Goal: Information Seeking & Learning: Learn about a topic

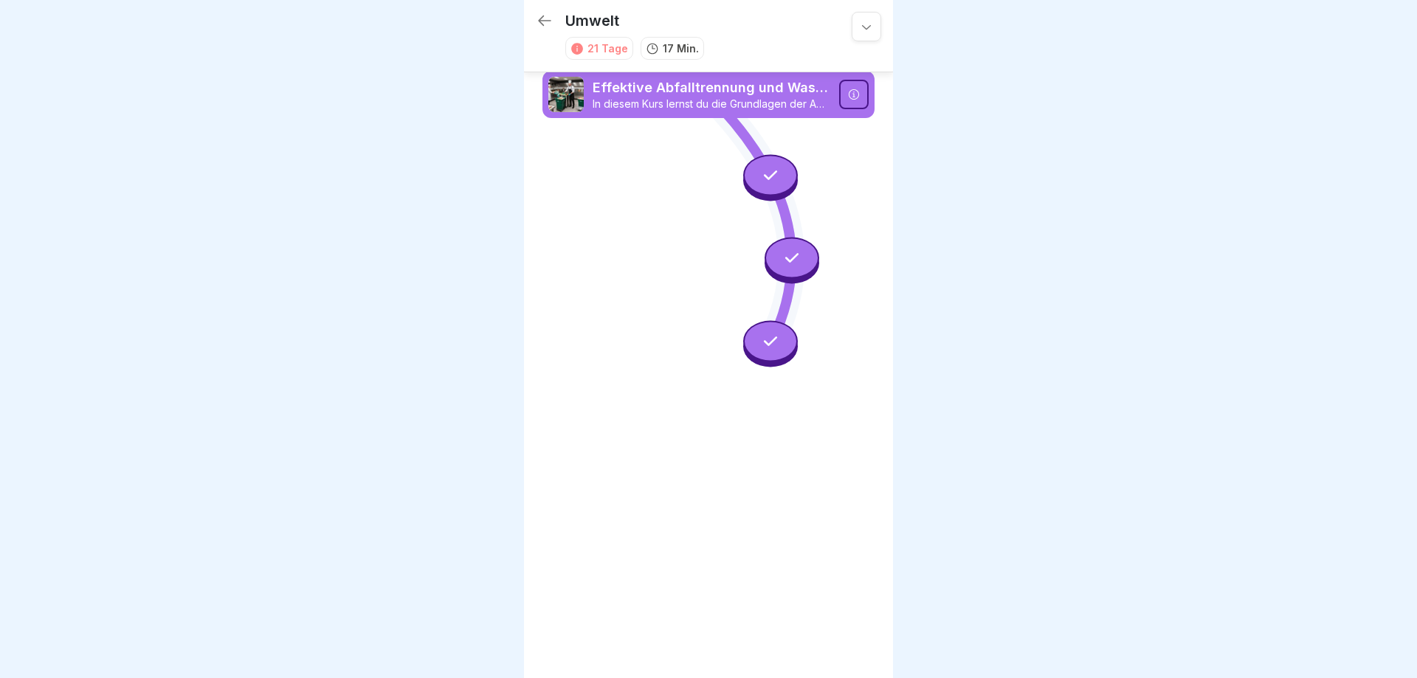
click at [540, 19] on icon at bounding box center [544, 21] width 13 height 10
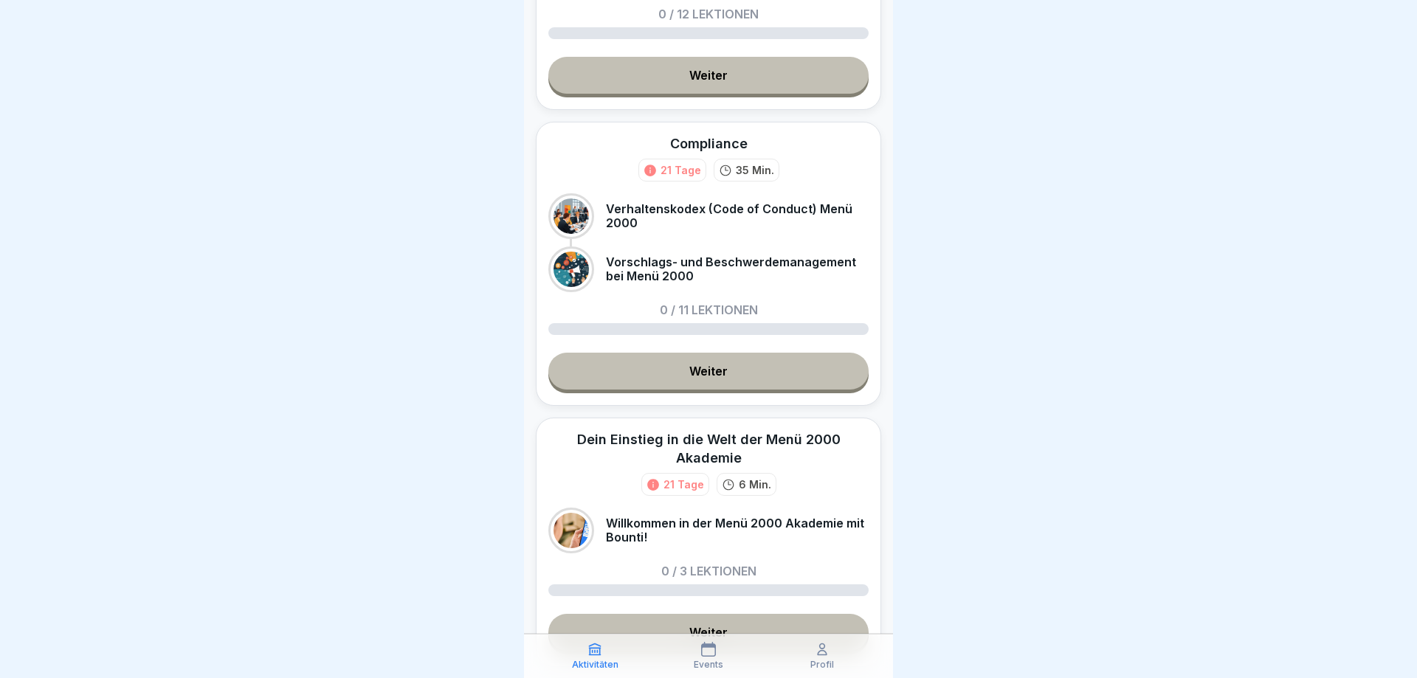
scroll to position [266, 0]
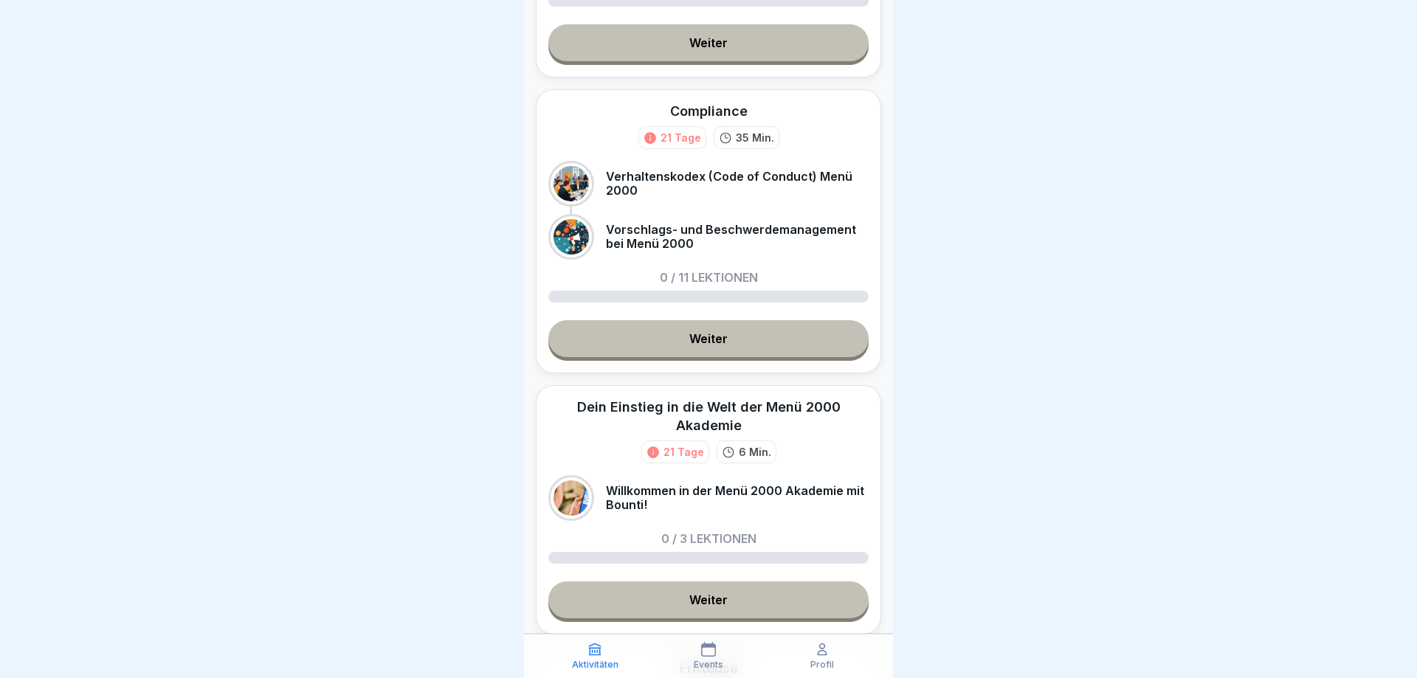
click at [701, 341] on link "Weiter" at bounding box center [708, 338] width 320 height 37
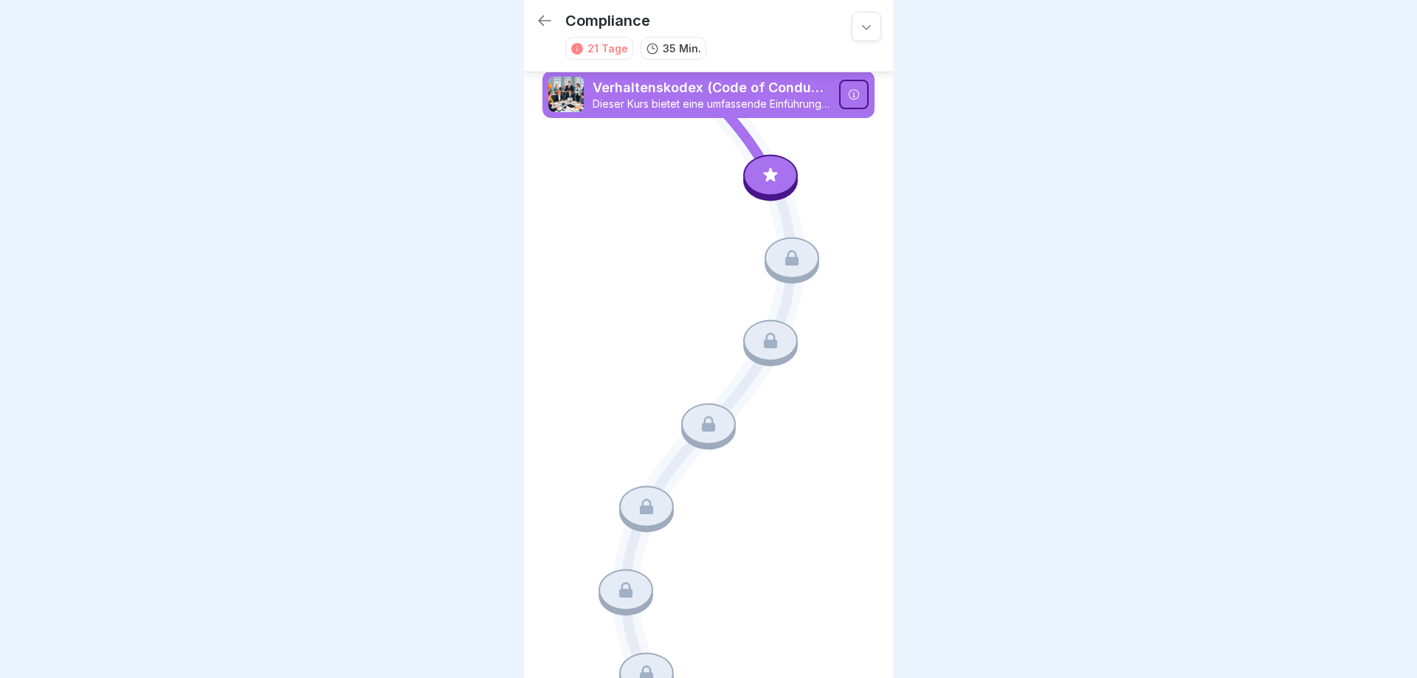
click at [770, 175] on icon at bounding box center [771, 175] width 14 height 14
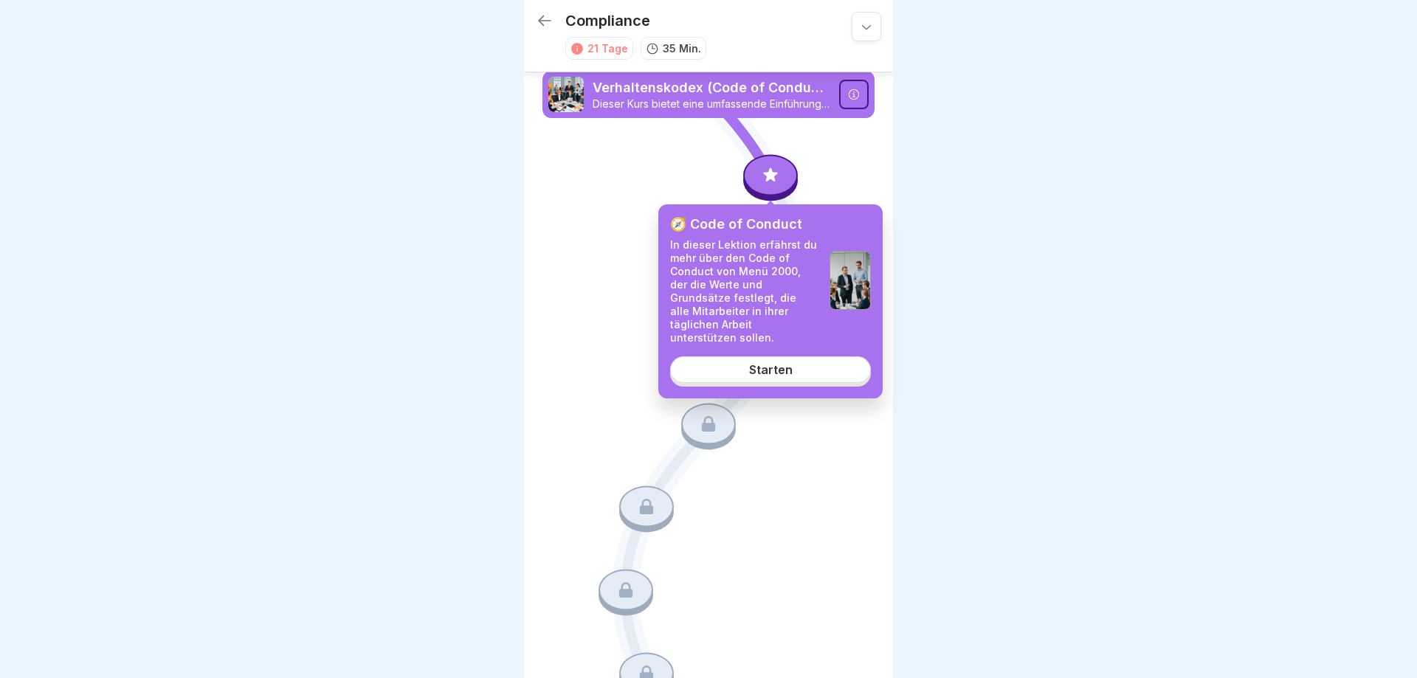
click at [782, 363] on div "Starten" at bounding box center [771, 369] width 44 height 13
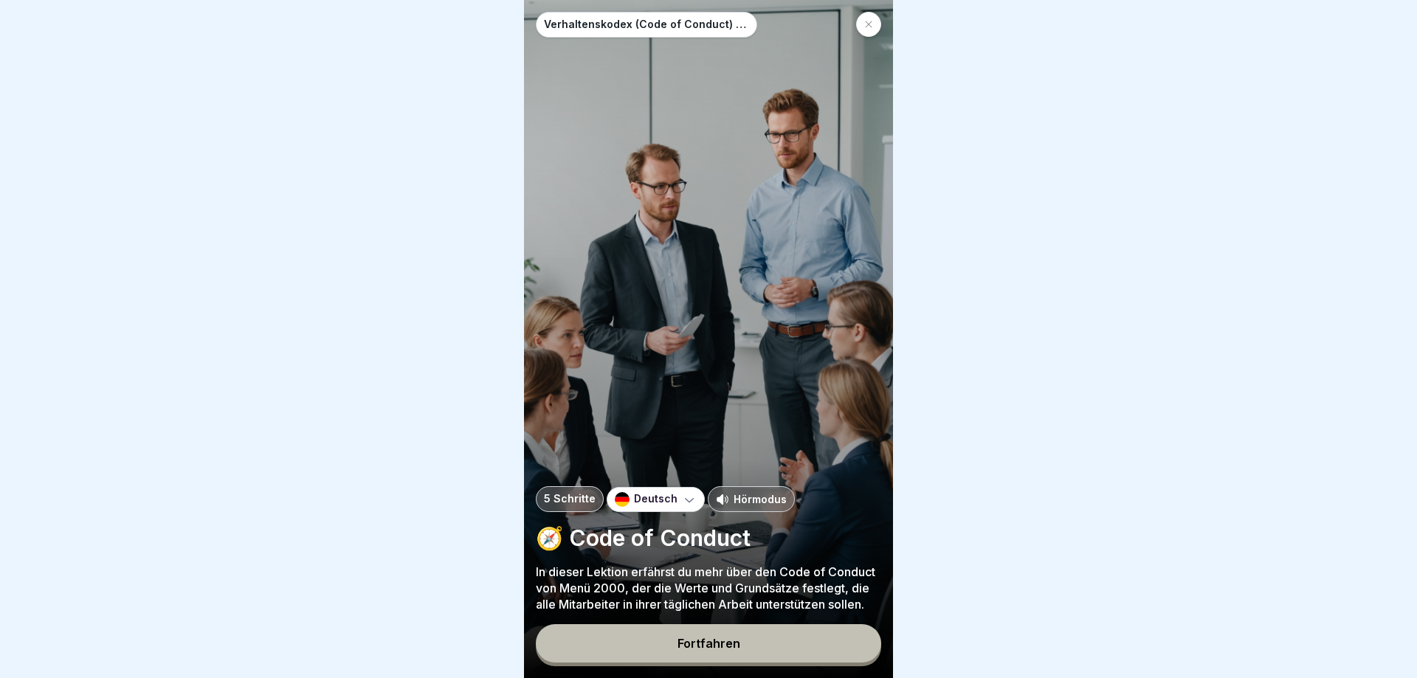
click at [760, 498] on p "Hörmodus" at bounding box center [760, 500] width 53 height 16
click at [724, 644] on div "Fortfahren" at bounding box center [709, 643] width 63 height 13
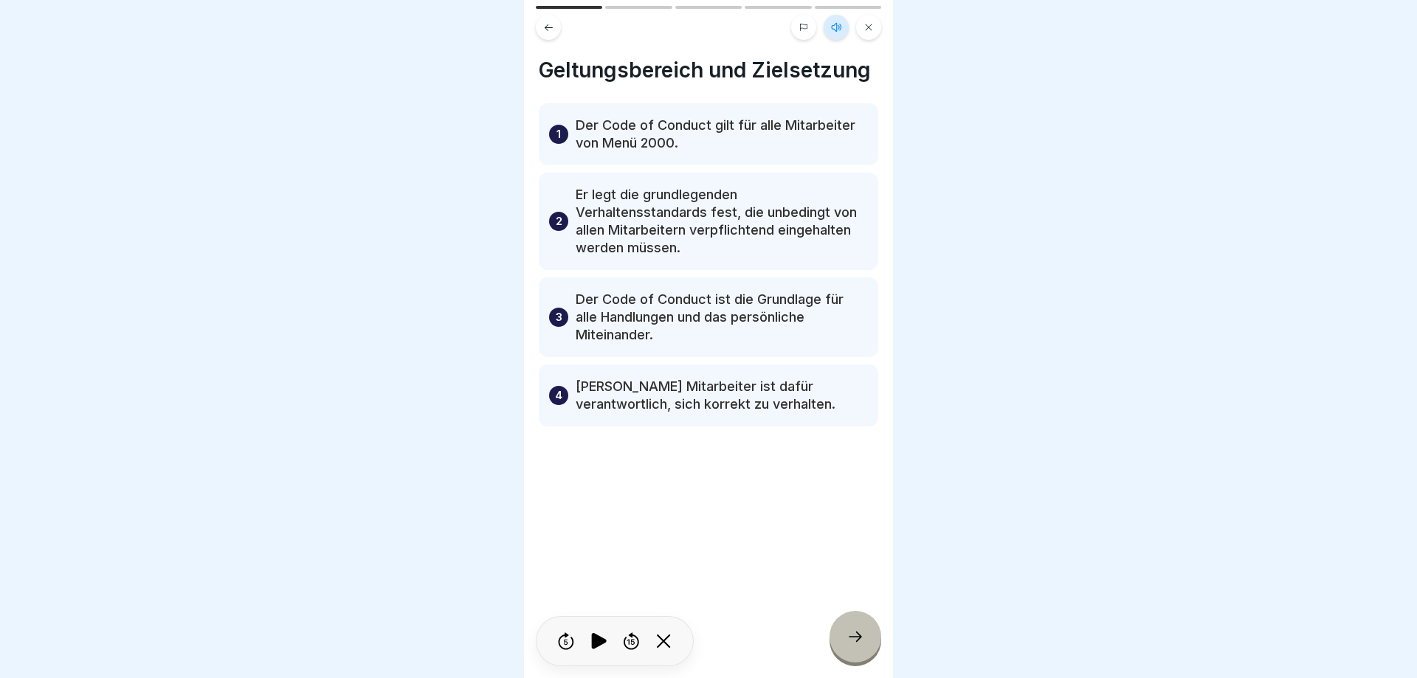
click at [846, 642] on div at bounding box center [856, 637] width 52 height 52
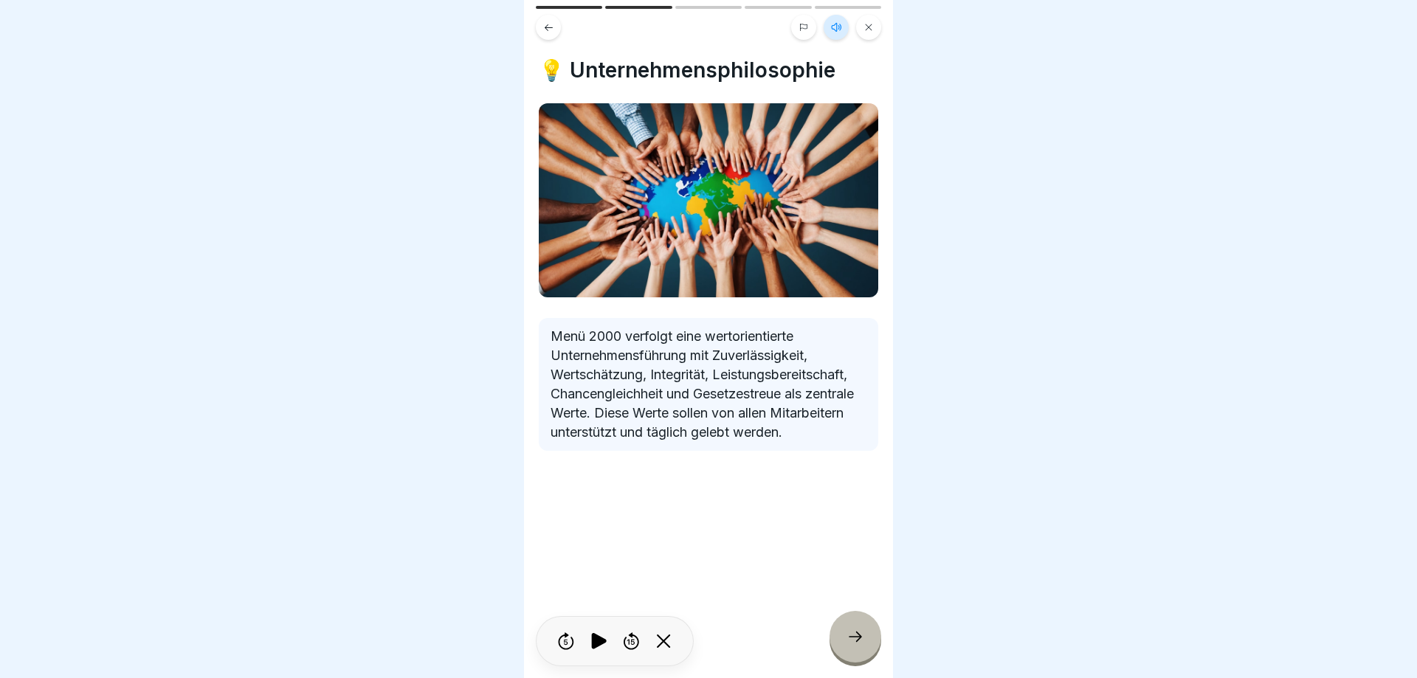
click at [864, 647] on div at bounding box center [856, 637] width 52 height 52
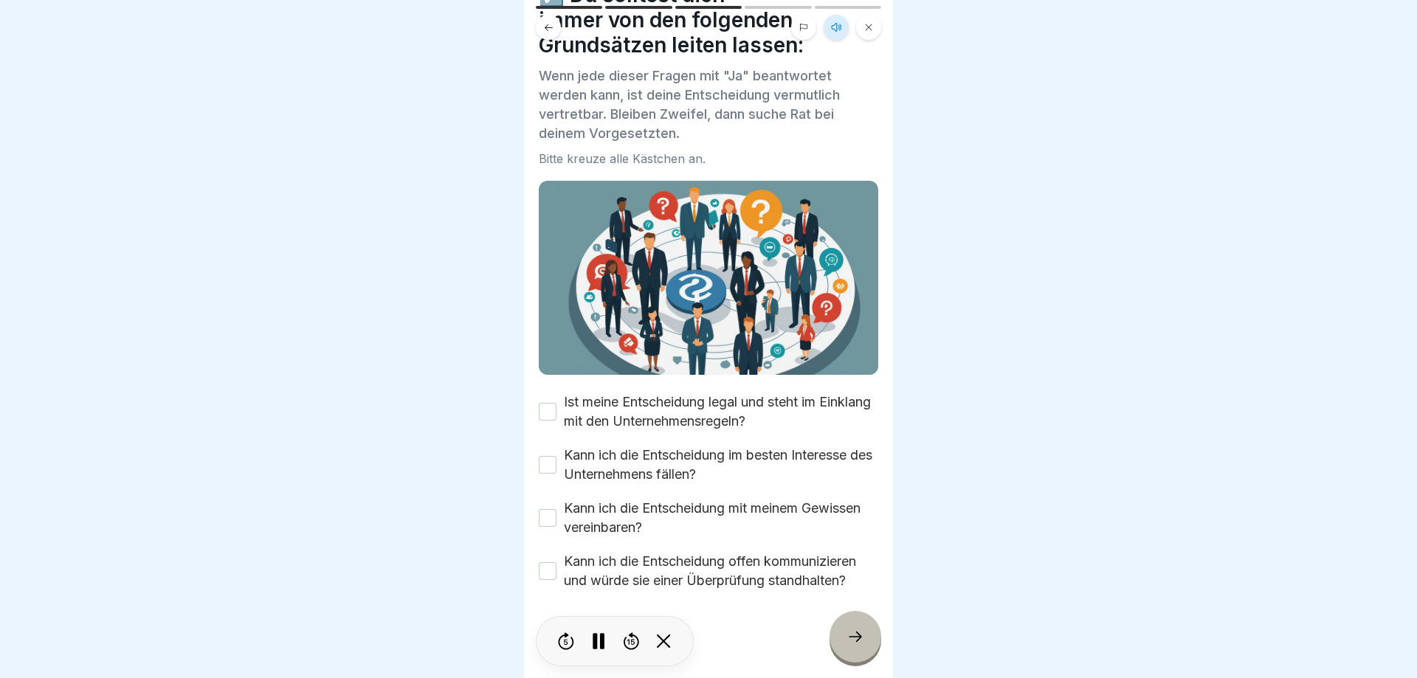
scroll to position [76, 0]
click at [546, 413] on button "Ist meine Entscheidung legal und steht im Einklang mit den Unternehmensregeln?" at bounding box center [548, 411] width 18 height 18
click at [544, 464] on button "Kann ich die Entscheidung im besten Interesse des Unternehmens fällen?" at bounding box center [548, 464] width 18 height 18
click at [549, 520] on button "Kann ich die Entscheidung mit meinem Gewissen vereinbaren?" at bounding box center [548, 518] width 18 height 18
click at [548, 568] on button "Kann ich die Entscheidung offen kommunizieren und würde sie einer Überprüfung s…" at bounding box center [548, 571] width 18 height 18
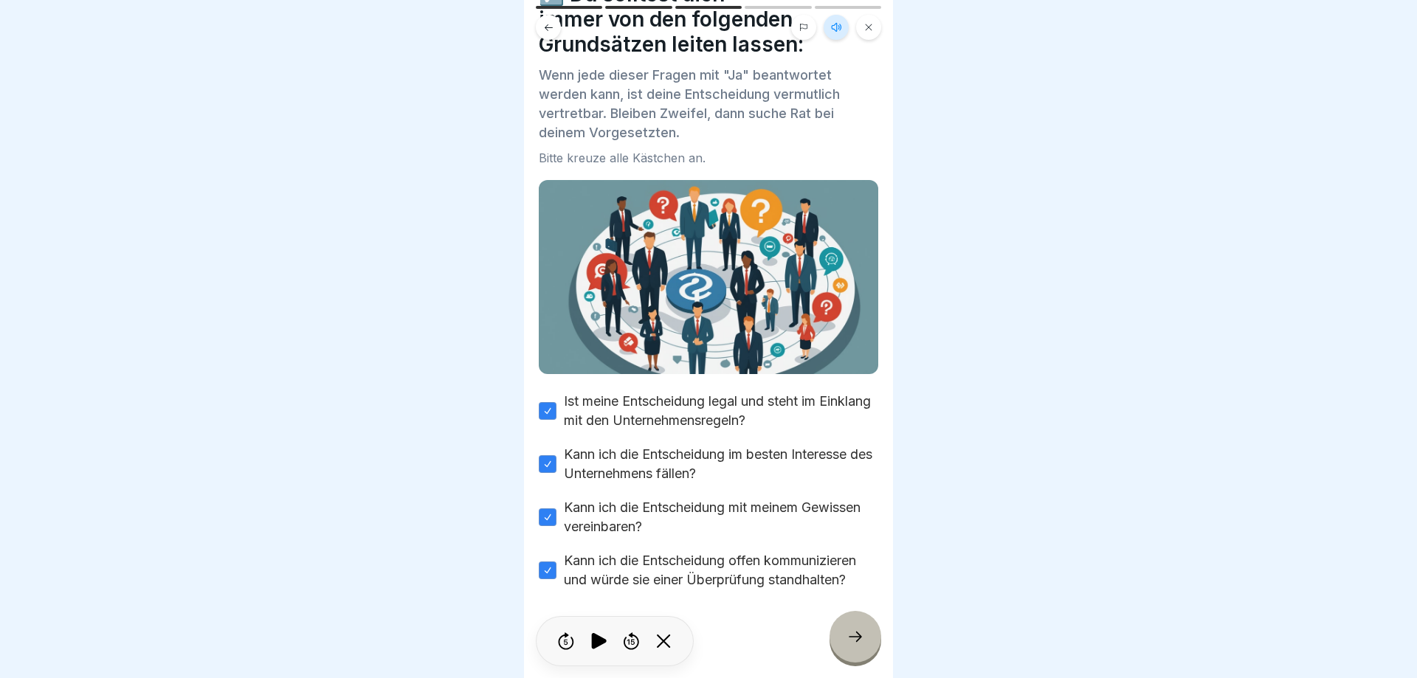
click at [847, 636] on icon at bounding box center [856, 637] width 18 height 18
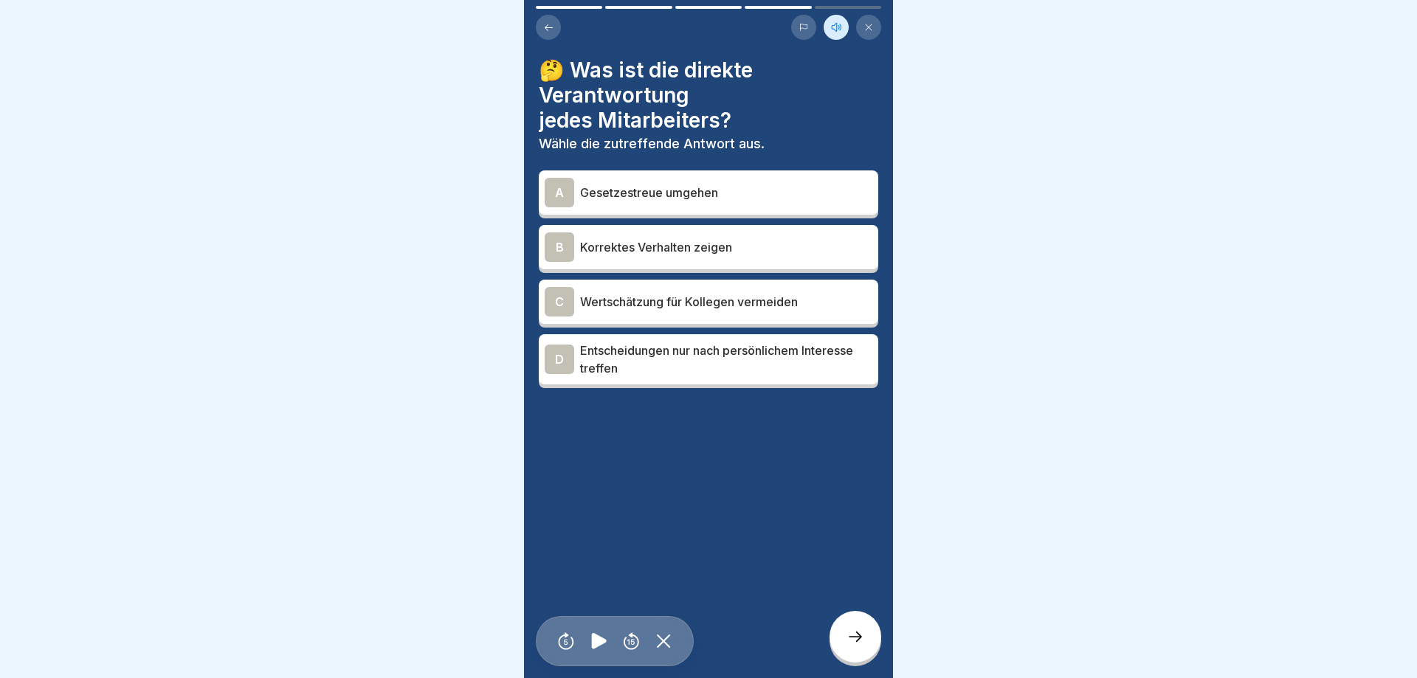
click at [645, 247] on p "Korrektes Verhalten zeigen" at bounding box center [726, 247] width 292 height 18
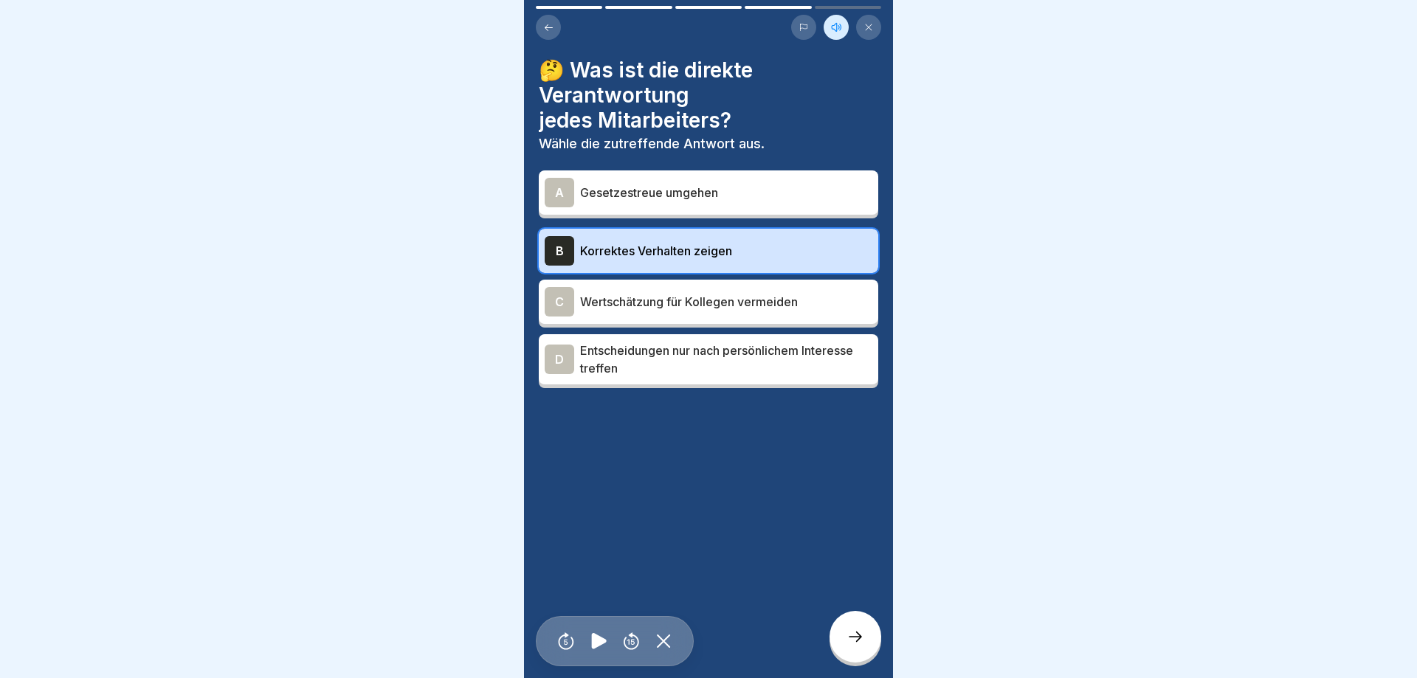
click at [851, 634] on icon at bounding box center [856, 637] width 18 height 18
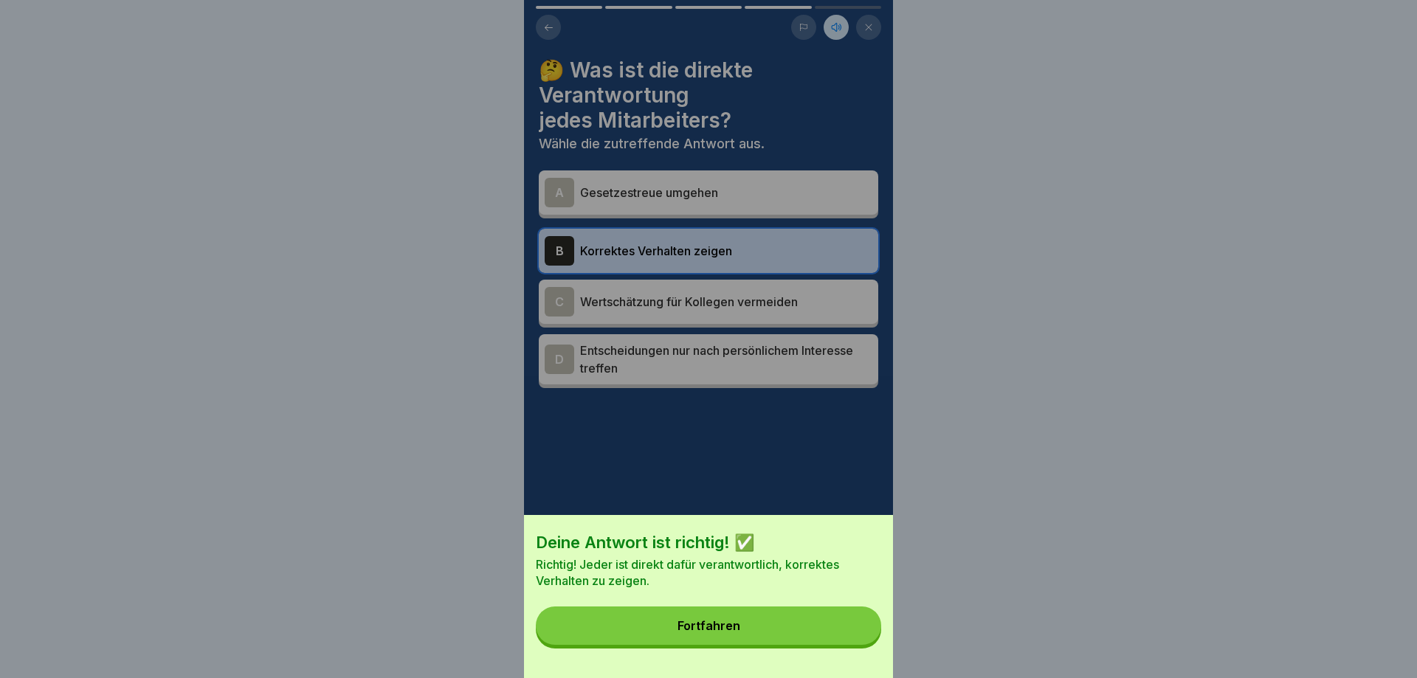
click at [851, 634] on button "Fortfahren" at bounding box center [708, 626] width 345 height 38
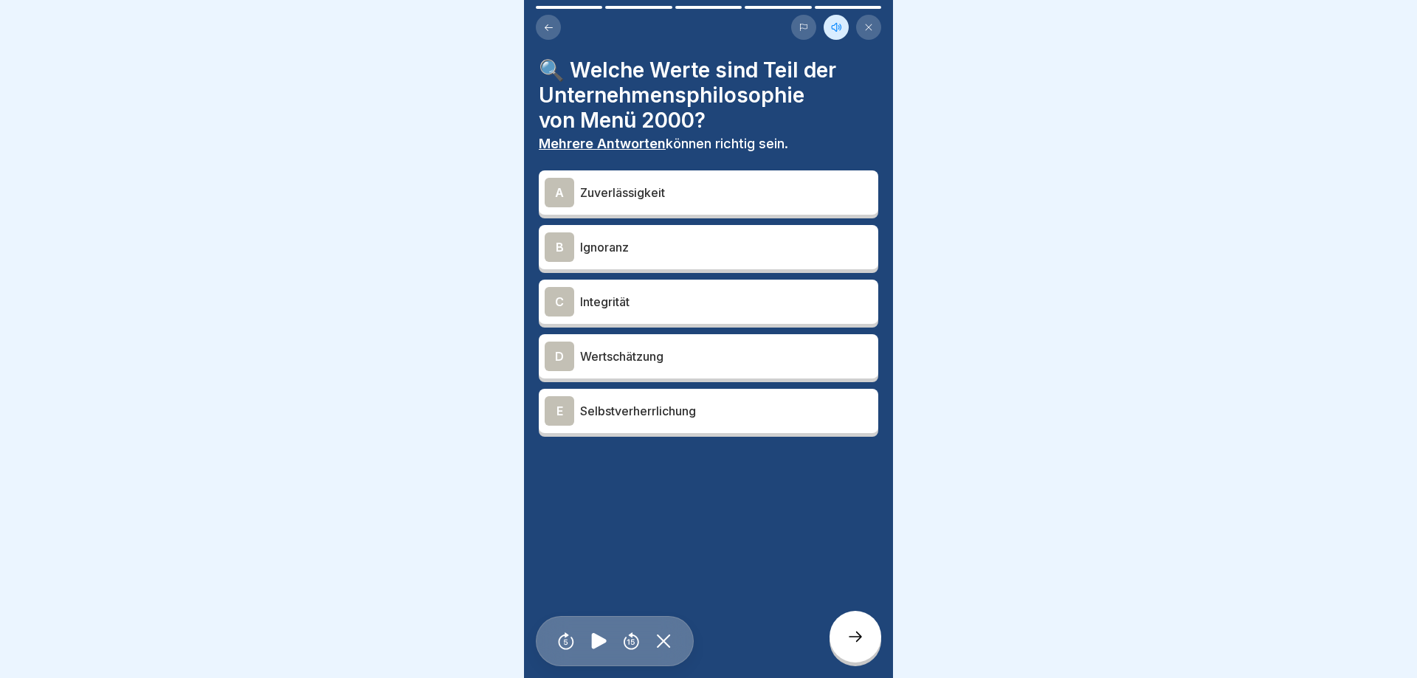
click at [689, 195] on p "Zuverlässigkeit" at bounding box center [726, 193] width 292 height 18
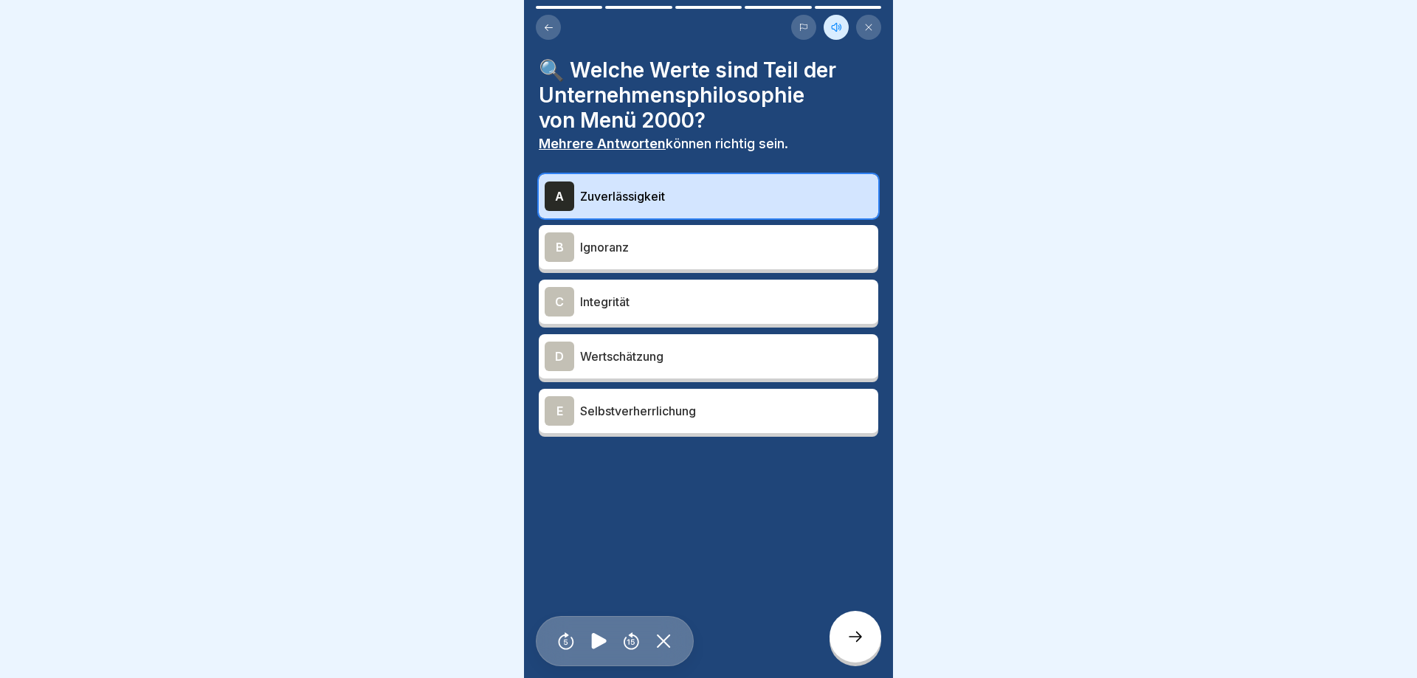
click at [655, 306] on p "Integrität" at bounding box center [726, 302] width 292 height 18
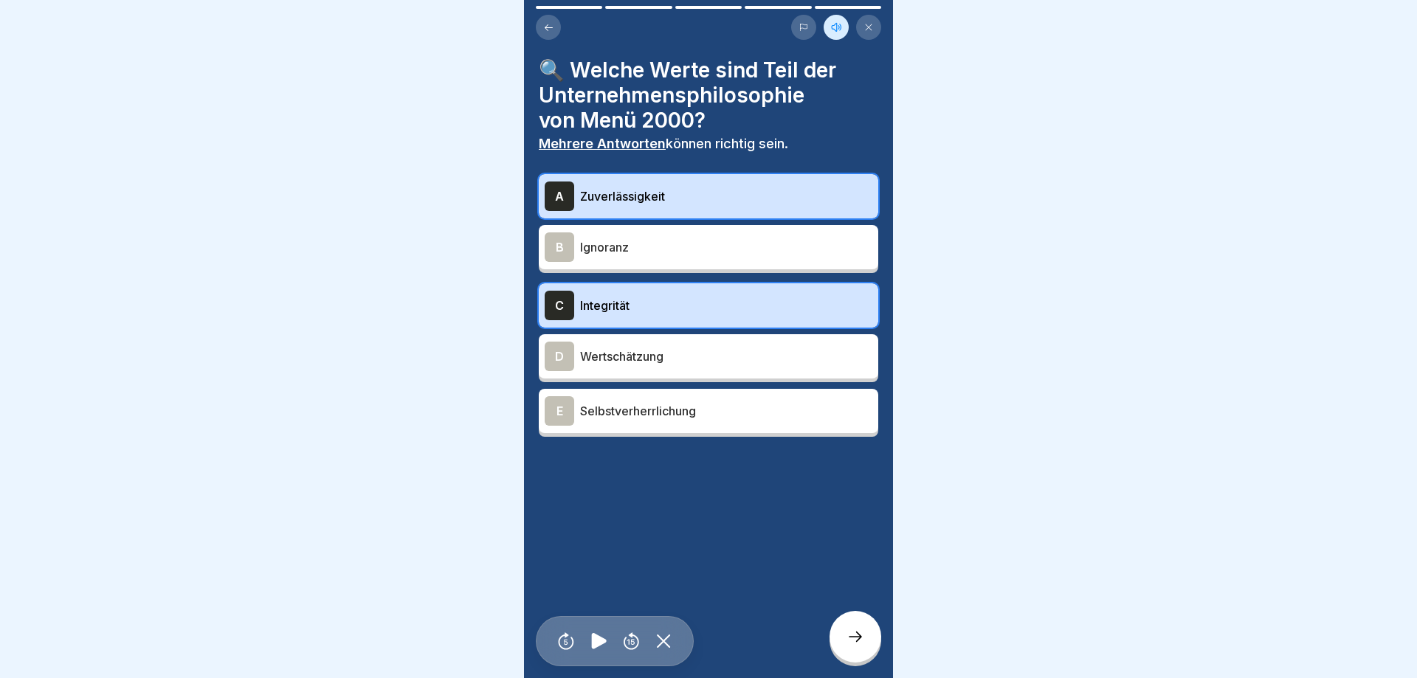
click at [649, 355] on p "Wertschätzung" at bounding box center [726, 357] width 292 height 18
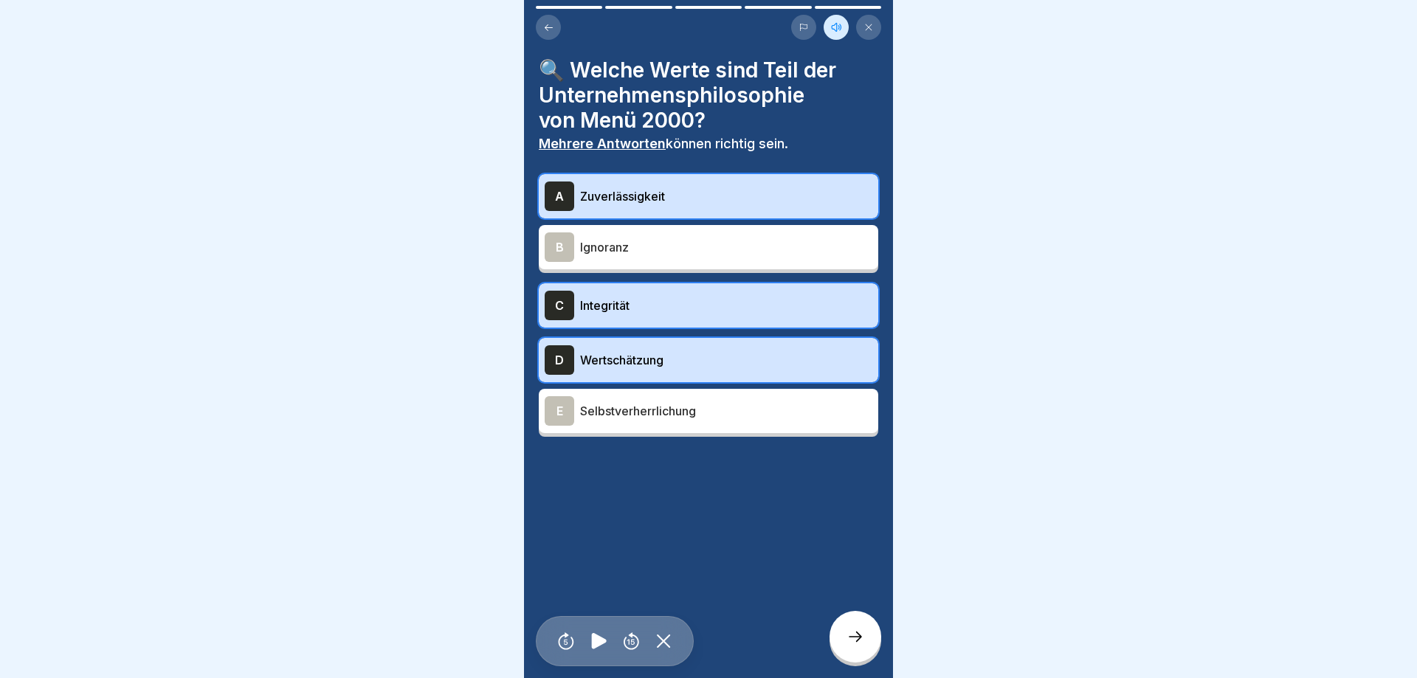
click at [844, 635] on div at bounding box center [856, 637] width 52 height 52
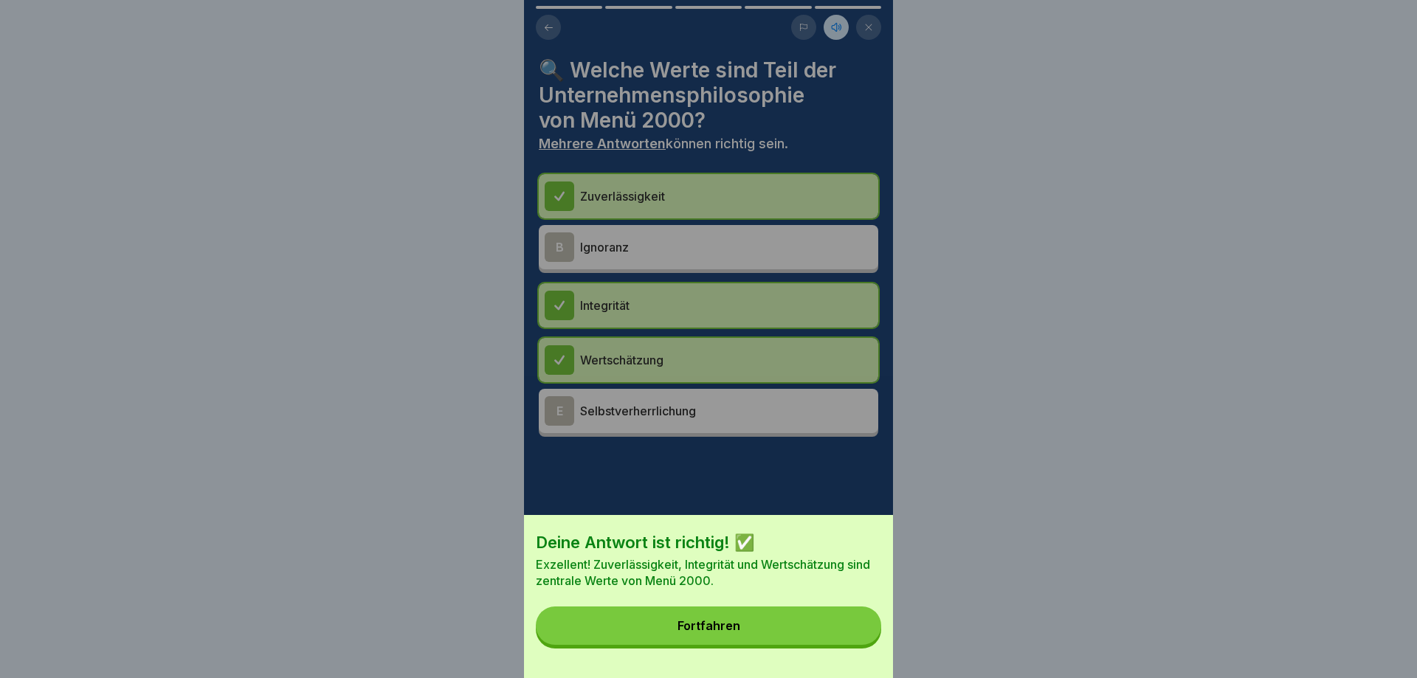
click at [844, 633] on button "Fortfahren" at bounding box center [708, 626] width 345 height 38
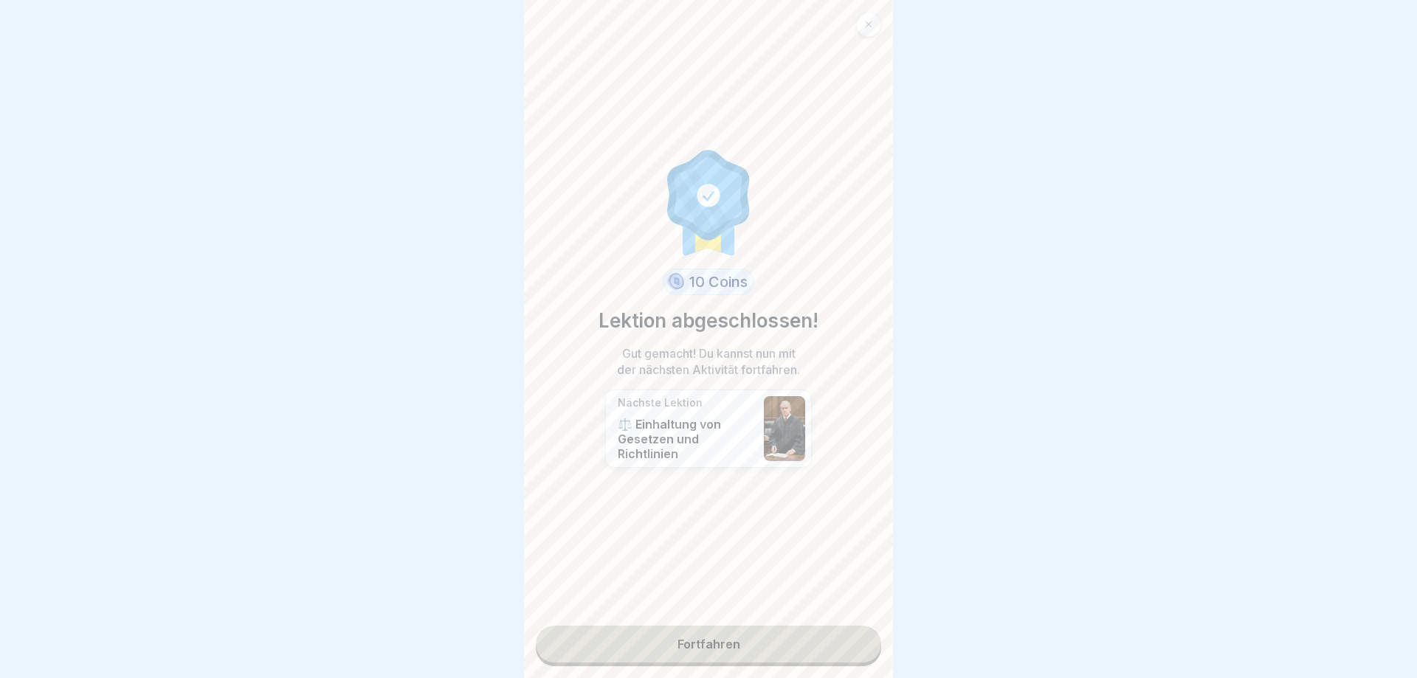
click at [734, 653] on link "Fortfahren" at bounding box center [708, 644] width 345 height 37
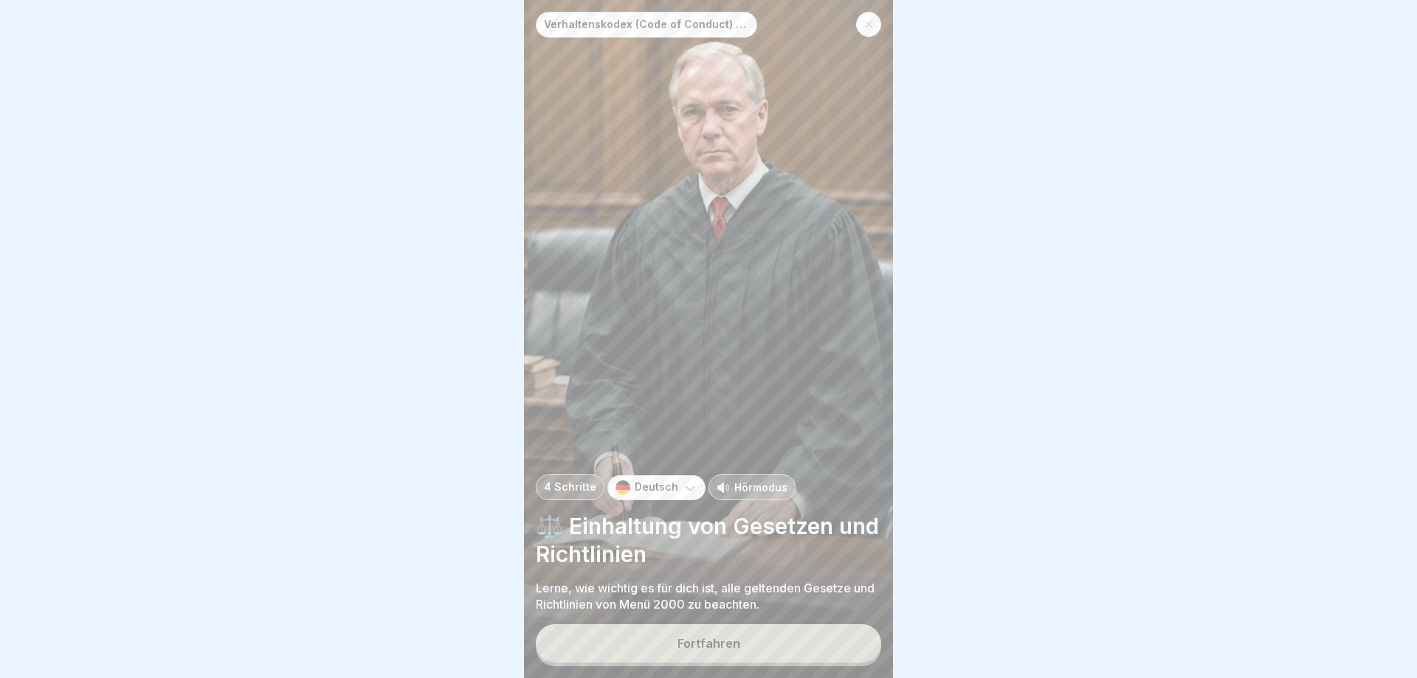
click at [718, 650] on div "Fortfahren" at bounding box center [709, 643] width 63 height 13
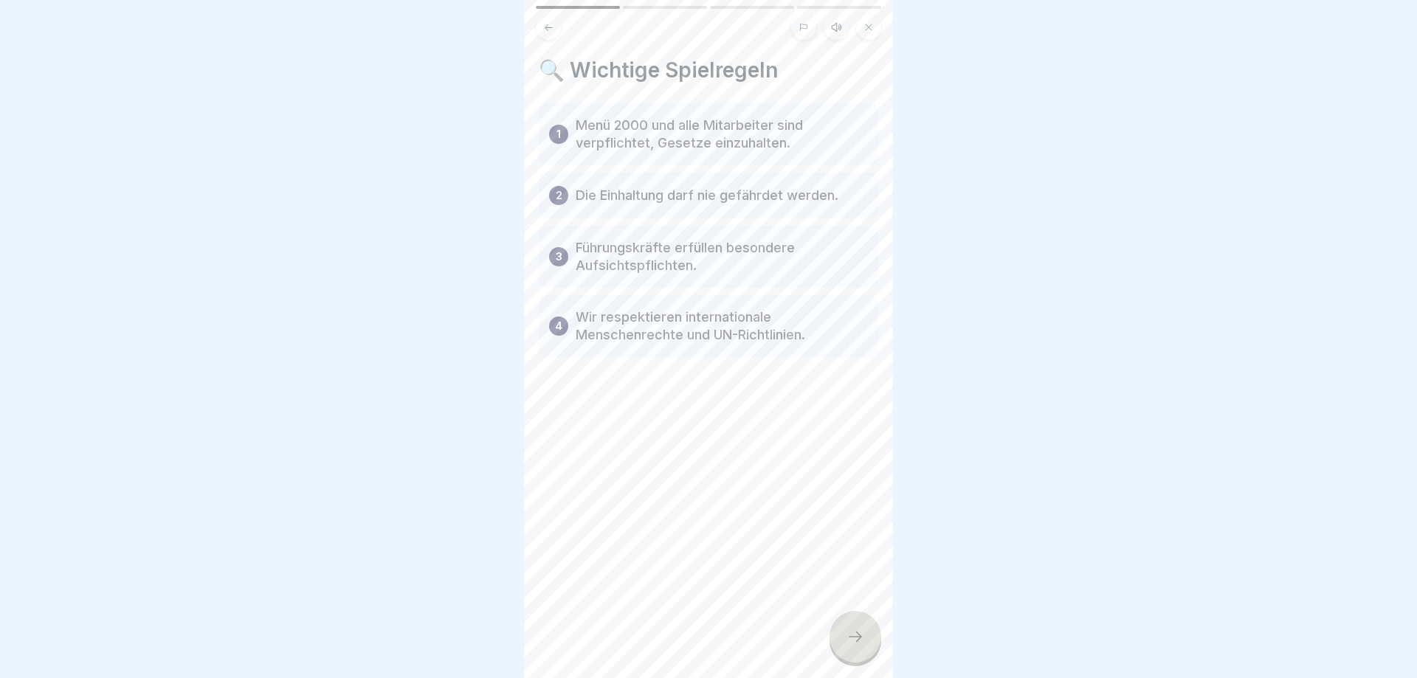
click at [857, 635] on icon at bounding box center [856, 637] width 18 height 18
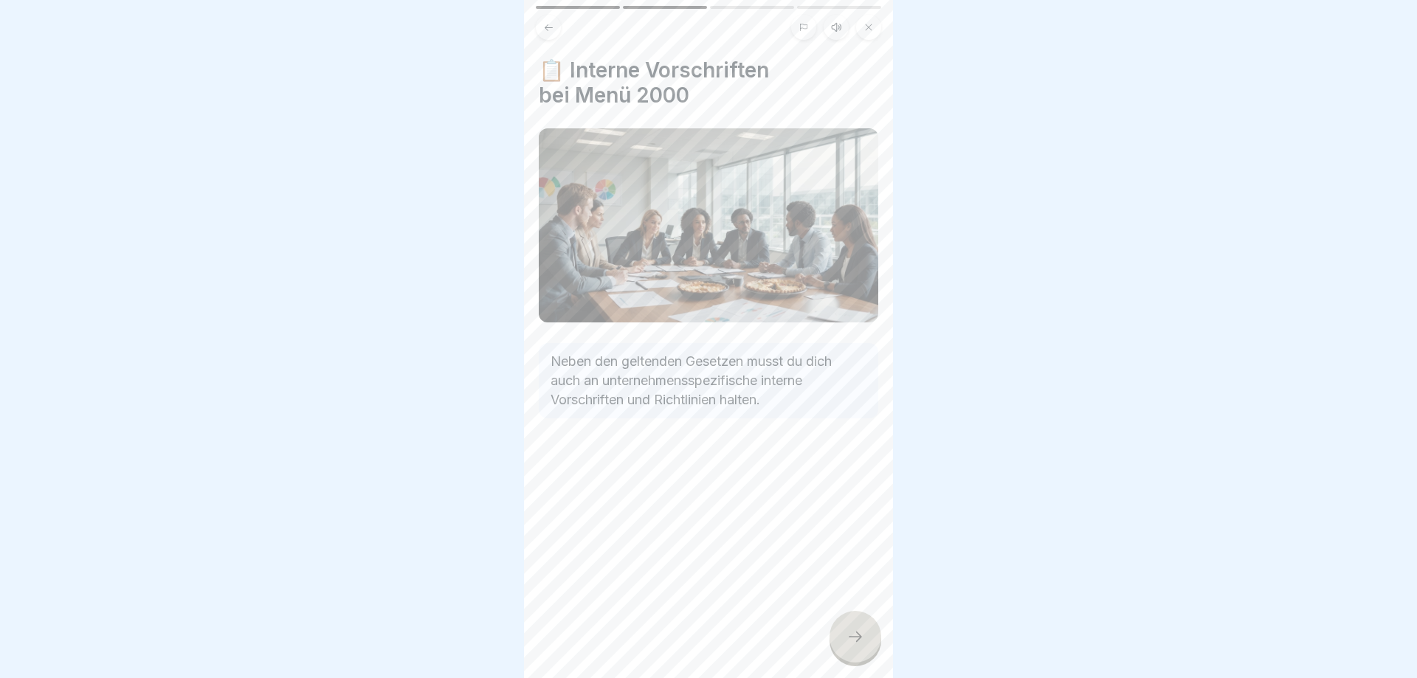
click at [833, 24] on icon at bounding box center [836, 27] width 12 height 12
click at [856, 639] on icon at bounding box center [856, 637] width 18 height 18
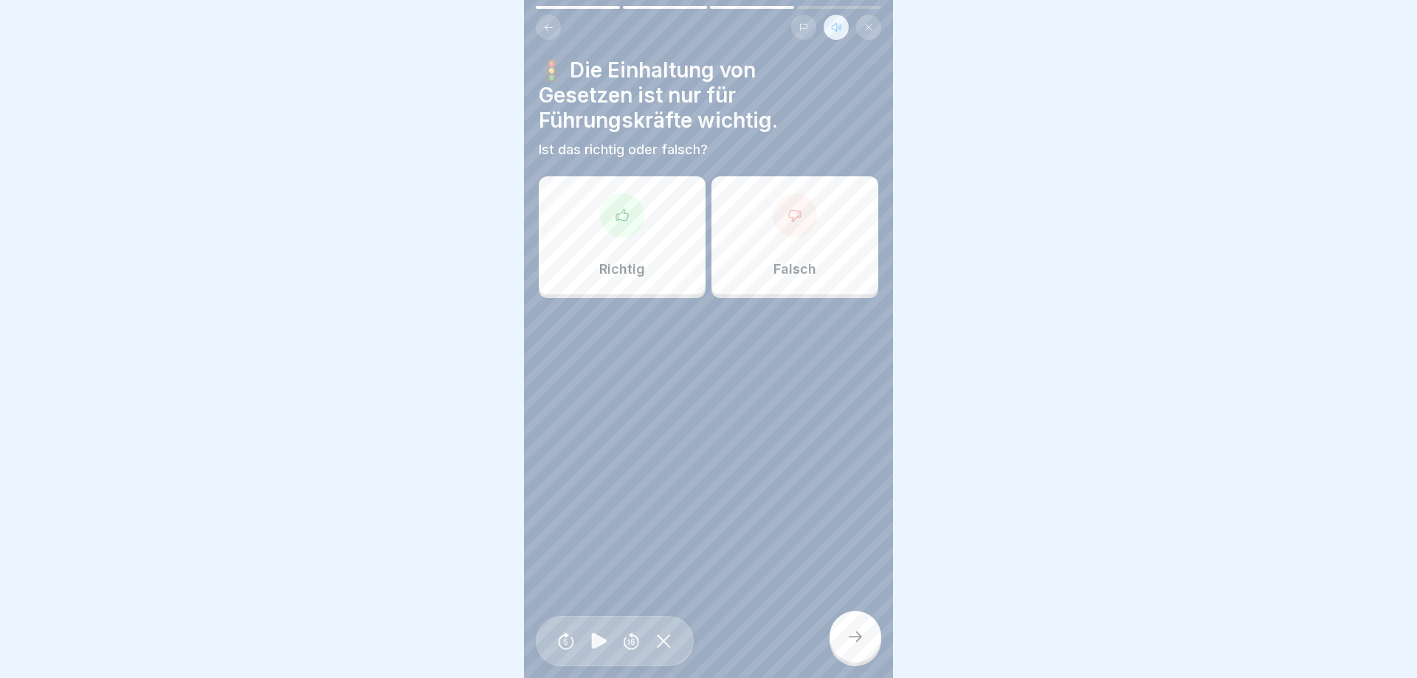
click at [815, 235] on div "Falsch" at bounding box center [795, 235] width 167 height 118
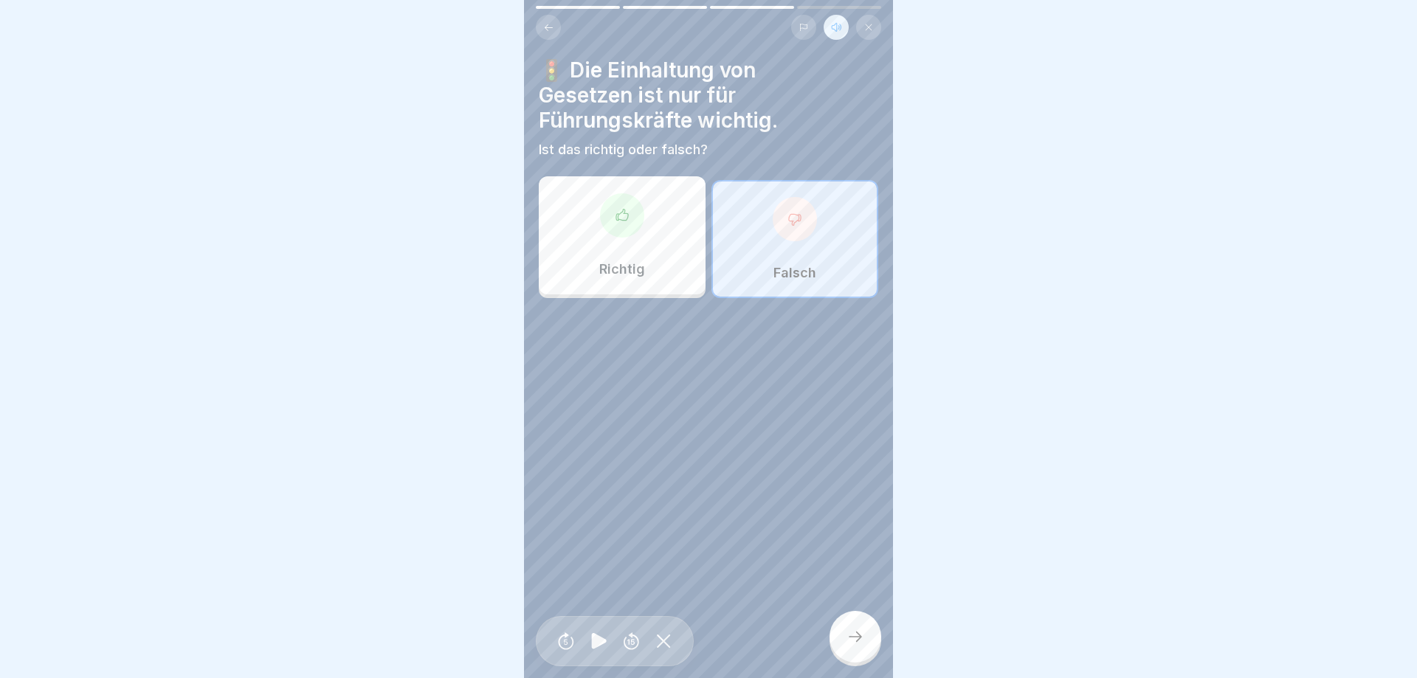
click at [860, 626] on div at bounding box center [856, 637] width 52 height 52
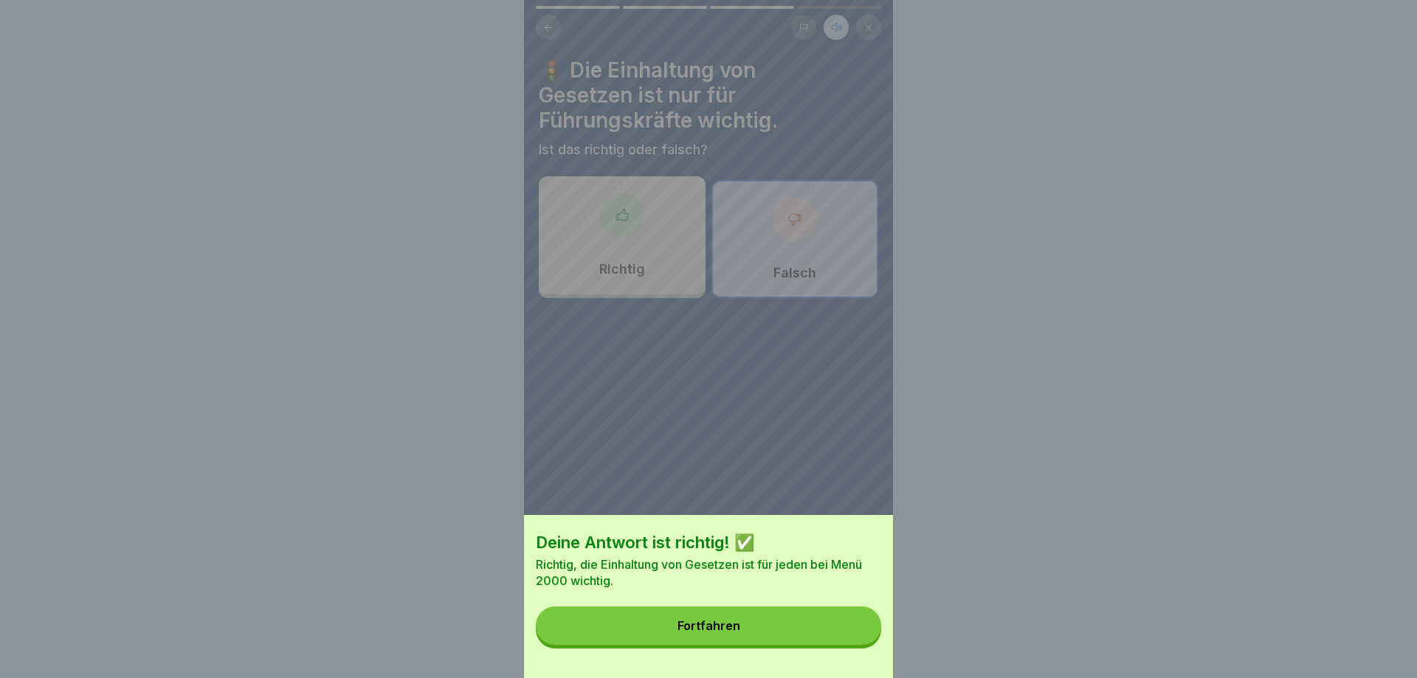
click at [833, 633] on button "Fortfahren" at bounding box center [708, 626] width 345 height 38
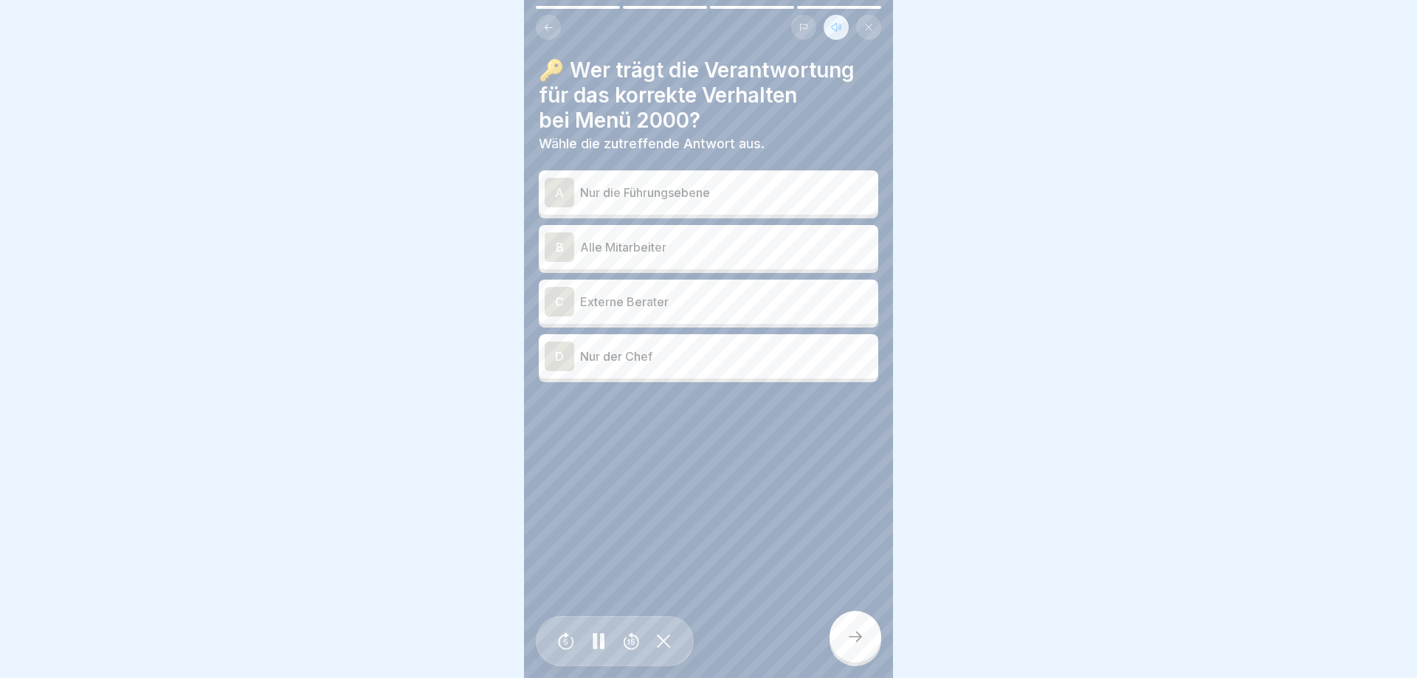
click at [736, 255] on p "Alle Mitarbeiter" at bounding box center [726, 247] width 292 height 18
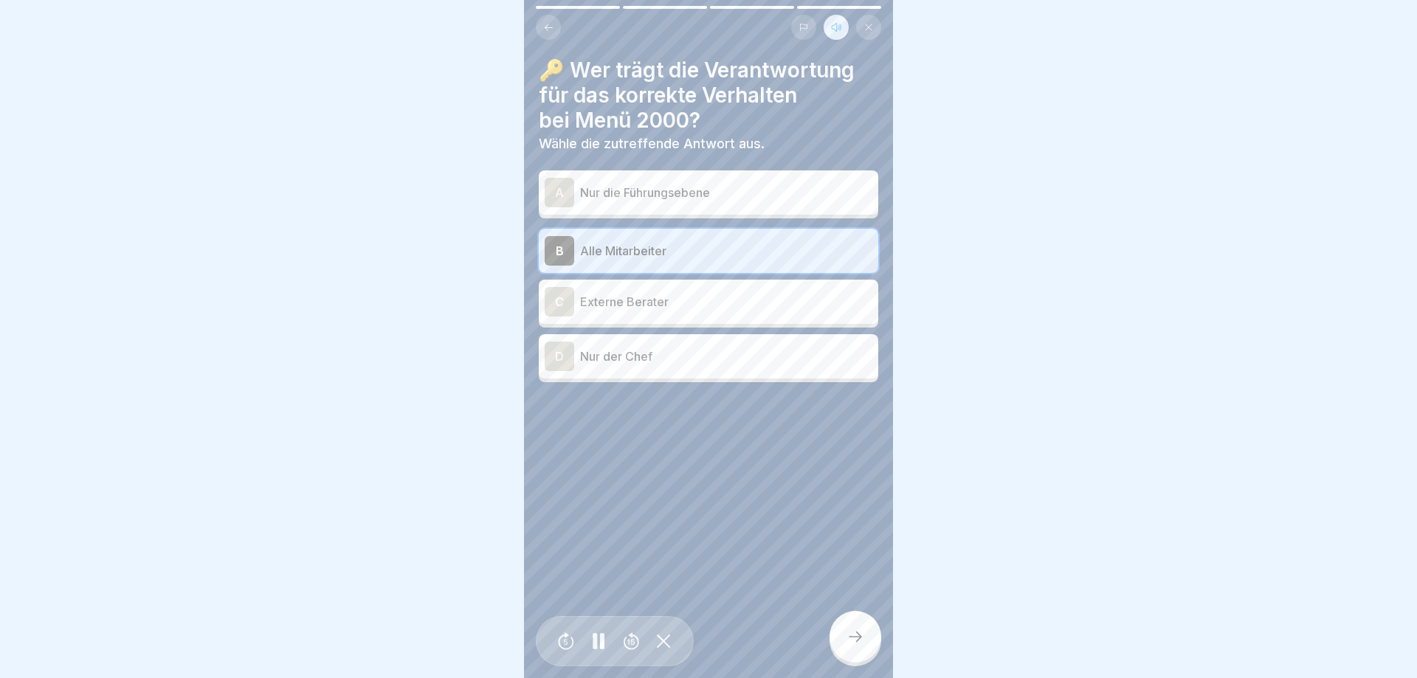
click at [850, 634] on icon at bounding box center [856, 637] width 18 height 18
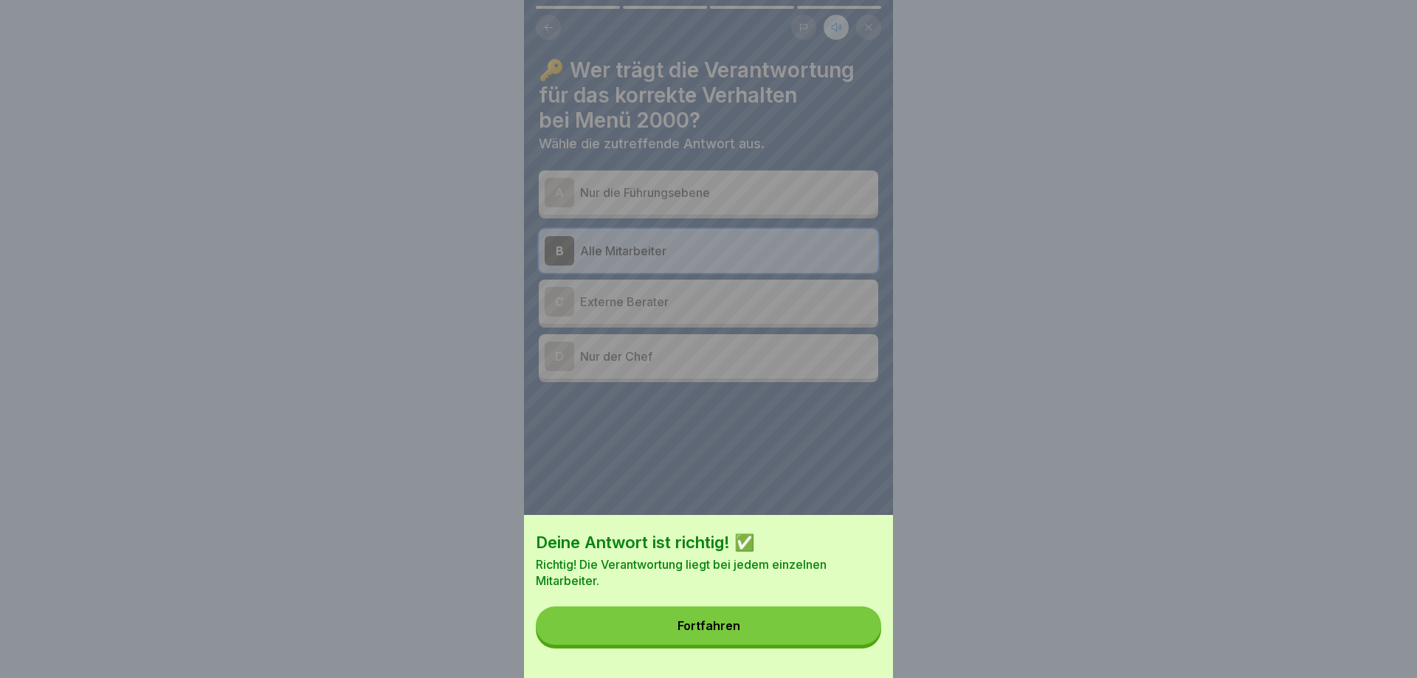
click at [850, 634] on button "Fortfahren" at bounding box center [708, 626] width 345 height 38
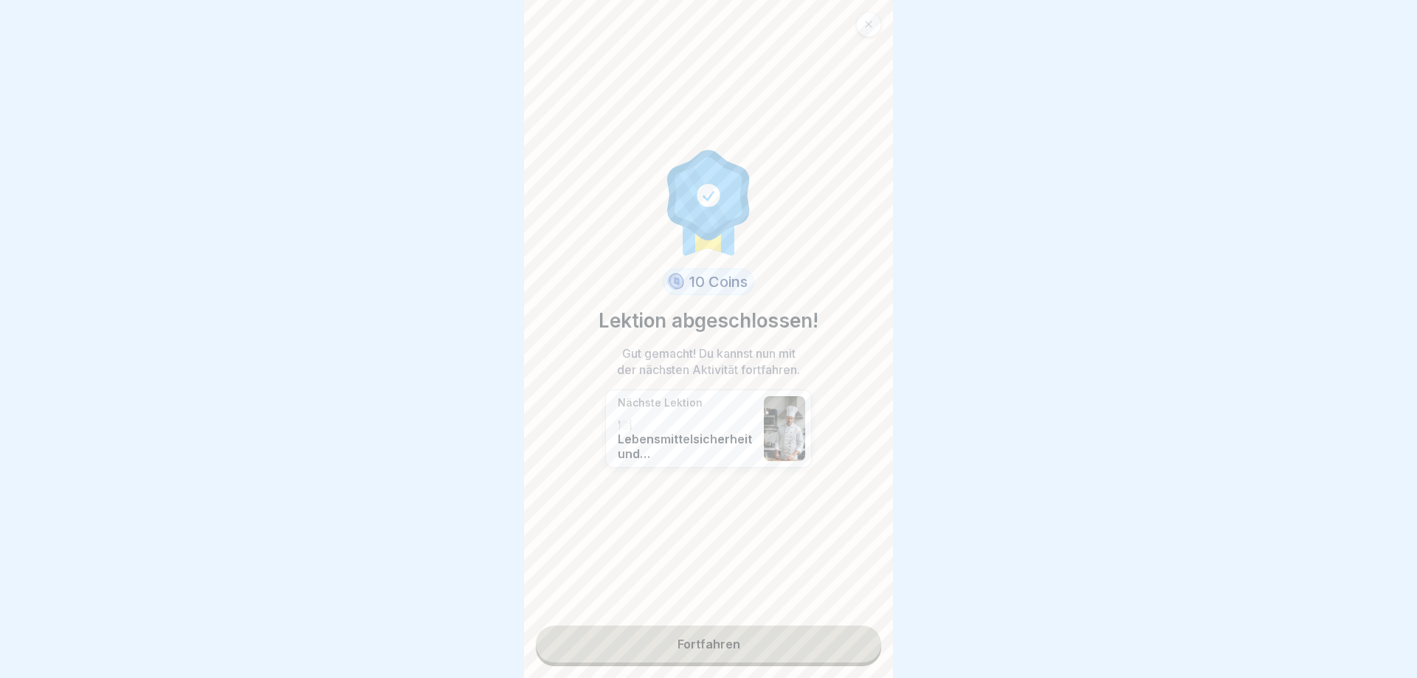
click at [793, 656] on link "Fortfahren" at bounding box center [708, 644] width 345 height 37
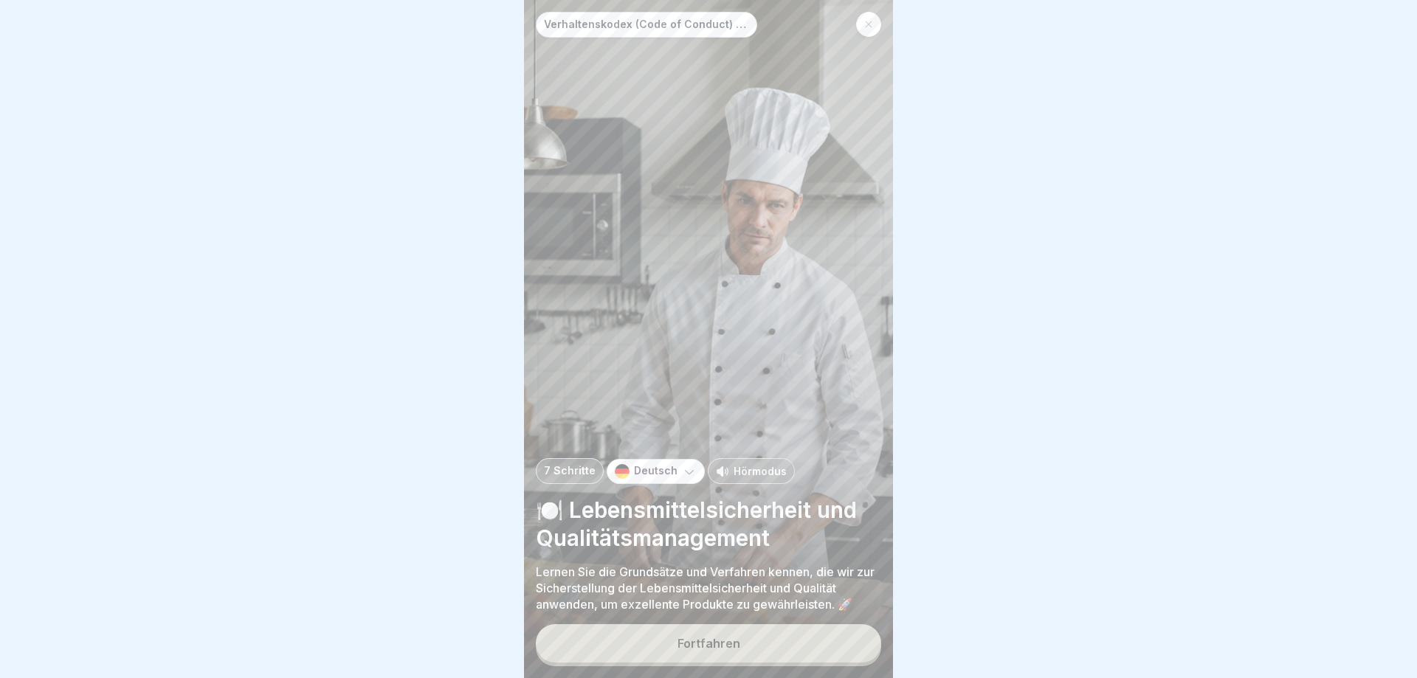
click at [734, 469] on p "Hörmodus" at bounding box center [760, 472] width 53 height 16
click at [718, 653] on button "Fortfahren" at bounding box center [708, 644] width 345 height 38
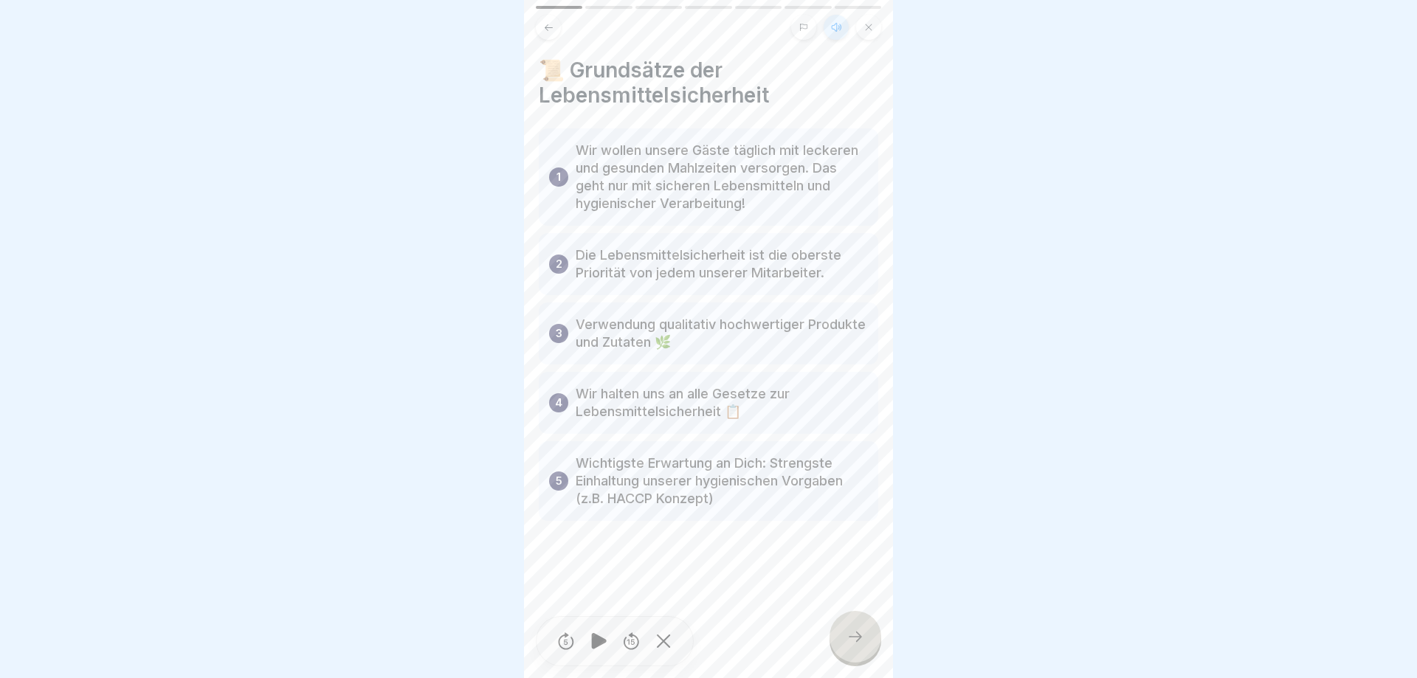
click at [851, 642] on icon at bounding box center [856, 637] width 18 height 18
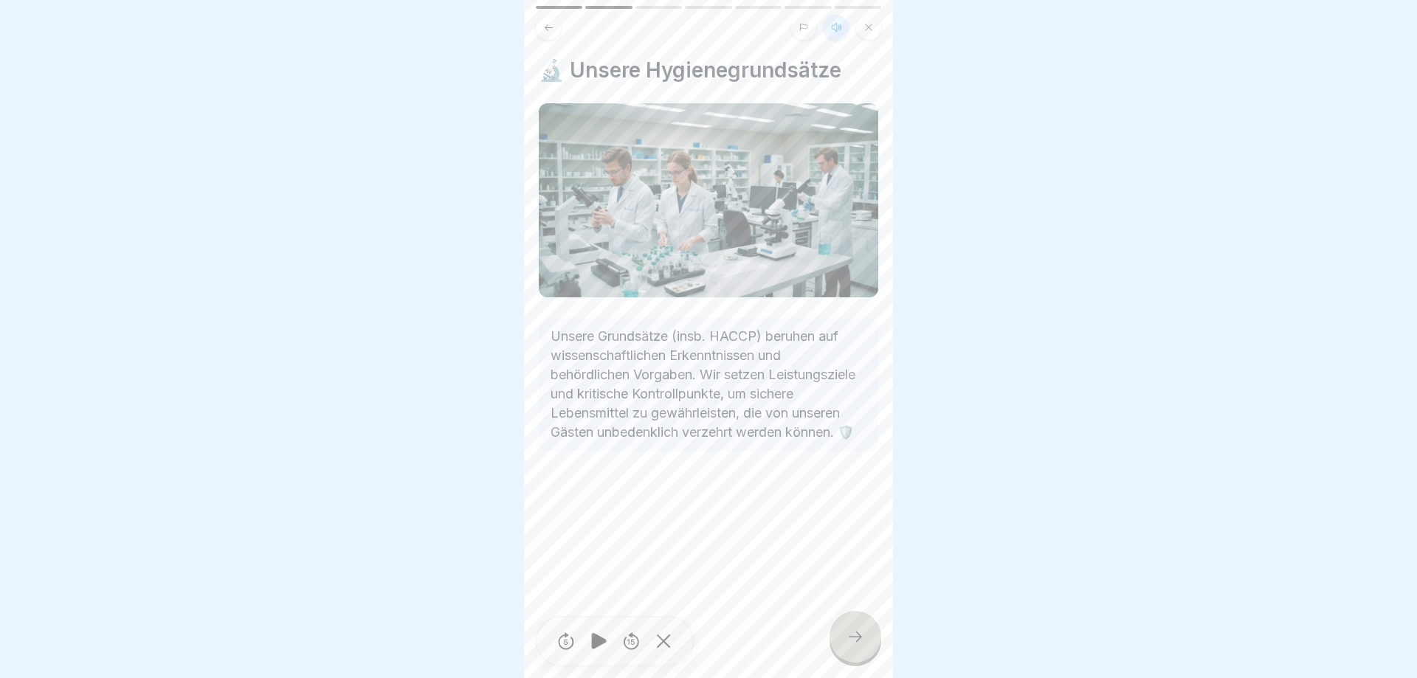
click at [851, 642] on icon at bounding box center [856, 637] width 18 height 18
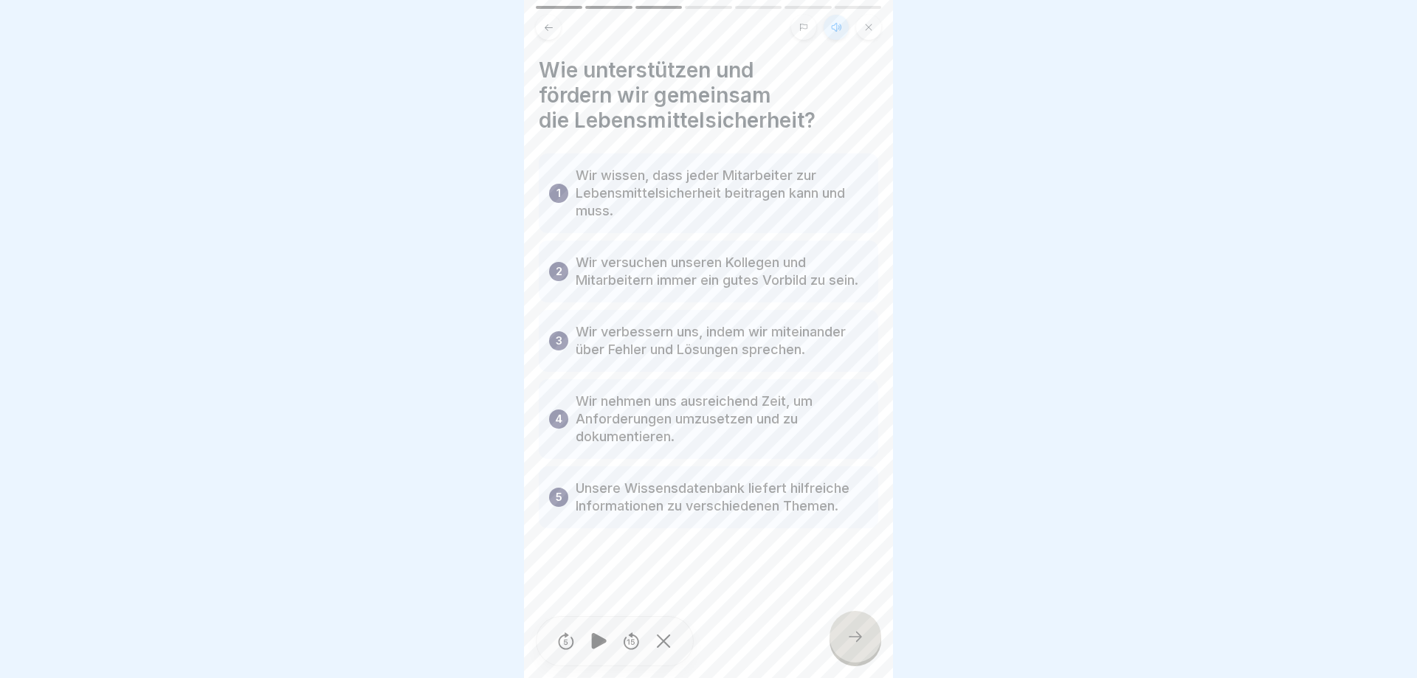
click at [847, 642] on icon at bounding box center [856, 637] width 18 height 18
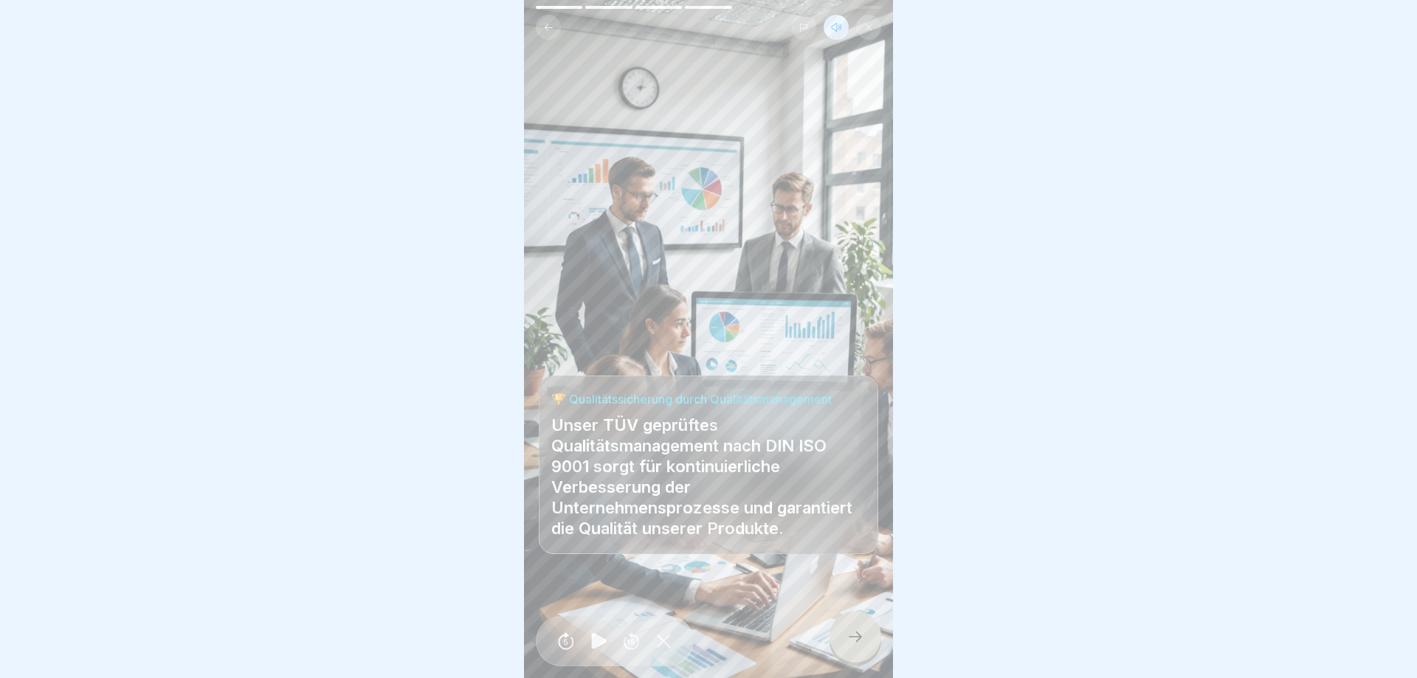
click at [847, 642] on icon at bounding box center [856, 637] width 18 height 18
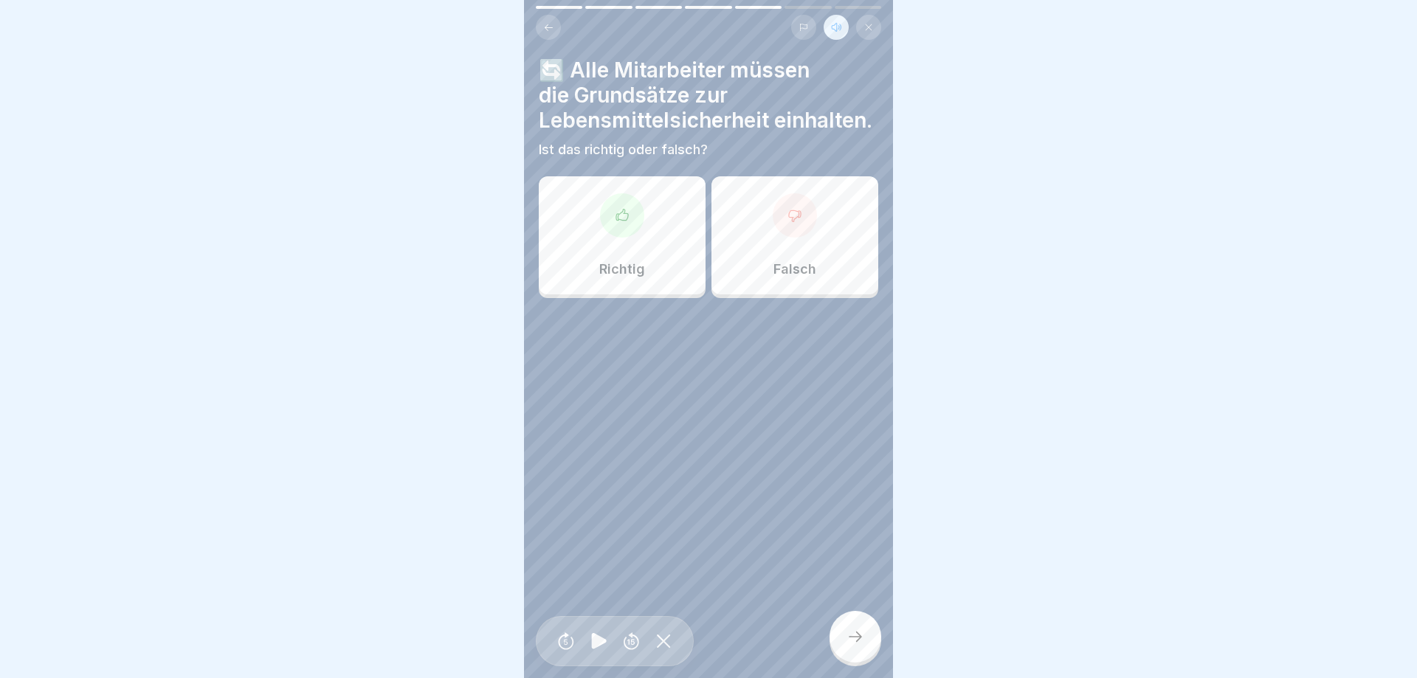
click at [586, 238] on div "Richtig" at bounding box center [622, 235] width 167 height 118
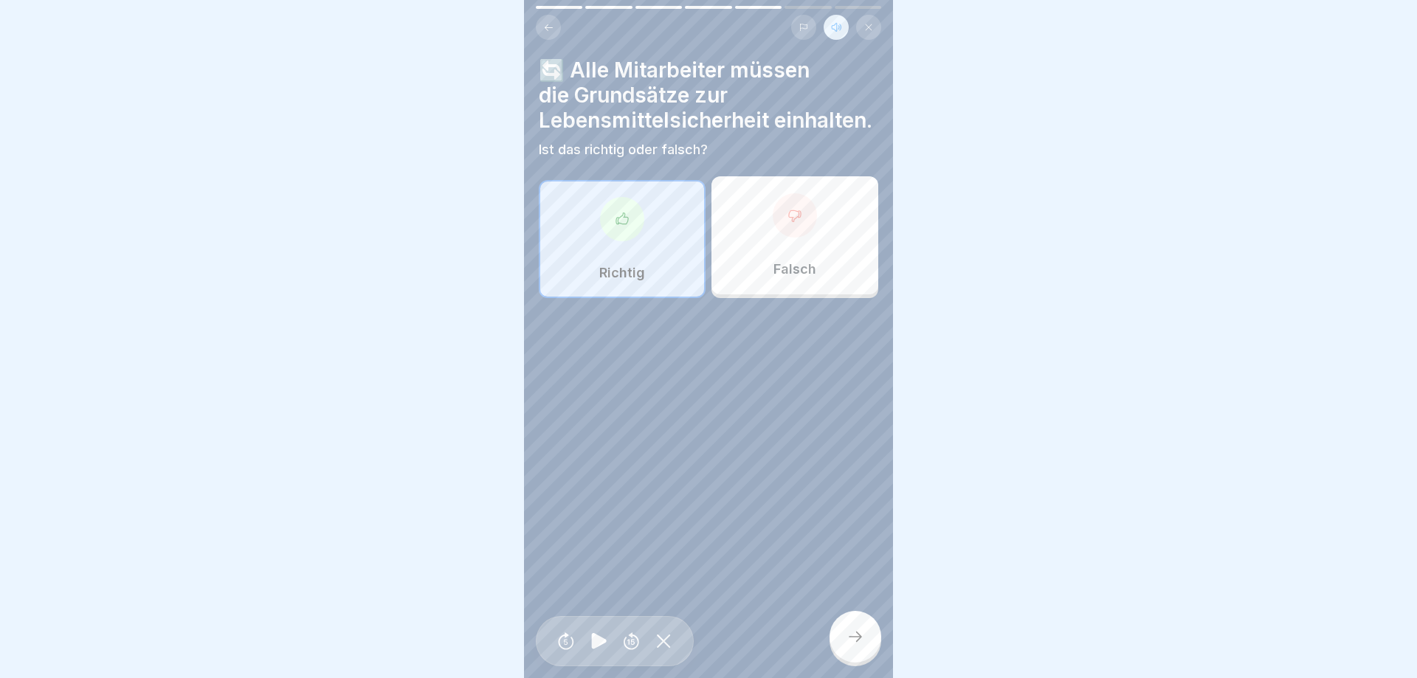
click at [853, 628] on div at bounding box center [856, 637] width 52 height 52
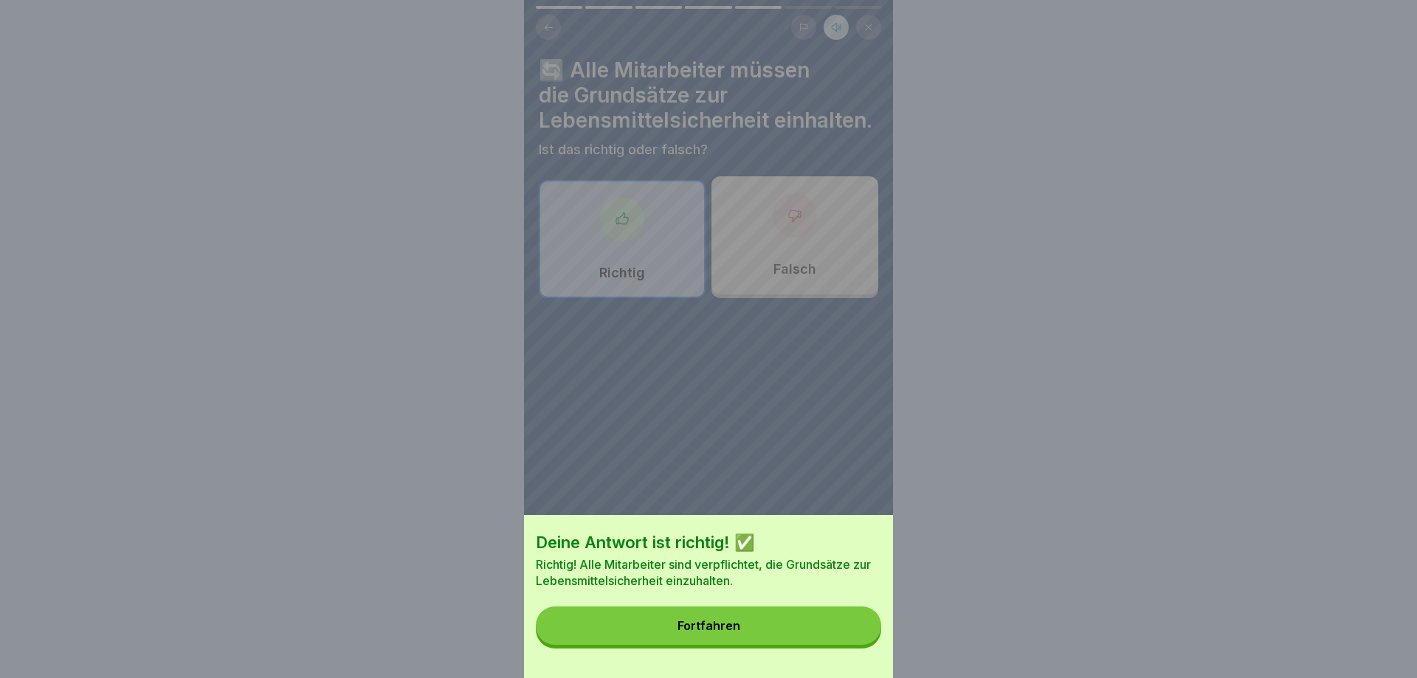
click at [853, 628] on button "Fortfahren" at bounding box center [708, 626] width 345 height 38
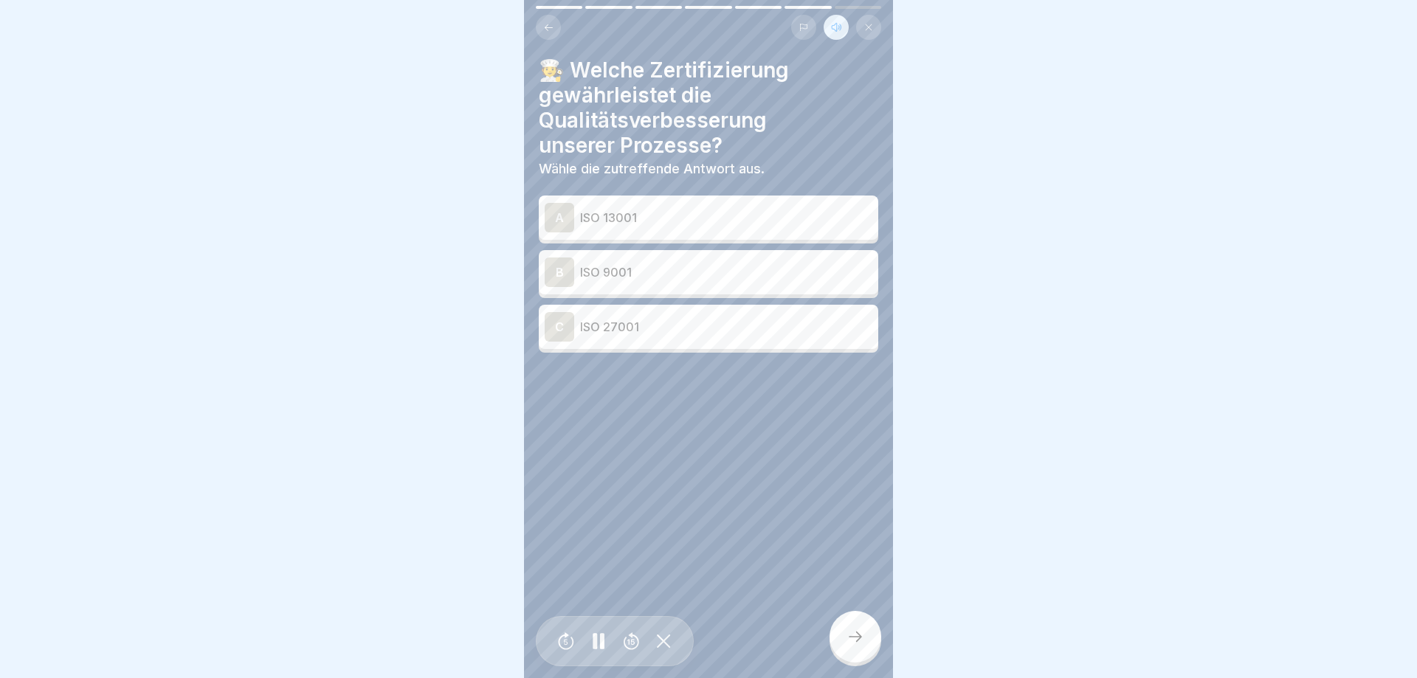
click at [676, 271] on p "ISO 9001" at bounding box center [726, 273] width 292 height 18
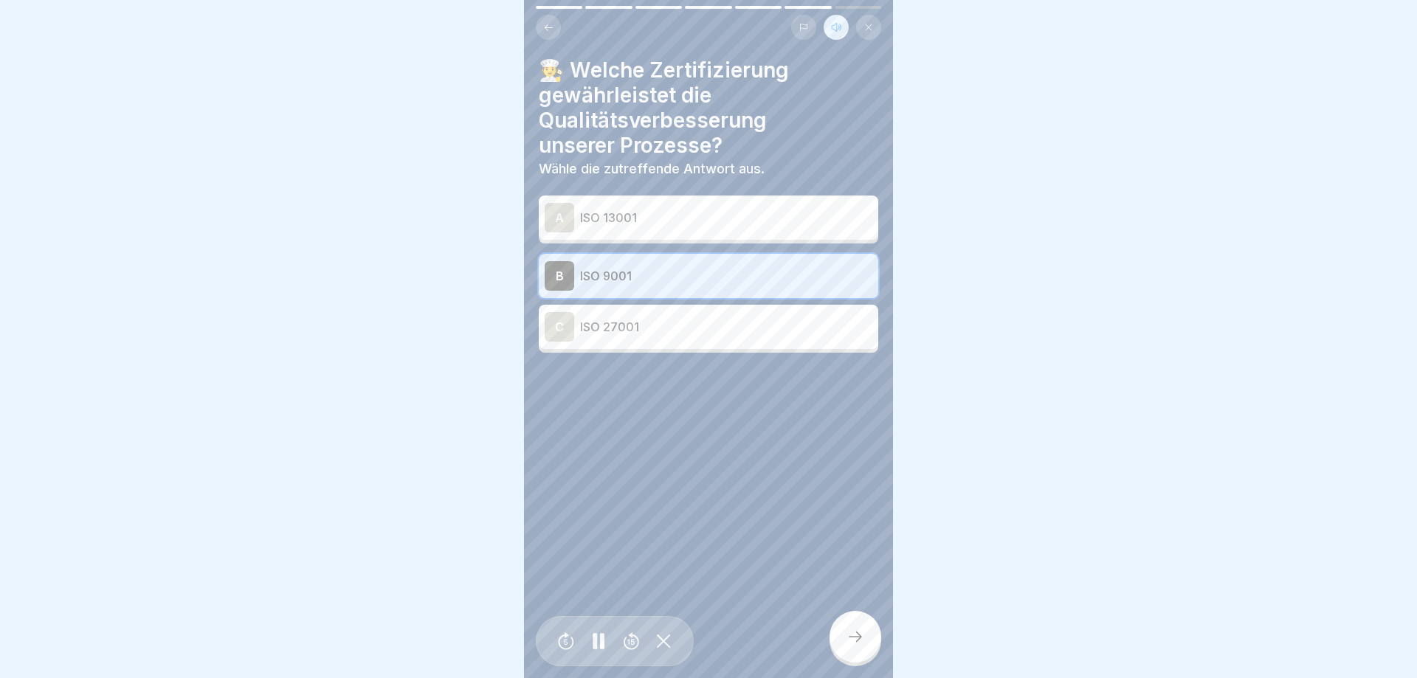
click at [847, 632] on icon at bounding box center [856, 637] width 18 height 18
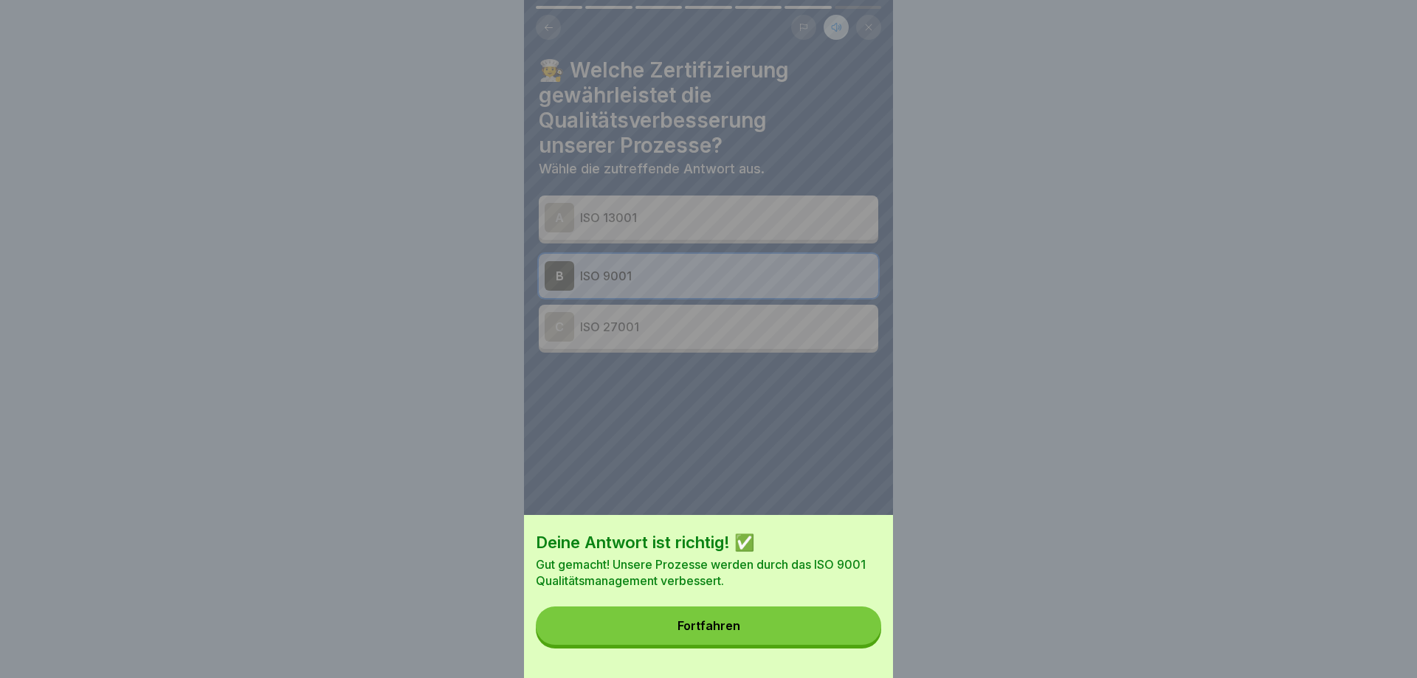
click at [847, 632] on button "Fortfahren" at bounding box center [708, 626] width 345 height 38
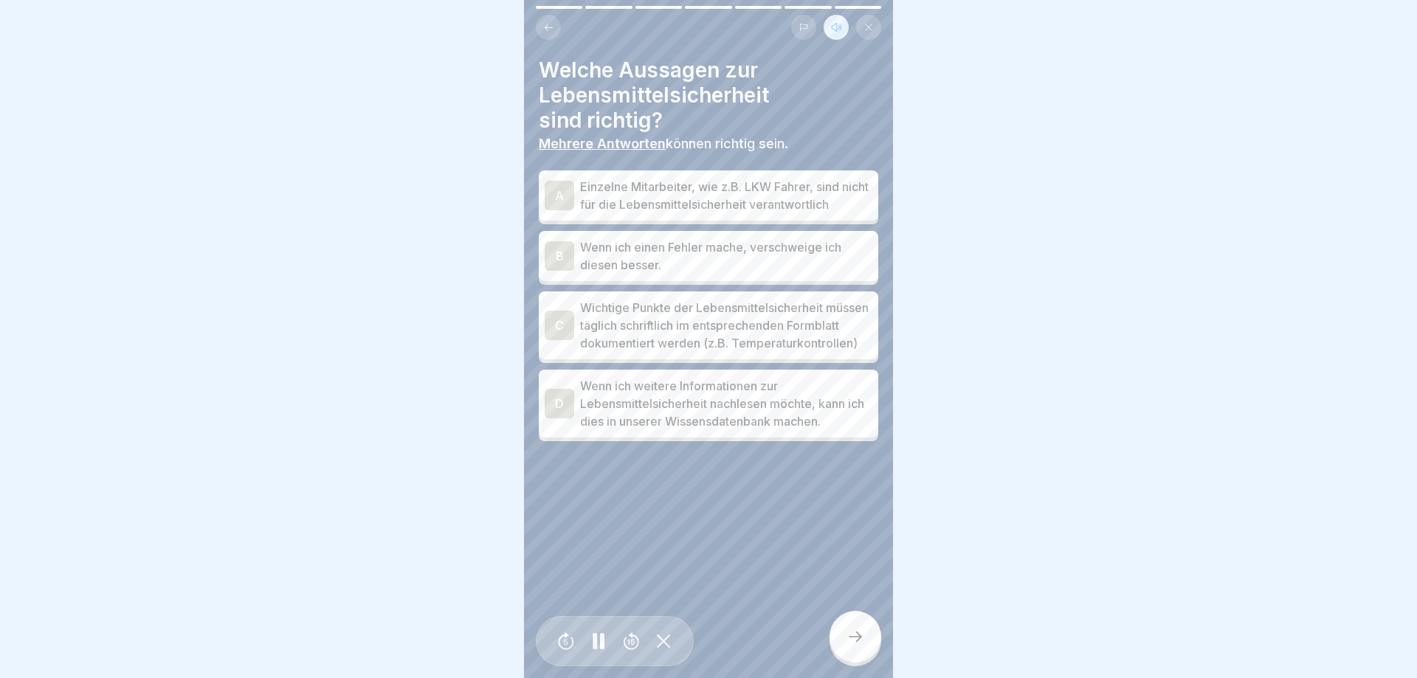
click at [681, 351] on p "Wichtige Punkte der Lebensmittelsicherheit müssen täglich schriftlich im entspr…" at bounding box center [726, 325] width 292 height 53
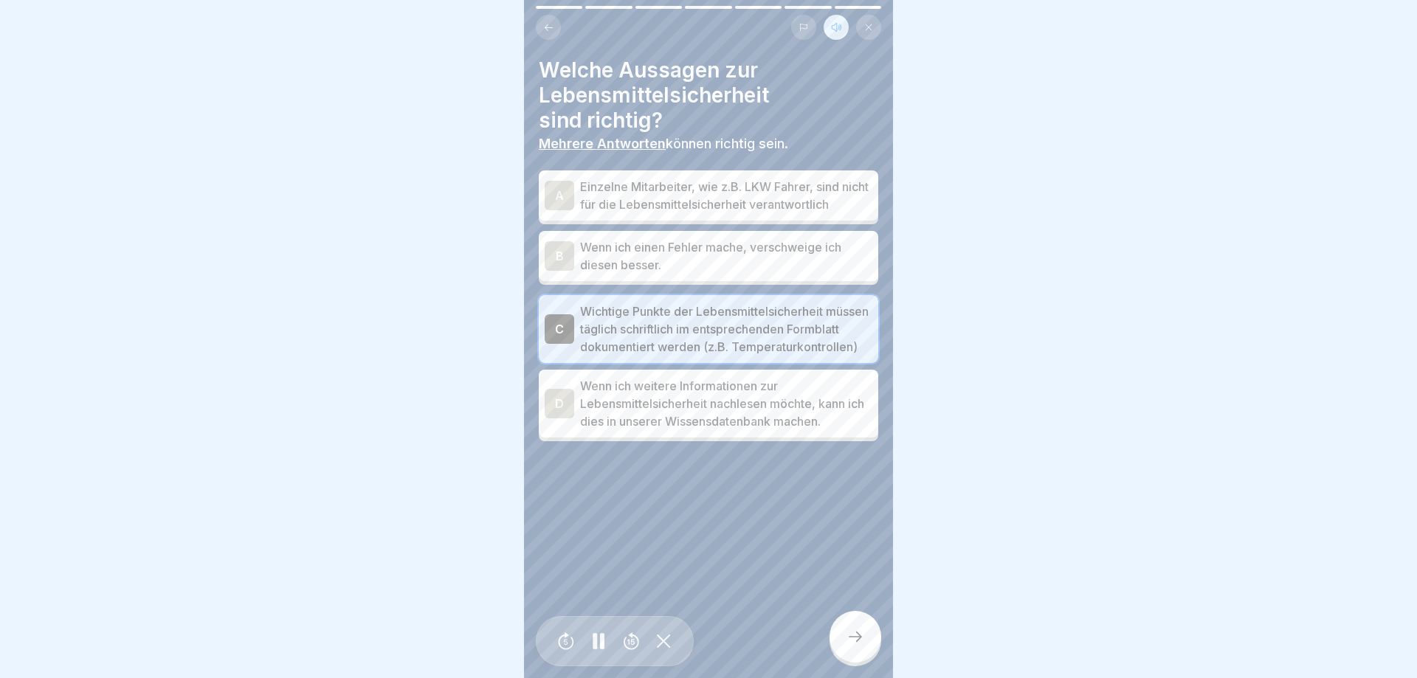
click at [675, 416] on p "Wenn ich weitere Informationen zur Lebensmittelsicherheit nachlesen möchte, kan…" at bounding box center [726, 403] width 292 height 53
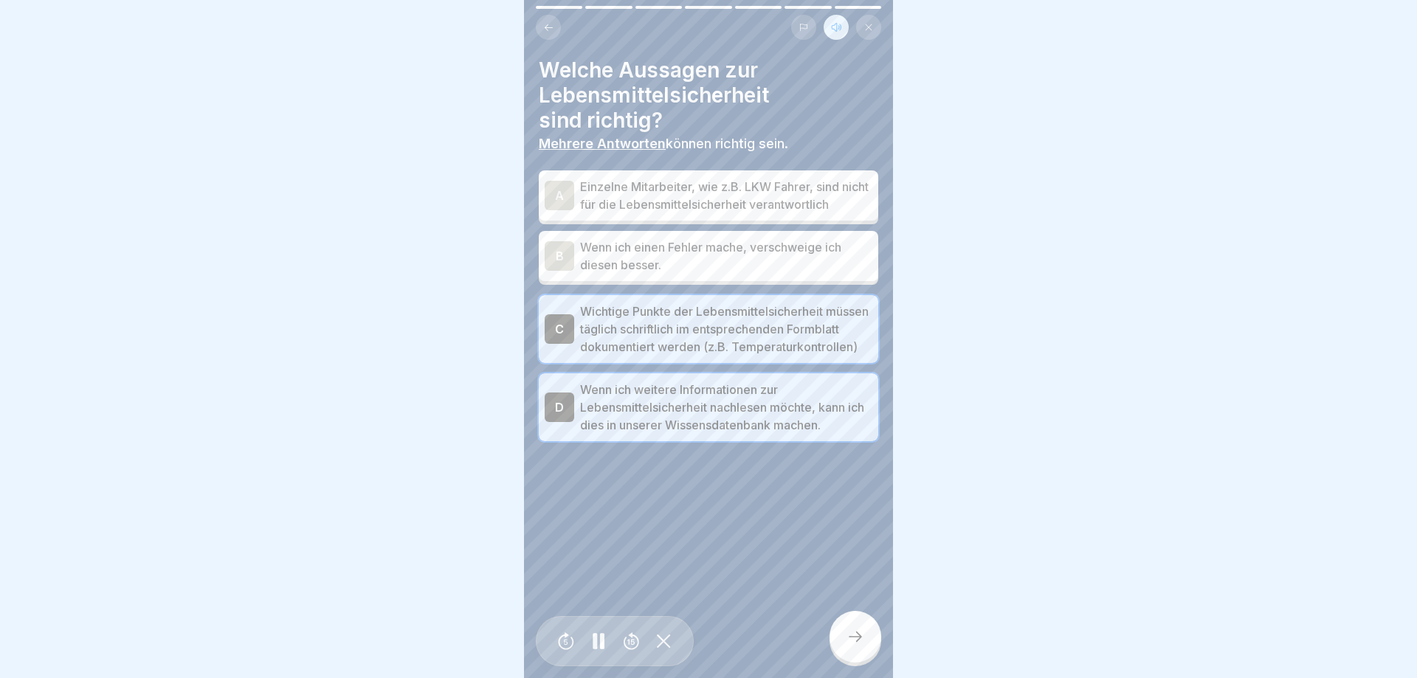
click at [859, 640] on icon at bounding box center [856, 637] width 18 height 18
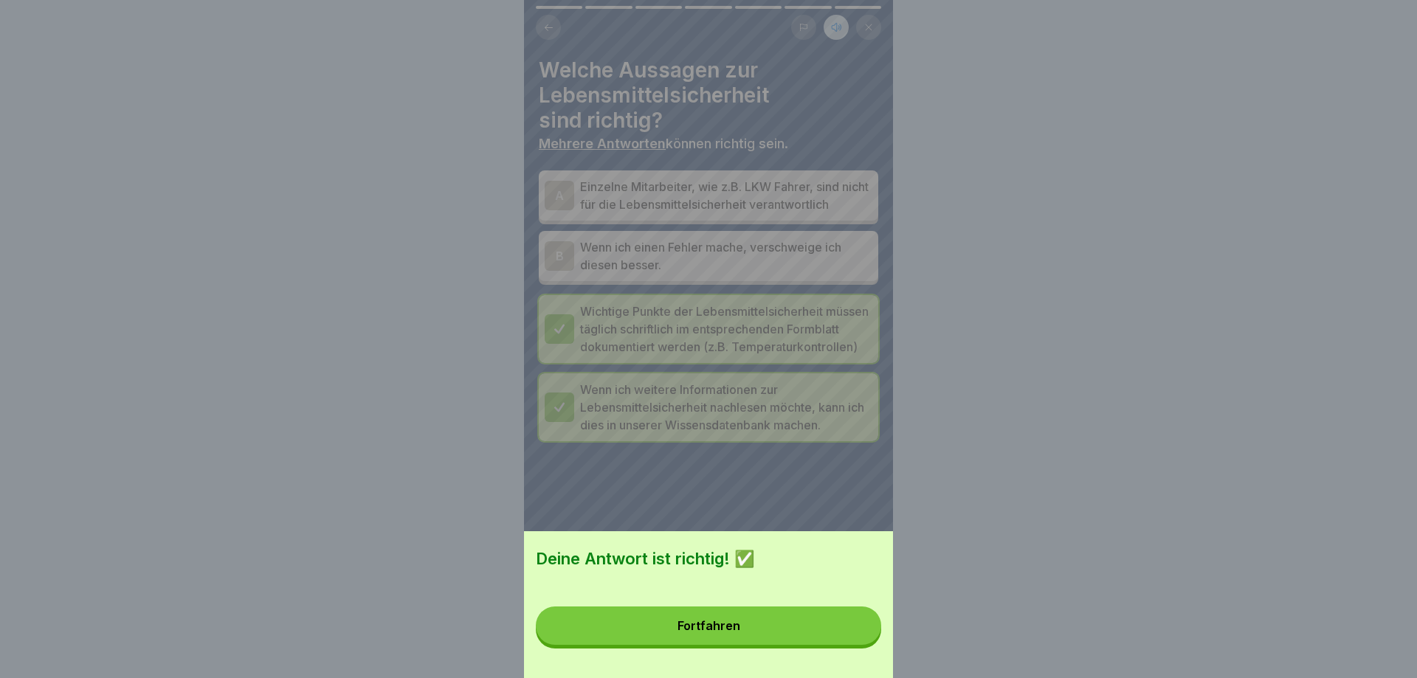
click at [851, 636] on button "Fortfahren" at bounding box center [708, 626] width 345 height 38
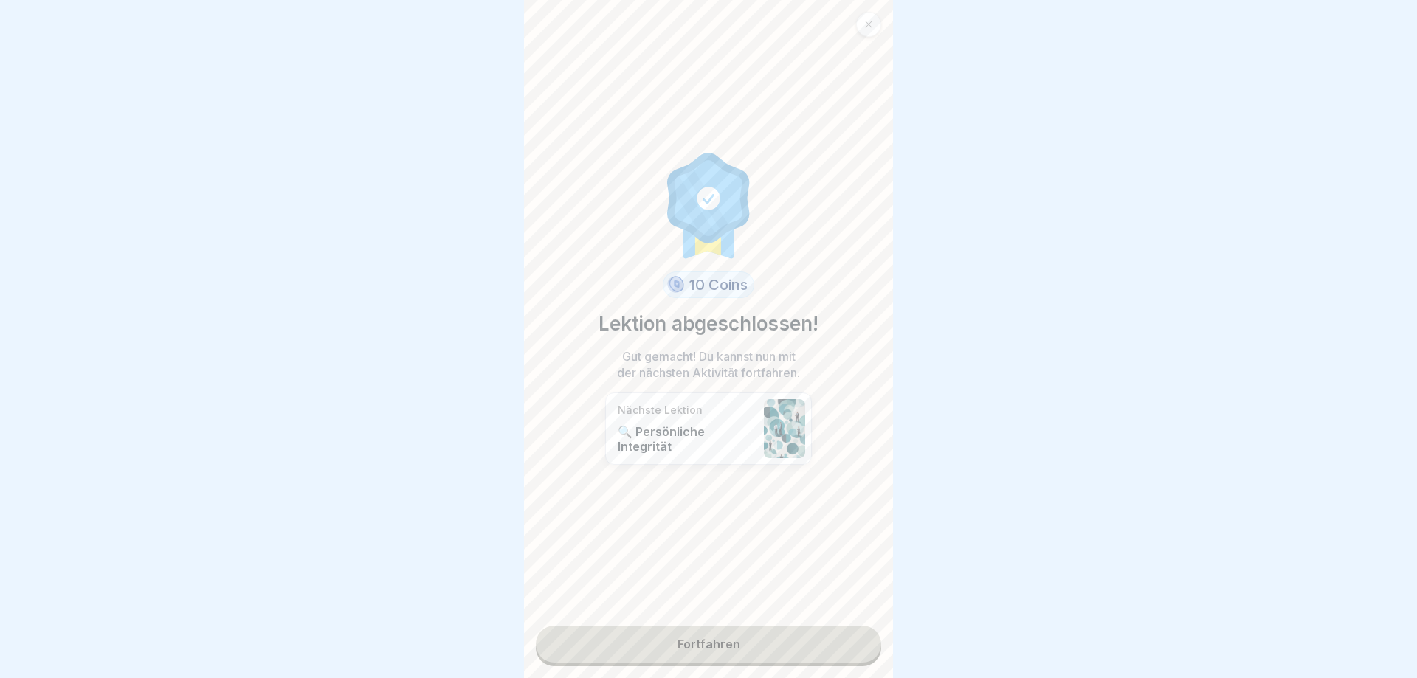
click at [808, 640] on link "Fortfahren" at bounding box center [708, 644] width 345 height 37
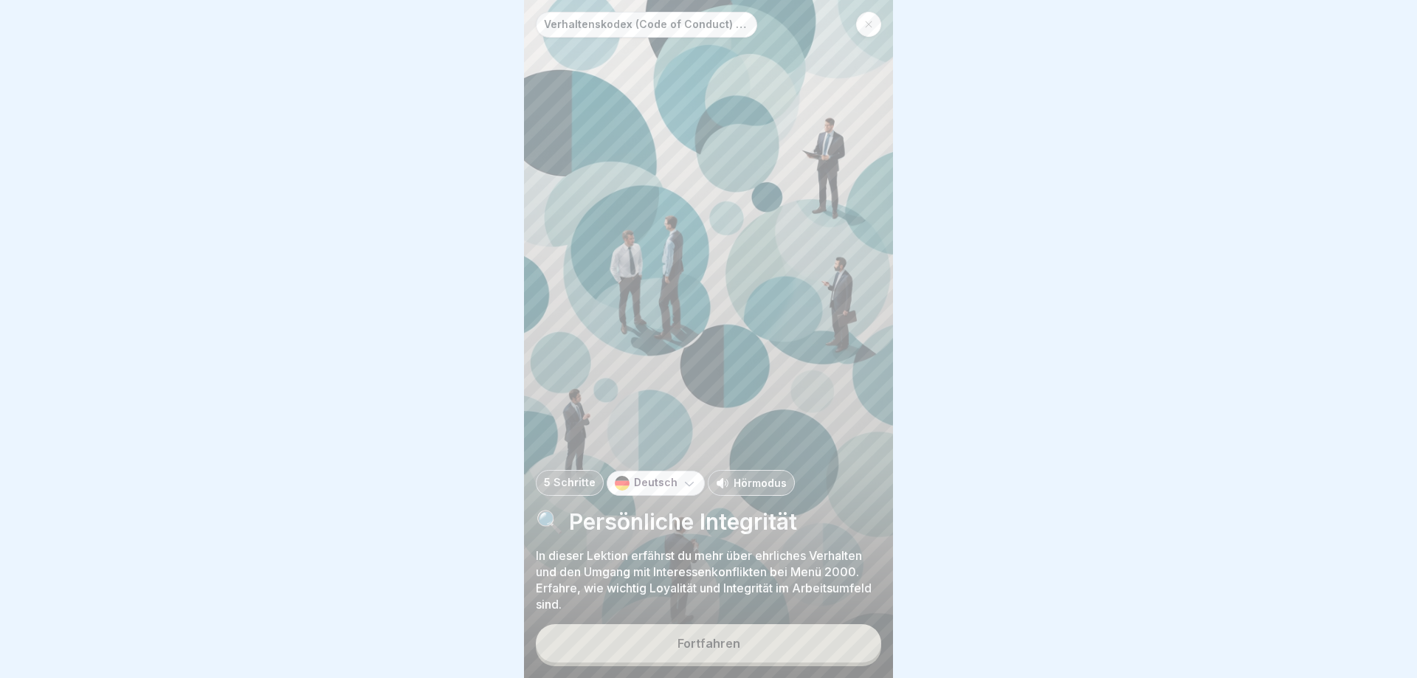
click at [724, 478] on div "Hörmodus" at bounding box center [751, 483] width 71 height 16
click at [724, 650] on div "Fortfahren" at bounding box center [709, 643] width 63 height 13
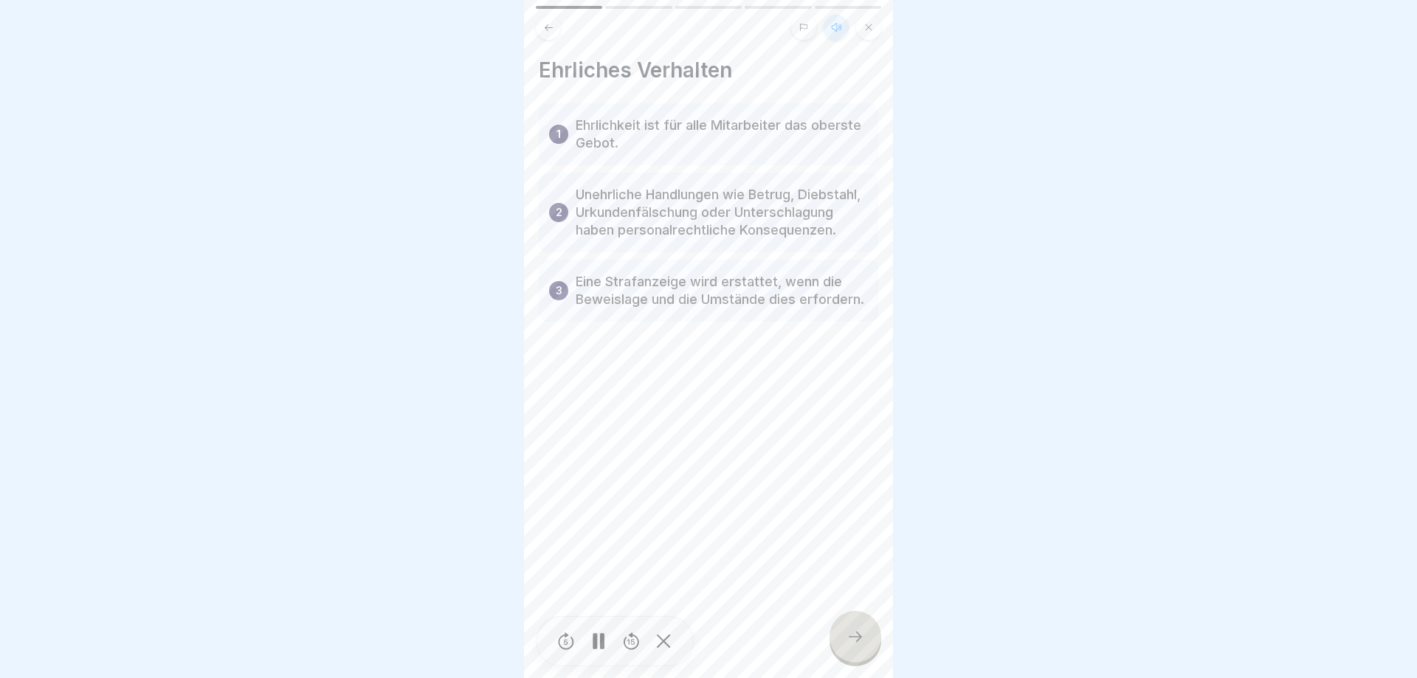
click at [850, 641] on icon at bounding box center [856, 637] width 18 height 18
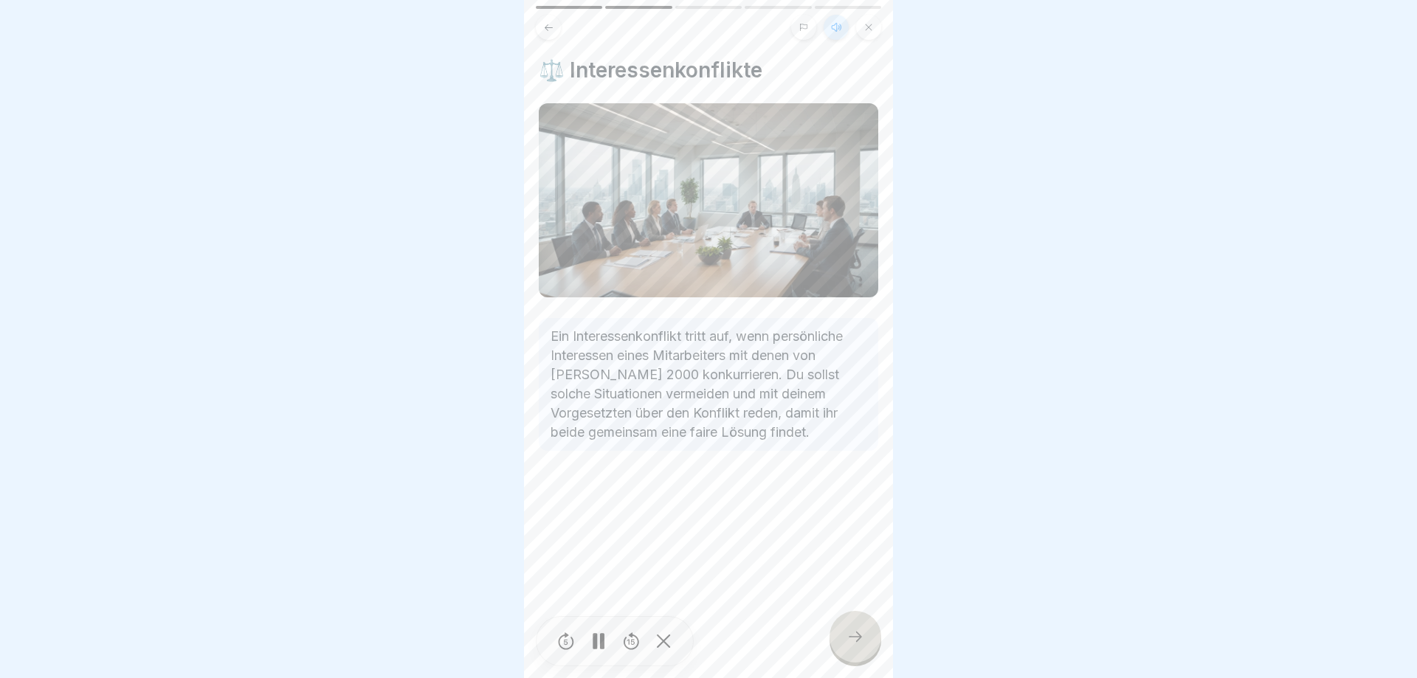
click at [842, 632] on div at bounding box center [856, 637] width 52 height 52
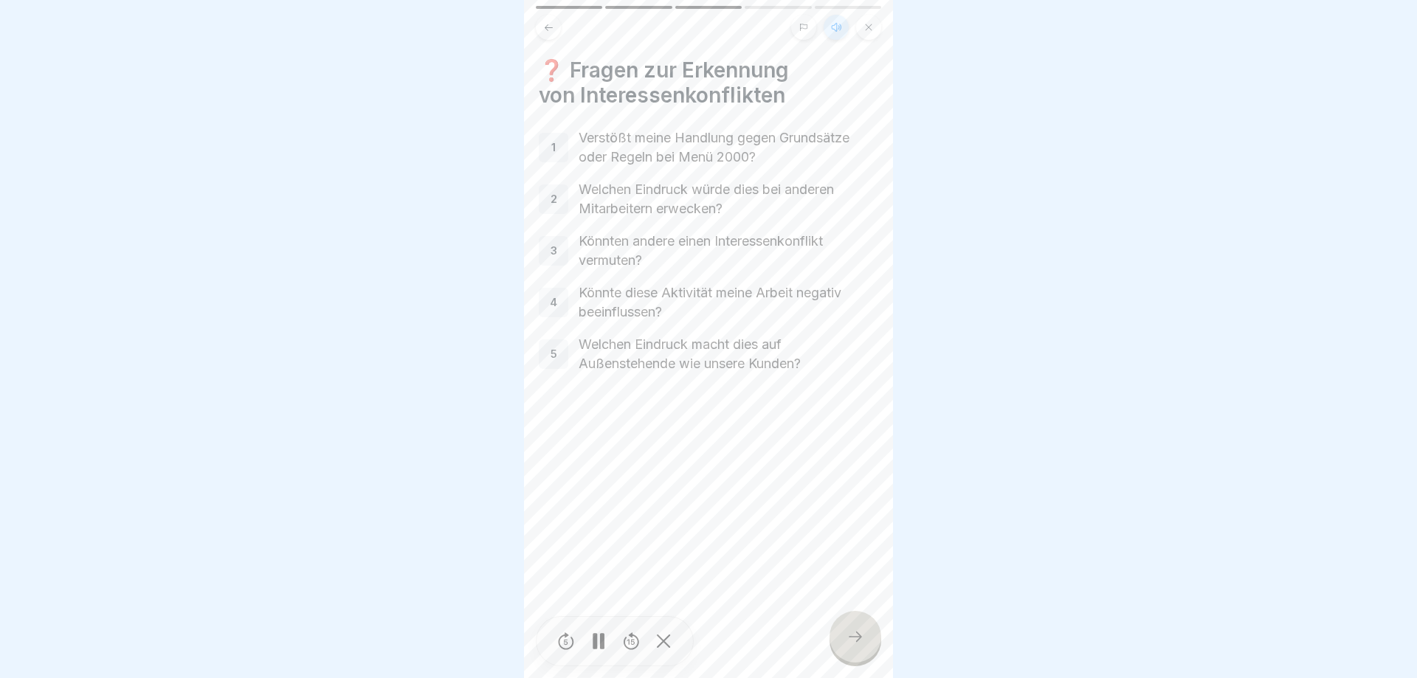
click at [842, 632] on div at bounding box center [856, 637] width 52 height 52
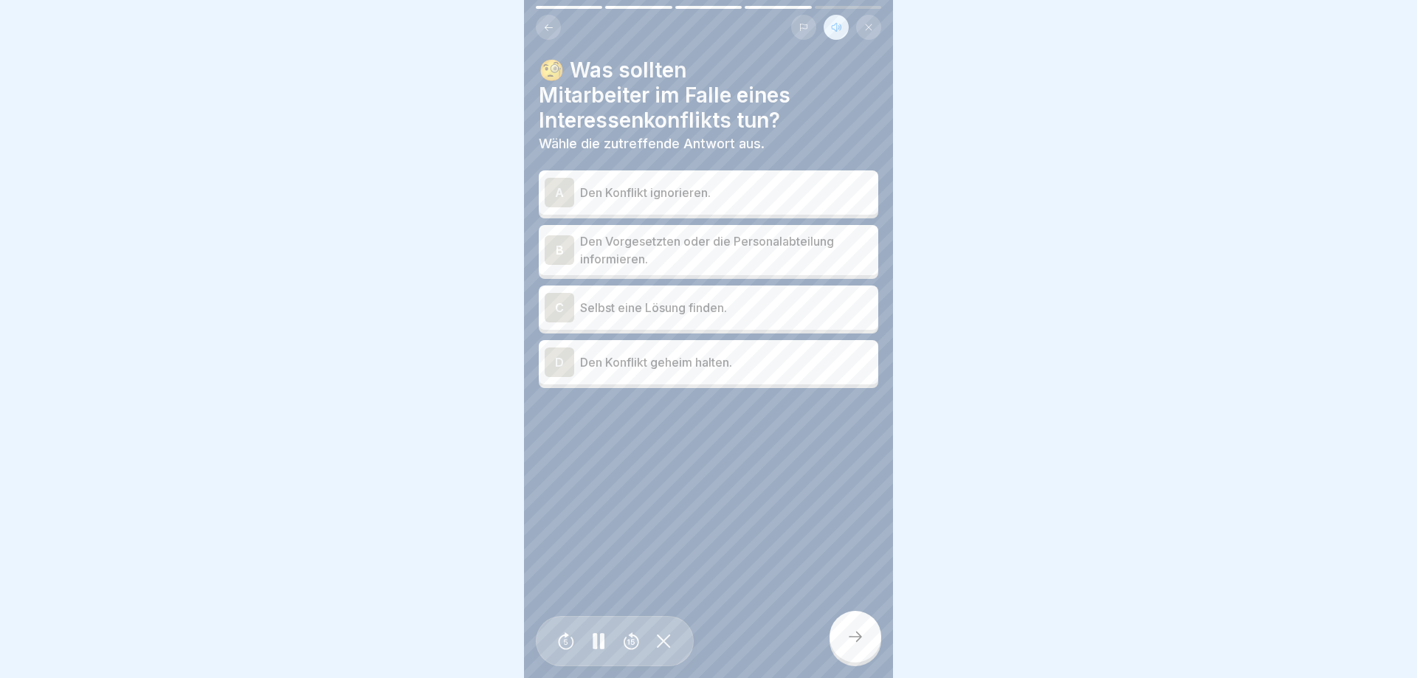
click at [673, 250] on p "Den Vorgesetzten oder die Personalabteilung informieren." at bounding box center [726, 250] width 292 height 35
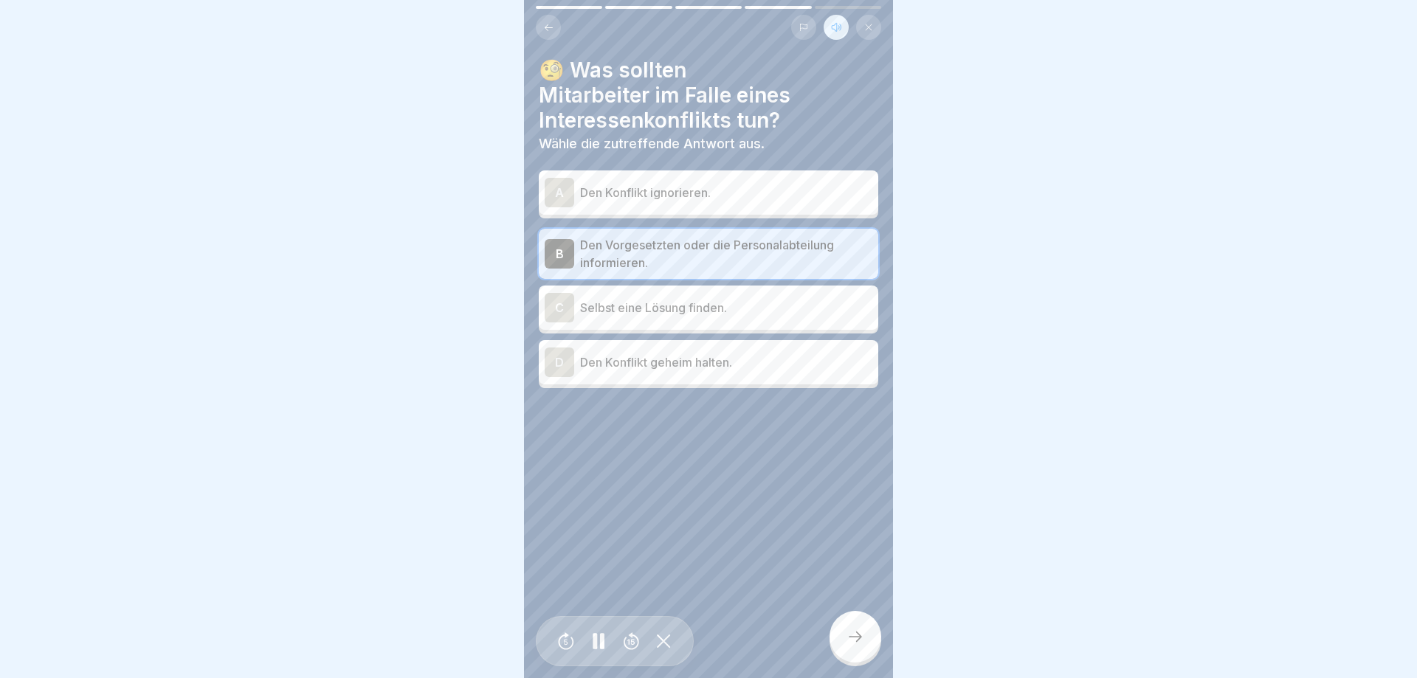
click at [851, 633] on icon at bounding box center [856, 637] width 18 height 18
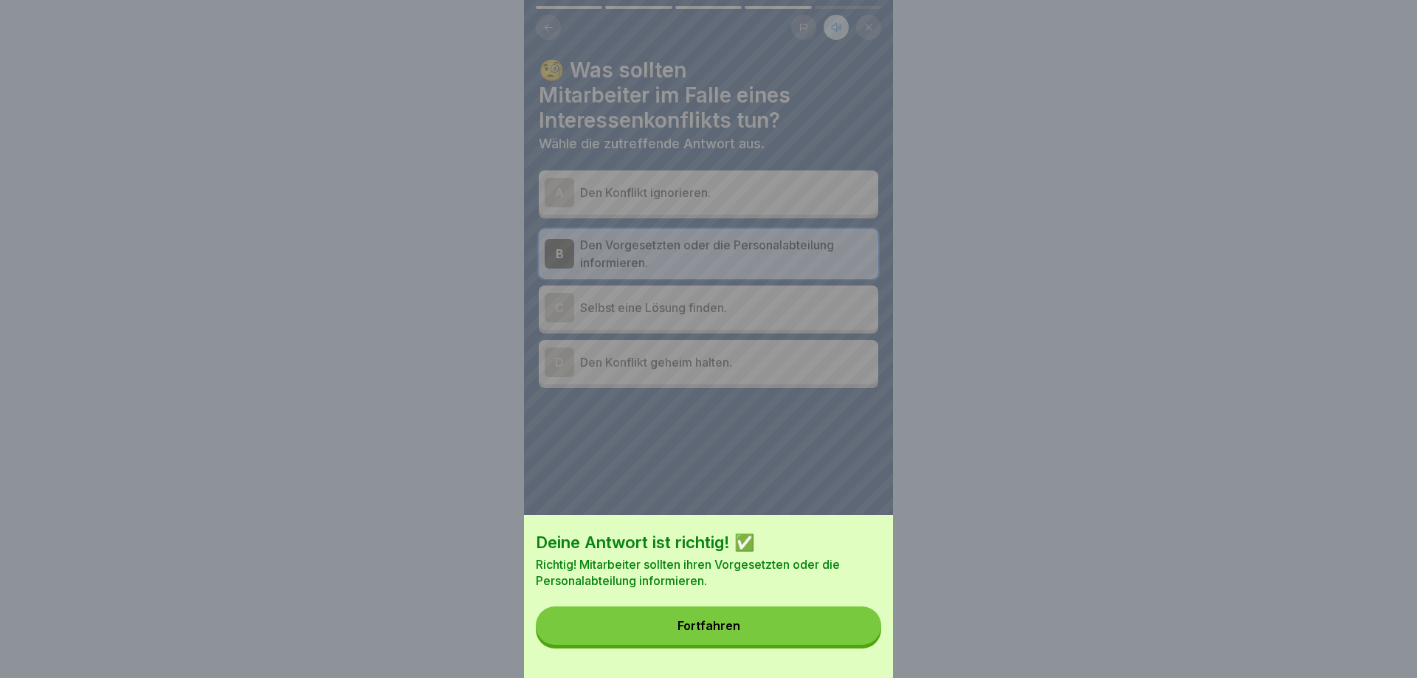
click at [852, 633] on button "Fortfahren" at bounding box center [708, 626] width 345 height 38
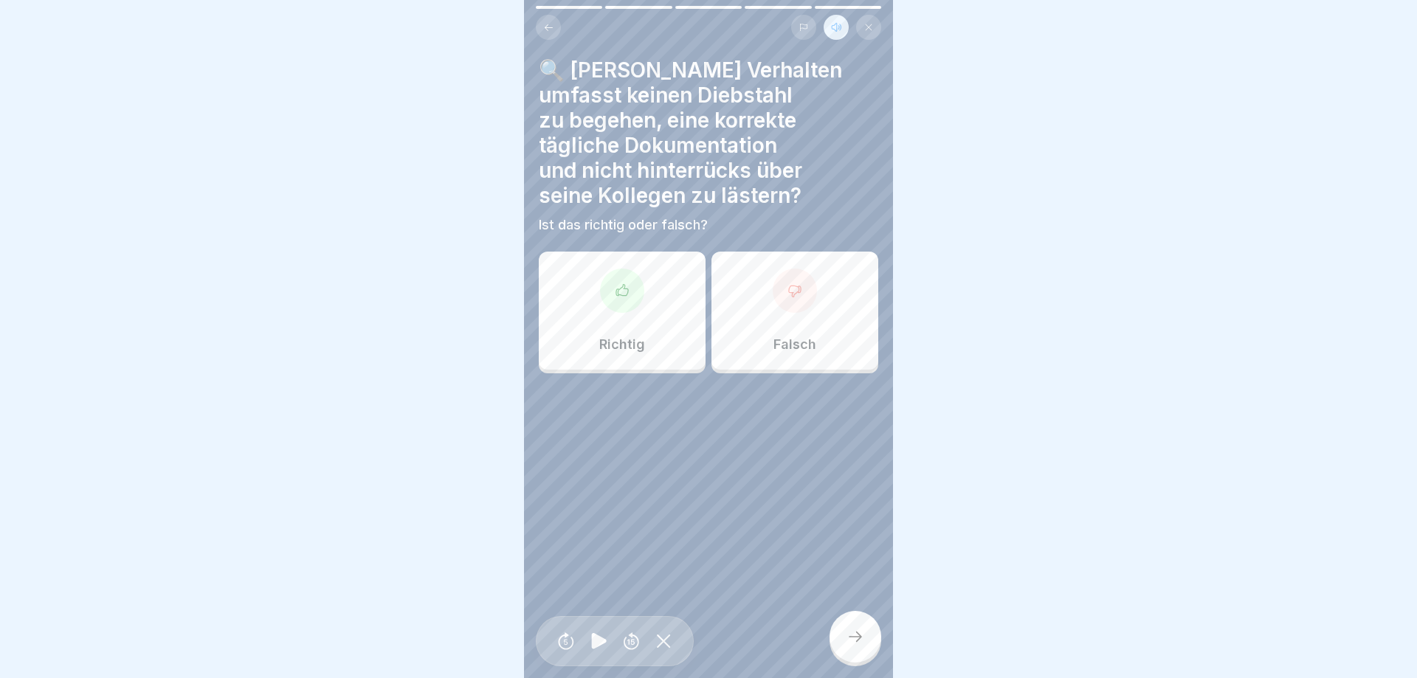
click at [566, 354] on div "Richtig" at bounding box center [622, 311] width 167 height 118
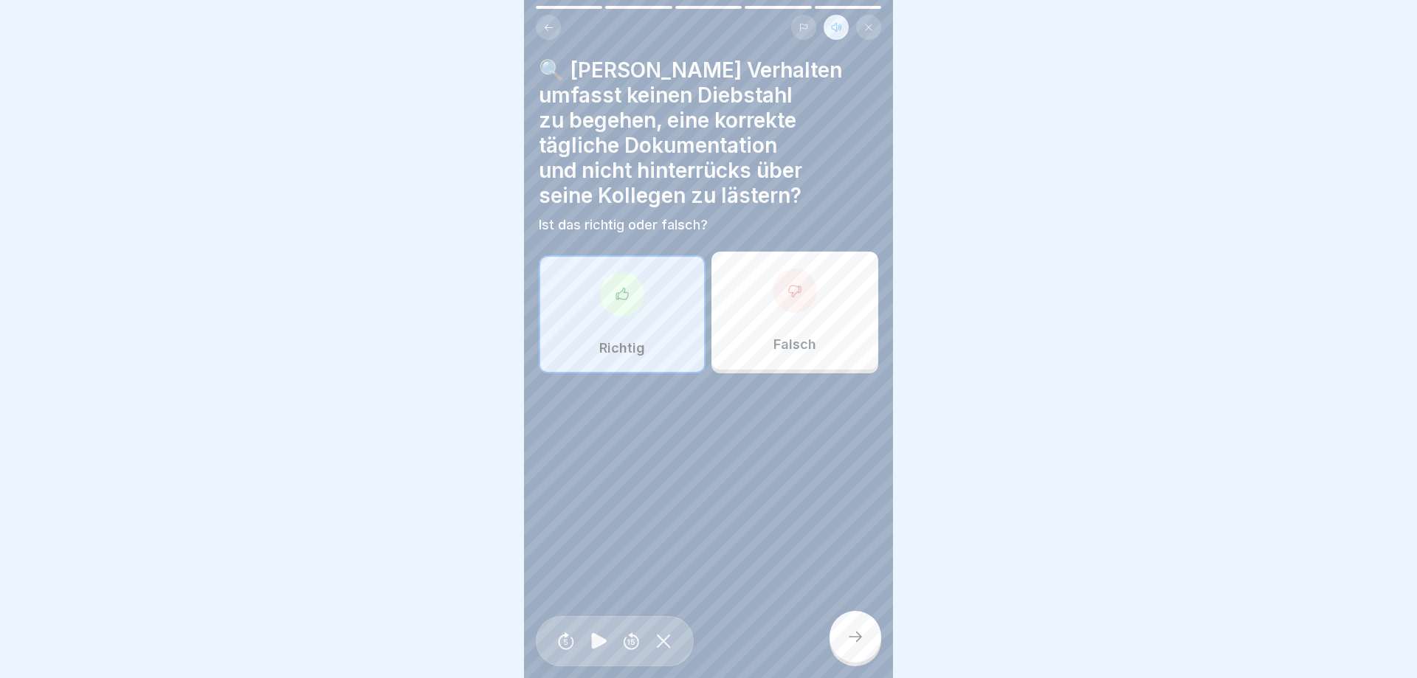
click at [852, 649] on div at bounding box center [856, 637] width 52 height 52
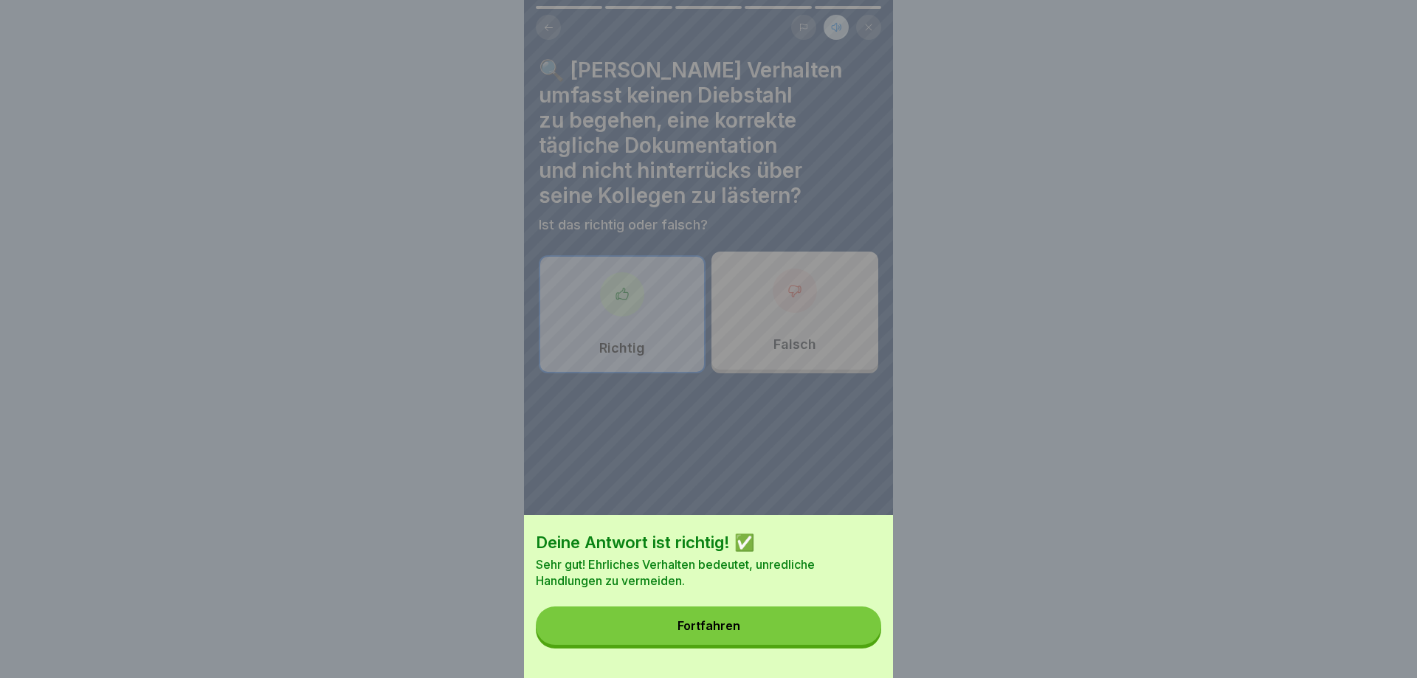
click at [831, 636] on button "Fortfahren" at bounding box center [708, 626] width 345 height 38
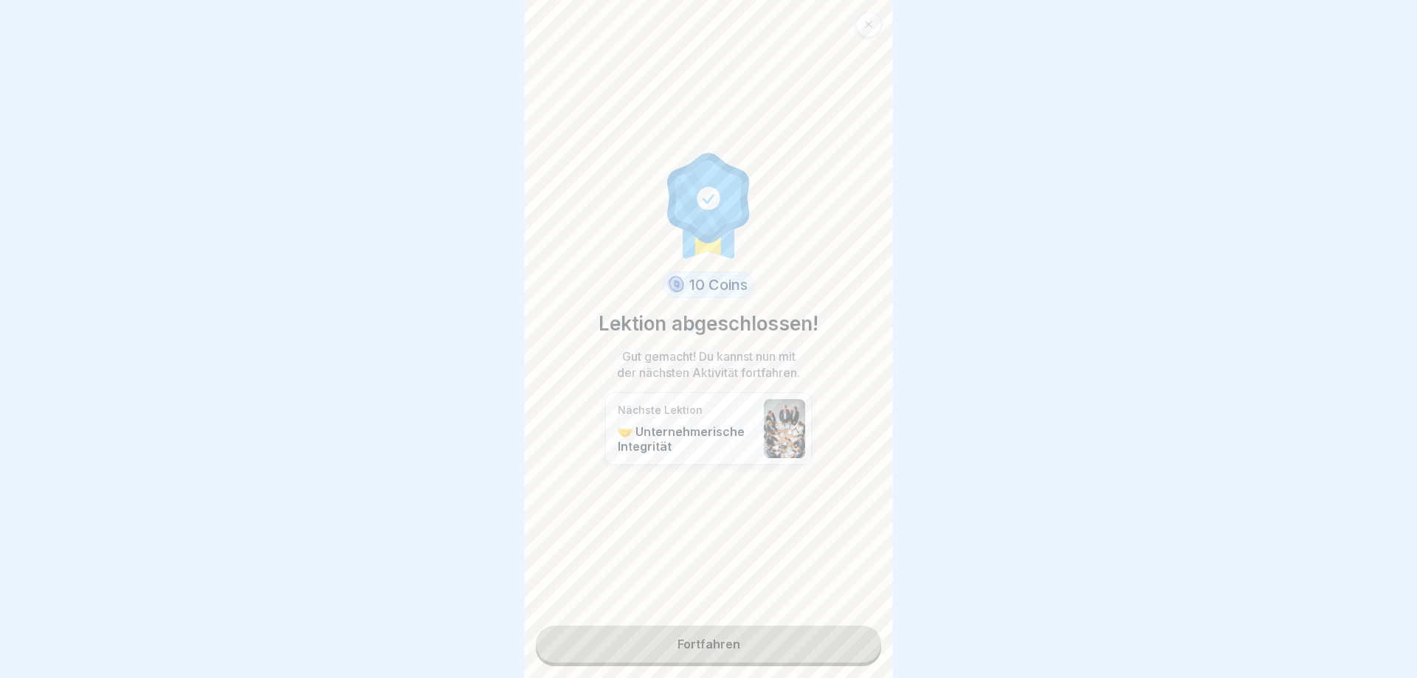
click at [825, 633] on link "Fortfahren" at bounding box center [708, 644] width 345 height 37
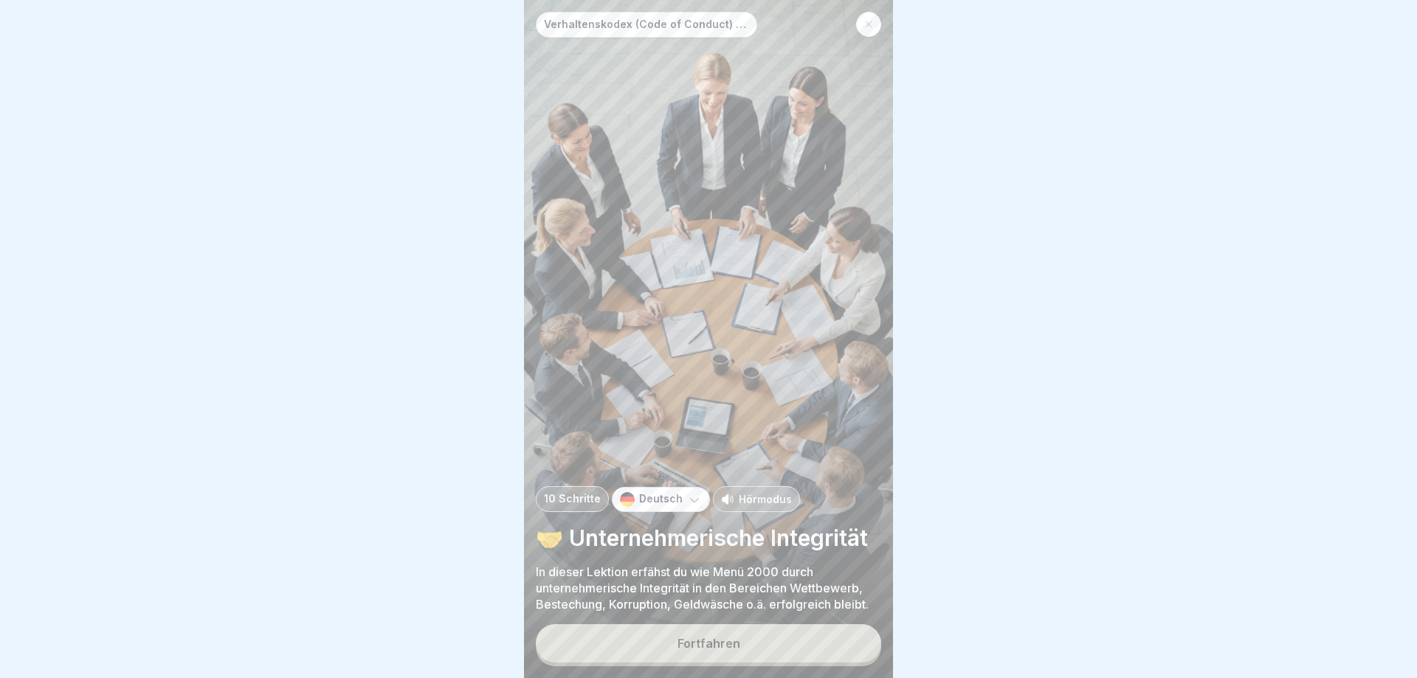
click at [754, 478] on div "Verhaltenskodex (Code of Conduct) Menü 2000 10 Schritte Deutsch Hörmodus 🤝 Unte…" at bounding box center [708, 339] width 369 height 678
click at [754, 503] on p "Hörmodus" at bounding box center [765, 500] width 53 height 16
click at [727, 639] on div "Fortfahren" at bounding box center [709, 643] width 63 height 13
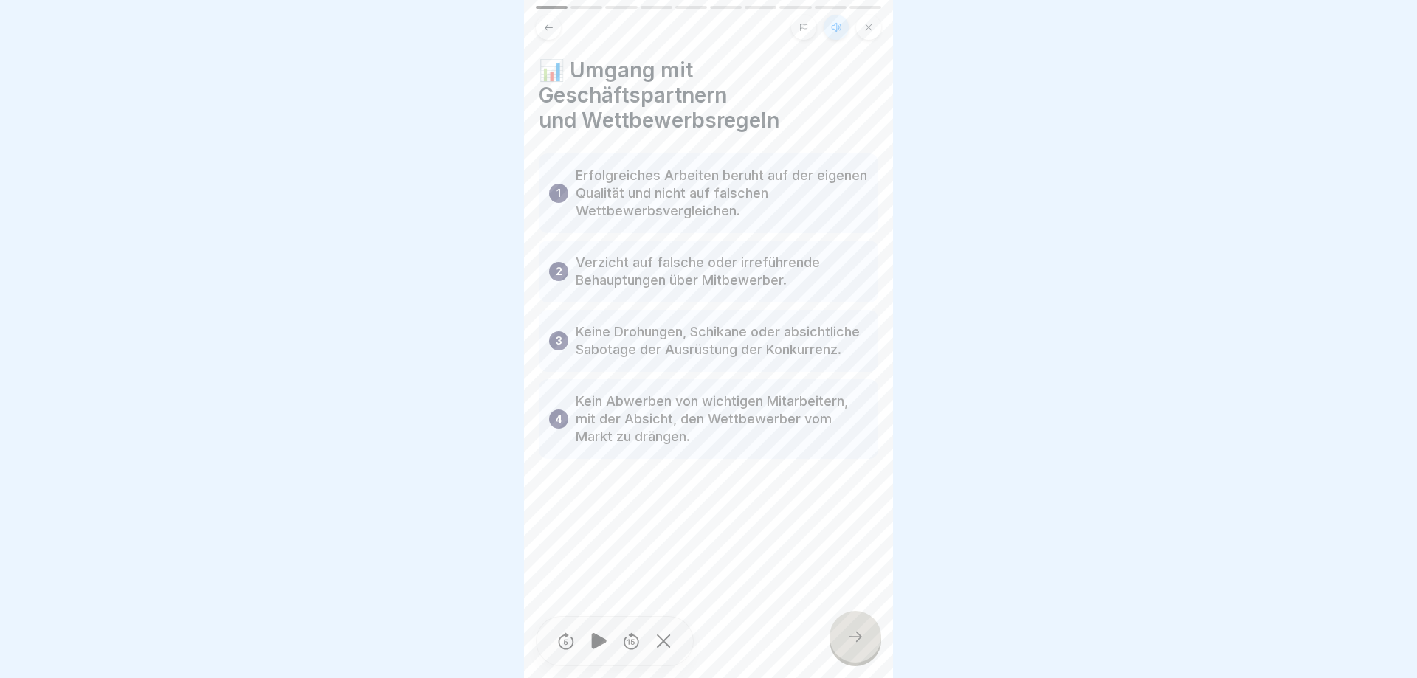
click at [845, 657] on div at bounding box center [856, 637] width 52 height 52
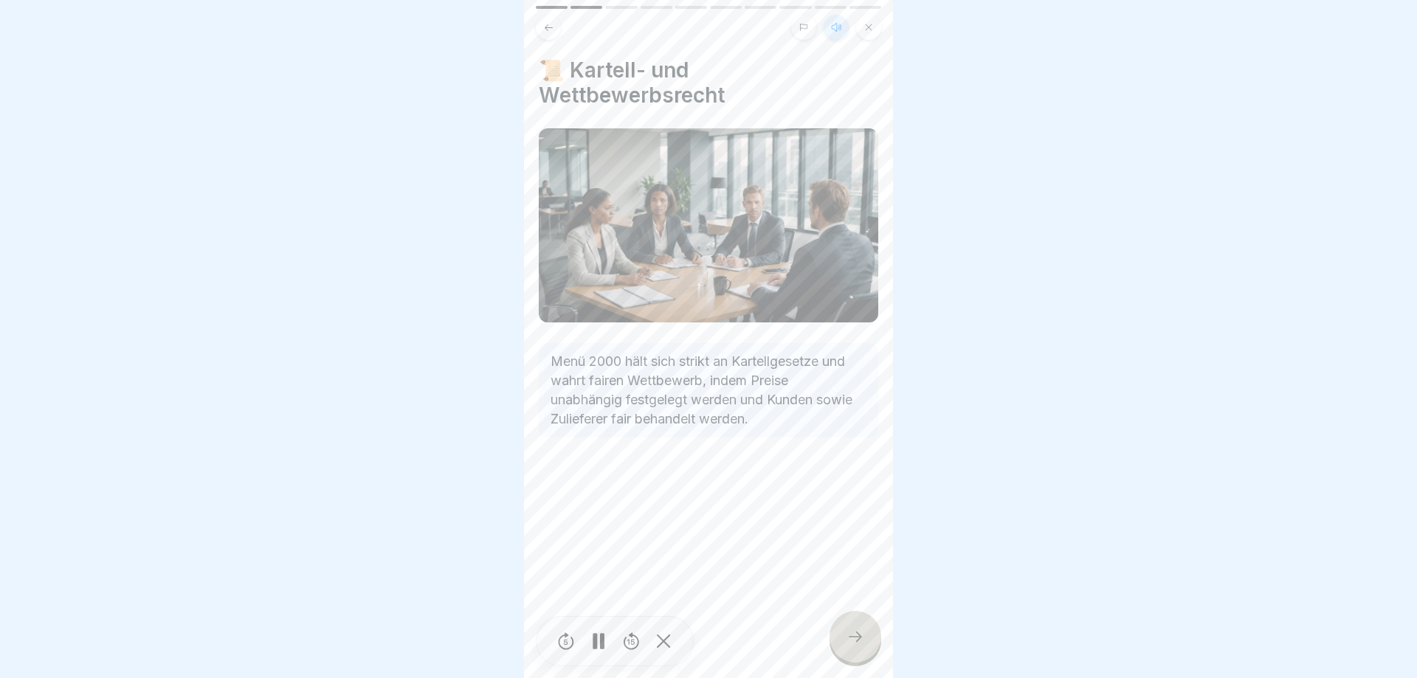
click at [847, 640] on icon at bounding box center [856, 637] width 18 height 18
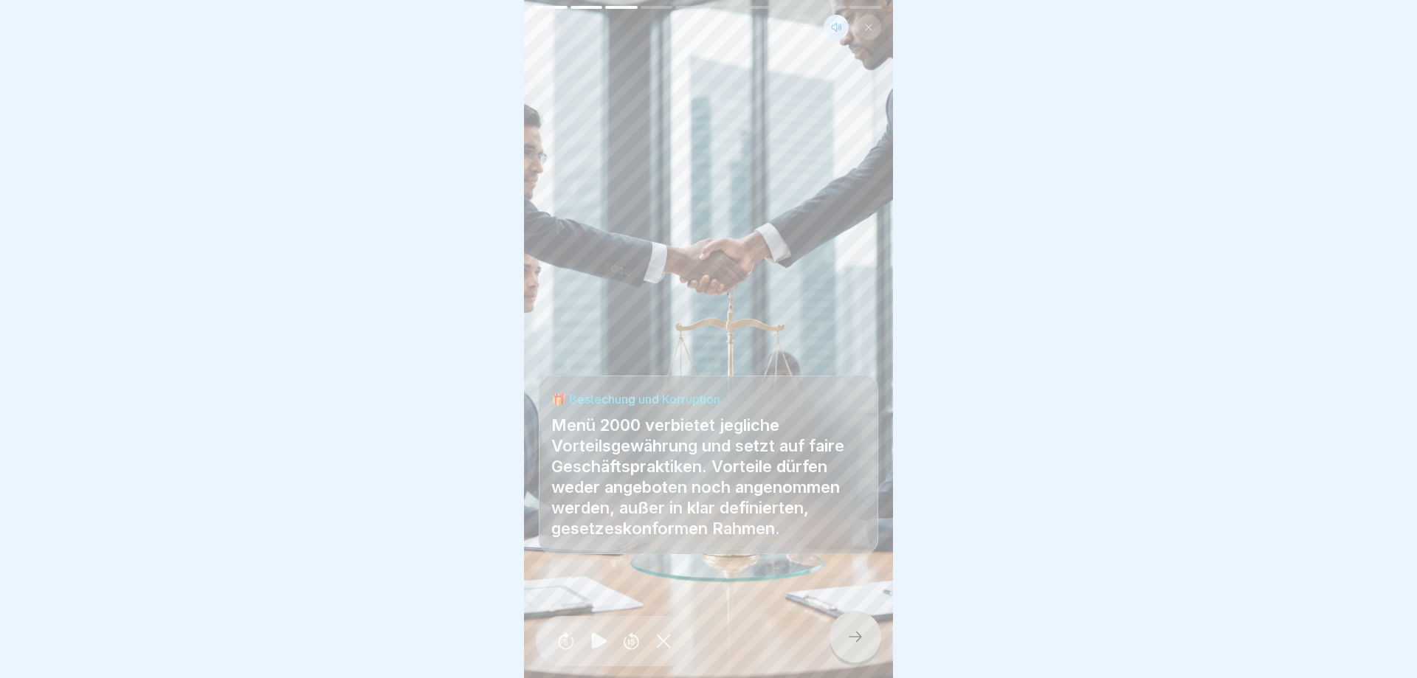
click at [845, 638] on div at bounding box center [856, 637] width 52 height 52
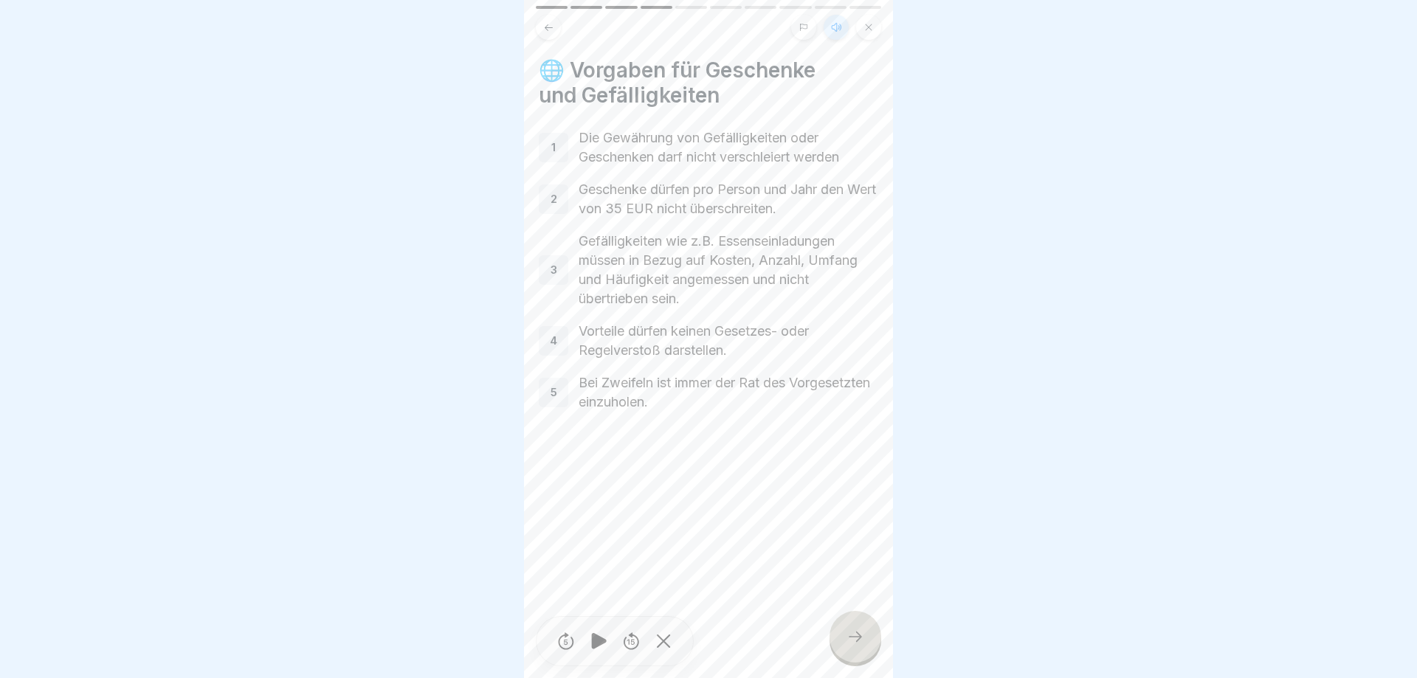
click at [835, 634] on div at bounding box center [856, 637] width 52 height 52
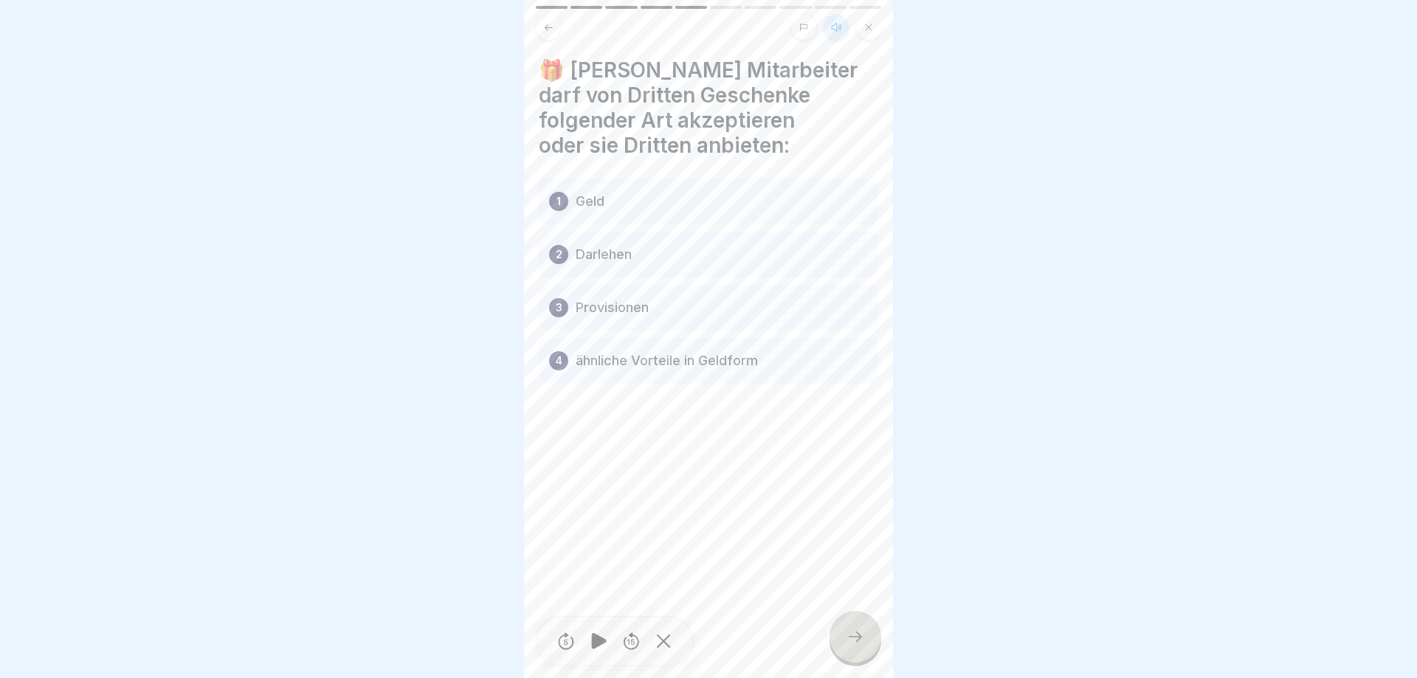
click at [835, 634] on div at bounding box center [856, 637] width 52 height 52
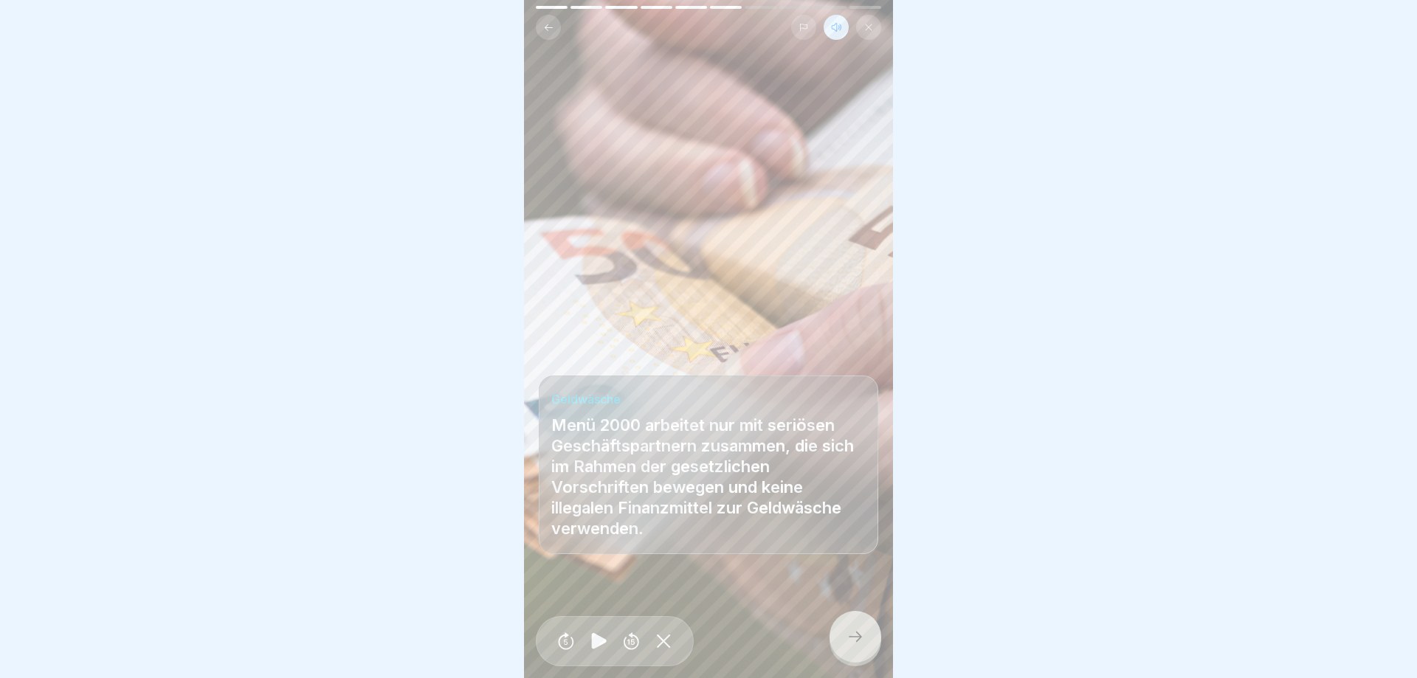
click at [835, 634] on div at bounding box center [856, 637] width 52 height 52
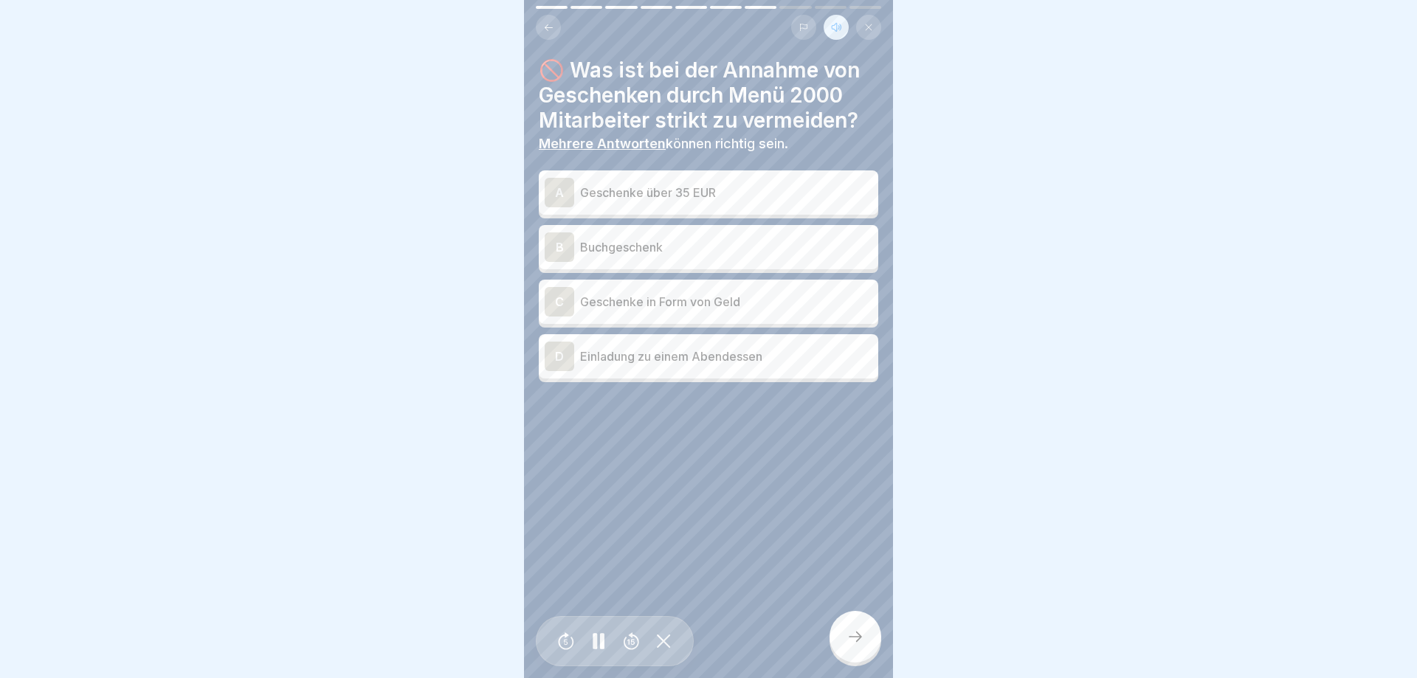
click at [677, 207] on div "A Geschenke über 35 EUR" at bounding box center [709, 193] width 328 height 30
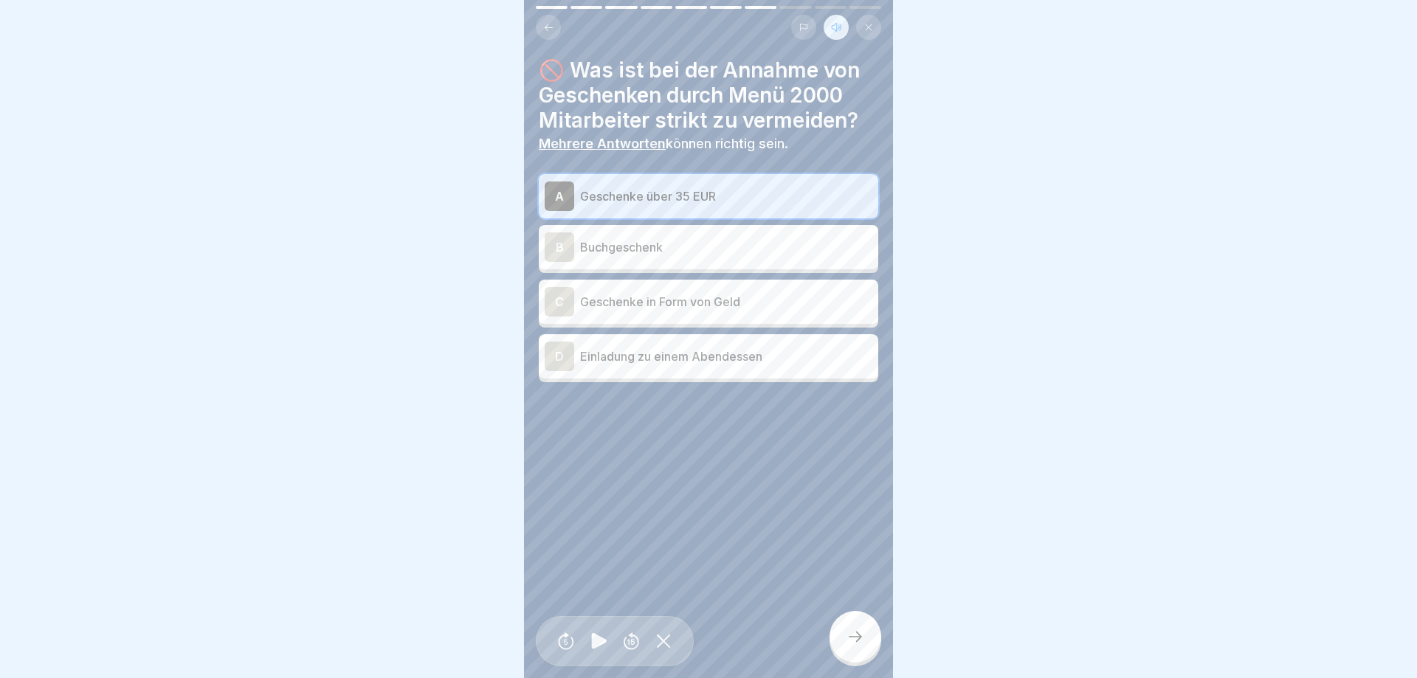
click at [670, 292] on div "C Geschenke in Form von Geld" at bounding box center [709, 302] width 328 height 30
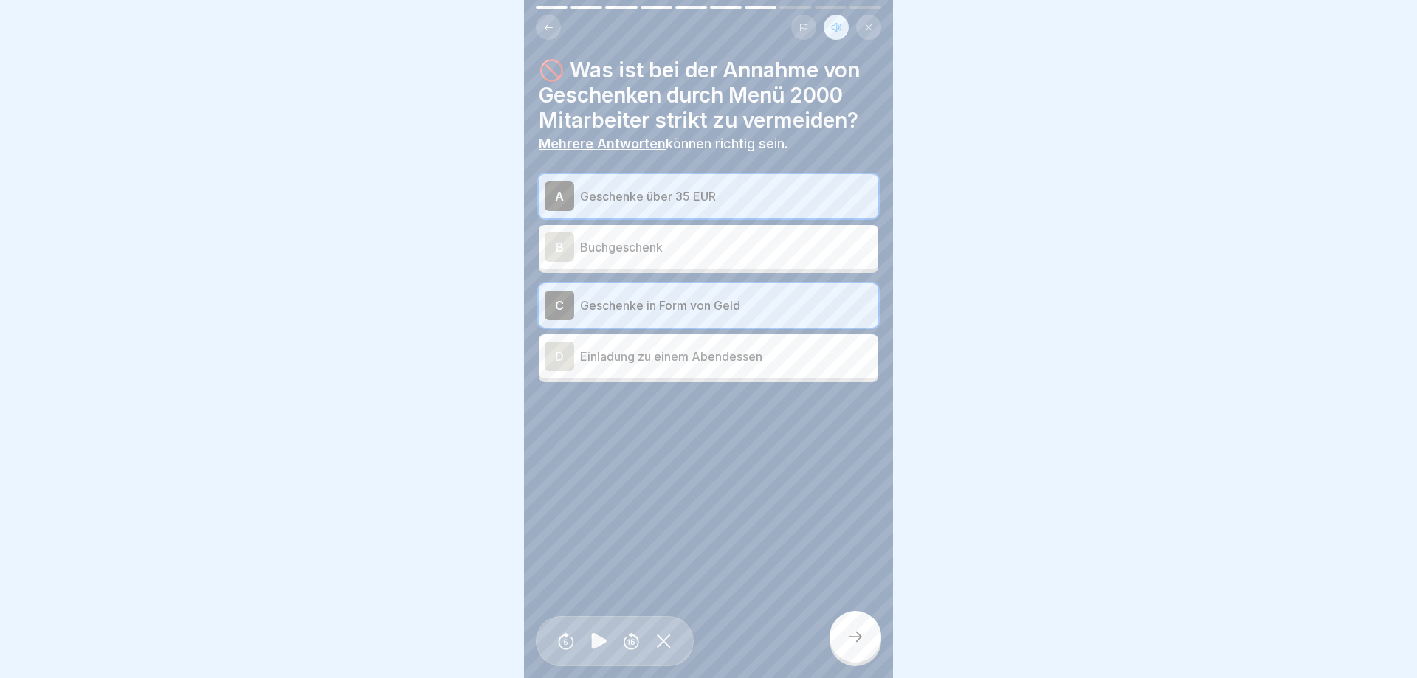
click at [857, 642] on icon at bounding box center [856, 637] width 18 height 18
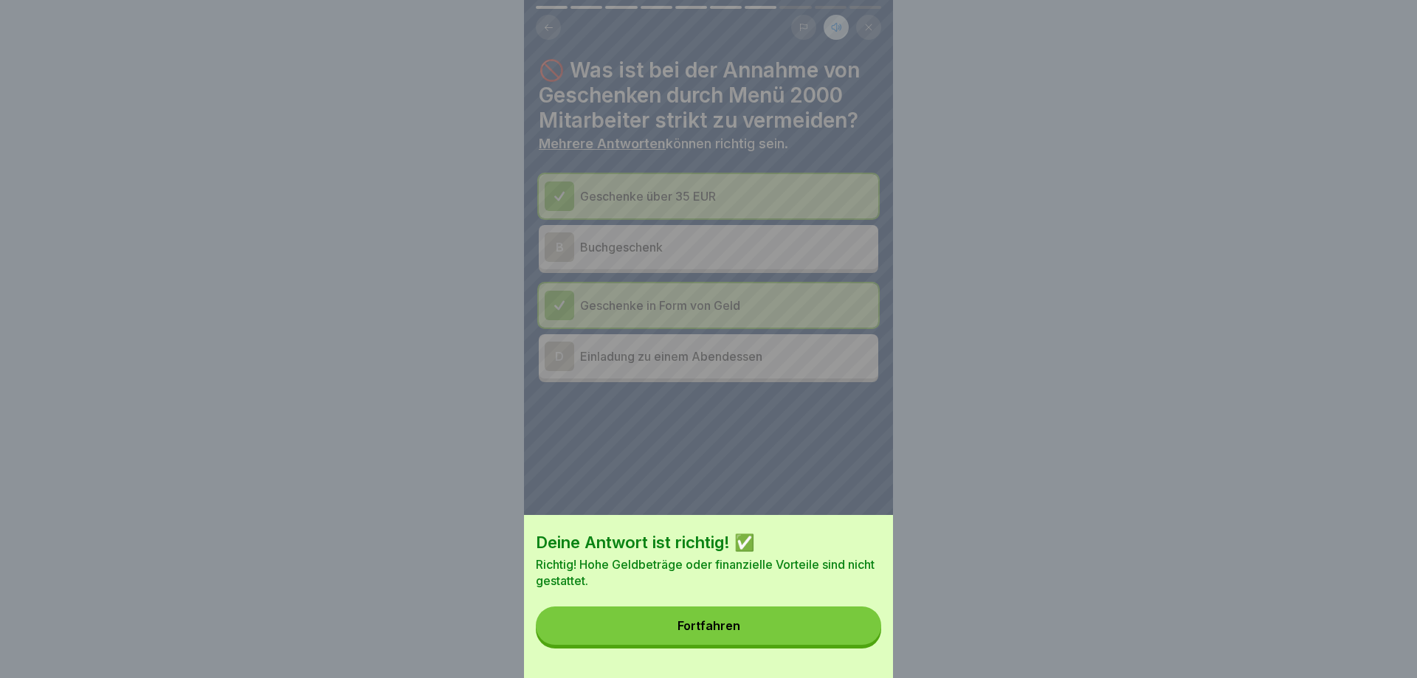
click at [856, 634] on button "Fortfahren" at bounding box center [708, 626] width 345 height 38
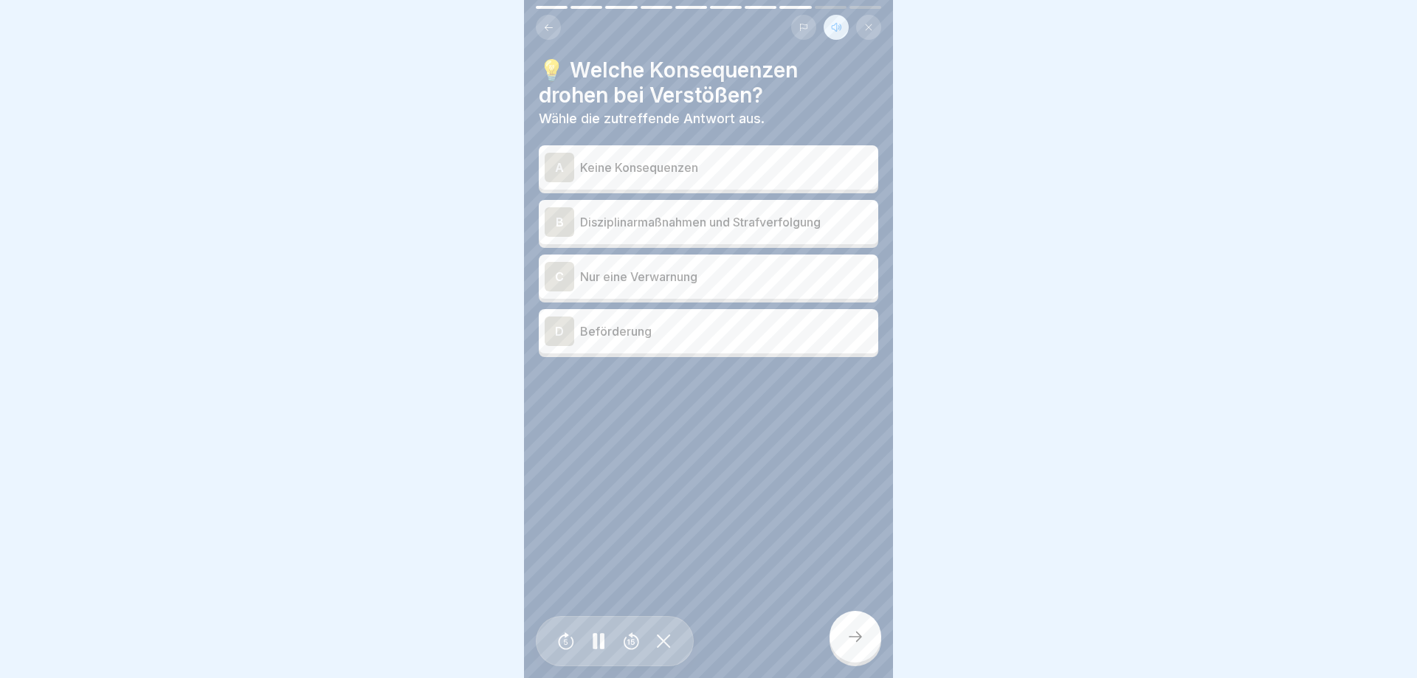
click at [788, 238] on div "B Disziplinarmaßnahmen und Strafverfolgung" at bounding box center [709, 222] width 340 height 44
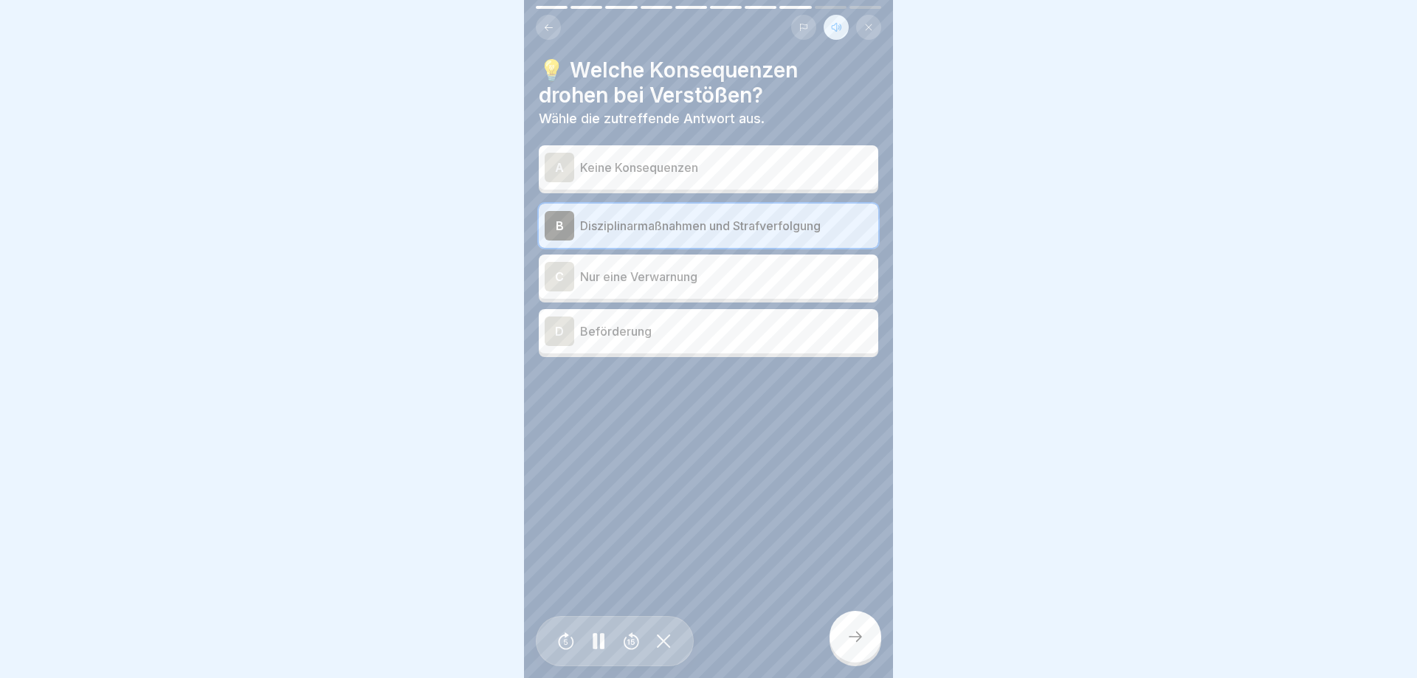
click at [852, 623] on div at bounding box center [856, 637] width 52 height 52
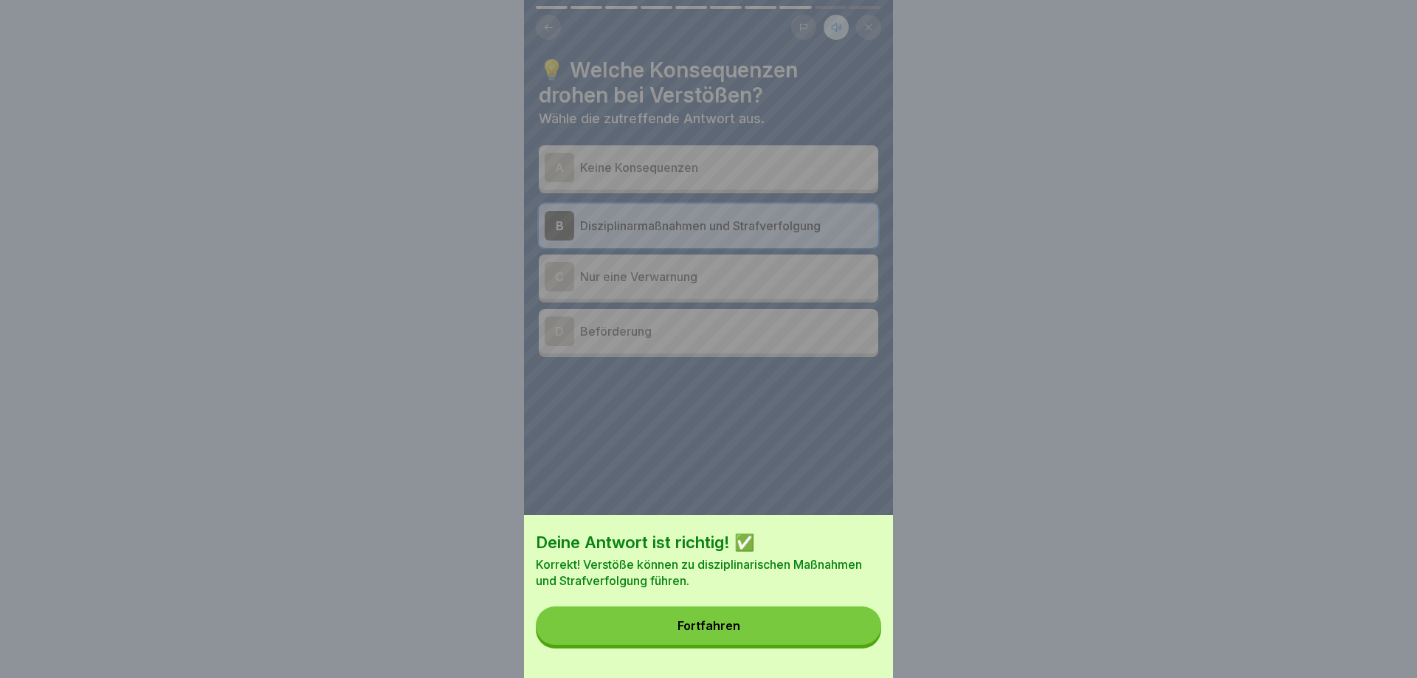
click at [836, 620] on button "Fortfahren" at bounding box center [708, 626] width 345 height 38
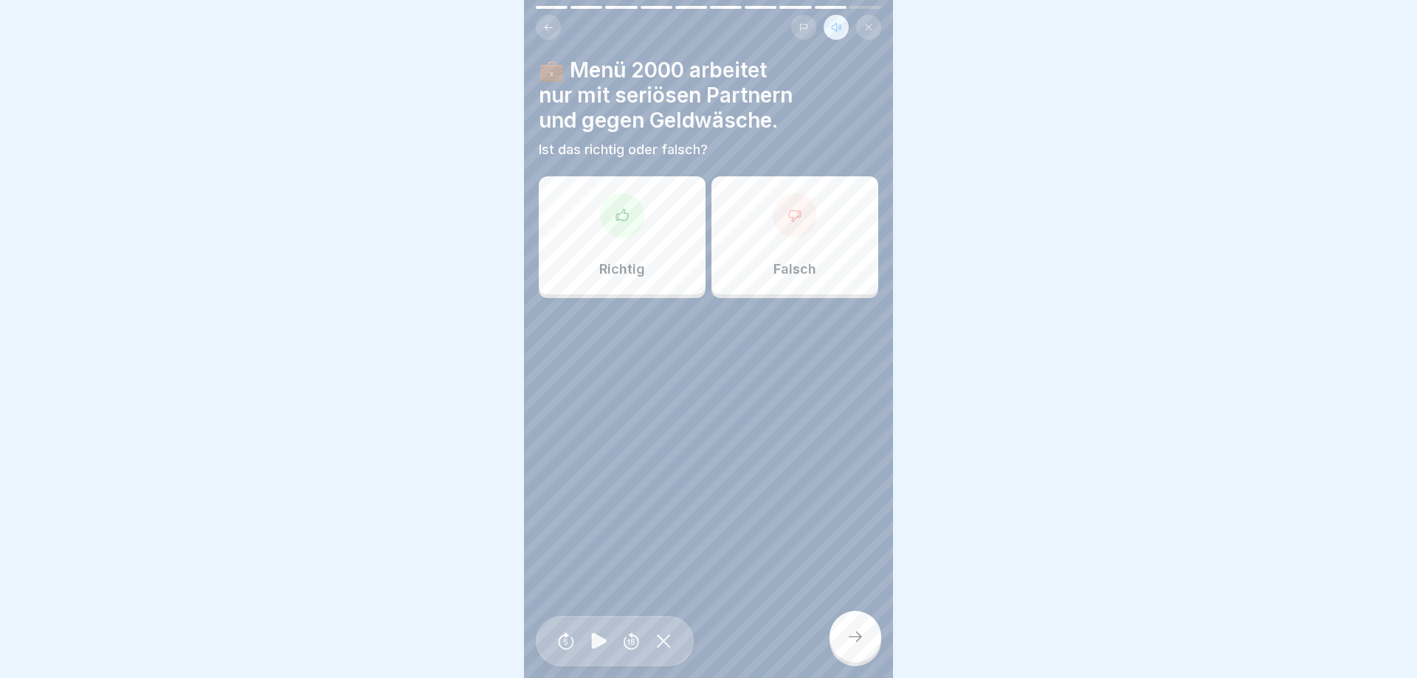
click at [596, 272] on div "Richtig" at bounding box center [622, 235] width 167 height 118
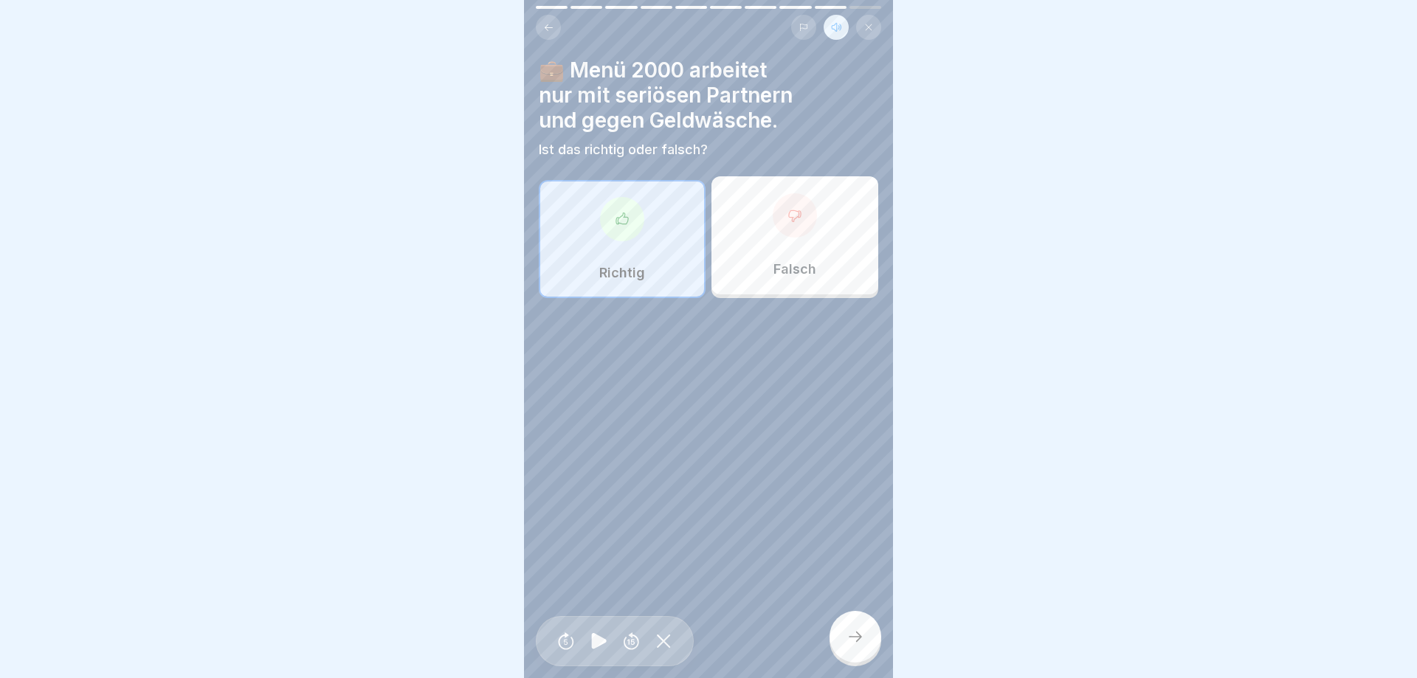
click at [840, 628] on div at bounding box center [856, 637] width 52 height 52
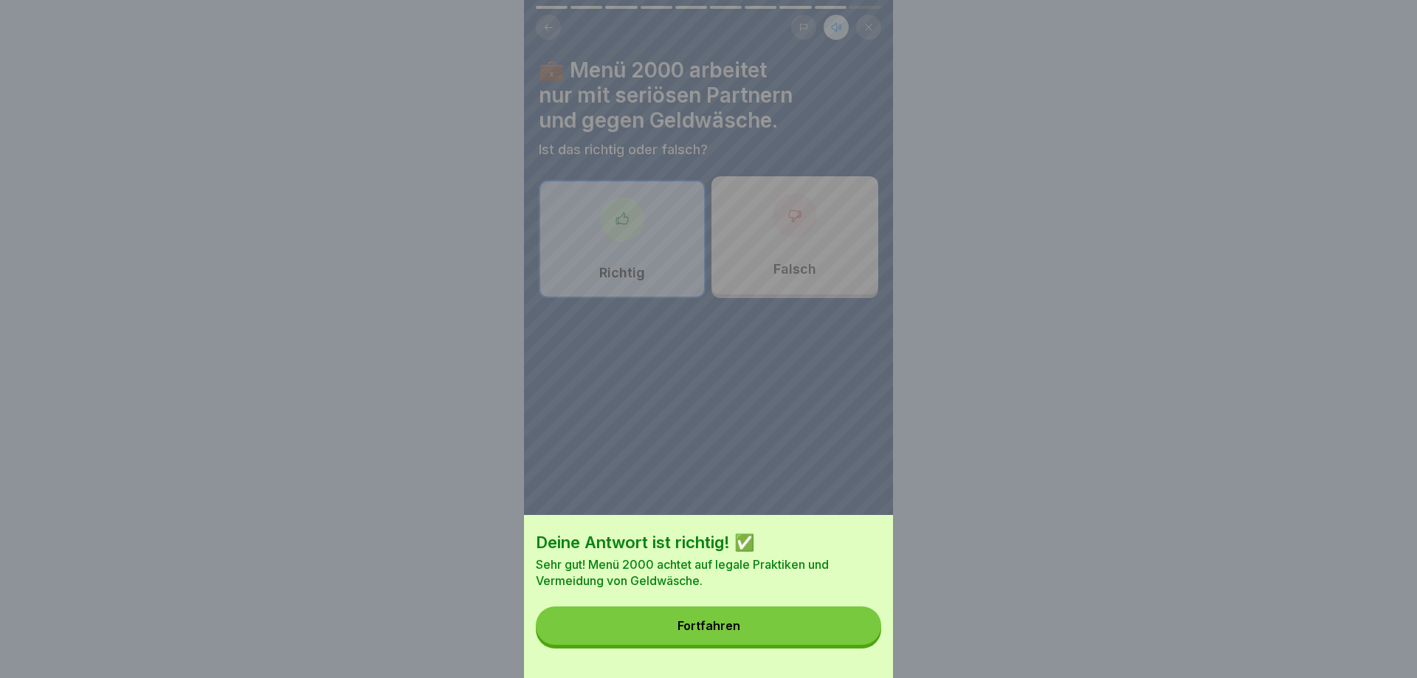
click at [823, 616] on button "Fortfahren" at bounding box center [708, 626] width 345 height 38
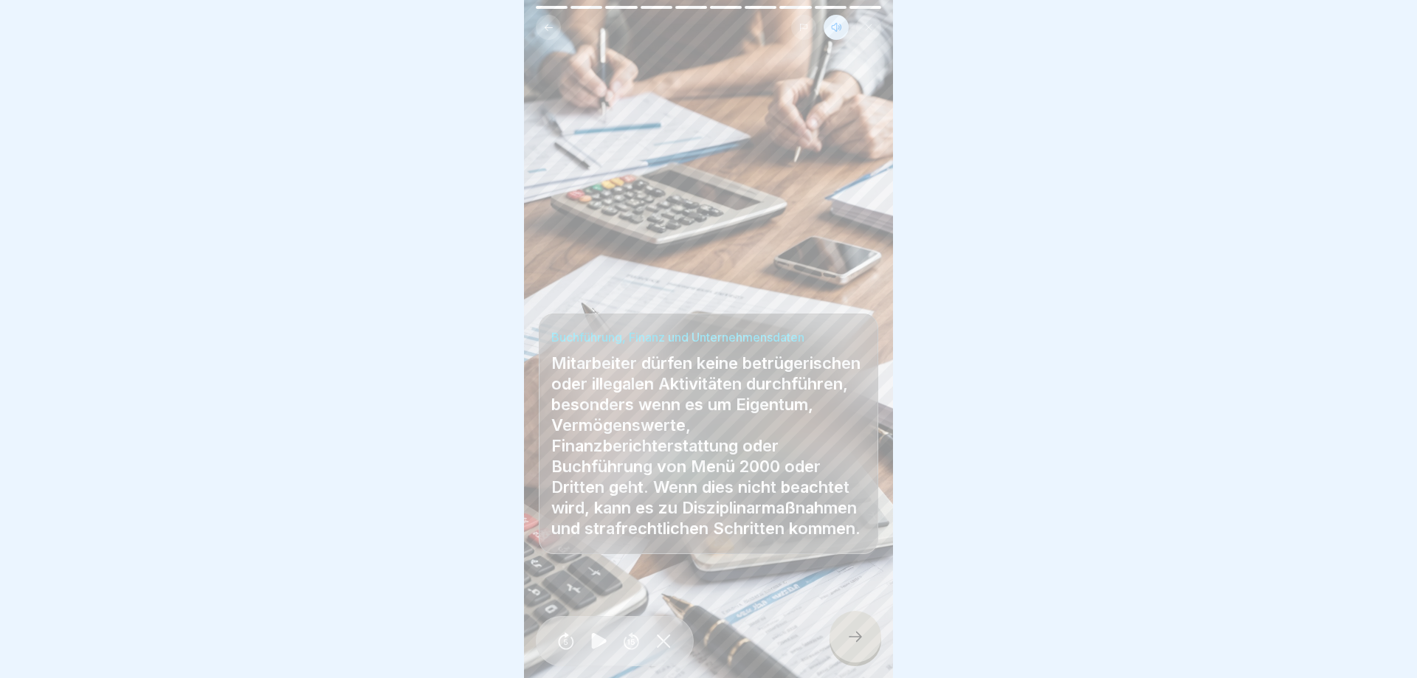
click at [855, 631] on icon at bounding box center [856, 637] width 18 height 18
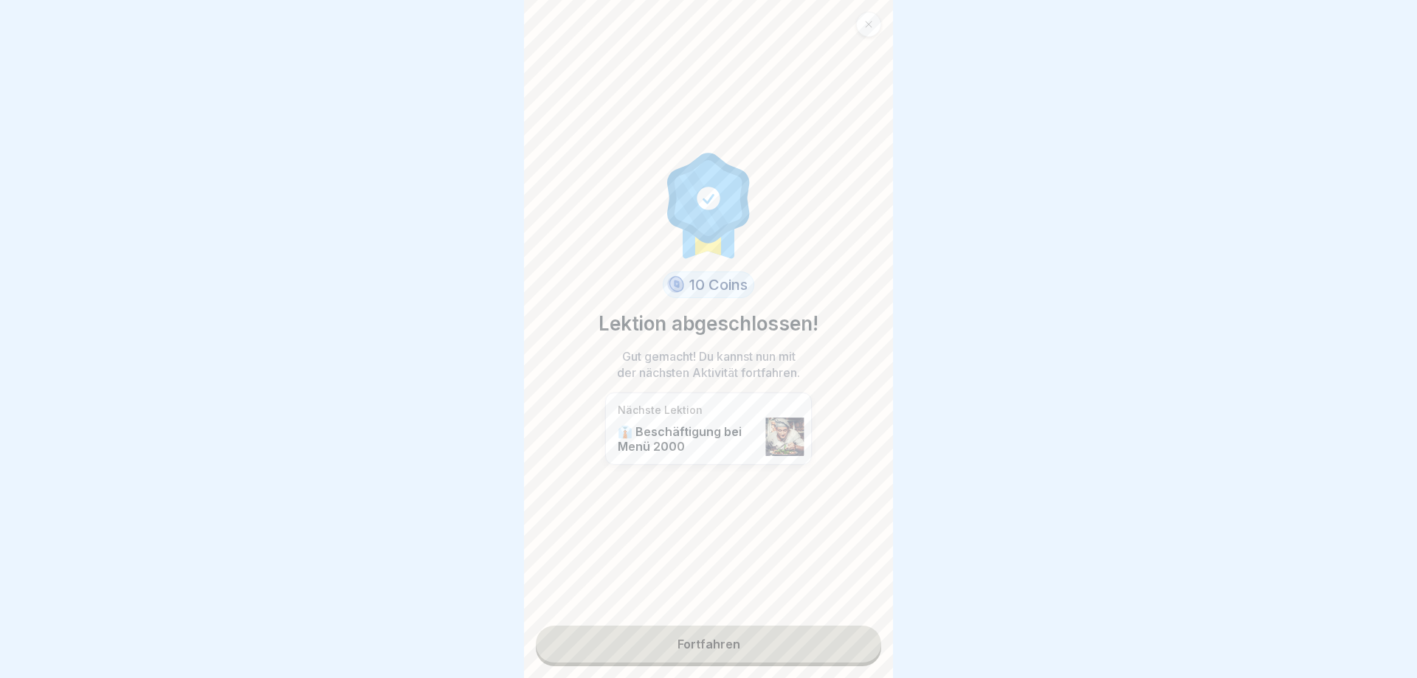
click at [785, 644] on link "Fortfahren" at bounding box center [708, 644] width 345 height 37
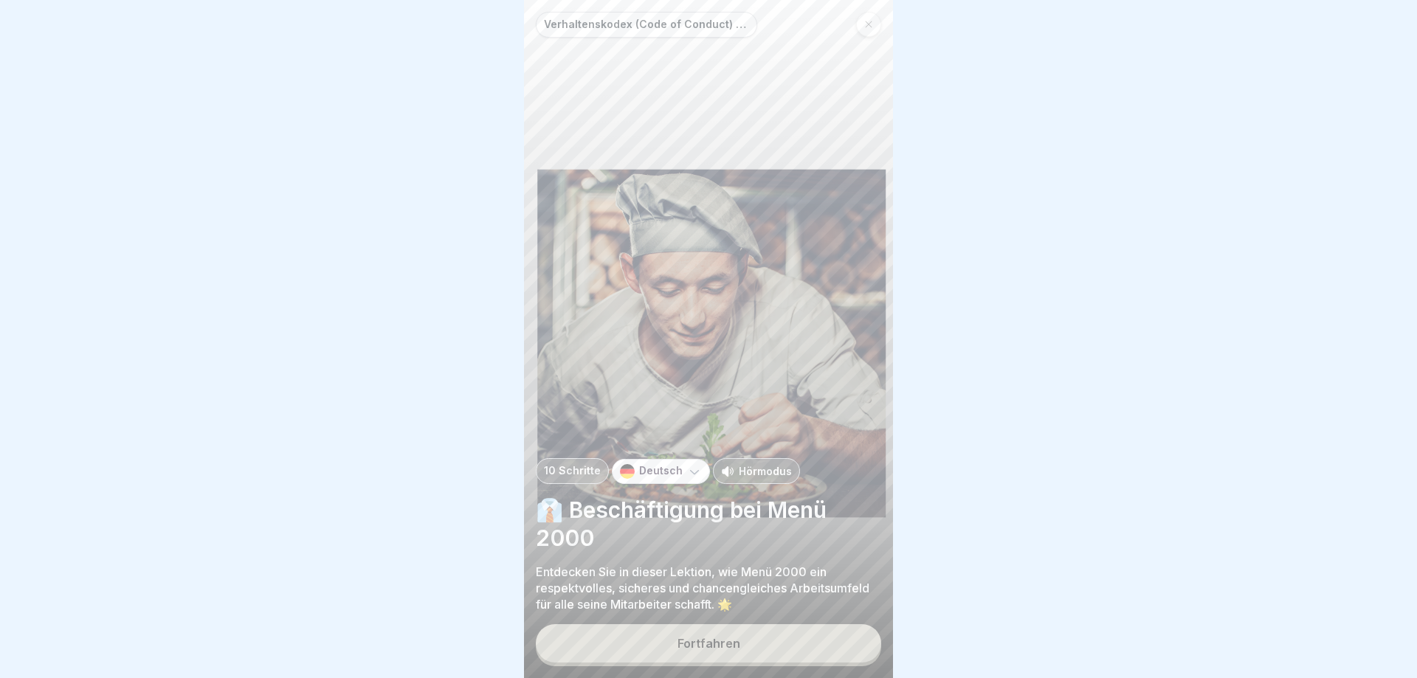
click at [752, 469] on p "Hörmodus" at bounding box center [765, 472] width 53 height 16
click at [756, 638] on button "Fortfahren" at bounding box center [708, 644] width 345 height 38
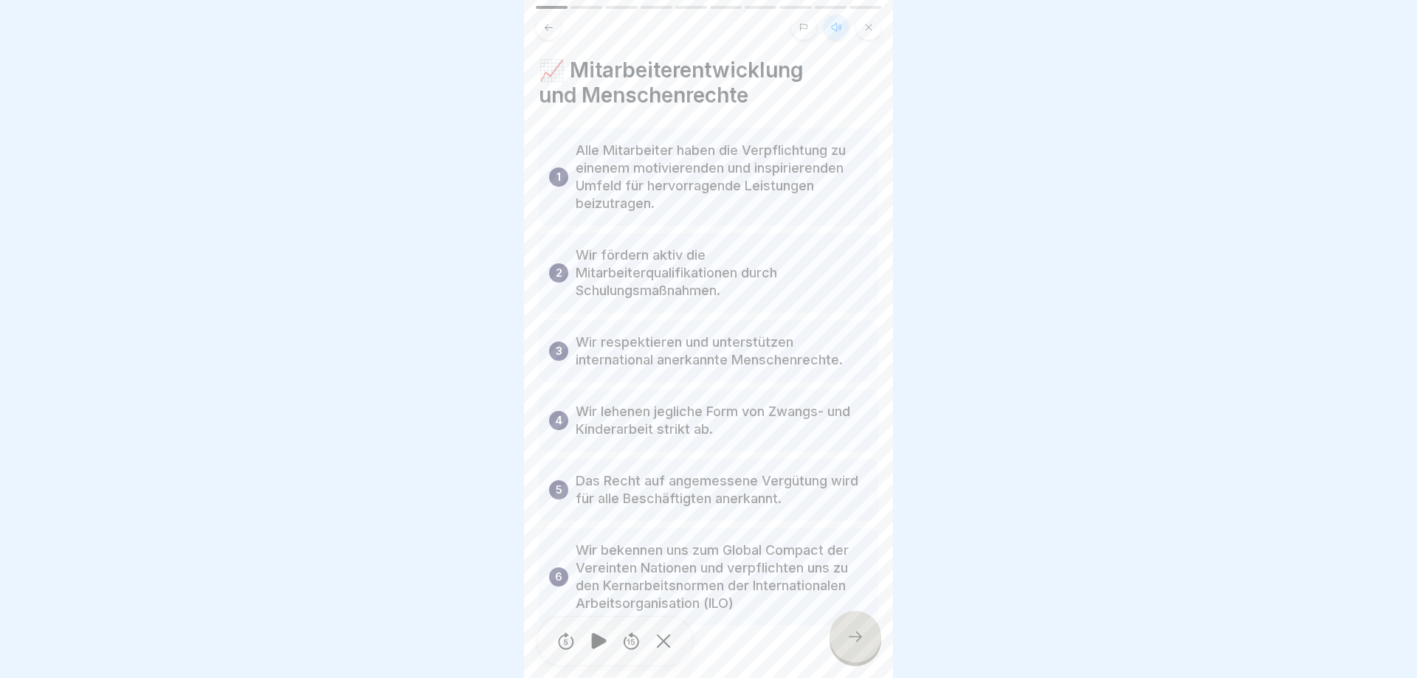
click at [844, 625] on div at bounding box center [856, 637] width 52 height 52
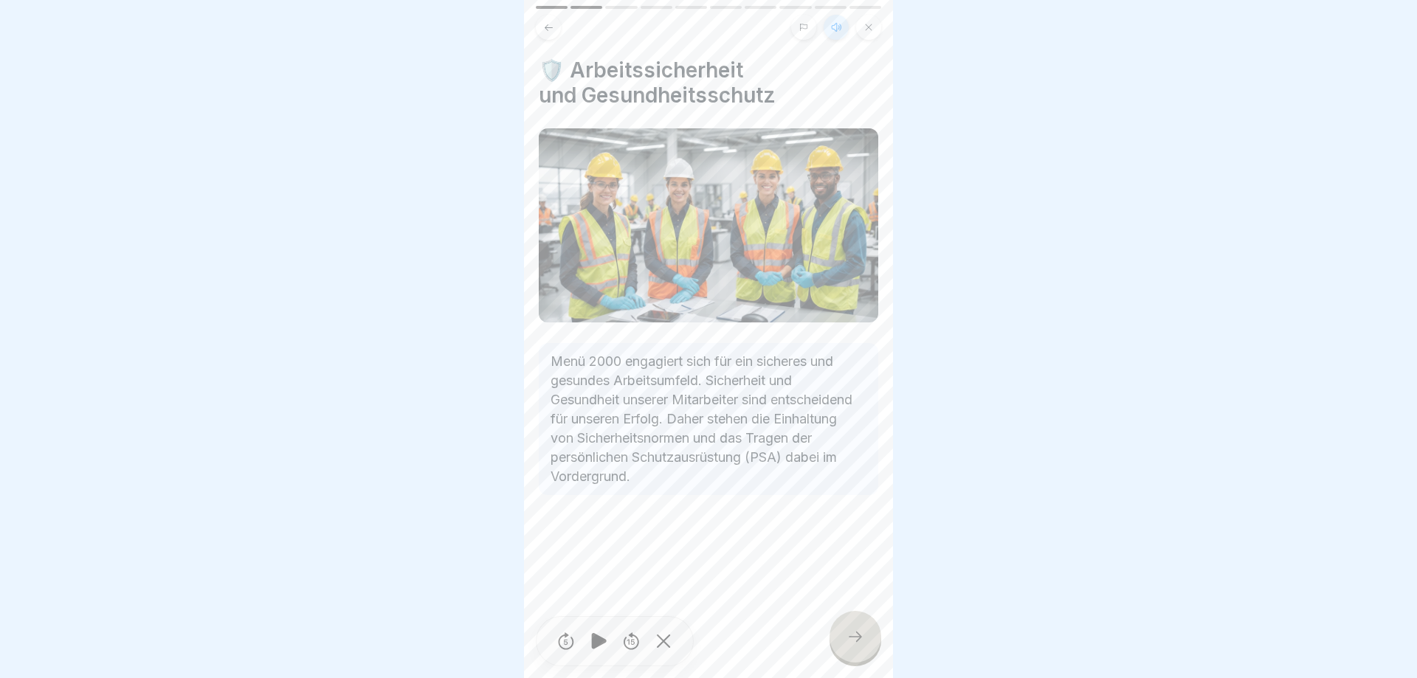
click at [859, 626] on div at bounding box center [856, 637] width 52 height 52
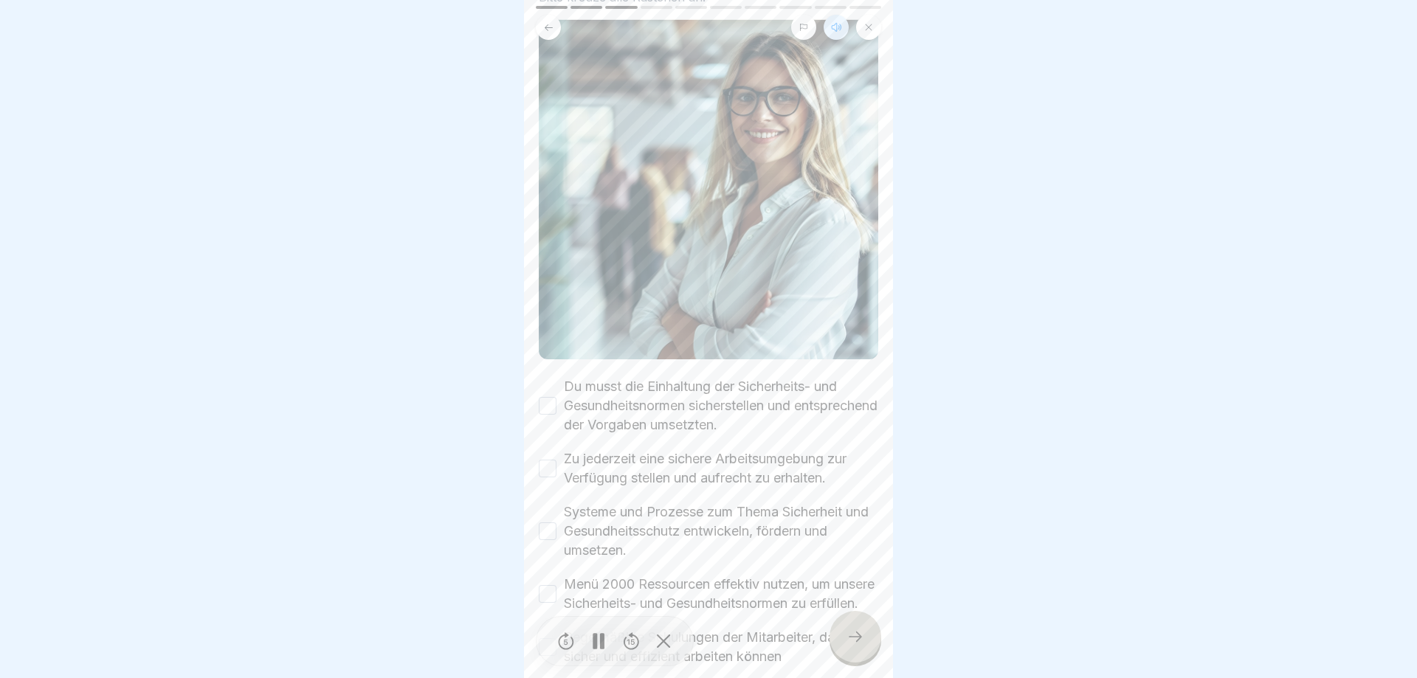
scroll to position [231, 0]
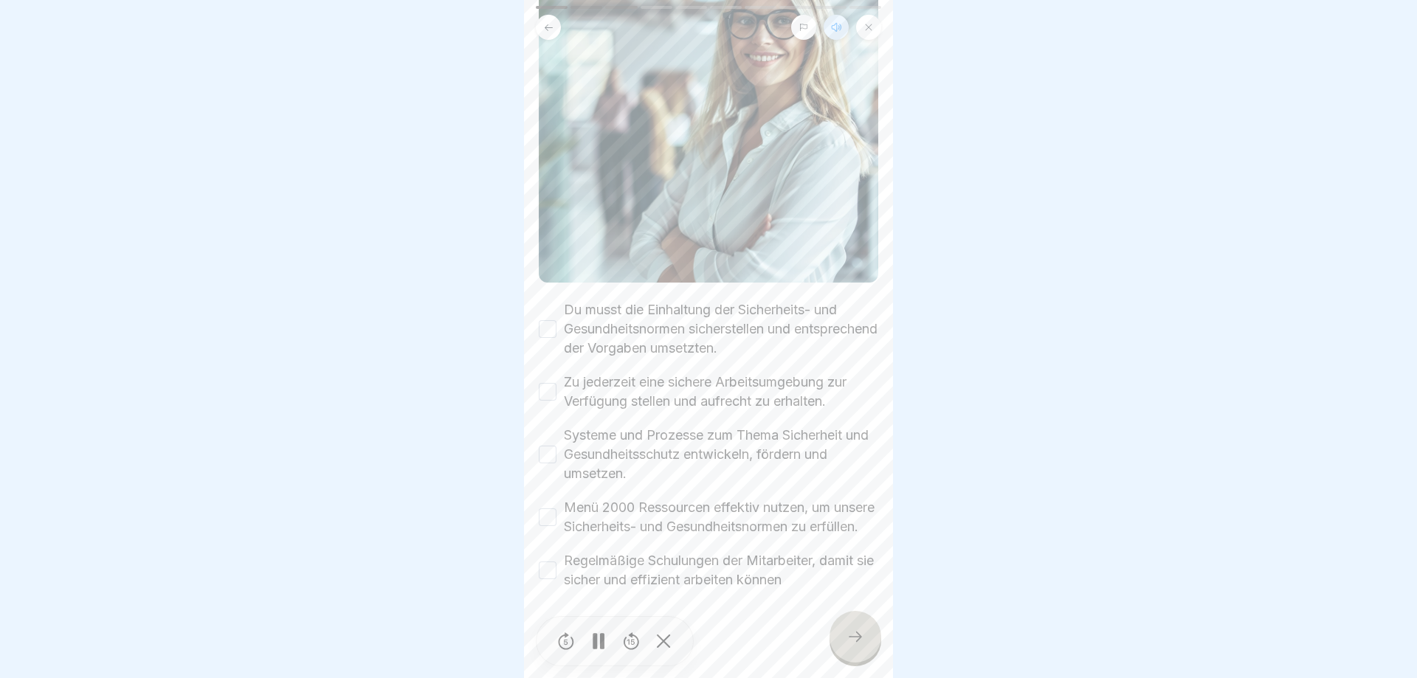
click at [545, 320] on button "Du musst die Einhaltung der Sicherheits- und Gesundheitsnormen sicherstellen un…" at bounding box center [548, 329] width 18 height 18
click at [546, 383] on button "Zu jederzeit eine sichere Arbeitsumgebung zur Verfügung stellen und aufrecht zu…" at bounding box center [548, 392] width 18 height 18
click at [547, 446] on button "Systeme und Prozesse zum Thema Sicherheit und Gesundheitsschutz entwickeln, för…" at bounding box center [548, 455] width 18 height 18
click at [546, 509] on button "Menü 2000 Ressourcen effektiv nutzen, um unsere Sicherheits- und Gesundheitsnor…" at bounding box center [548, 518] width 18 height 18
click at [550, 577] on button "Regelmäßige Schulungen der Mitarbeiter, damit sie sicher und effizient arbeiten…" at bounding box center [548, 571] width 18 height 18
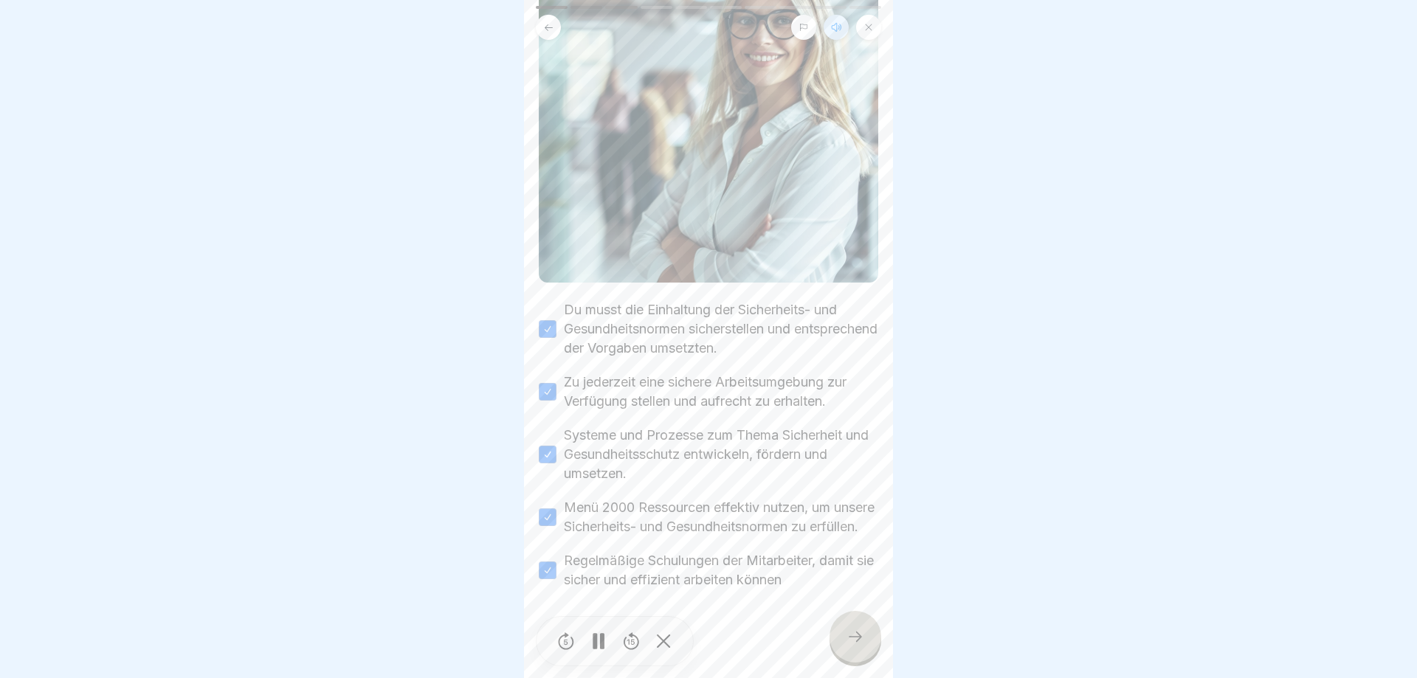
click at [847, 639] on icon at bounding box center [856, 637] width 18 height 18
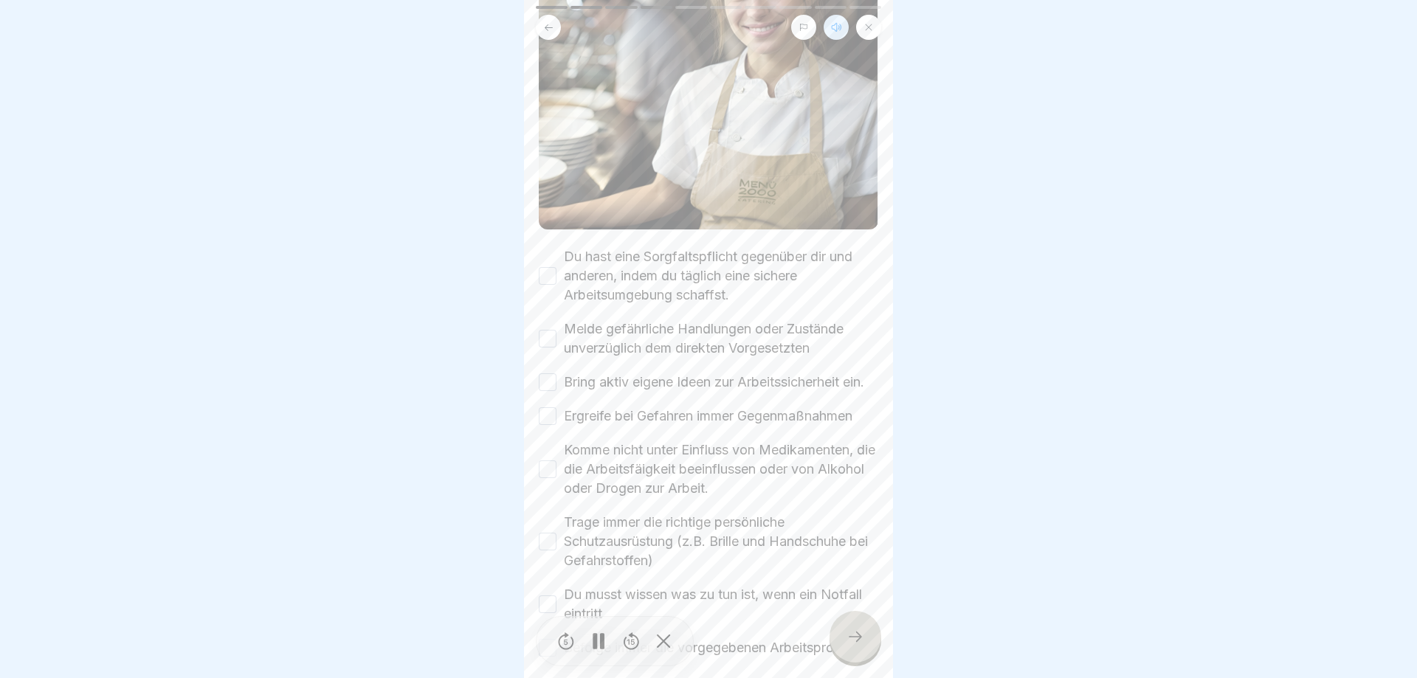
scroll to position [266, 0]
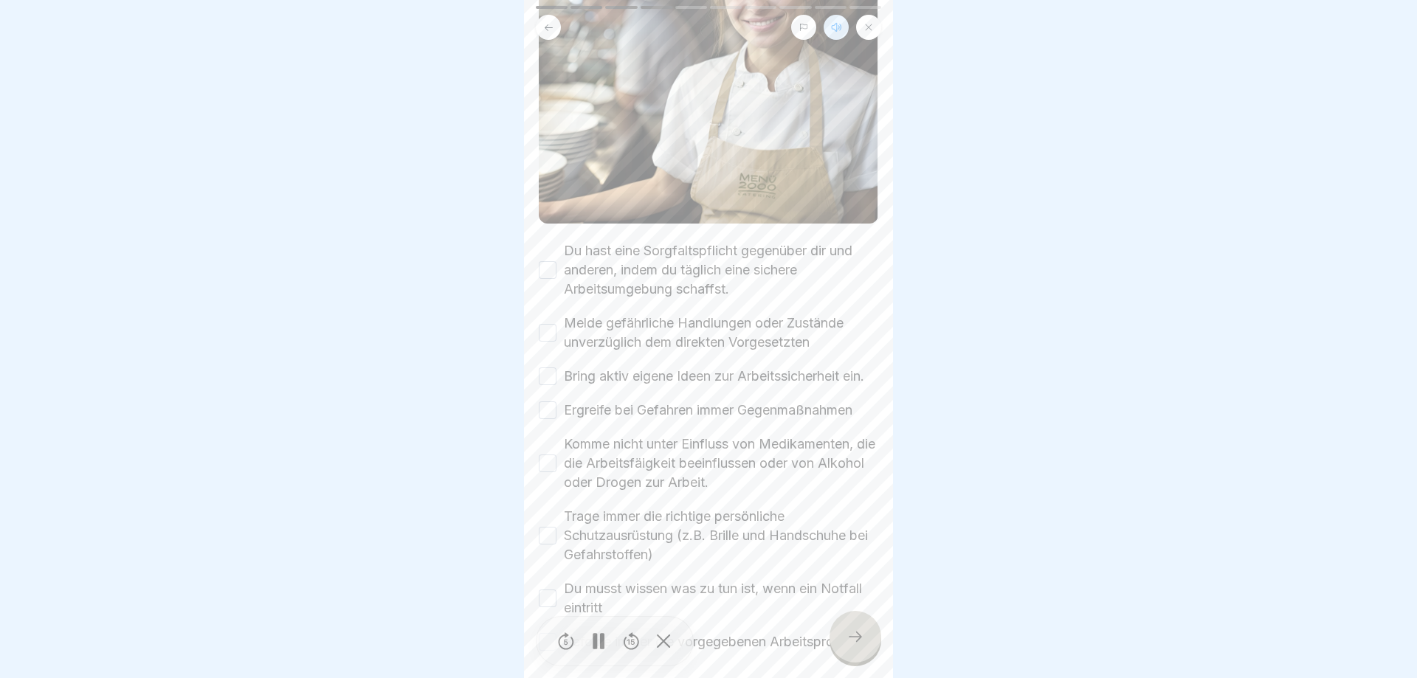
click at [551, 269] on button "Du hast eine Sorgfaltspflicht gegenüber dir und anderen, indem du täglich eine …" at bounding box center [548, 270] width 18 height 18
click at [550, 336] on button "Melde gefährliche Handlungen oder Zustände unverzüglich dem direkten Vorgesetzt…" at bounding box center [548, 333] width 18 height 18
click at [546, 382] on button "Bring aktiv eigene Ideen zur Arbeitssicherheit ein." at bounding box center [548, 377] width 18 height 18
click at [543, 410] on button "Ergreife bei Gefahren immer Gegenmaßnahmen" at bounding box center [548, 411] width 18 height 18
click at [543, 467] on button "Komme nicht unter Einfluss von Medikamenten, die die Arbeitsfäigkeit beeinfluss…" at bounding box center [548, 464] width 18 height 18
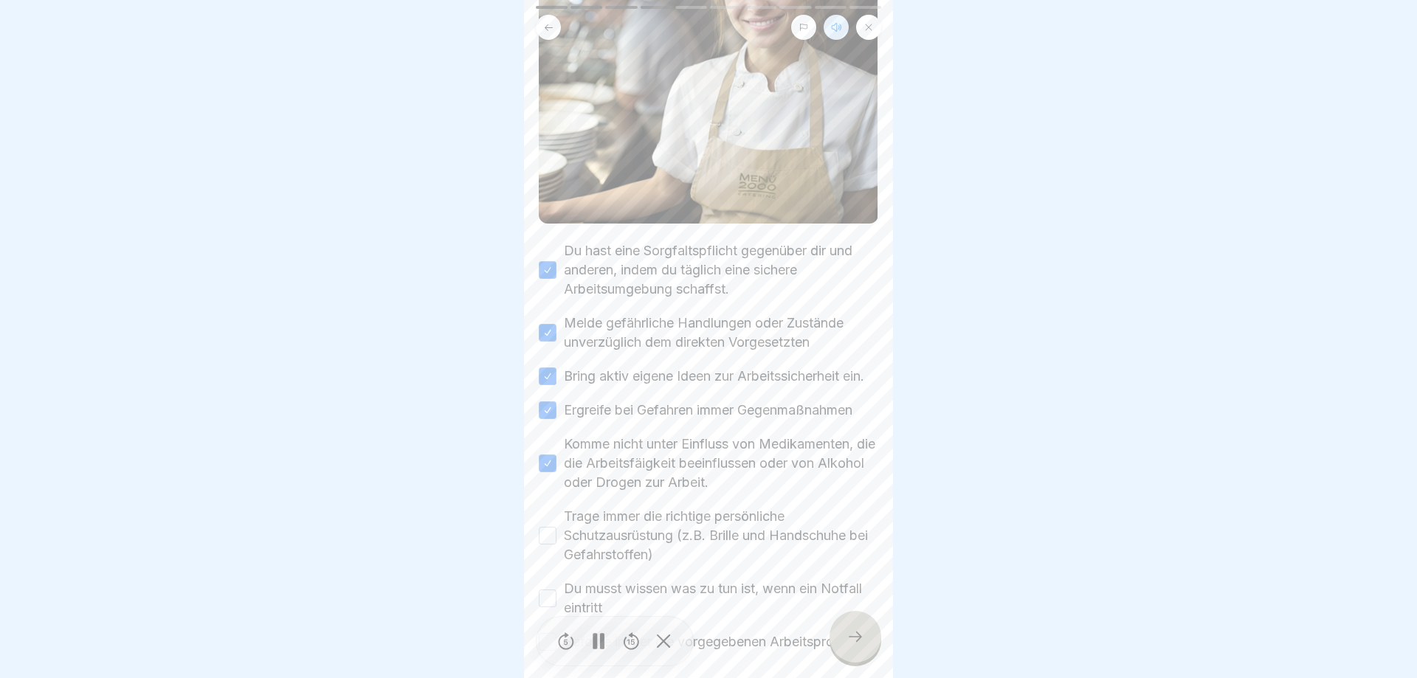
click at [553, 541] on button "Trage immer die richtige persönliche Schutzausrüstung (z.B. Brille und Handschu…" at bounding box center [548, 536] width 18 height 18
click at [554, 604] on button "Du musst wissen was zu tun ist, wenn ein Notfall eintritt" at bounding box center [548, 599] width 18 height 18
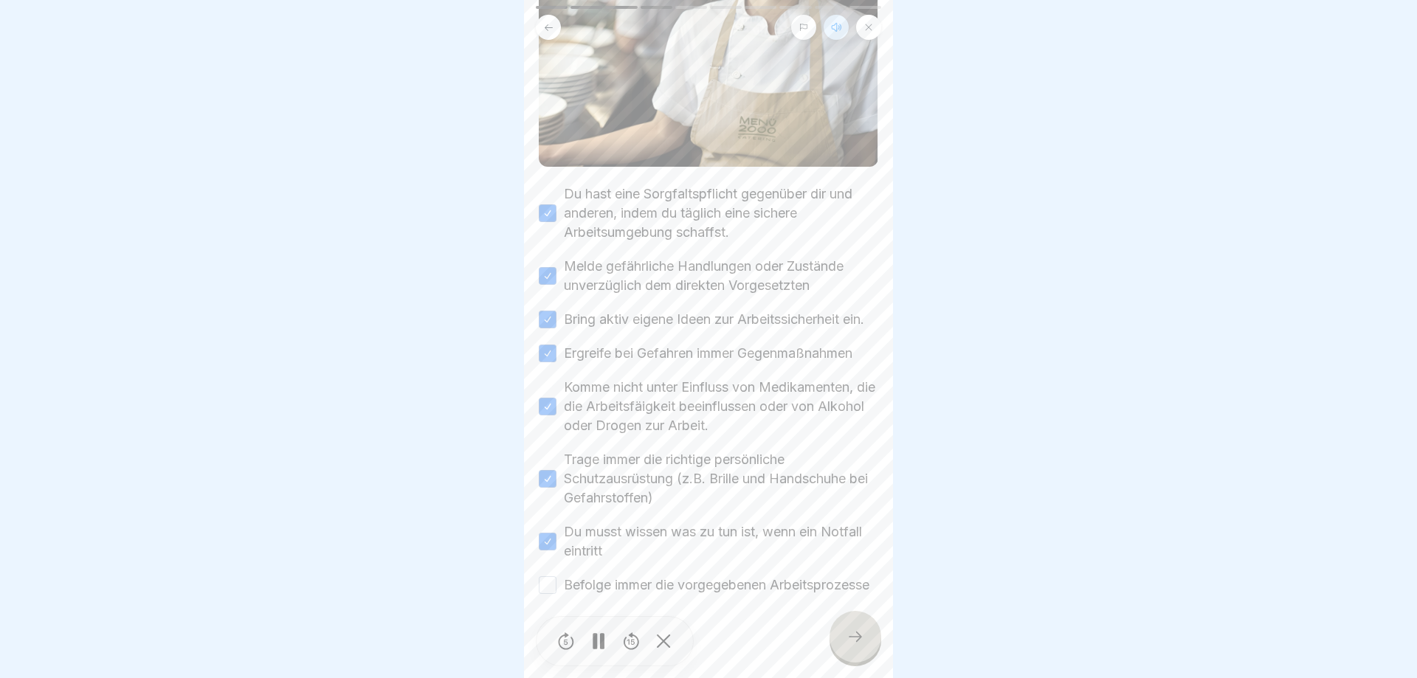
scroll to position [347, 0]
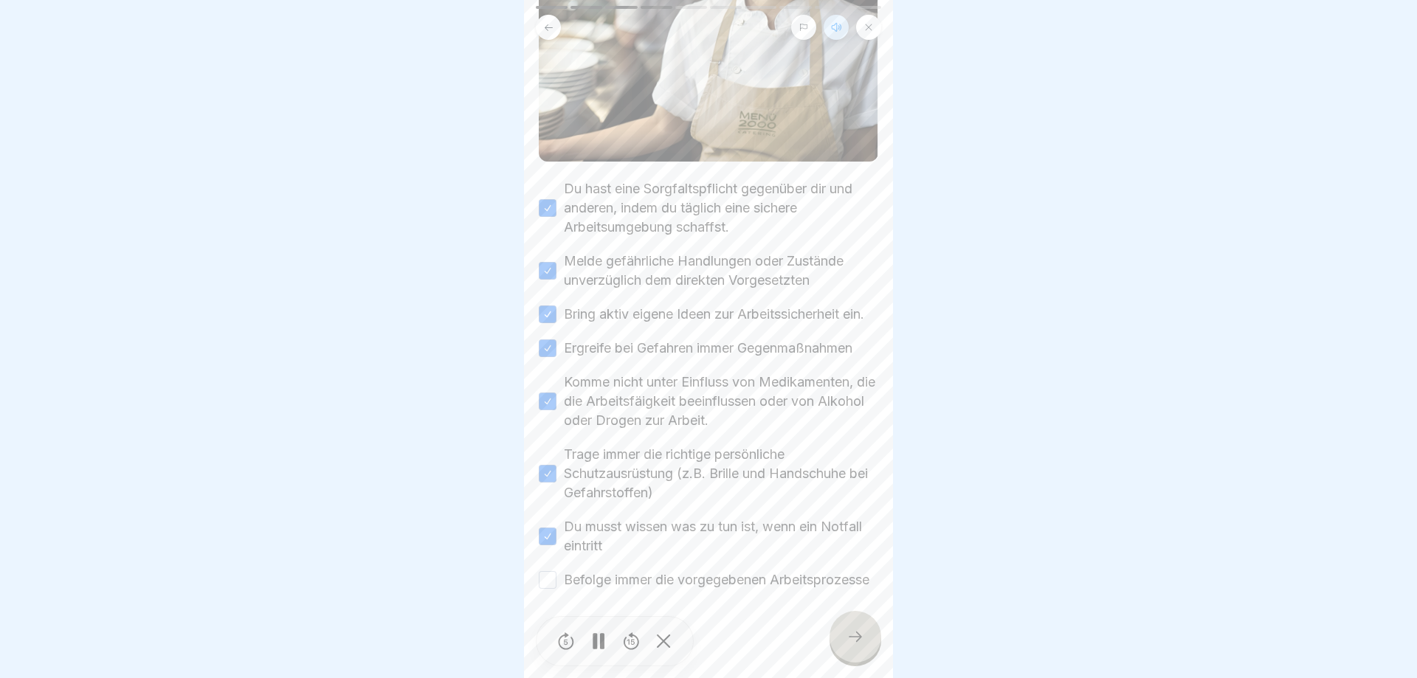
click at [551, 574] on button "Befolge immer die vorgegebenen Arbeitsprozesse" at bounding box center [548, 580] width 18 height 18
click at [843, 633] on div at bounding box center [856, 637] width 52 height 52
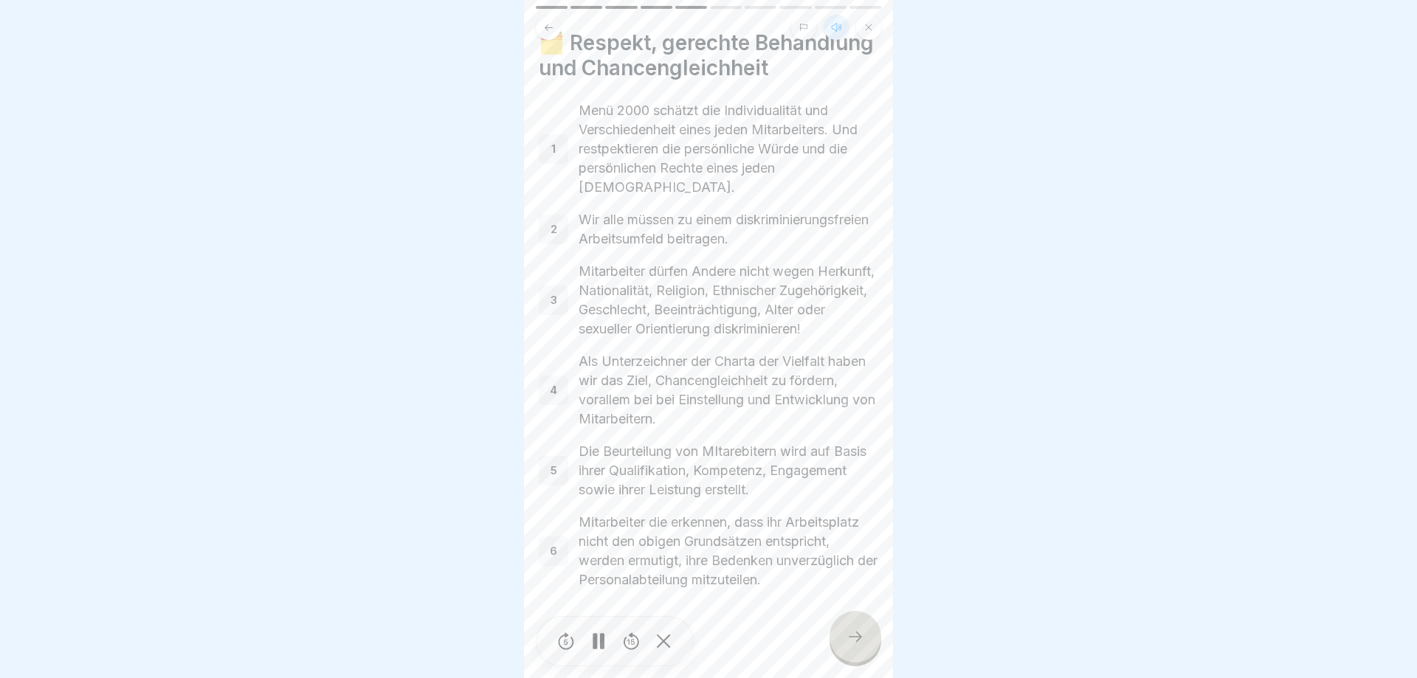
scroll to position [52, 0]
click at [859, 629] on icon at bounding box center [856, 637] width 18 height 18
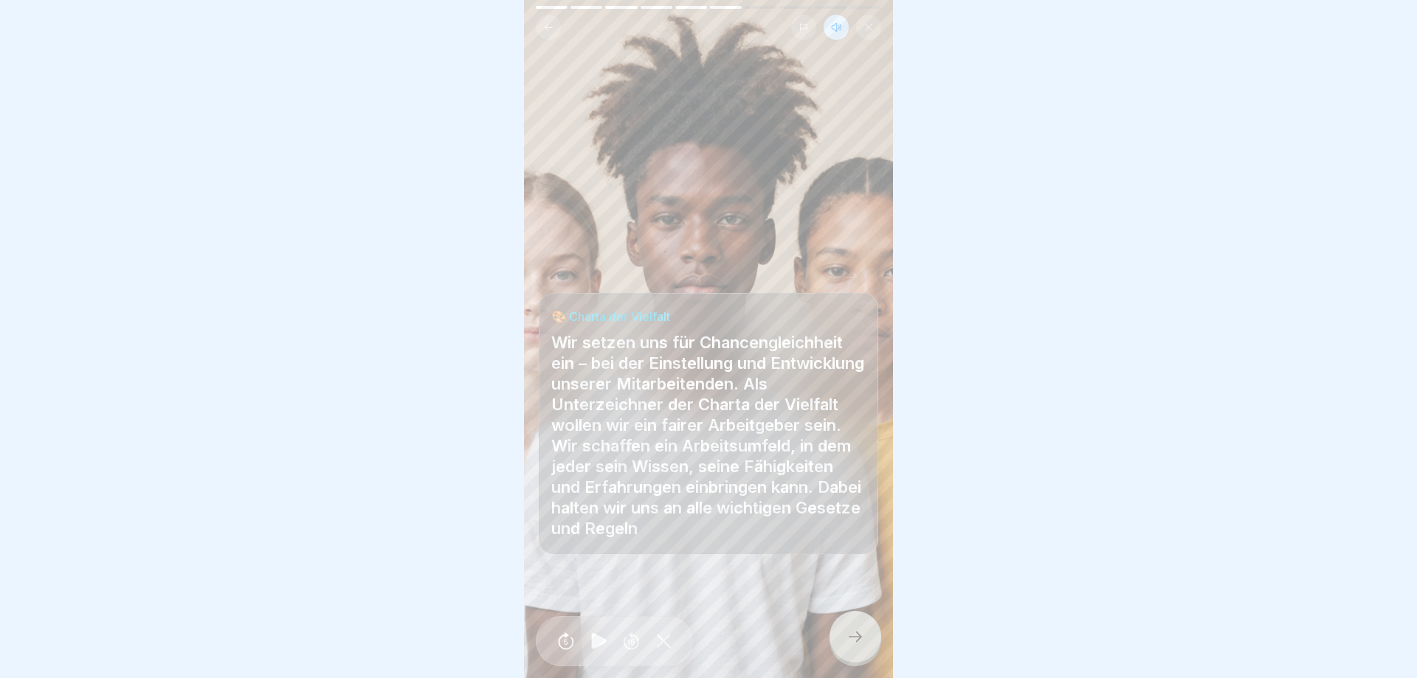
click at [856, 647] on div at bounding box center [856, 637] width 52 height 52
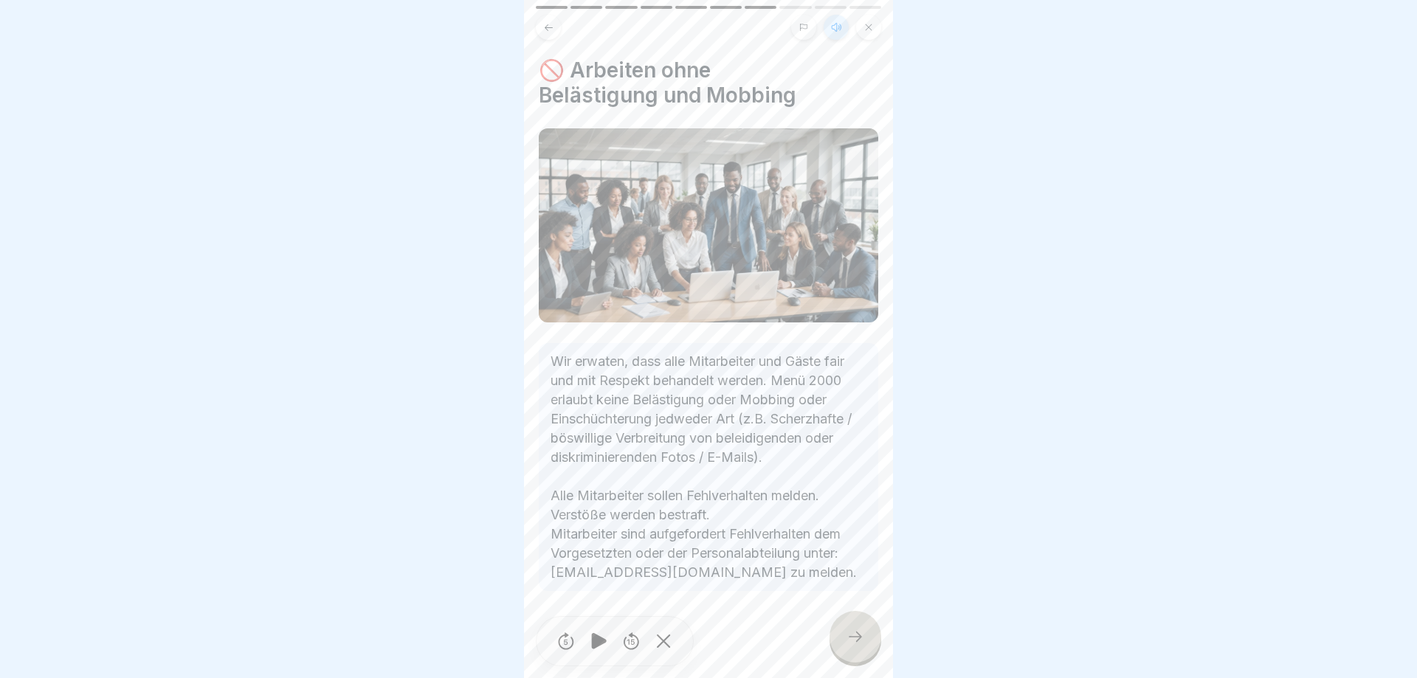
click at [854, 643] on icon at bounding box center [856, 637] width 18 height 18
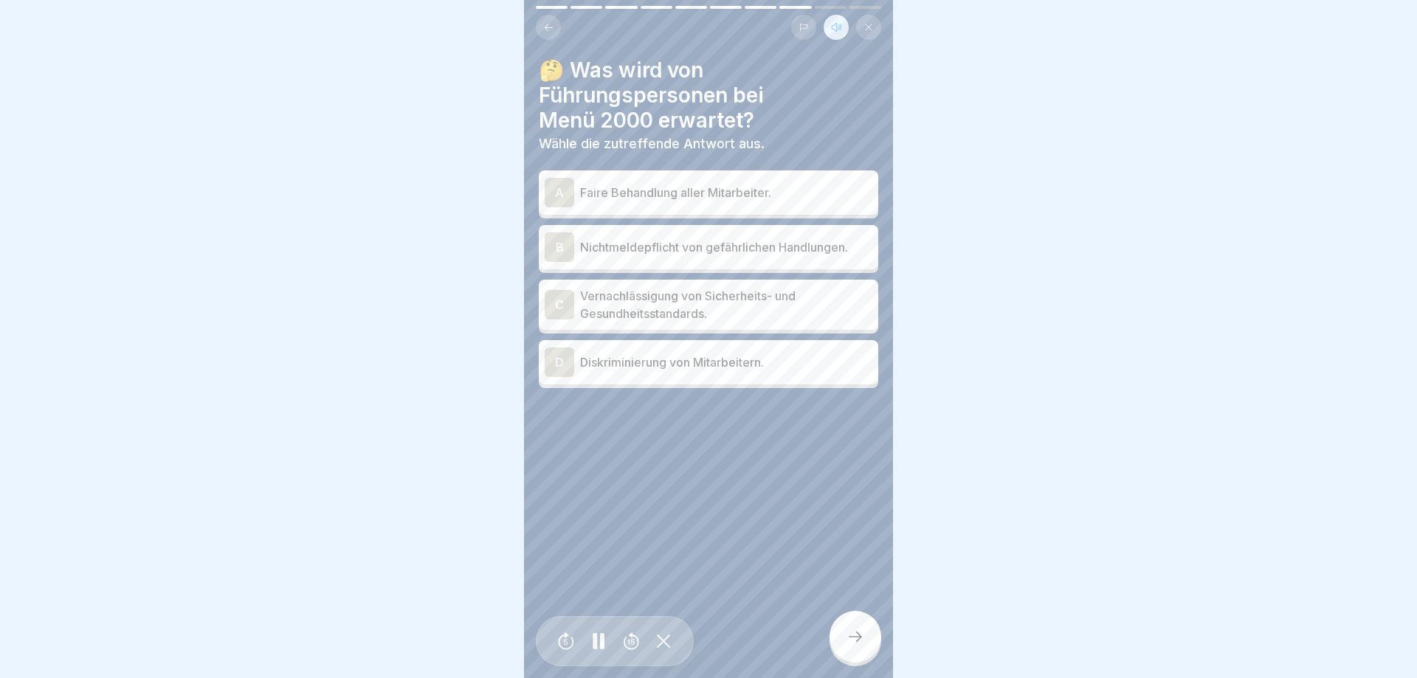
click at [695, 193] on p "Faire Behandlung aller Mitarbeiter." at bounding box center [726, 193] width 292 height 18
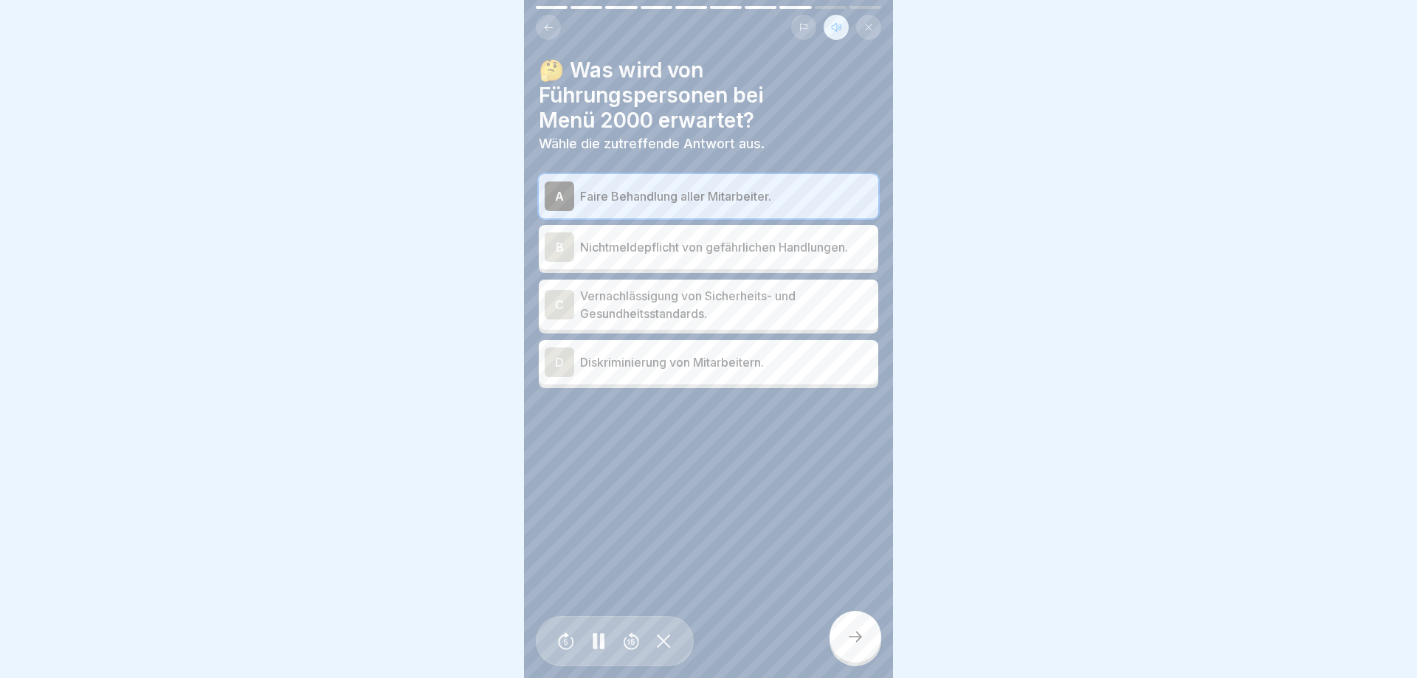
click at [873, 645] on div at bounding box center [856, 637] width 52 height 52
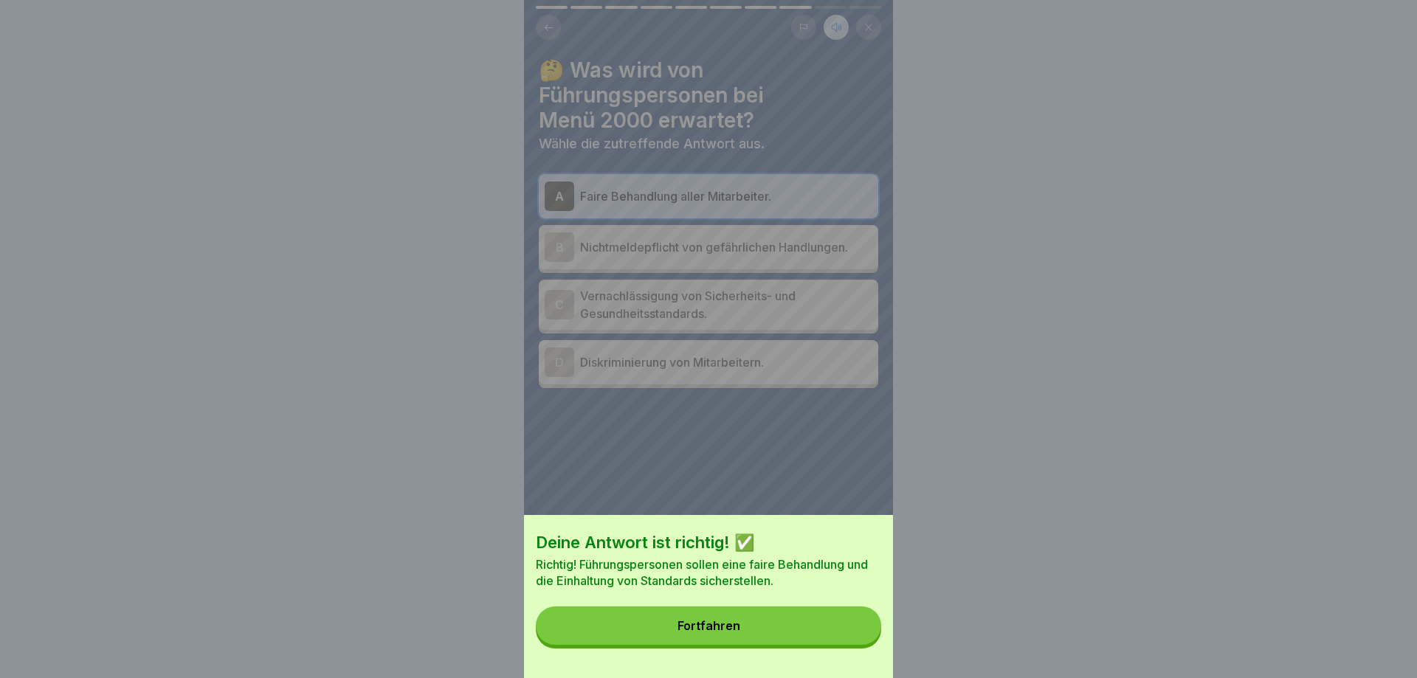
click at [847, 642] on button "Fortfahren" at bounding box center [708, 626] width 345 height 38
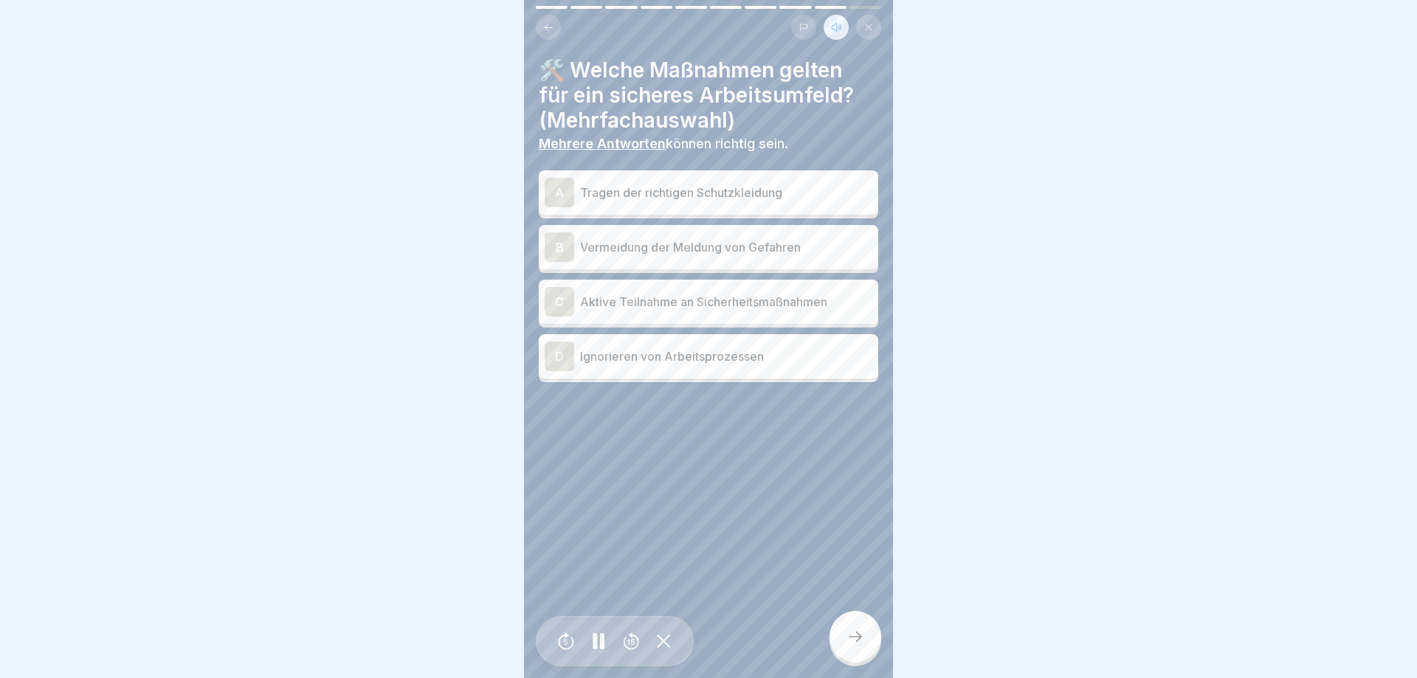
click at [757, 194] on p "Tragen der richtigen Schutzkleidung" at bounding box center [726, 193] width 292 height 18
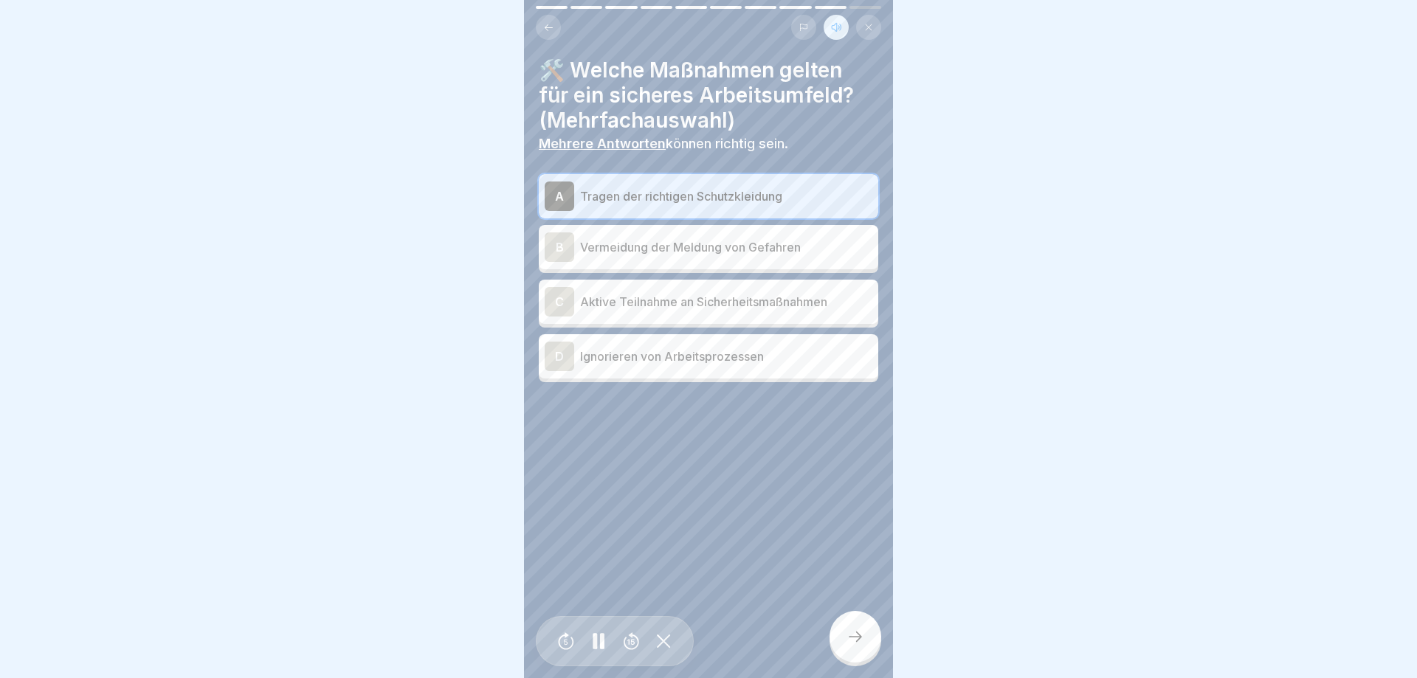
click at [749, 295] on p "Aktive Teilnahme an Sicherheitsmaßnahmen" at bounding box center [726, 302] width 292 height 18
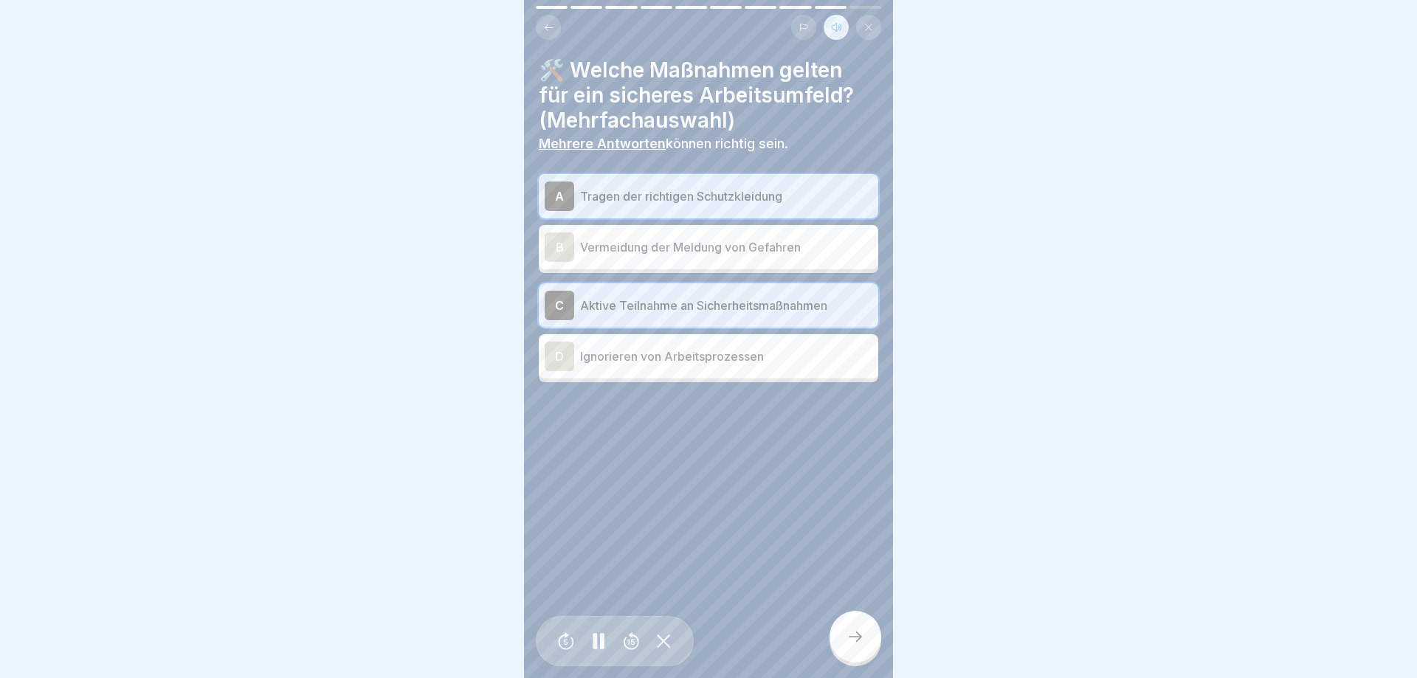
click at [868, 644] on div at bounding box center [856, 637] width 52 height 52
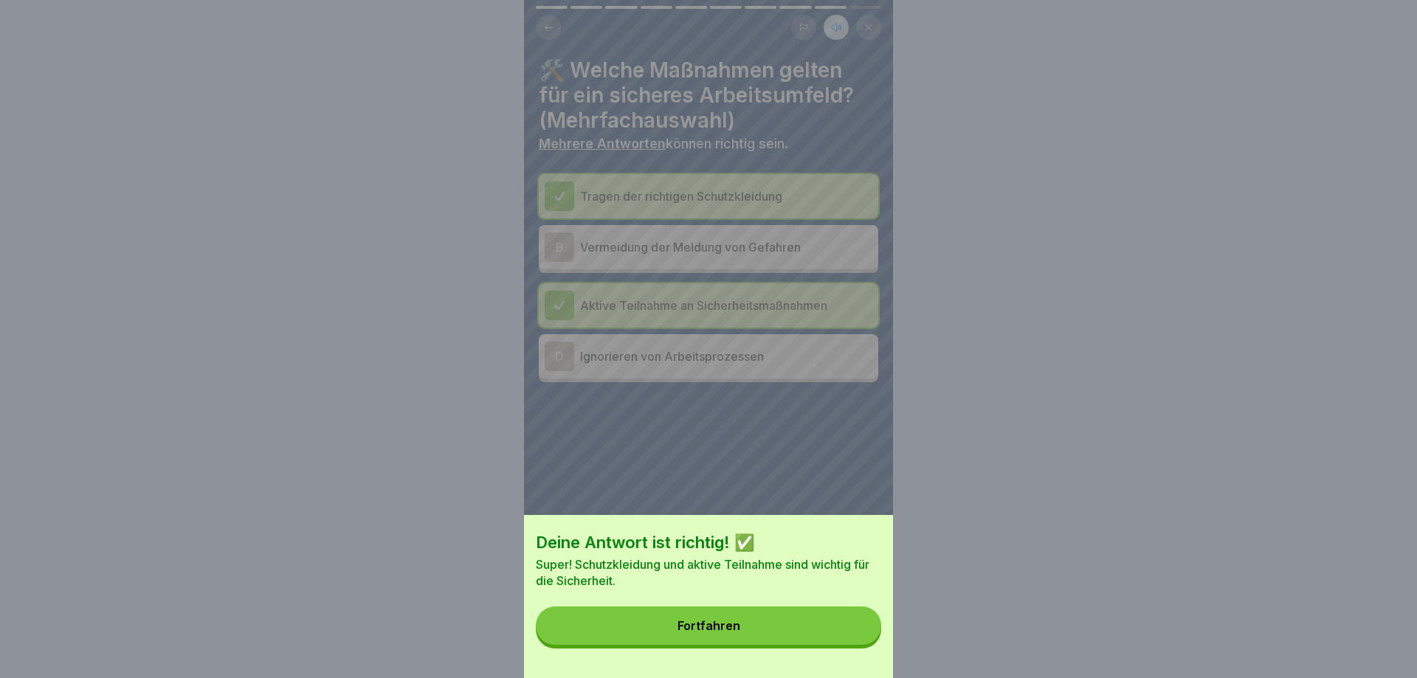
click at [817, 636] on button "Fortfahren" at bounding box center [708, 626] width 345 height 38
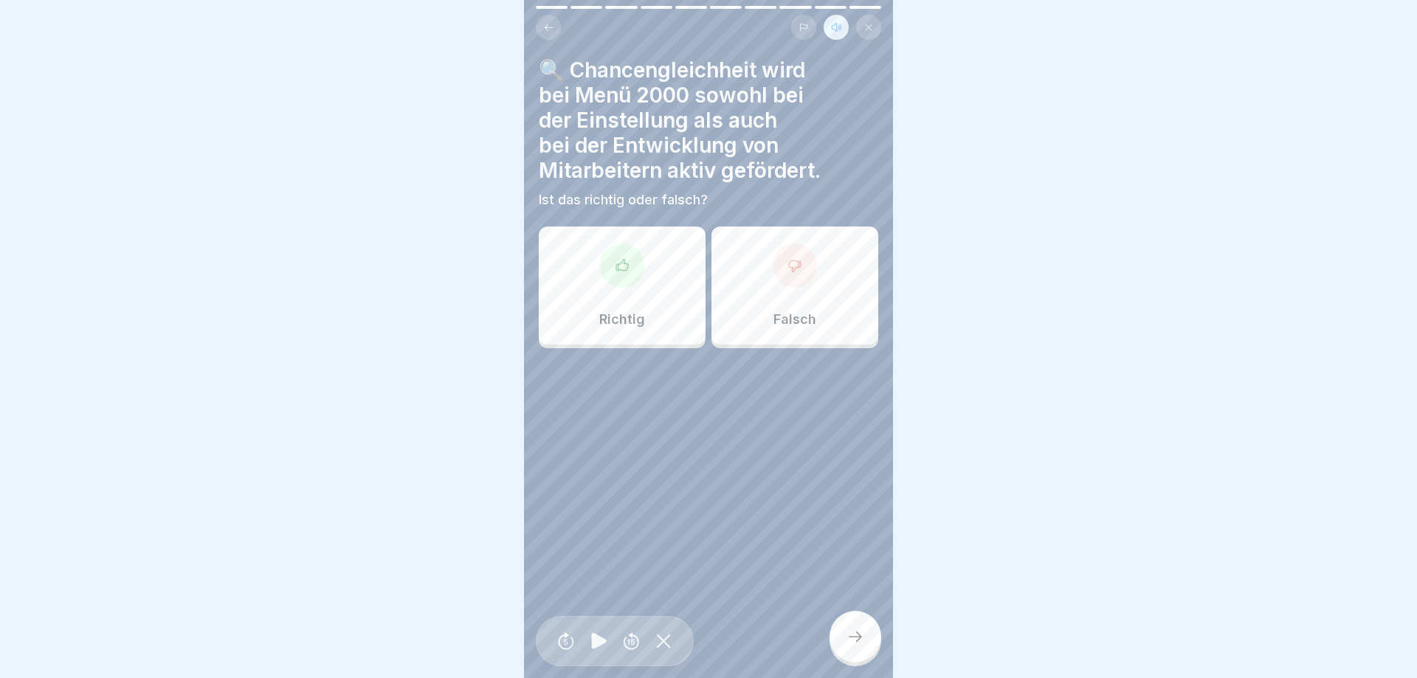
click at [577, 325] on div "Richtig" at bounding box center [622, 286] width 167 height 118
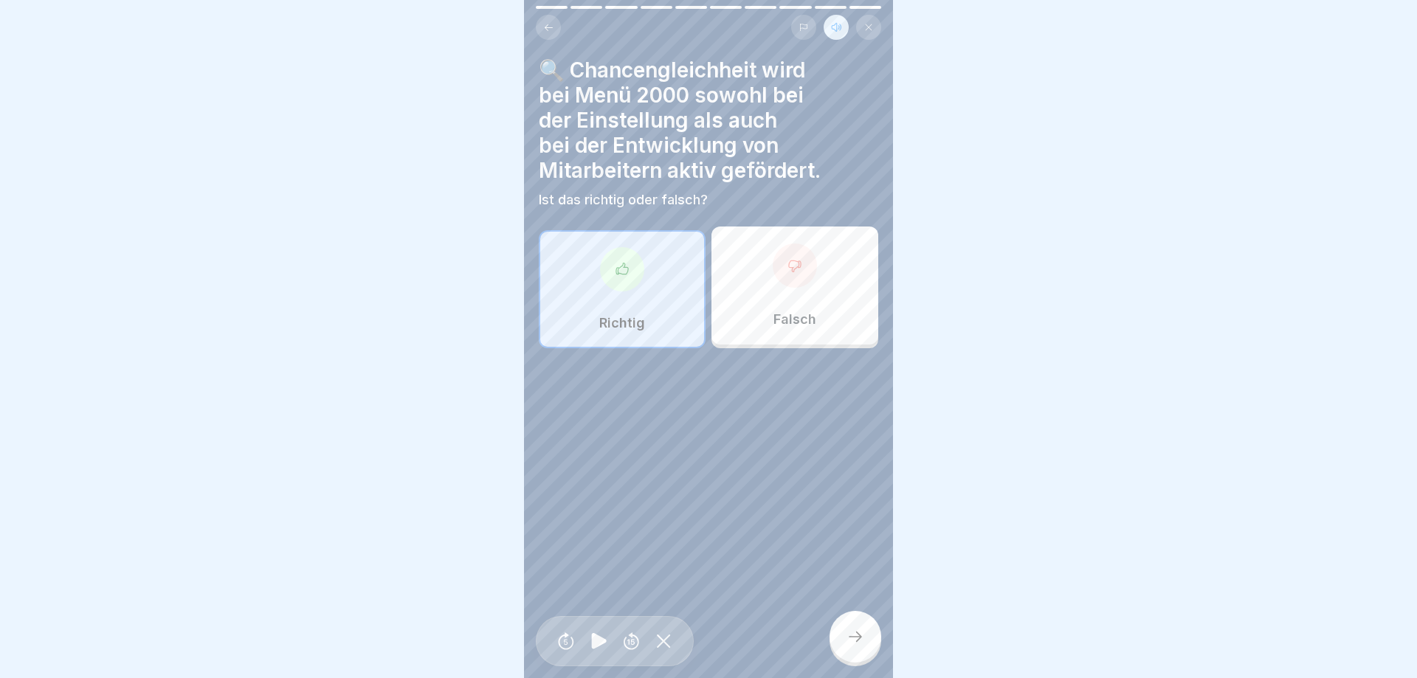
click at [853, 642] on icon at bounding box center [856, 637] width 18 height 18
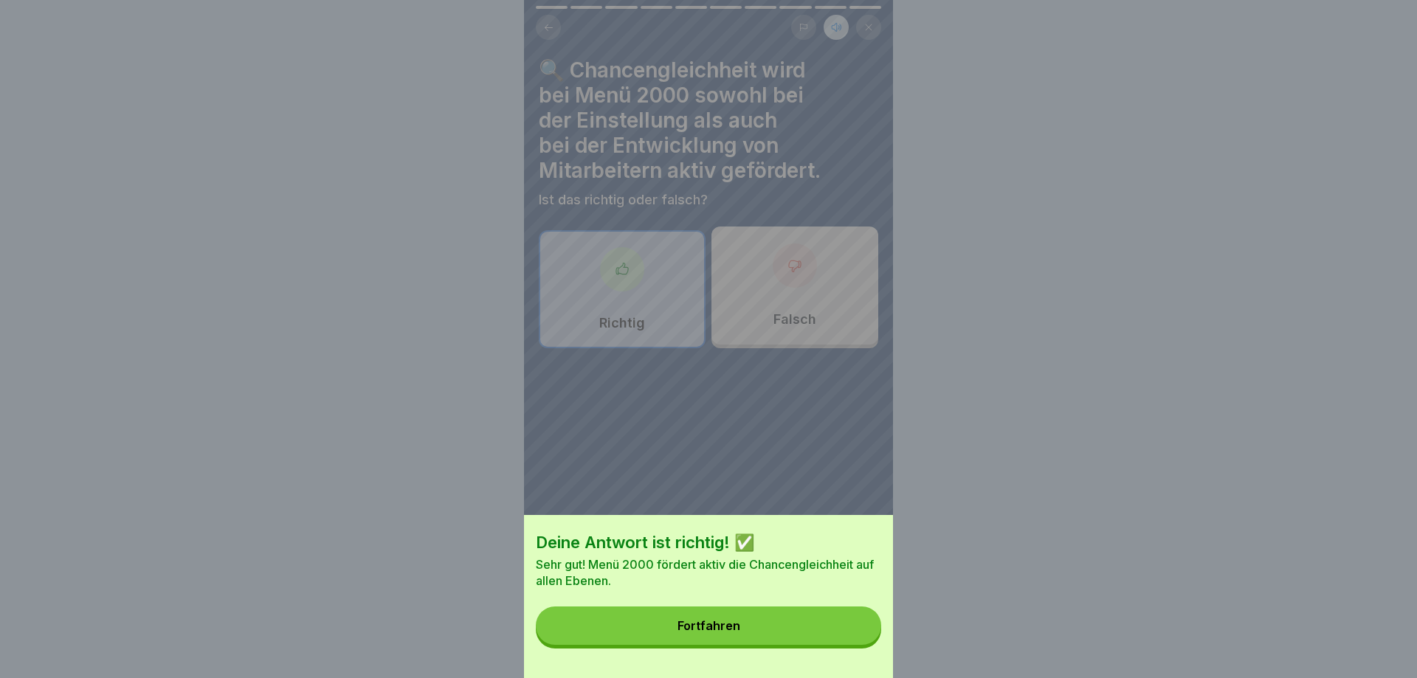
click at [850, 640] on button "Fortfahren" at bounding box center [708, 626] width 345 height 38
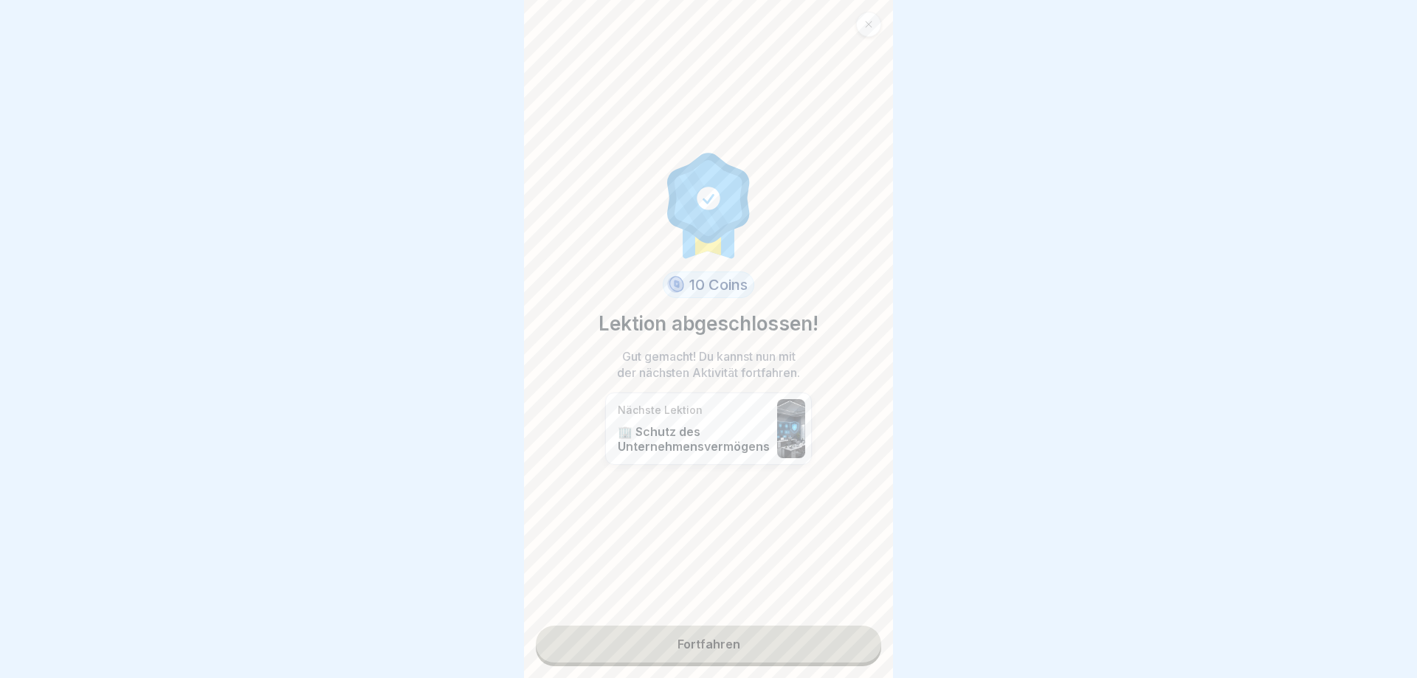
click at [842, 634] on link "Fortfahren" at bounding box center [708, 644] width 345 height 37
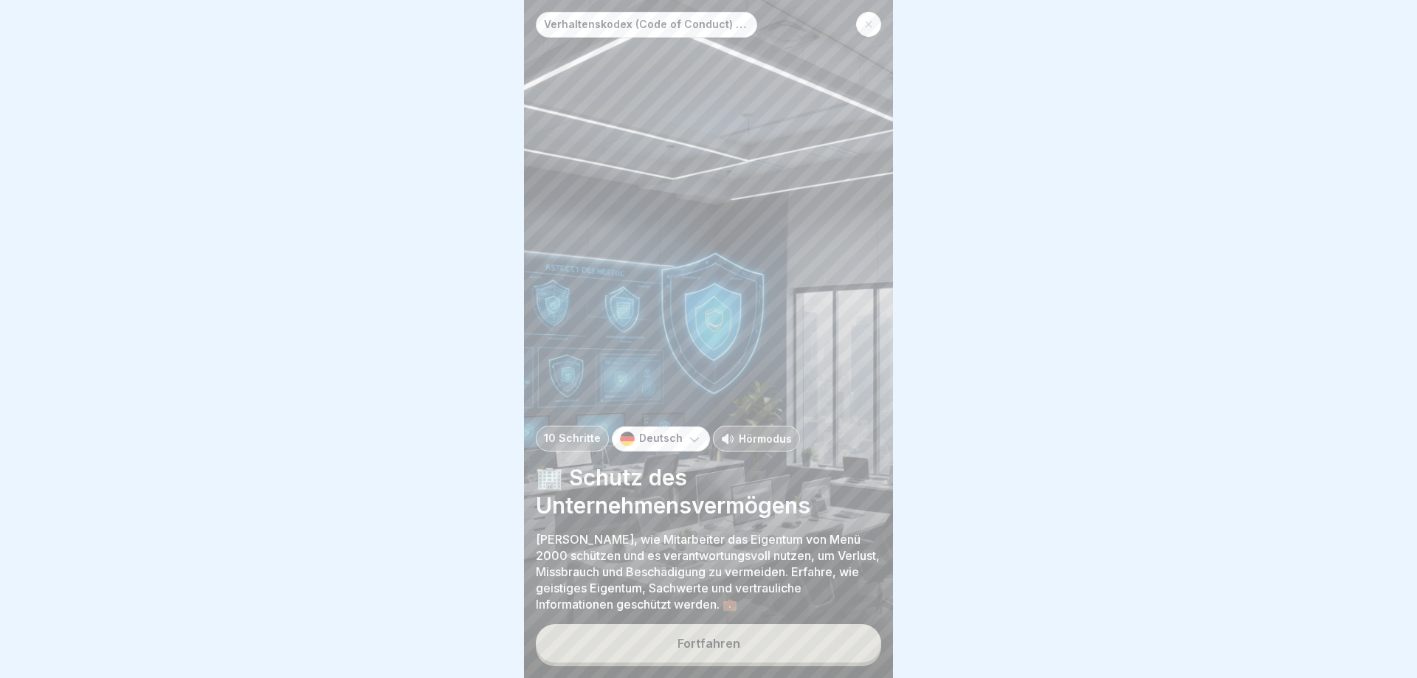
click at [739, 438] on p "Hörmodus" at bounding box center [765, 439] width 53 height 16
click at [743, 641] on button "Fortfahren" at bounding box center [708, 644] width 345 height 38
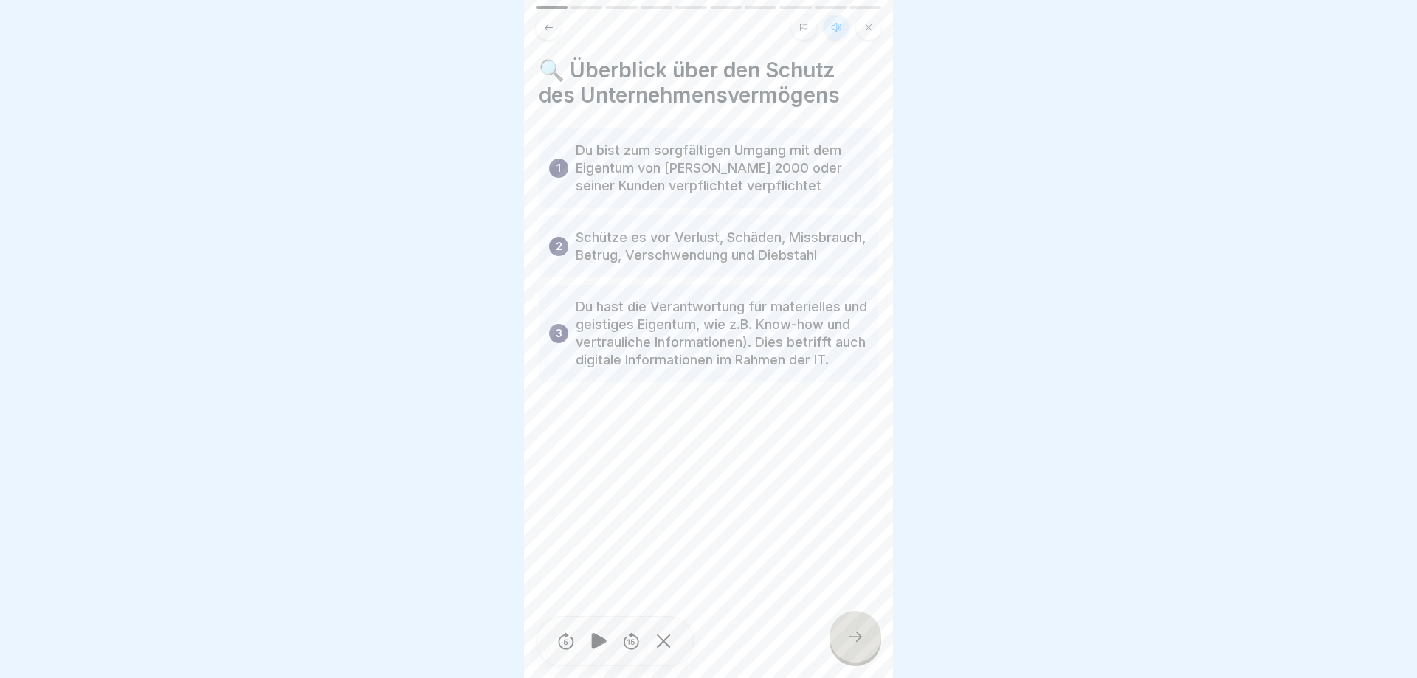
click at [859, 626] on div at bounding box center [856, 637] width 52 height 52
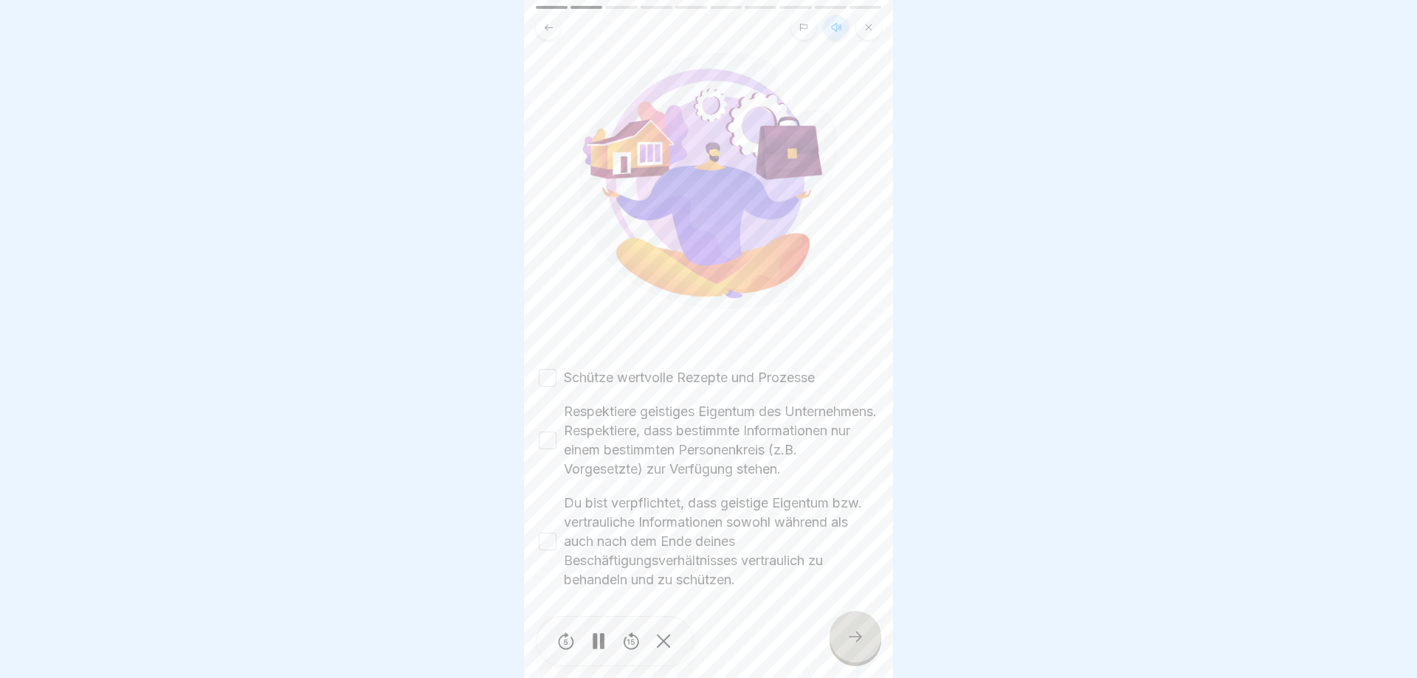
scroll to position [137, 0]
click at [549, 369] on button "Schütze wertvolle Rezepte und Prozesse" at bounding box center [548, 378] width 18 height 18
click at [546, 433] on button "Respektiere geistiges Eigentum des Unternehmens. Respektiere, dass bestimmte In…" at bounding box center [548, 441] width 18 height 18
click at [546, 543] on button "Du bist verpflichtet, dass geistige Eigentum bzw. vertrauliche Informationen so…" at bounding box center [548, 542] width 18 height 18
click at [853, 636] on icon at bounding box center [856, 637] width 18 height 18
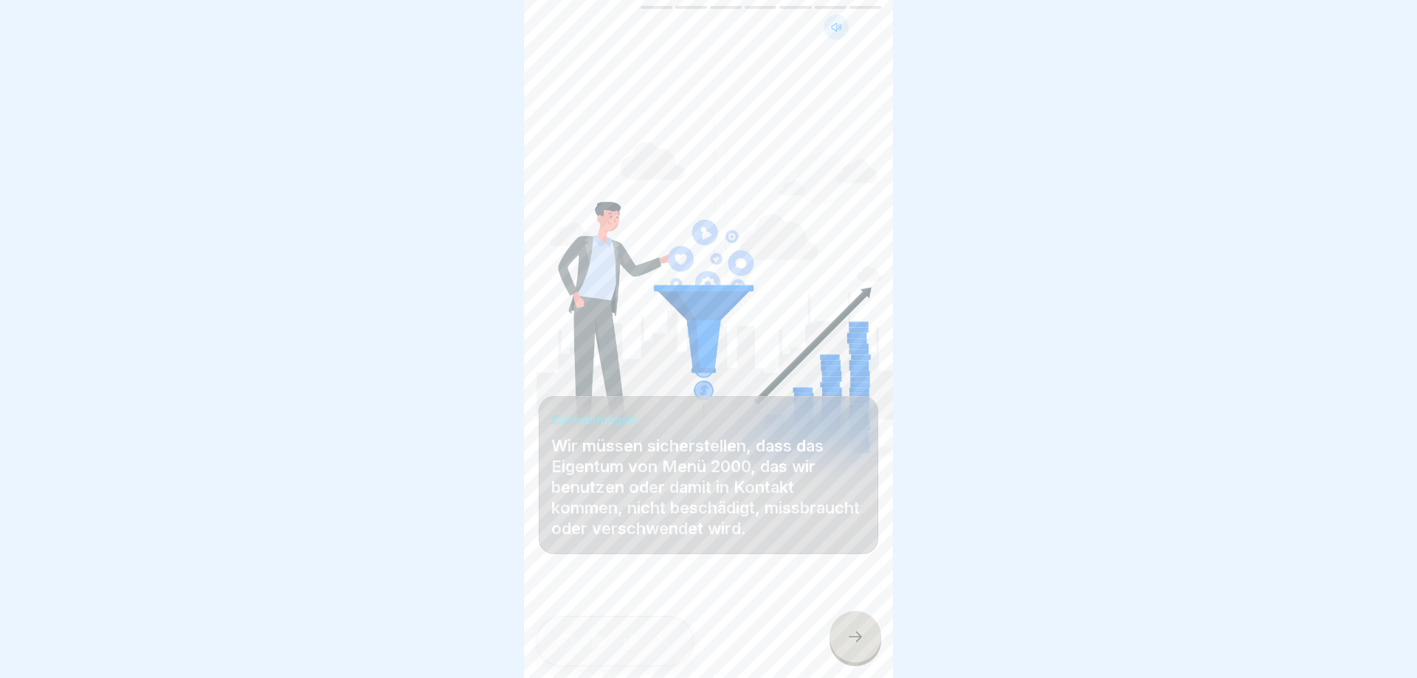
click at [849, 628] on div at bounding box center [856, 637] width 52 height 52
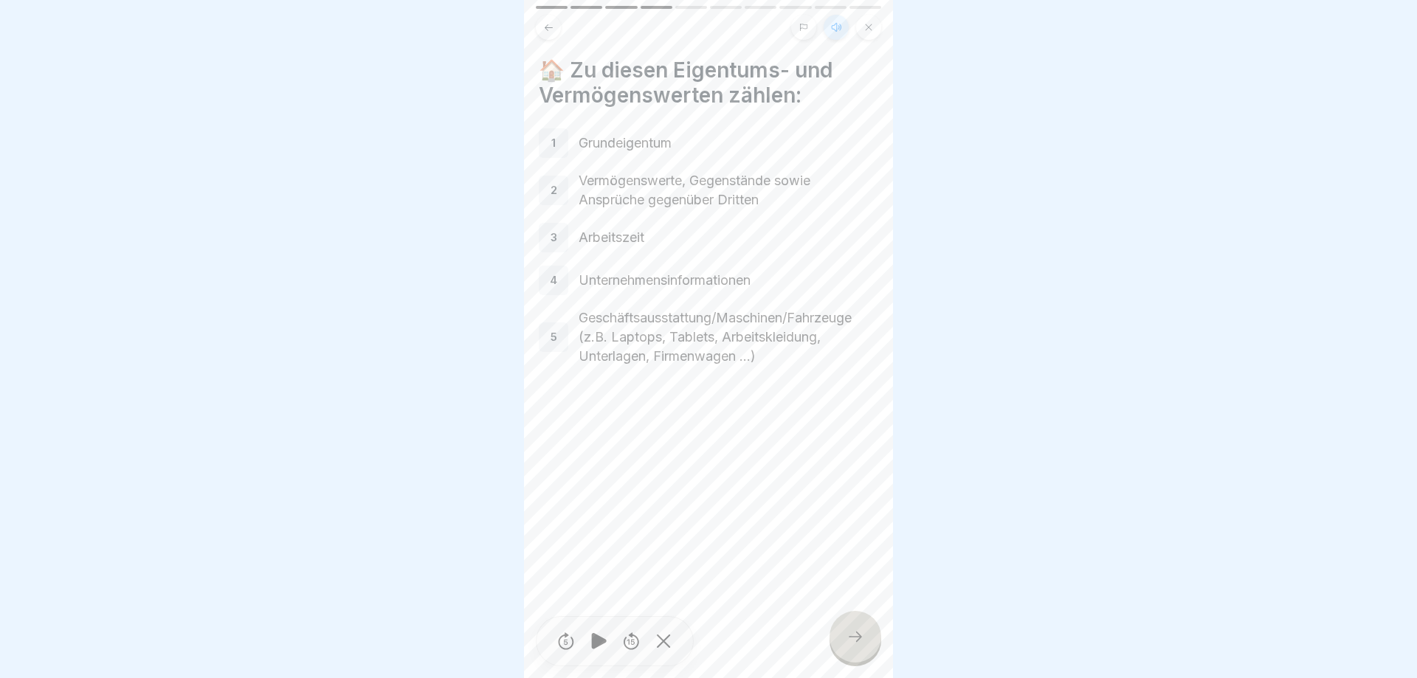
click at [849, 628] on div at bounding box center [856, 637] width 52 height 52
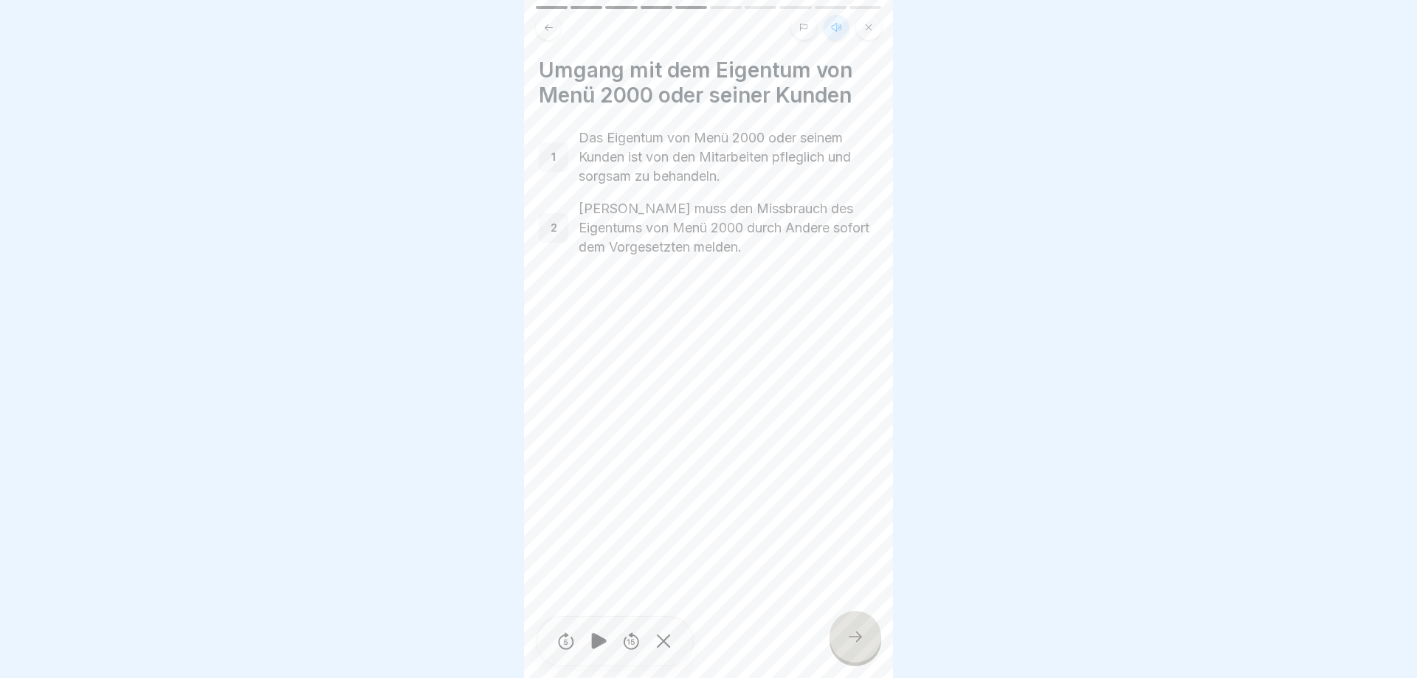
click at [849, 628] on div at bounding box center [856, 637] width 52 height 52
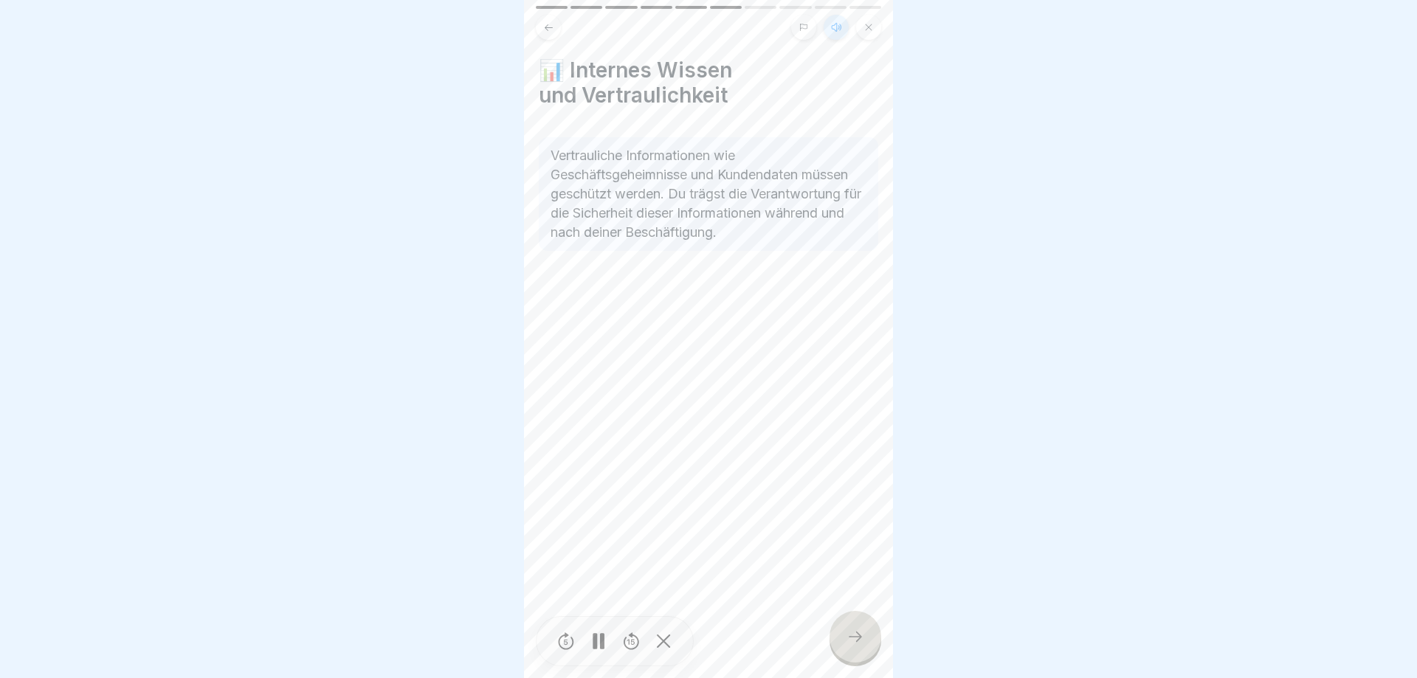
click at [849, 628] on div at bounding box center [856, 637] width 52 height 52
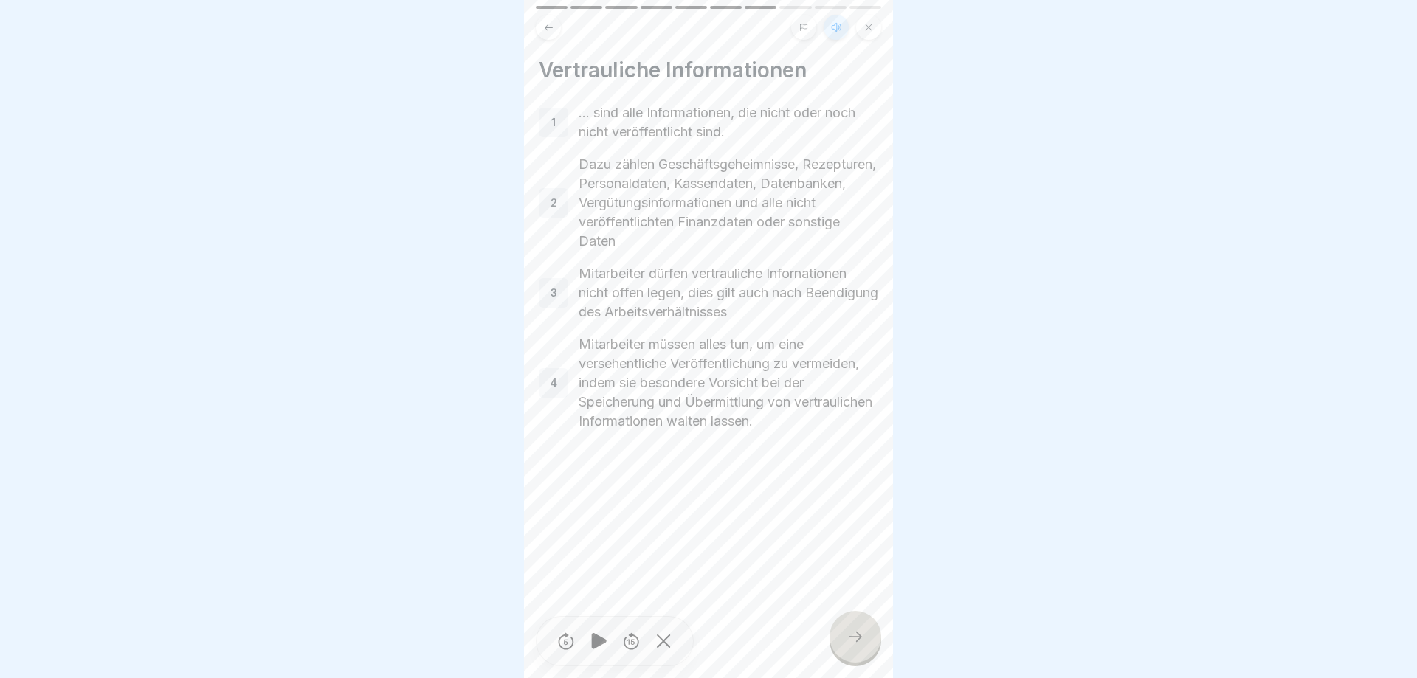
click at [844, 627] on div at bounding box center [856, 637] width 52 height 52
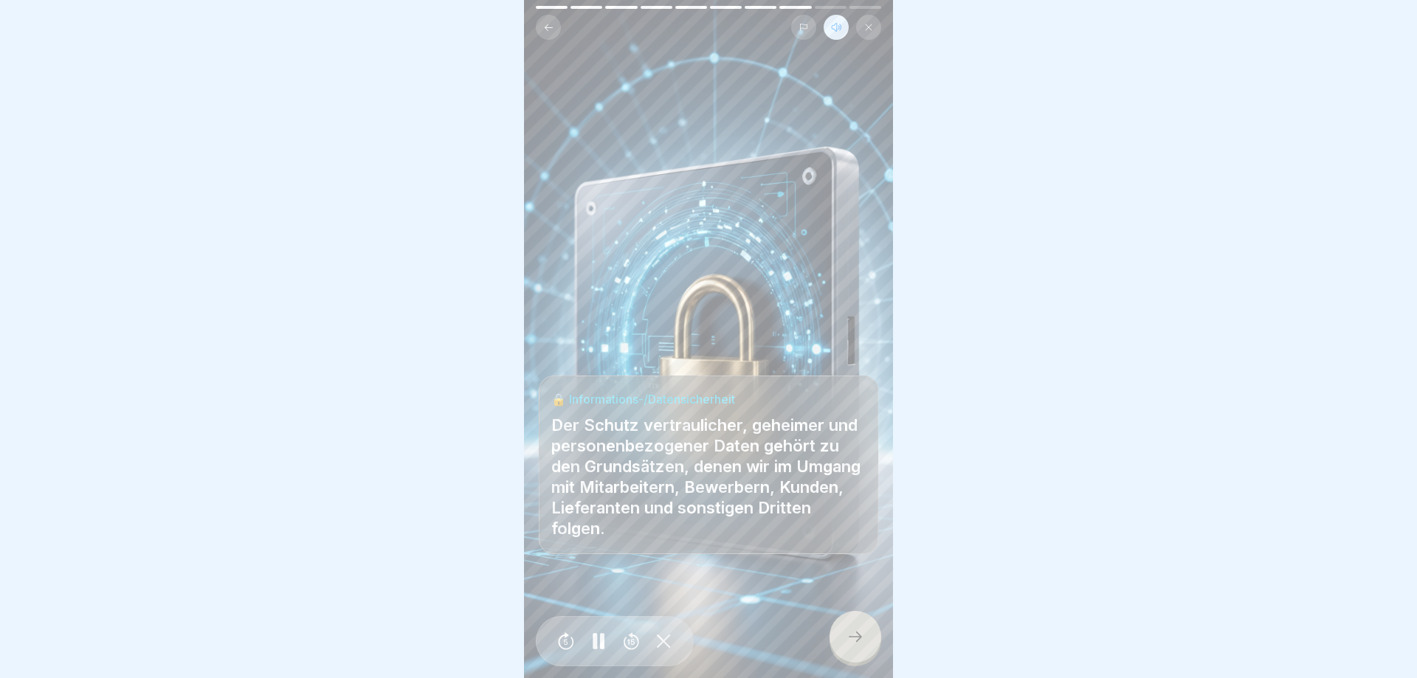
click at [855, 639] on icon at bounding box center [856, 637] width 18 height 18
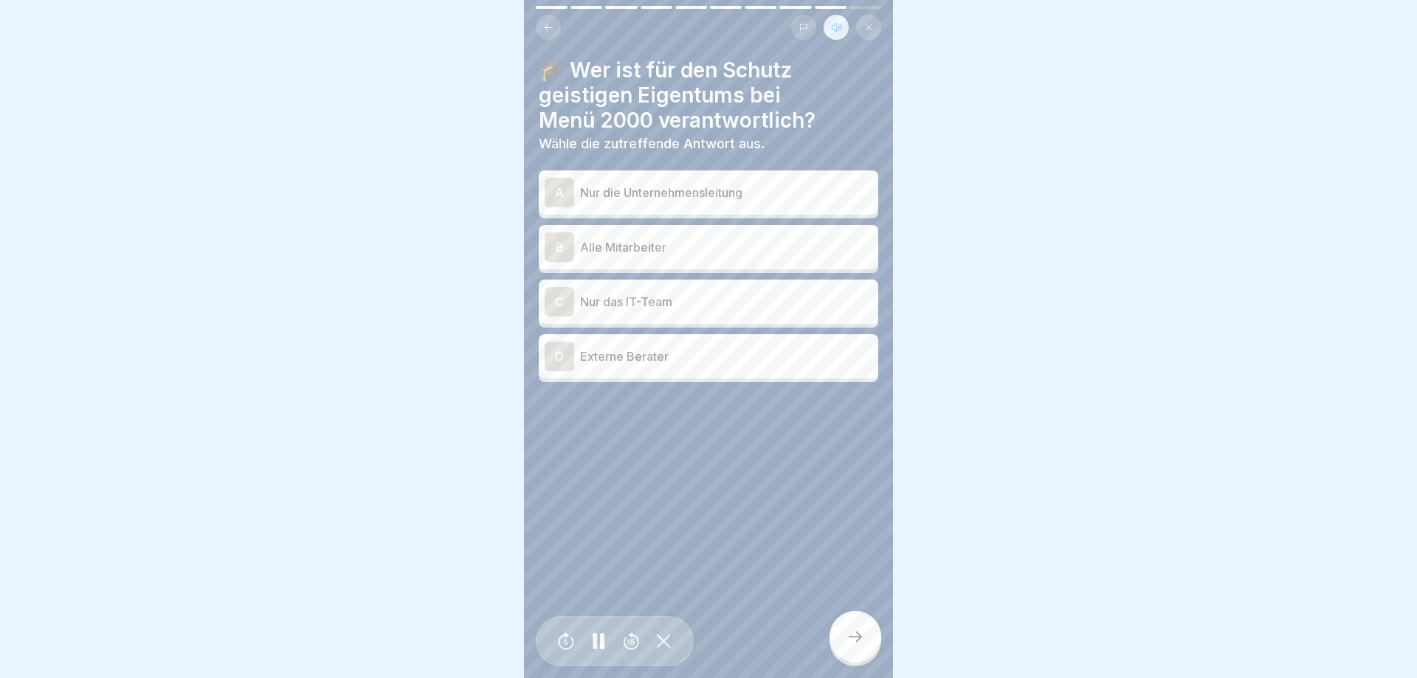
click at [622, 238] on p "Alle Mitarbeiter" at bounding box center [726, 247] width 292 height 18
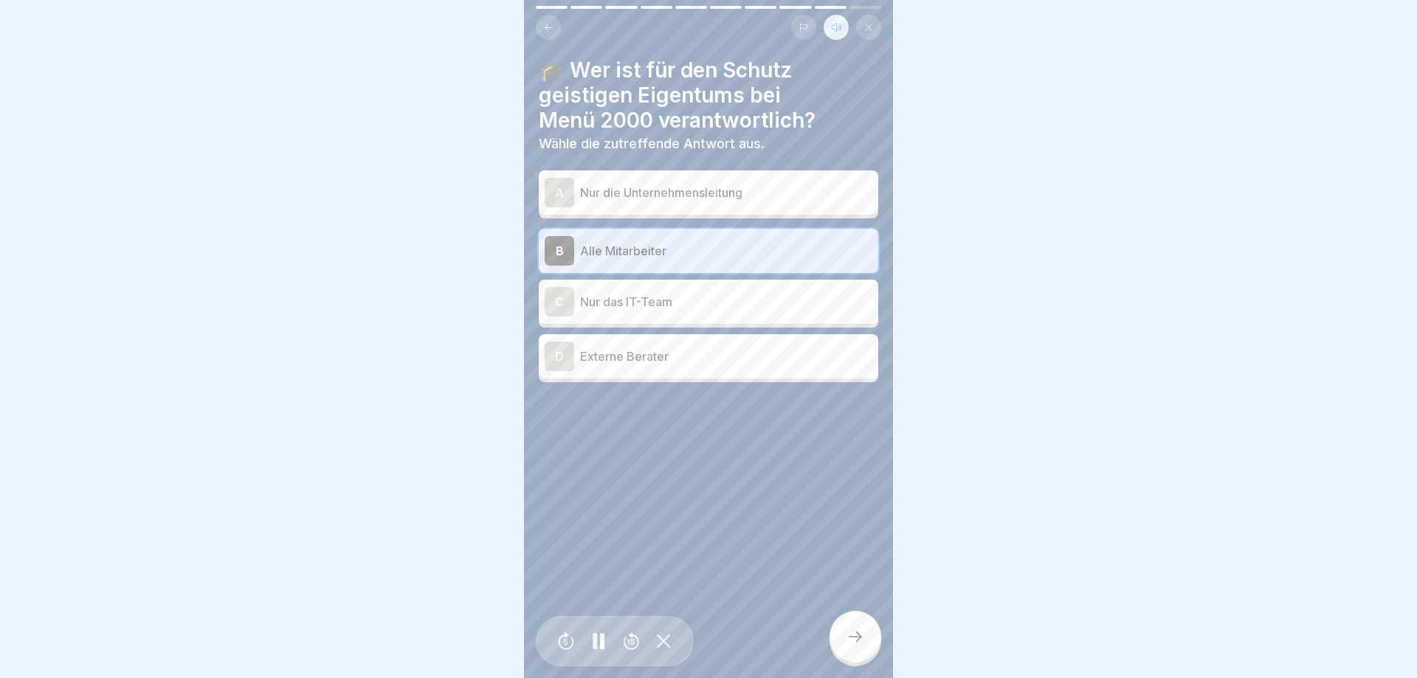
click at [838, 634] on div at bounding box center [856, 637] width 52 height 52
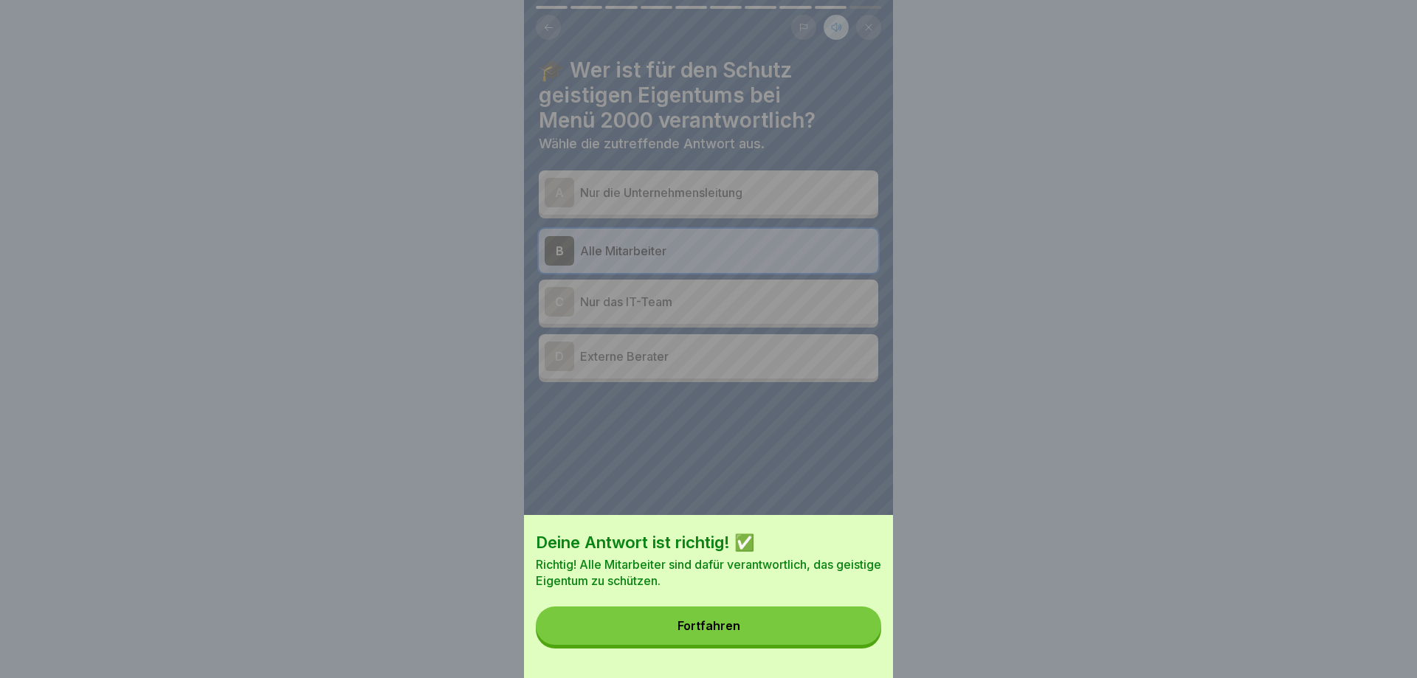
click at [829, 630] on button "Fortfahren" at bounding box center [708, 626] width 345 height 38
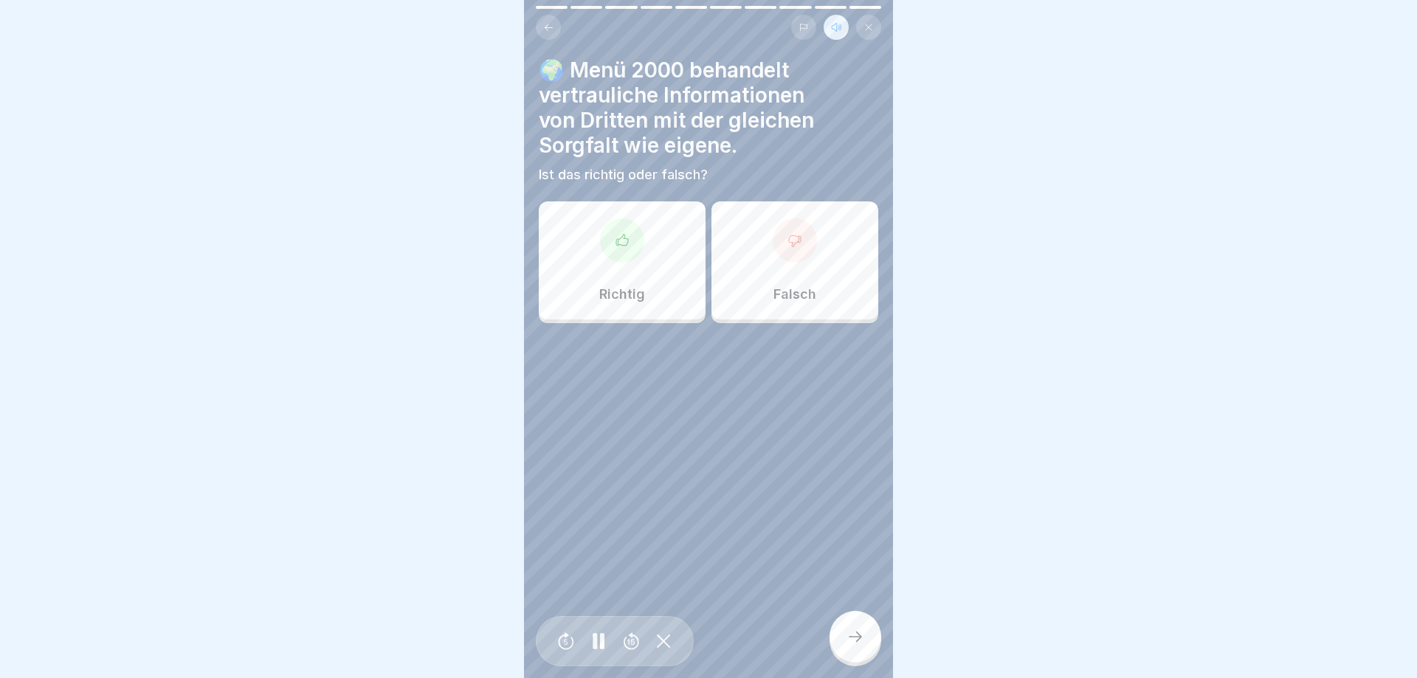
click at [591, 290] on div "Richtig" at bounding box center [622, 261] width 167 height 118
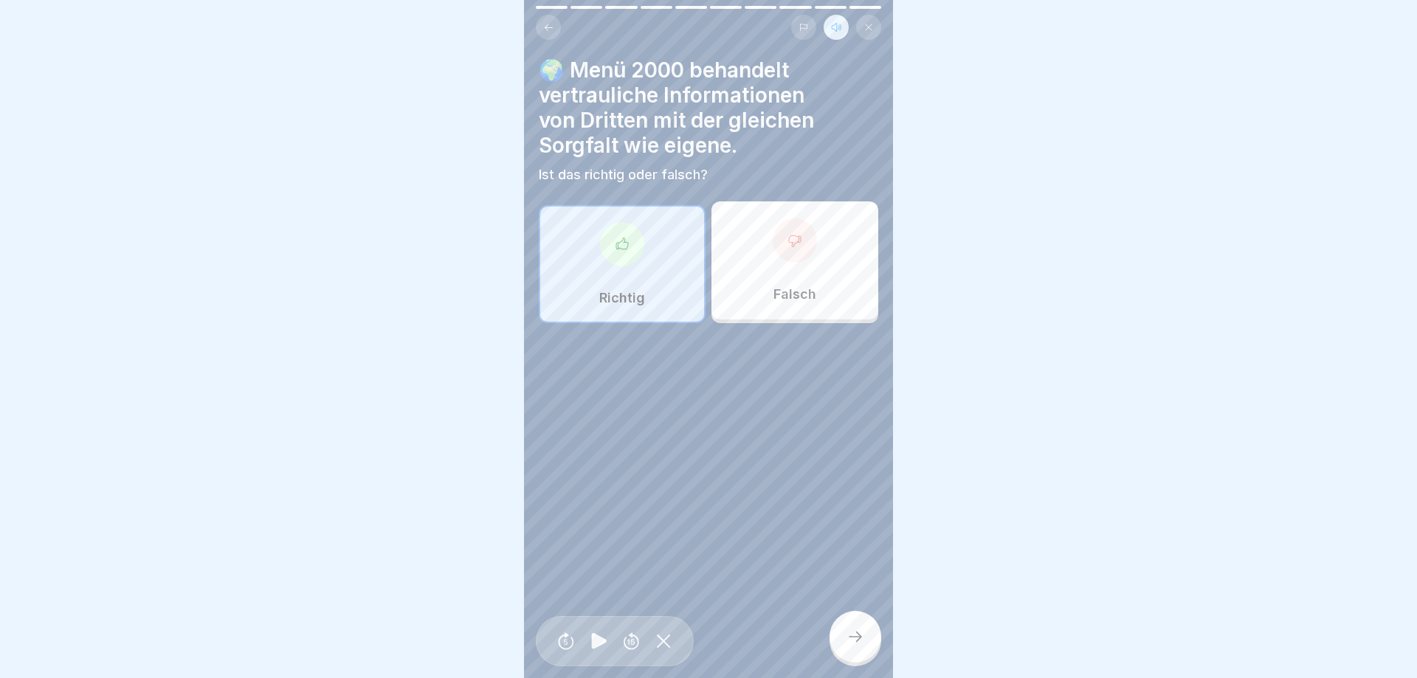
click at [845, 632] on div at bounding box center [856, 637] width 52 height 52
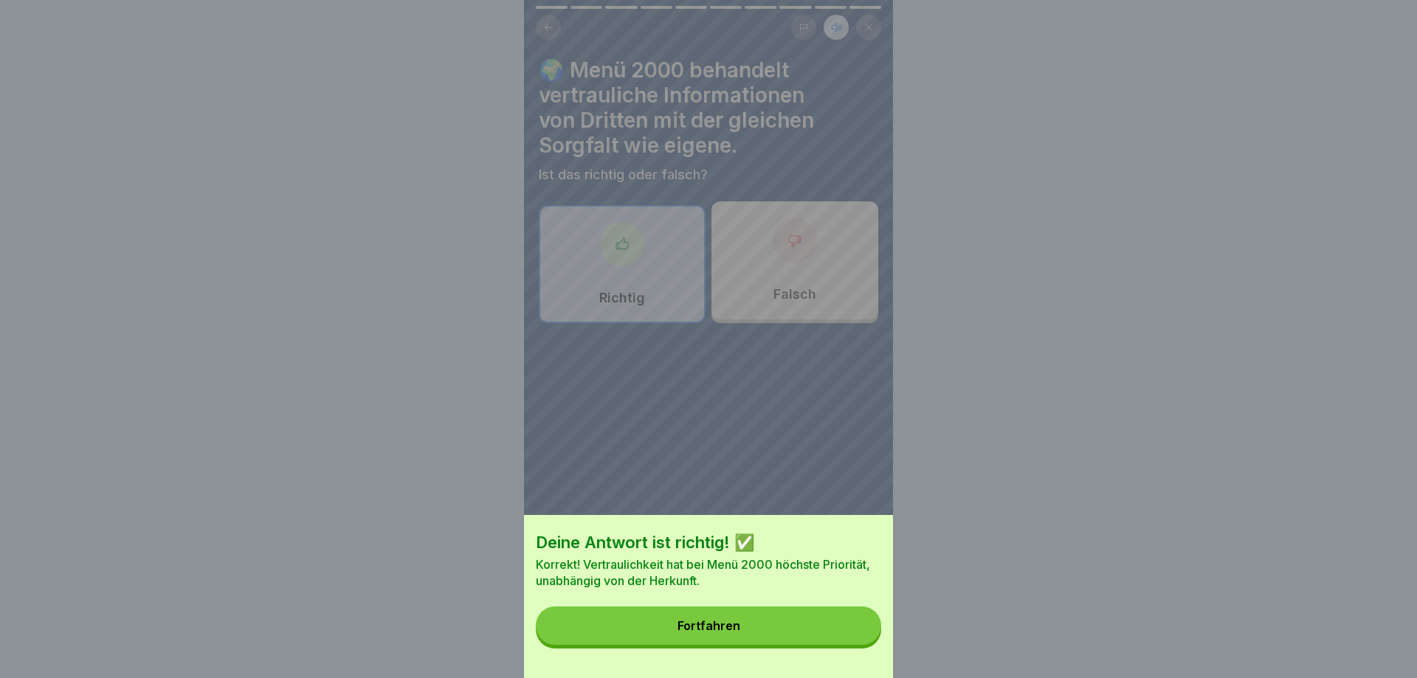
click at [805, 615] on button "Fortfahren" at bounding box center [708, 626] width 345 height 38
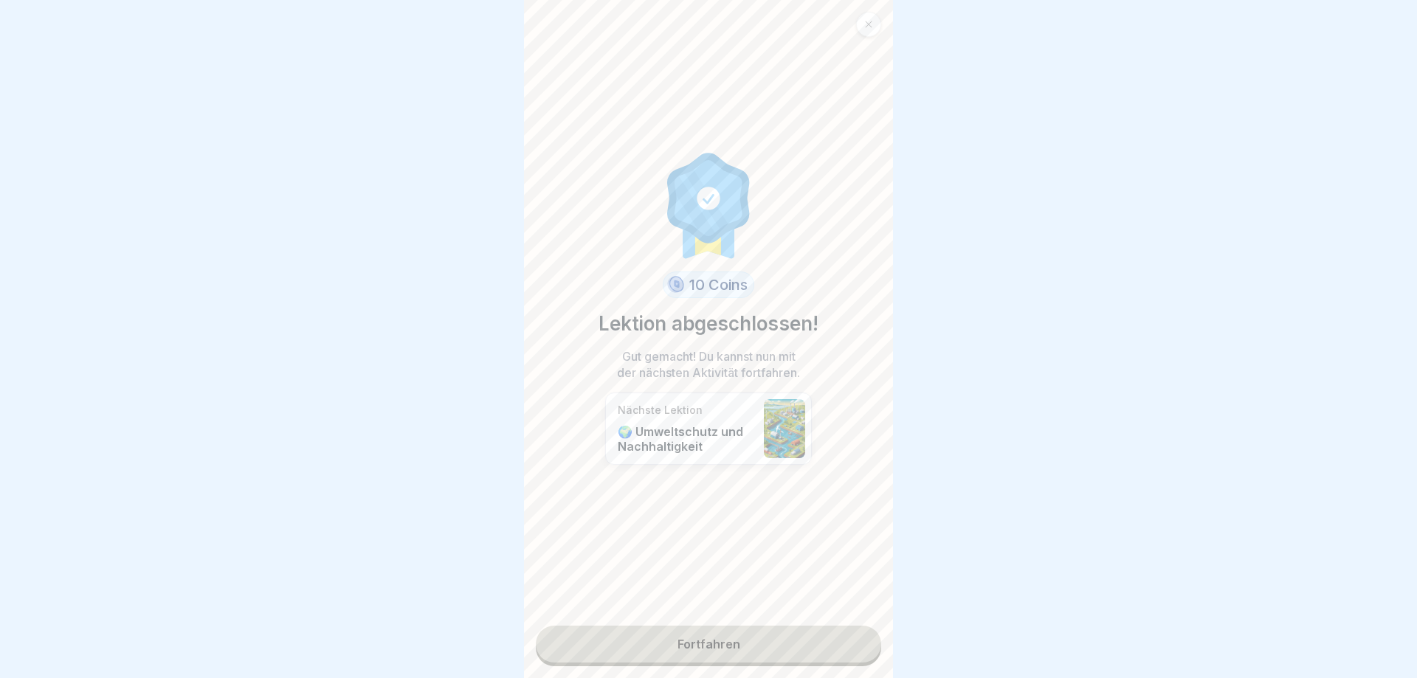
click at [752, 647] on link "Fortfahren" at bounding box center [708, 644] width 345 height 37
click at [729, 641] on link "Fortfahren" at bounding box center [708, 644] width 345 height 37
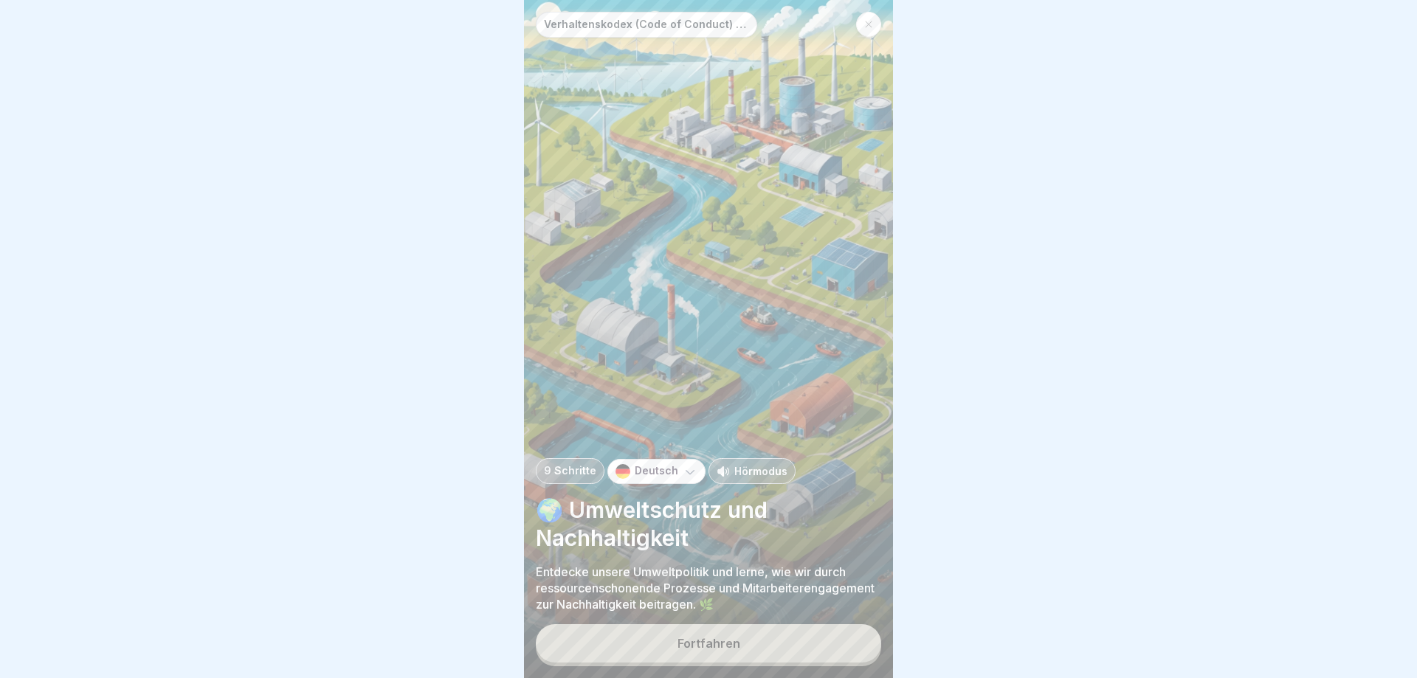
click at [745, 475] on p "Hörmodus" at bounding box center [761, 472] width 53 height 16
click at [760, 636] on button "Fortfahren" at bounding box center [708, 644] width 345 height 38
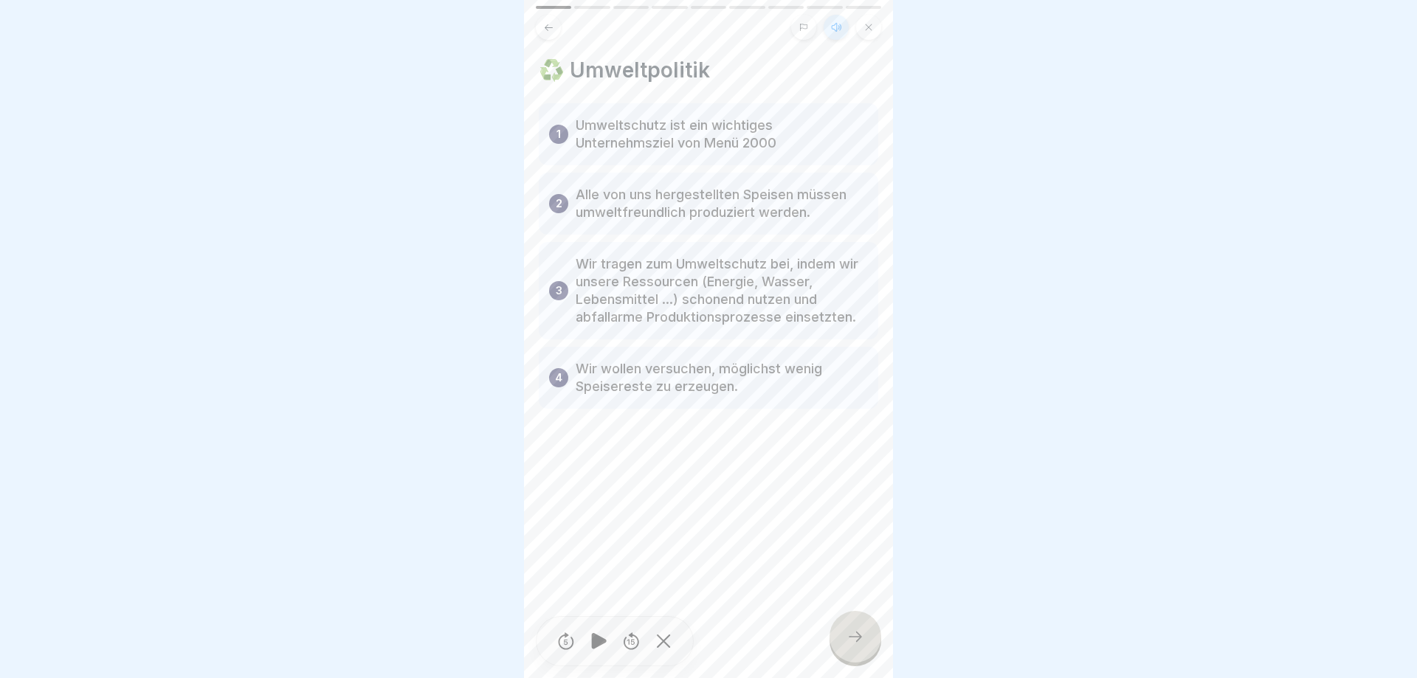
click at [839, 633] on div at bounding box center [856, 637] width 52 height 52
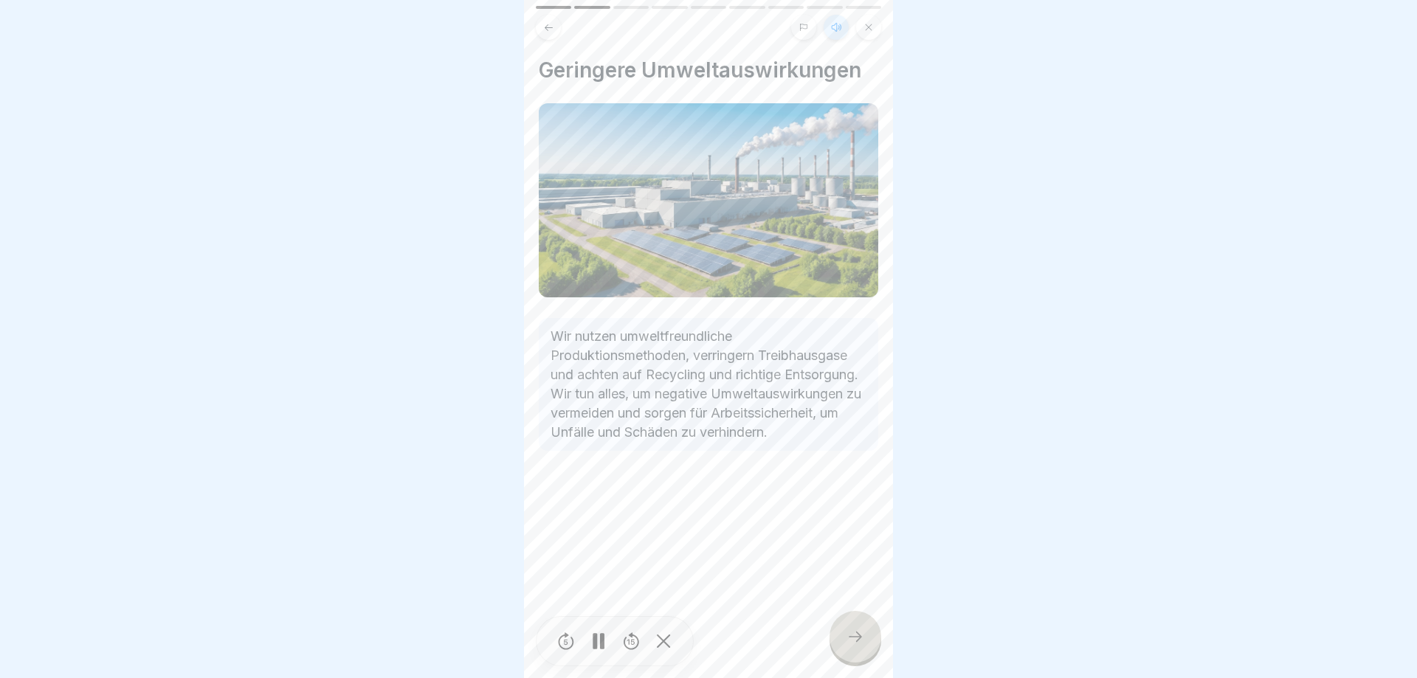
click at [850, 617] on div at bounding box center [856, 637] width 52 height 52
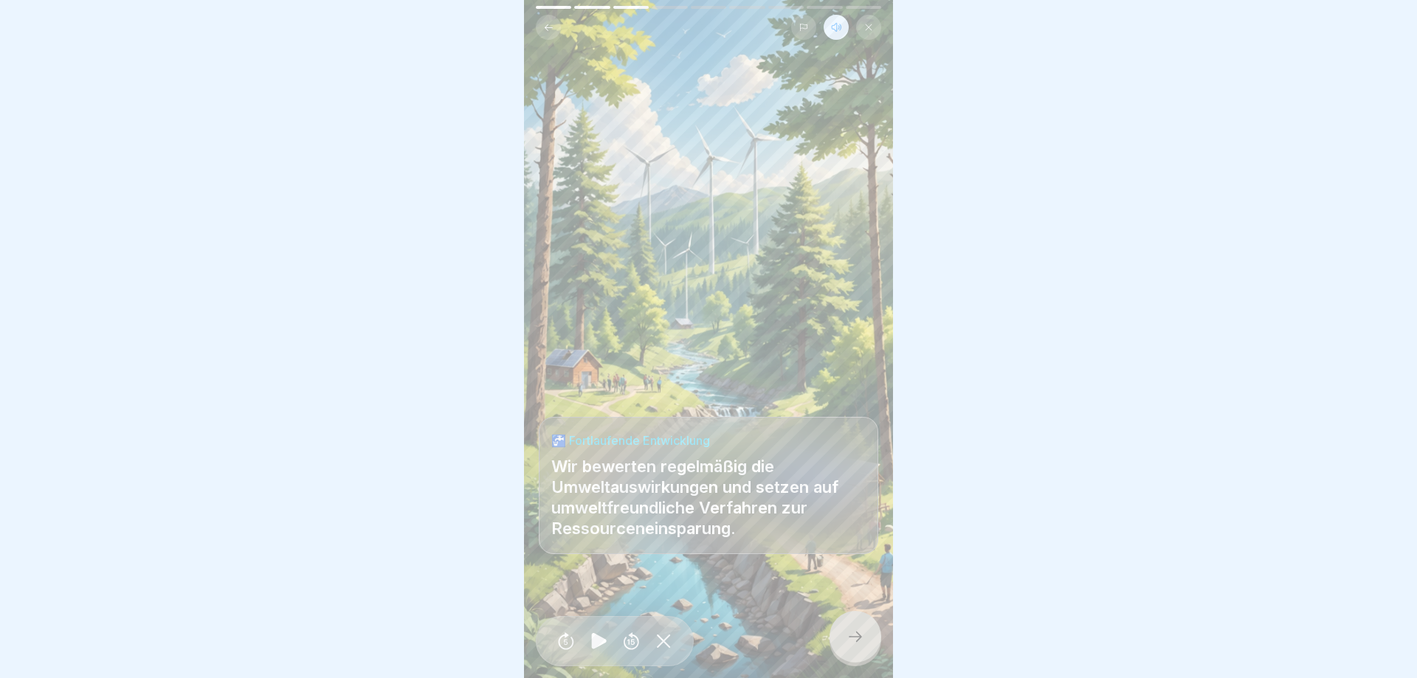
click at [863, 640] on icon at bounding box center [856, 637] width 18 height 18
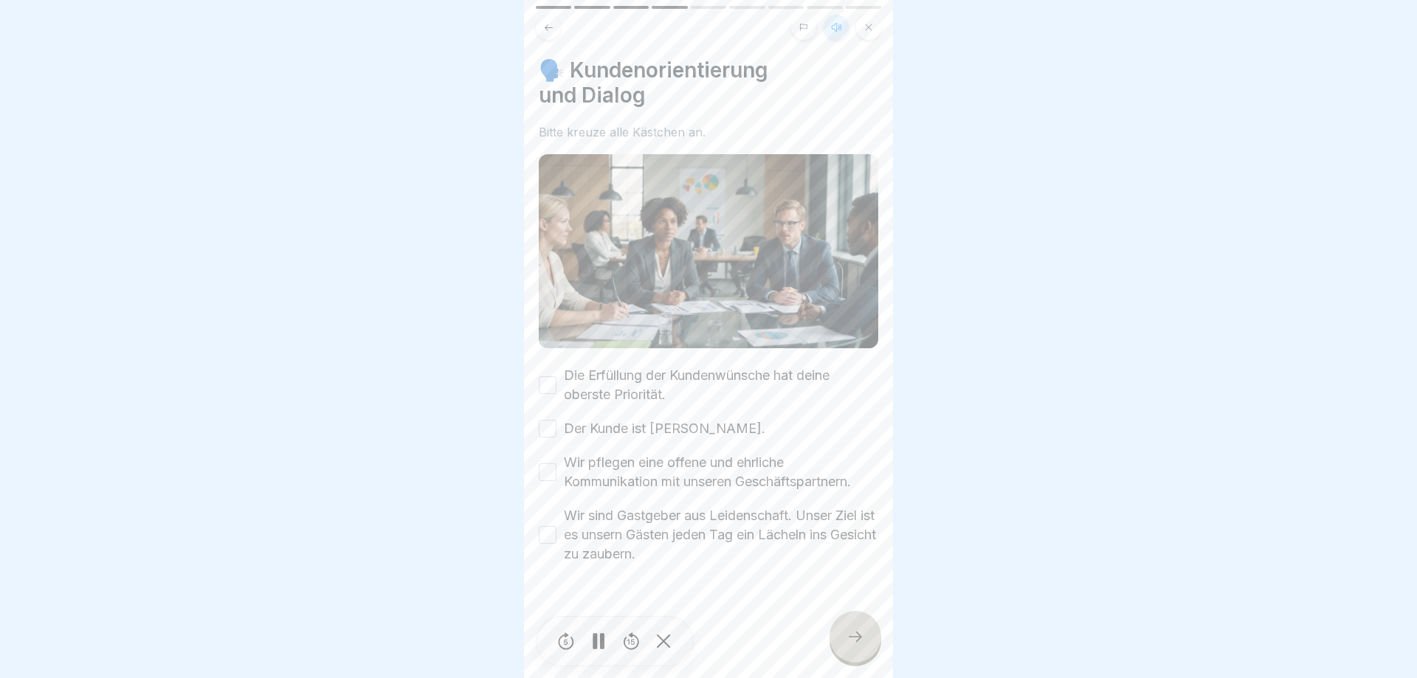
click at [541, 383] on button "Die Erfüllung der Kundenwünsche hat deine oberste Priorität." at bounding box center [548, 385] width 18 height 18
click at [548, 435] on button "Der Kunde ist [PERSON_NAME]." at bounding box center [548, 429] width 18 height 18
click at [548, 480] on button "Wir pflegen eine offene und ehrliche Kommunikation mit unseren Geschäftspartner…" at bounding box center [548, 473] width 18 height 18
click at [551, 536] on button "Wir sind Gastgeber aus Leidenschaft. Unser Ziel ist es unsern Gästen jeden Tag …" at bounding box center [548, 535] width 18 height 18
click at [858, 629] on div at bounding box center [856, 637] width 52 height 52
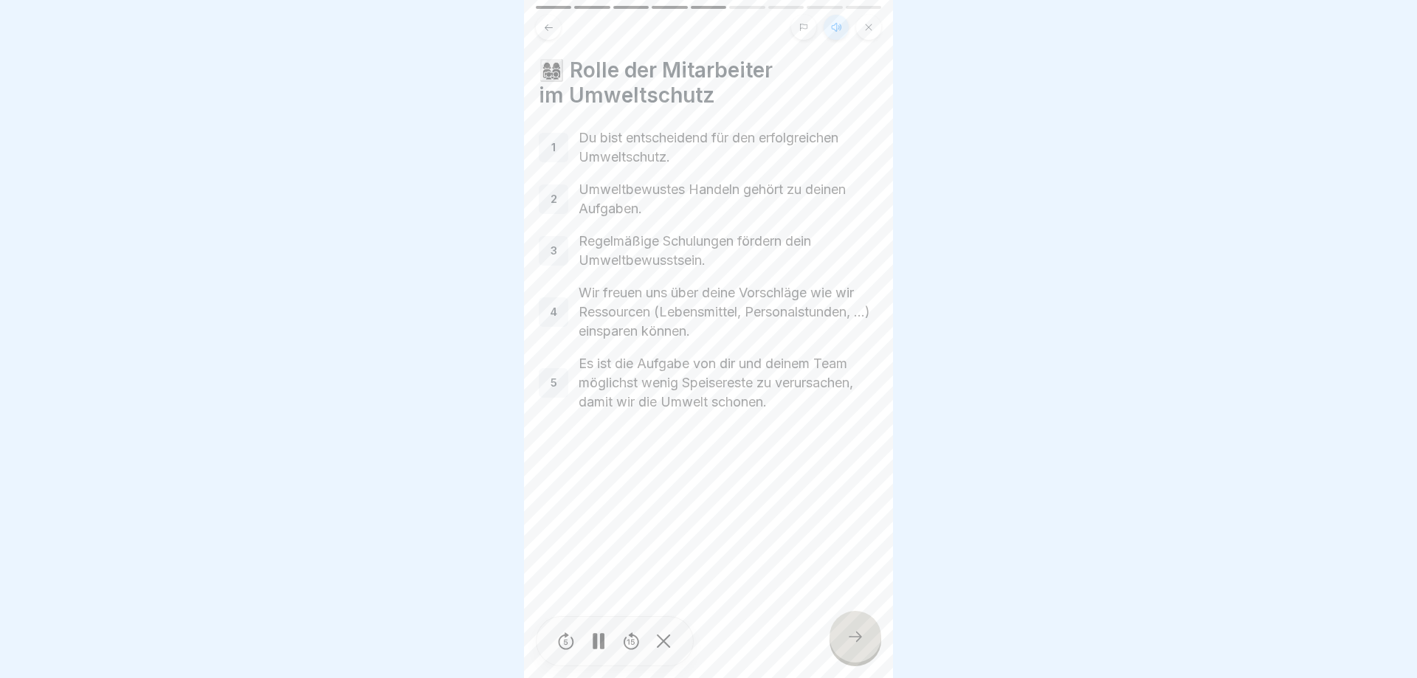
click at [845, 631] on div at bounding box center [856, 637] width 52 height 52
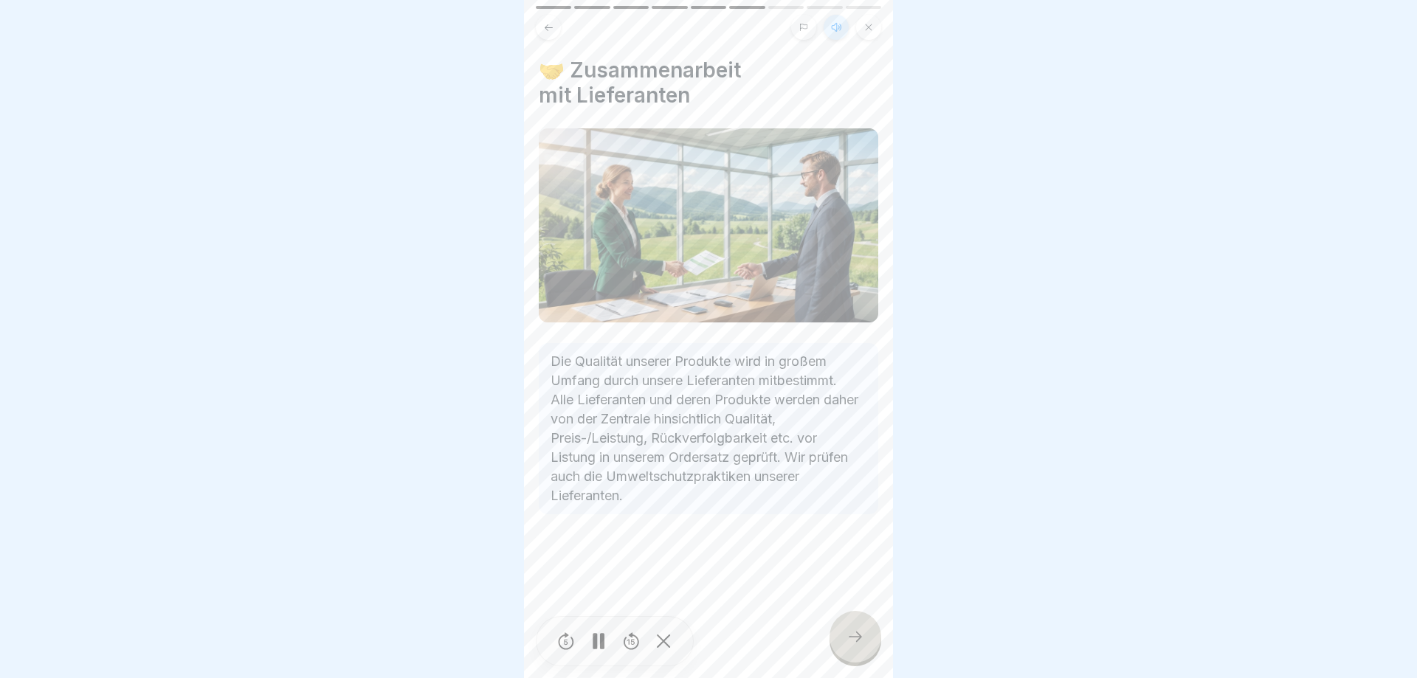
click at [838, 627] on div at bounding box center [856, 637] width 52 height 52
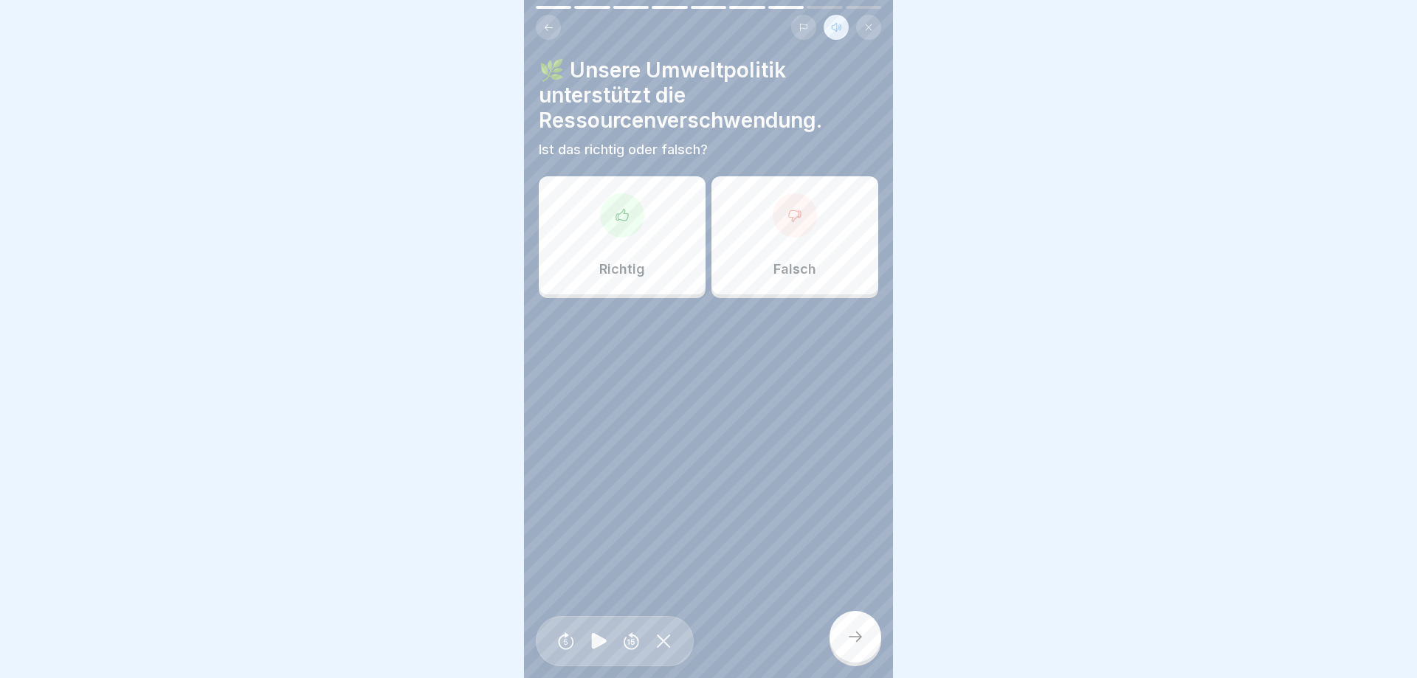
click at [841, 273] on div "Falsch" at bounding box center [795, 235] width 167 height 118
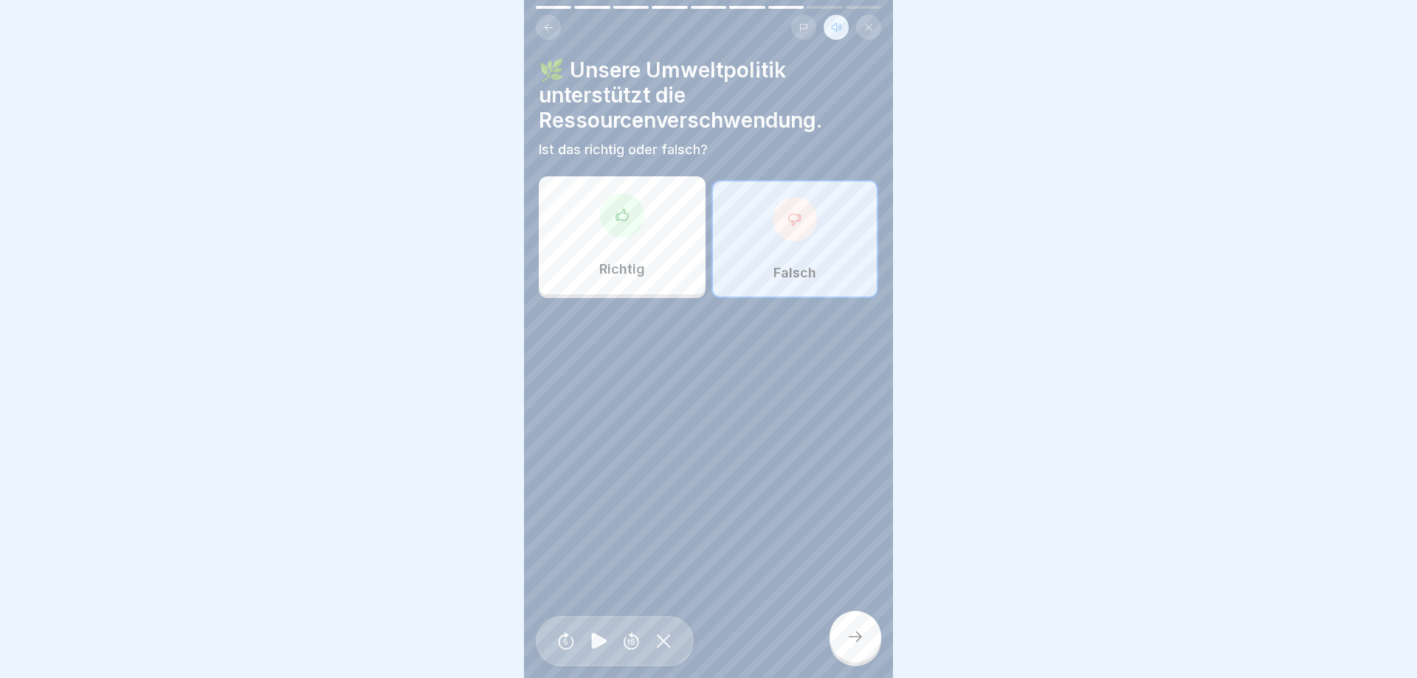
click at [846, 613] on div "🌿 Unsere Umweltpolitik unterstützt die Ressourcenverschwendung. Ist das richtig…" at bounding box center [708, 339] width 369 height 678
click at [850, 628] on div at bounding box center [856, 637] width 52 height 52
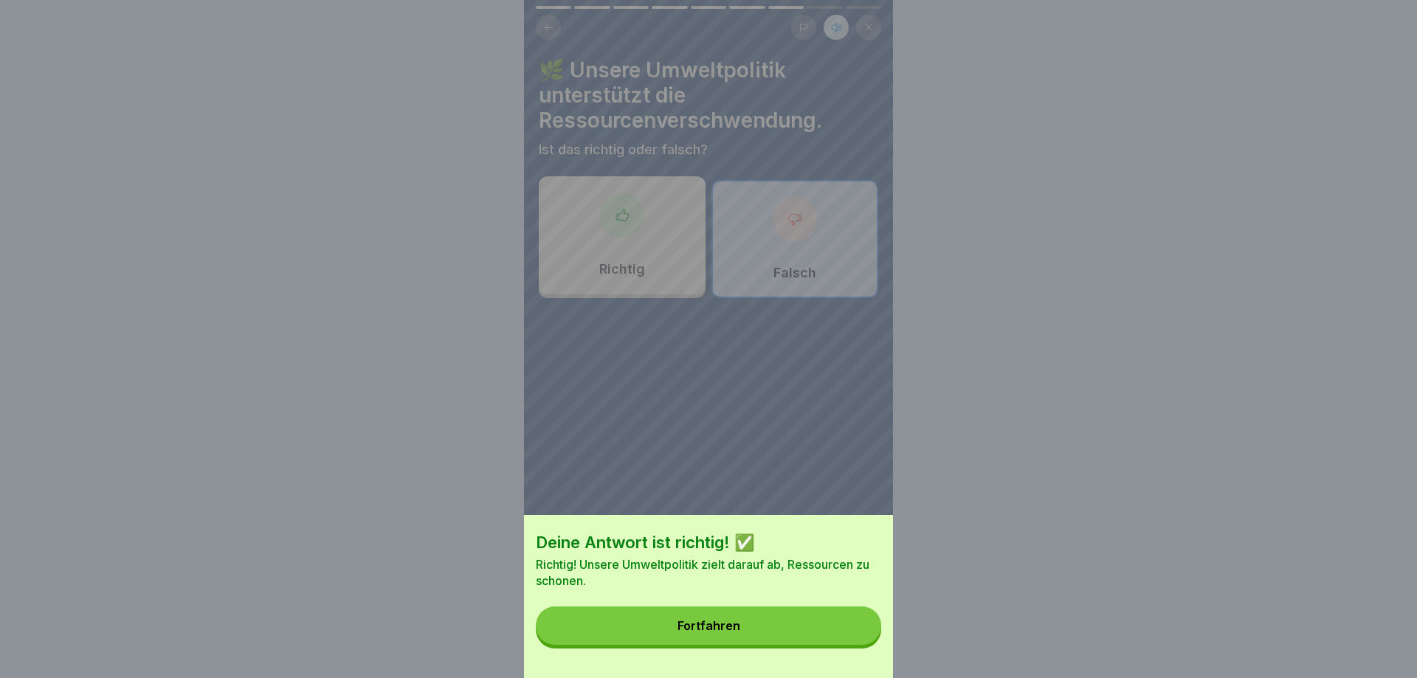
click at [850, 628] on button "Fortfahren" at bounding box center [708, 626] width 345 height 38
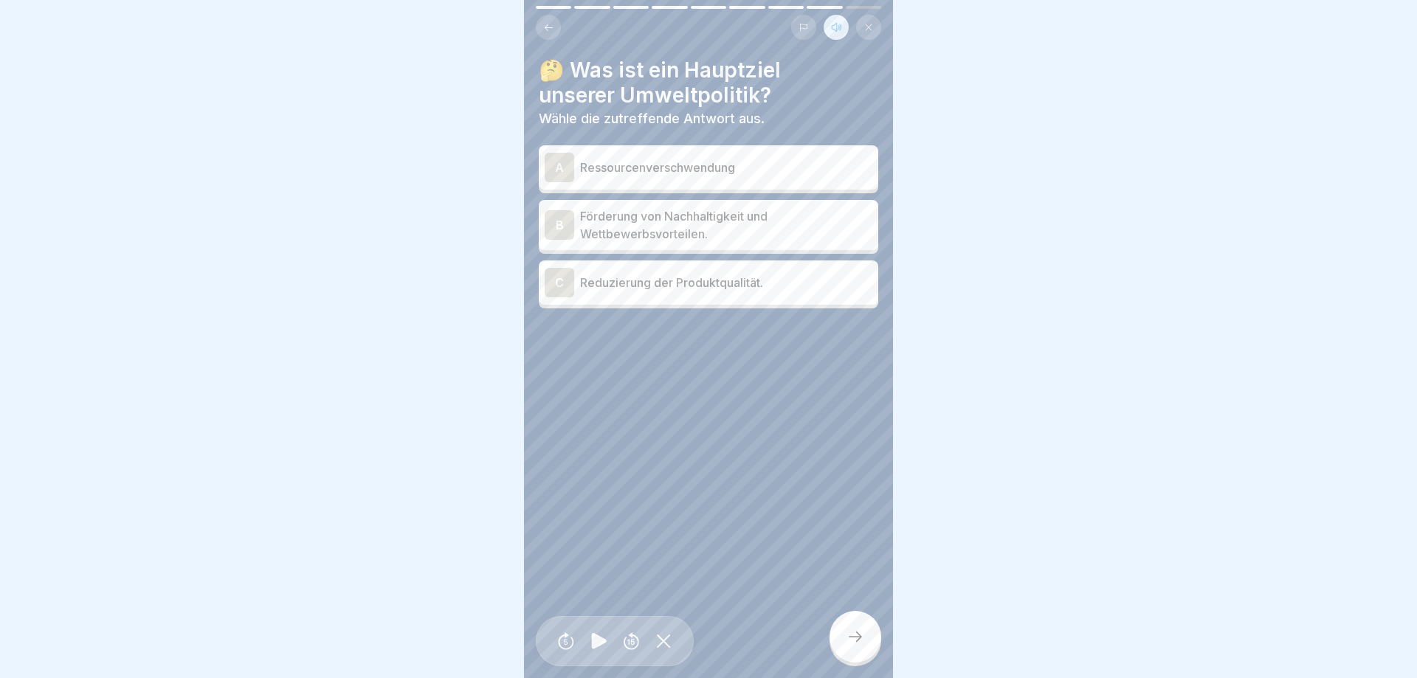
click at [647, 221] on p "Förderung von Nachhaltigkeit und Wettbewerbsvorteilen." at bounding box center [726, 224] width 292 height 35
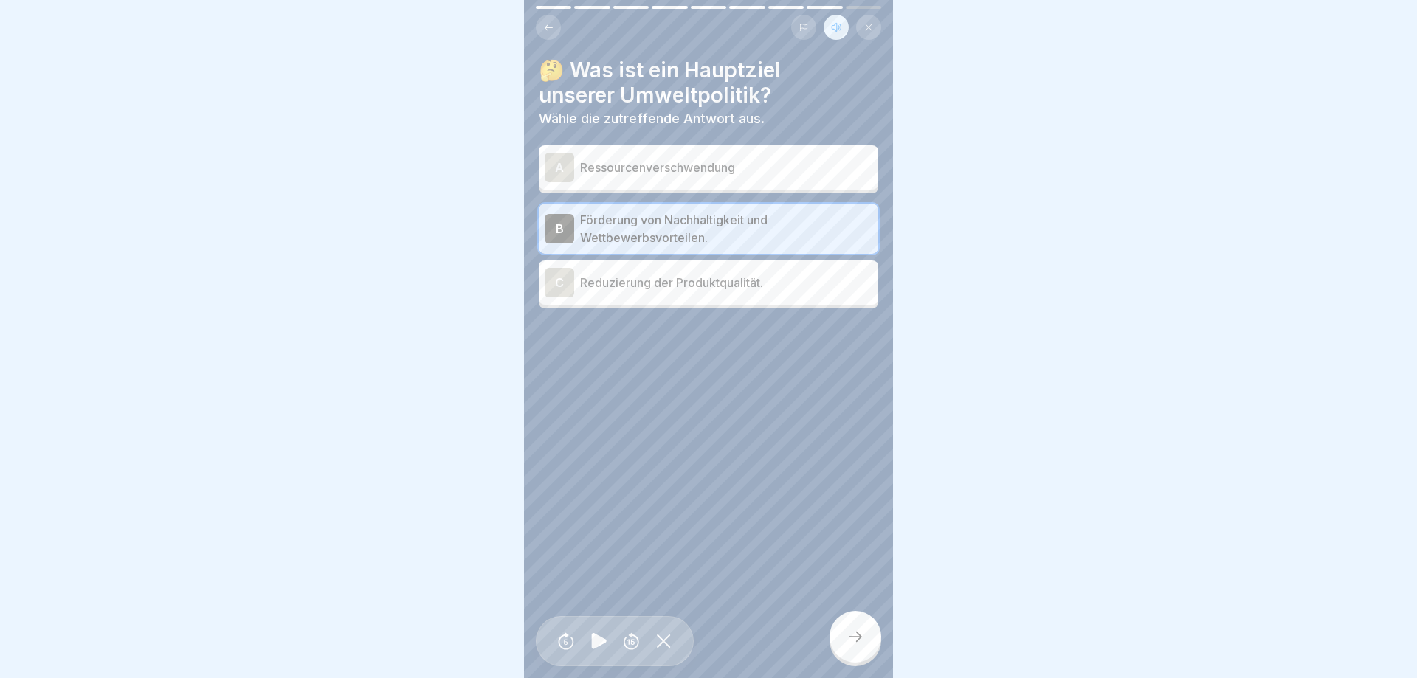
click at [848, 633] on icon at bounding box center [856, 637] width 18 height 18
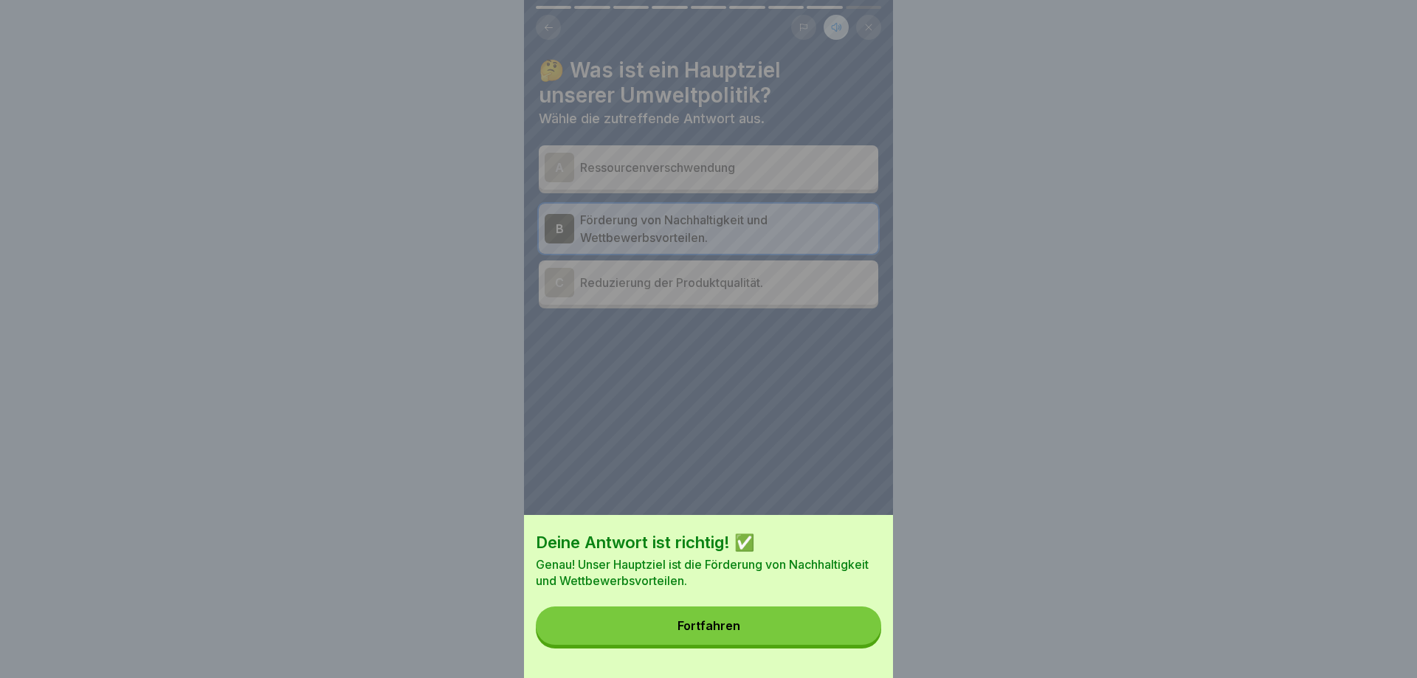
click at [826, 621] on button "Fortfahren" at bounding box center [708, 626] width 345 height 38
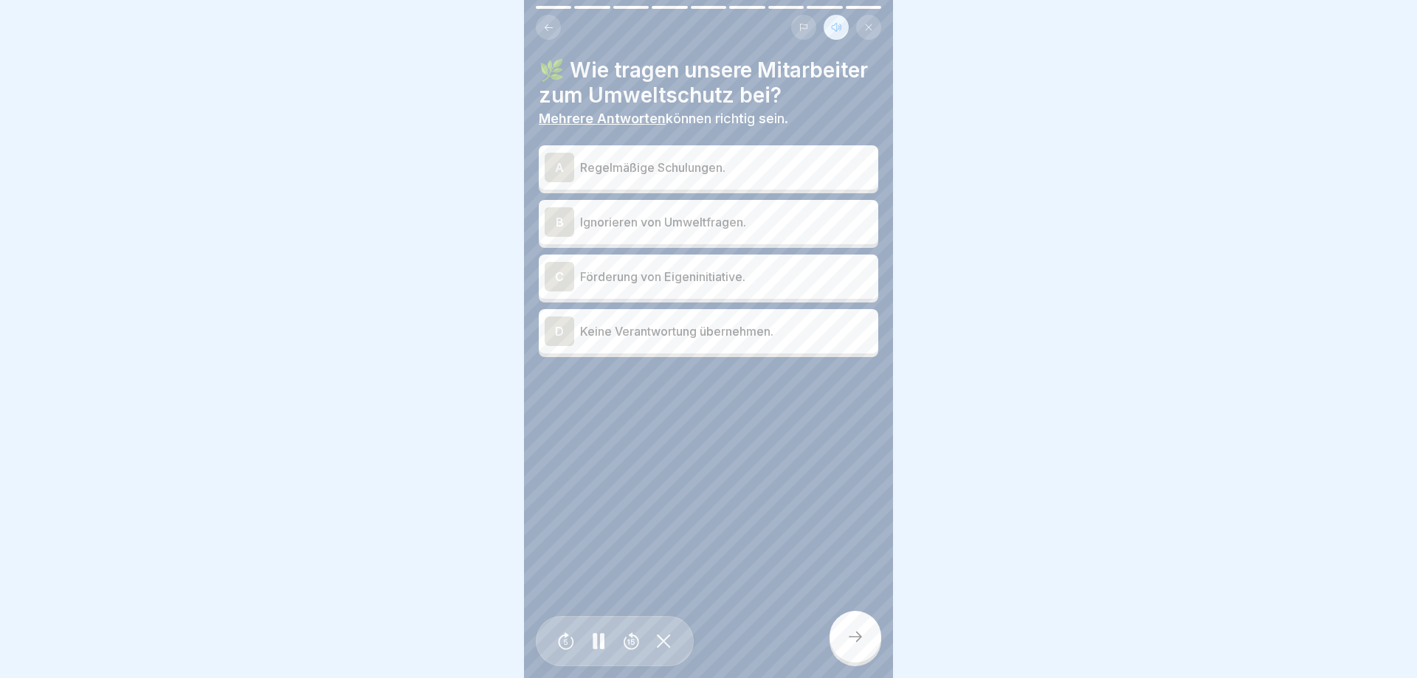
click at [705, 169] on p "Regelmäßige Schulungen." at bounding box center [726, 168] width 292 height 18
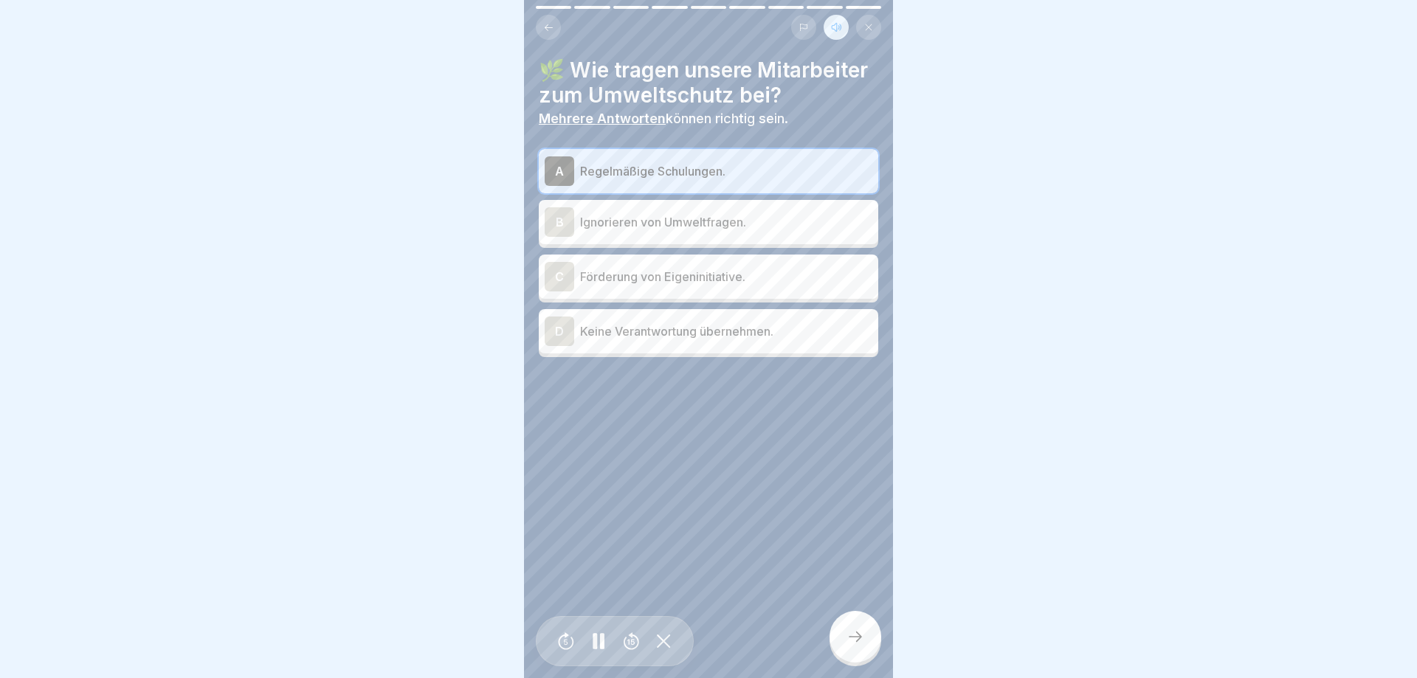
click at [690, 275] on p "Förderung von Eigeninitiative." at bounding box center [726, 277] width 292 height 18
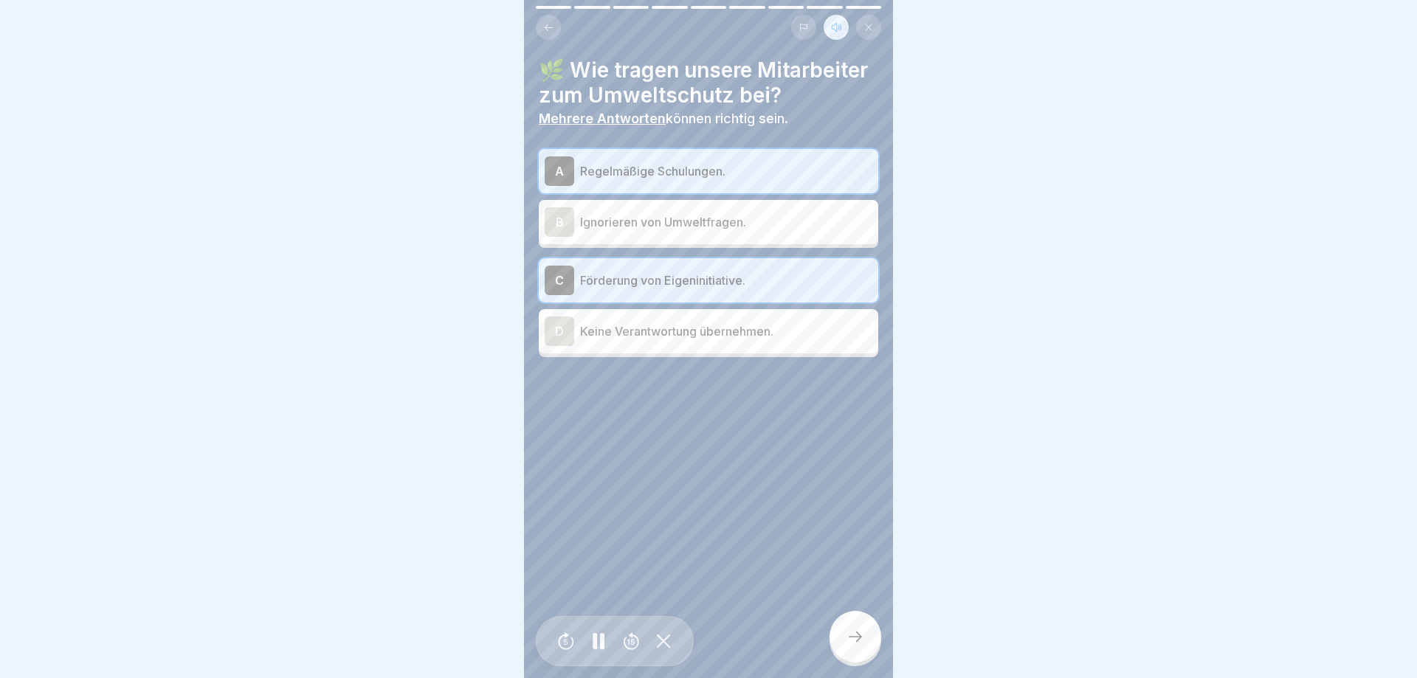
click at [864, 653] on div at bounding box center [856, 637] width 52 height 52
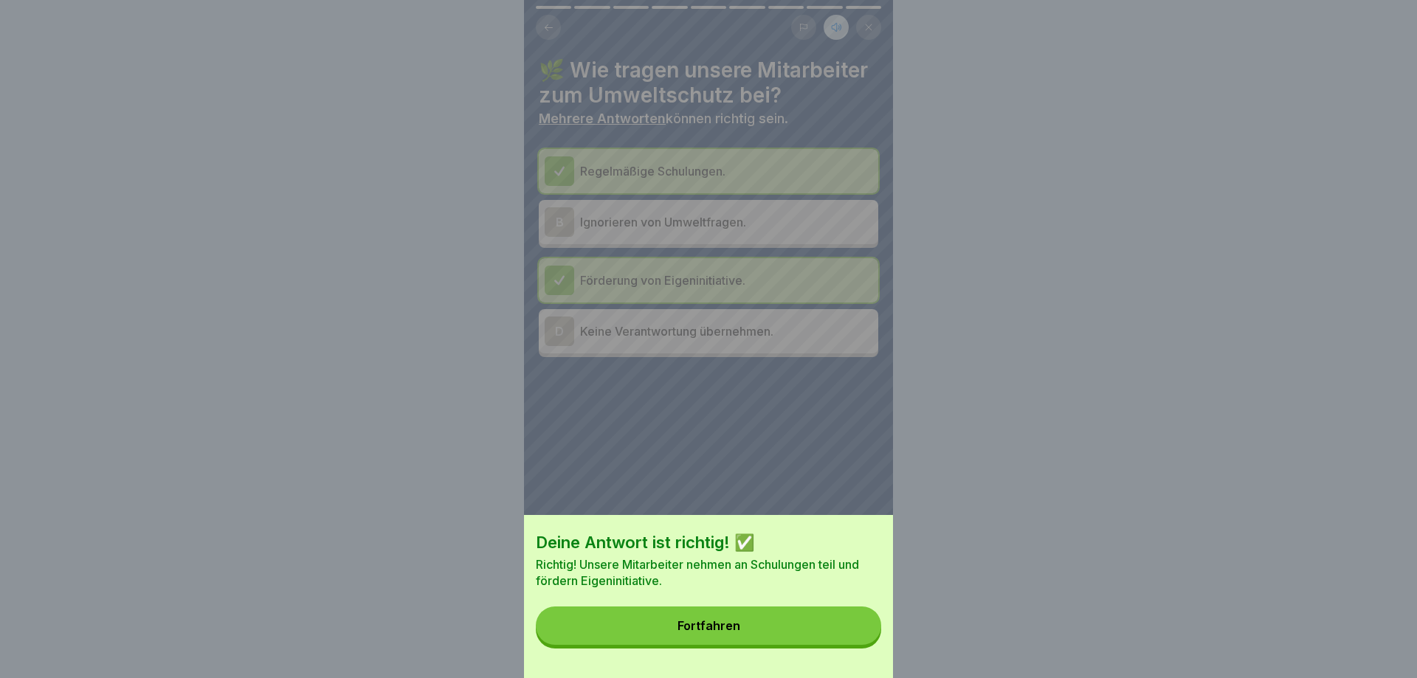
click at [807, 637] on button "Fortfahren" at bounding box center [708, 626] width 345 height 38
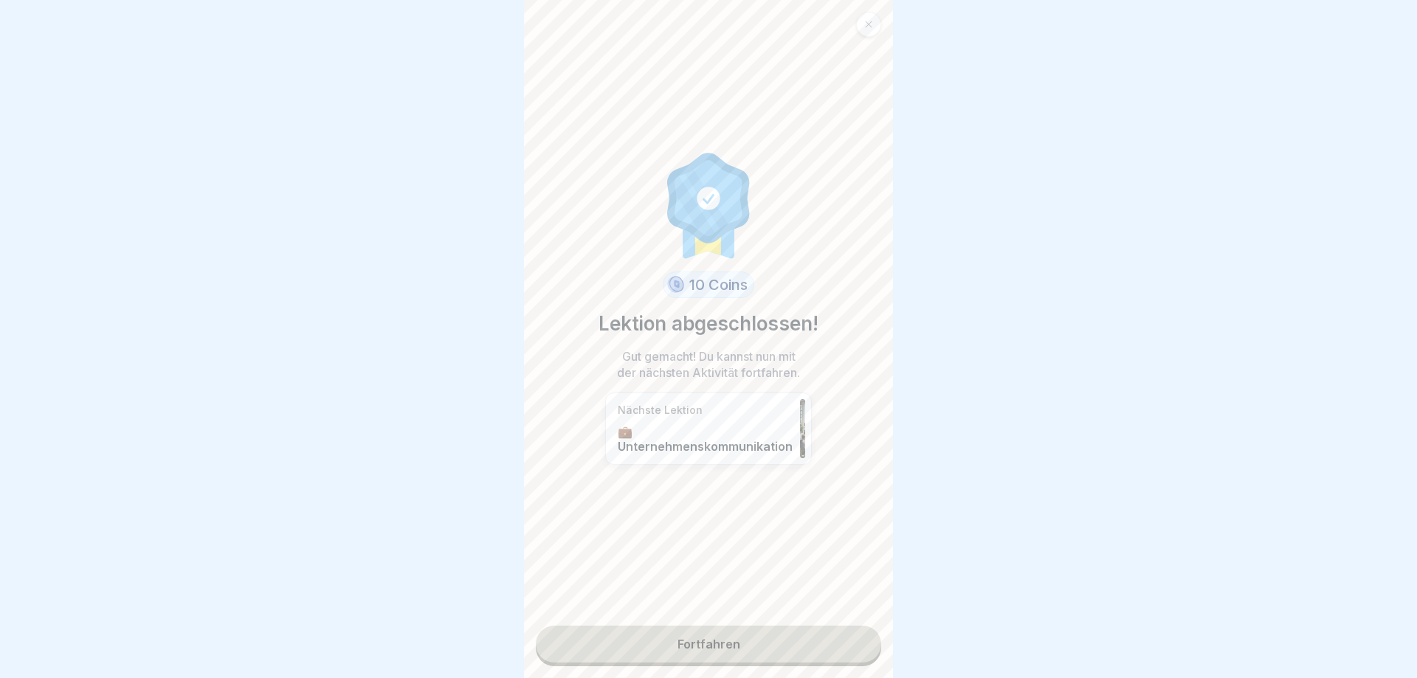
click at [788, 641] on link "Fortfahren" at bounding box center [708, 644] width 345 height 37
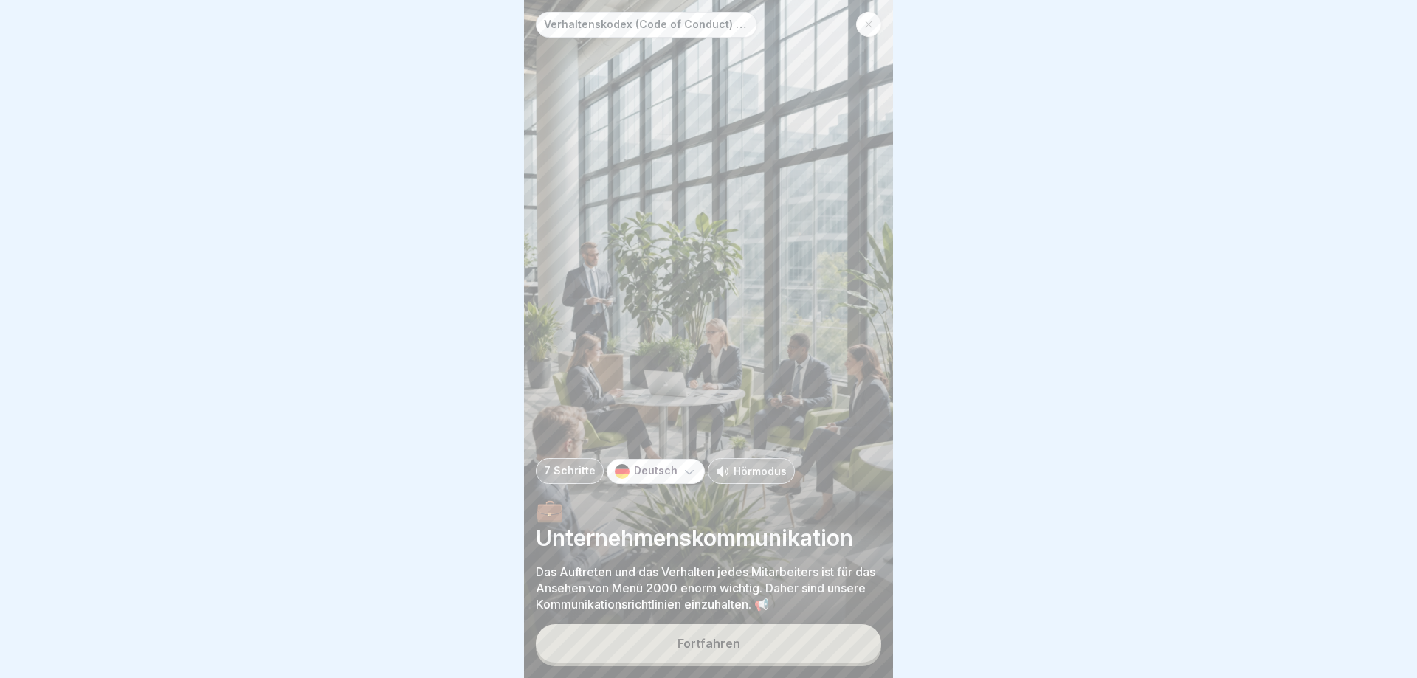
click at [868, 25] on icon at bounding box center [869, 24] width 7 height 7
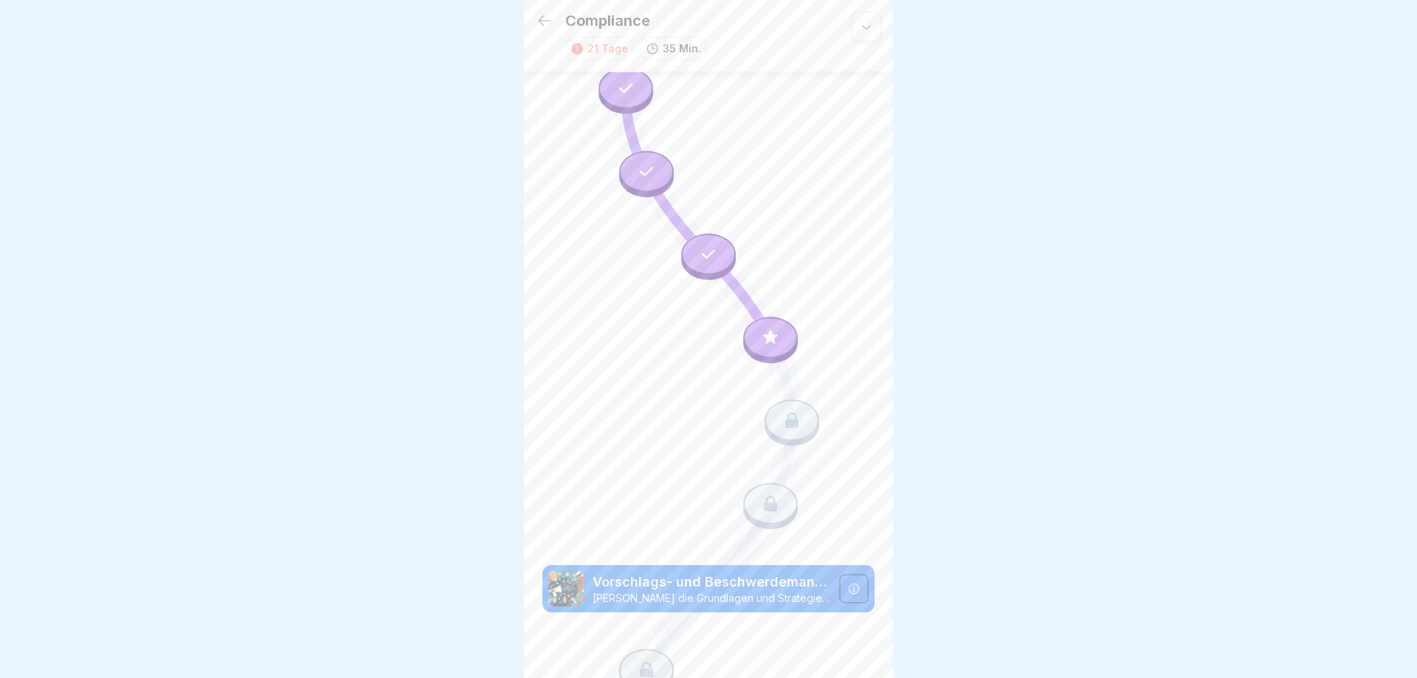
scroll to position [503, 0]
click at [767, 329] on div at bounding box center [770, 336] width 55 height 41
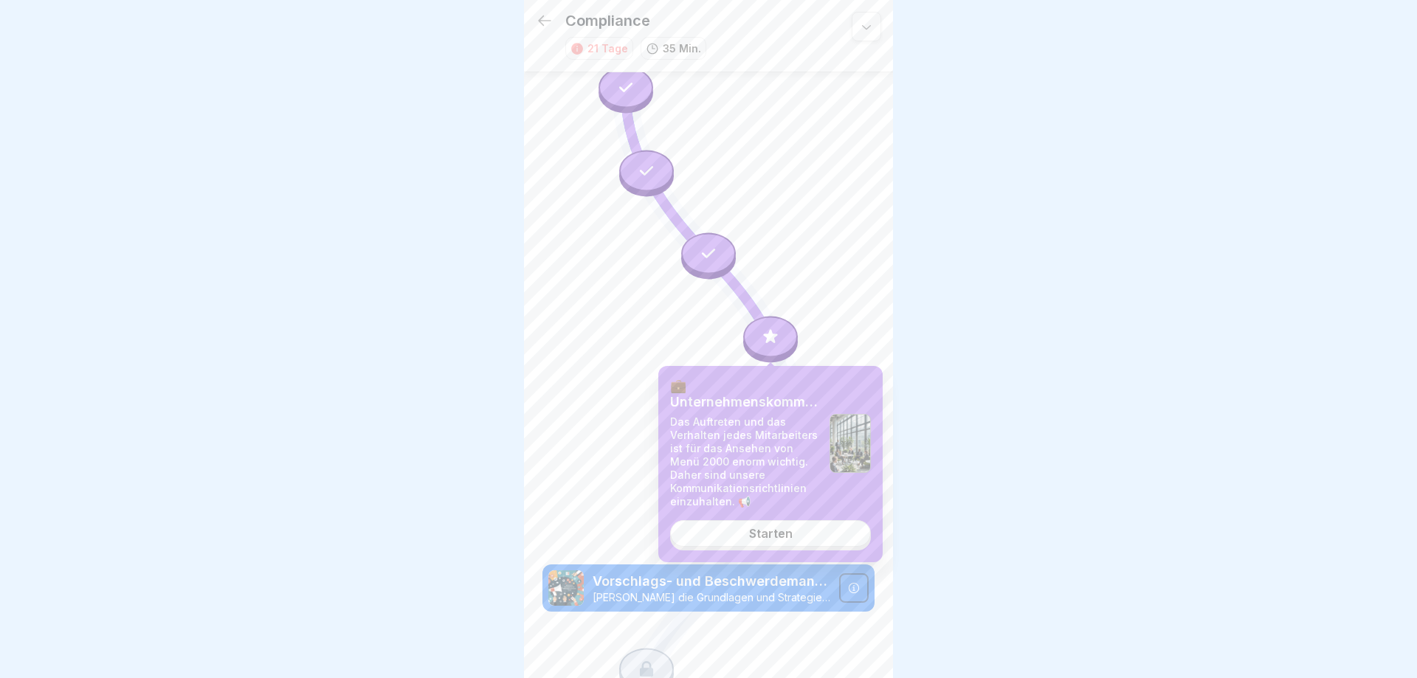
click at [767, 532] on div "Starten" at bounding box center [771, 533] width 44 height 13
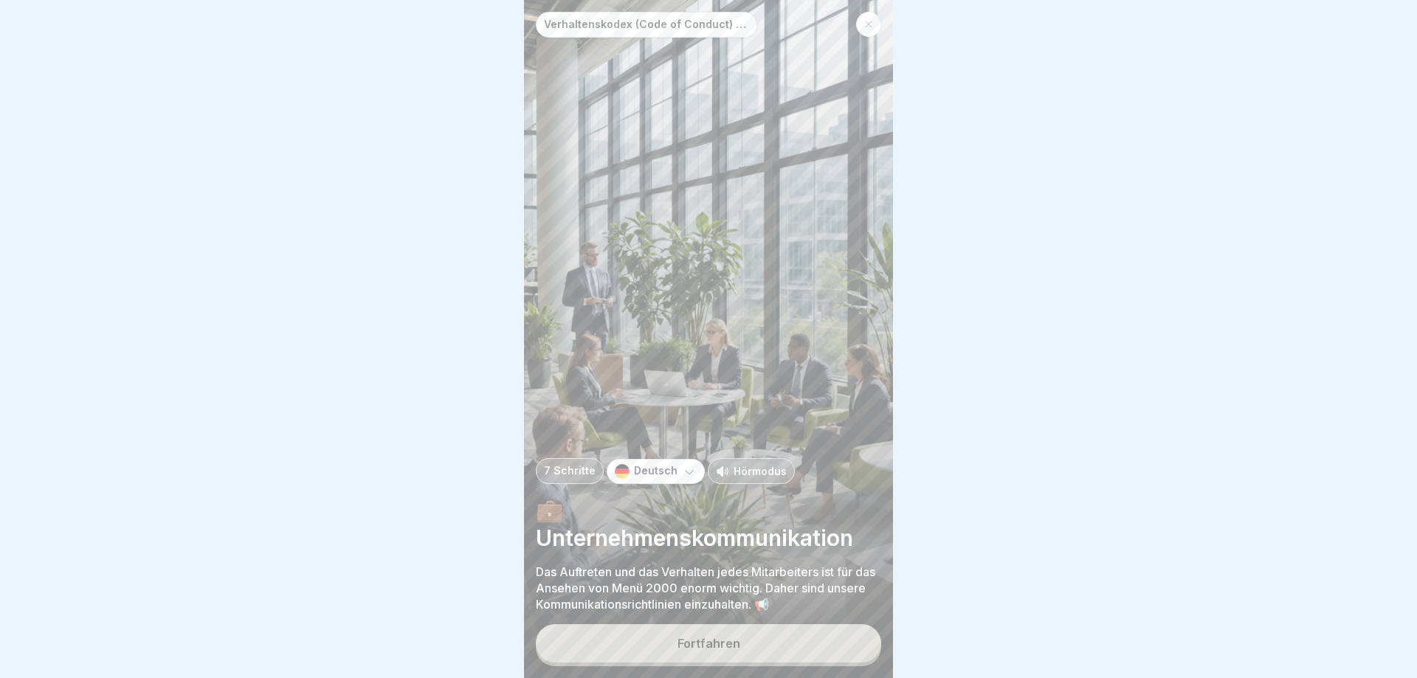
click at [751, 474] on p "Hörmodus" at bounding box center [760, 472] width 53 height 16
click at [785, 650] on button "Fortfahren" at bounding box center [708, 644] width 345 height 38
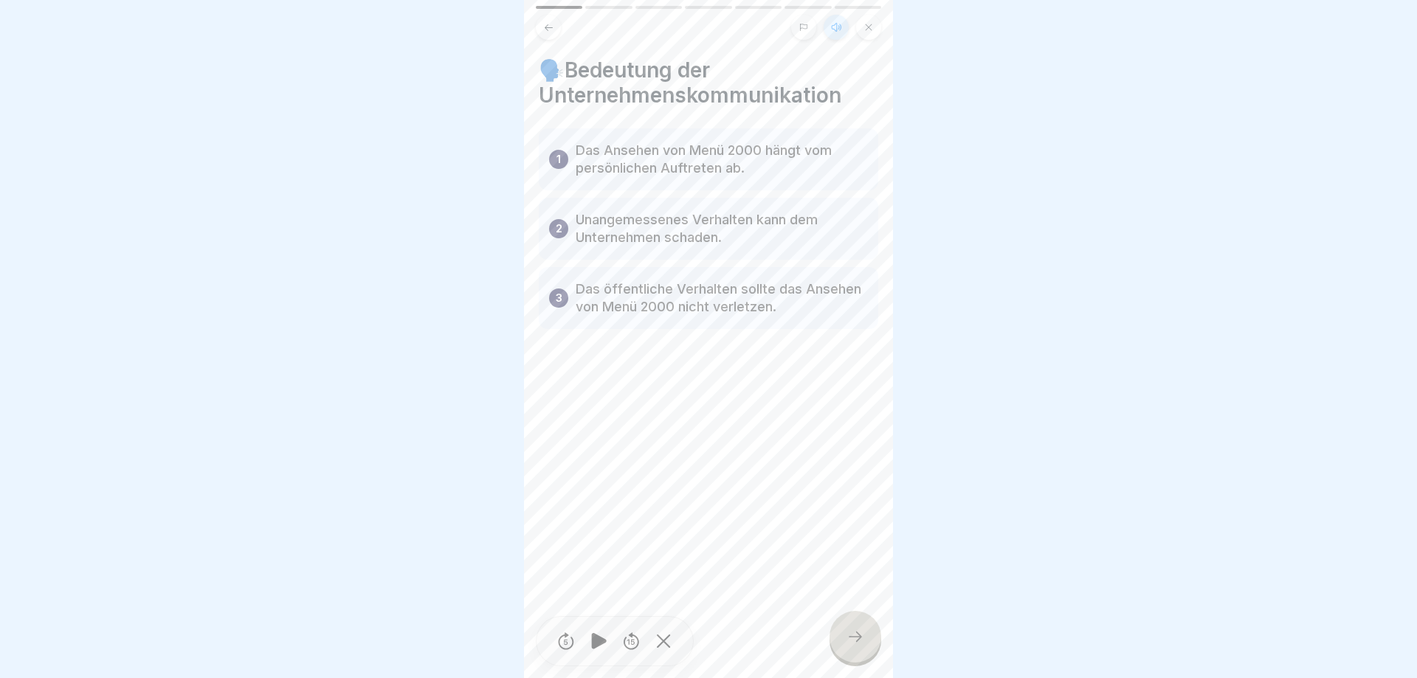
click at [849, 636] on icon at bounding box center [856, 637] width 18 height 18
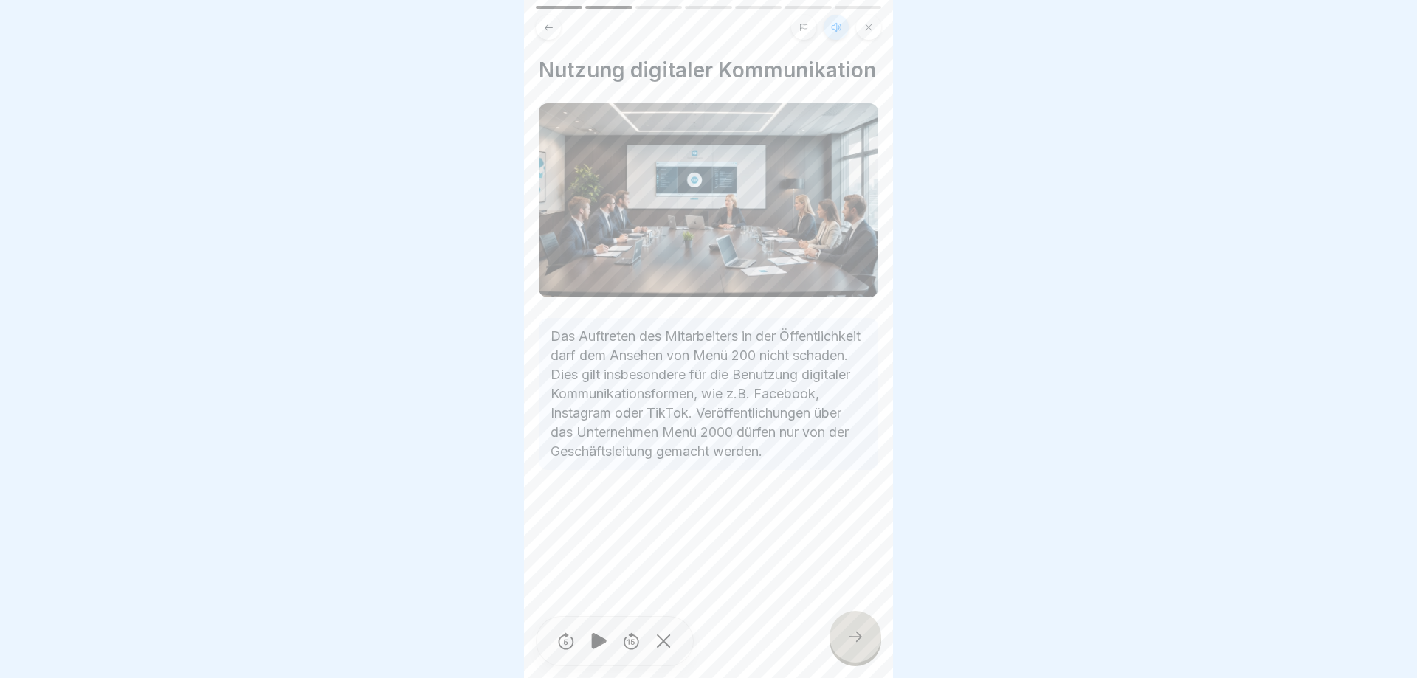
click at [863, 642] on icon at bounding box center [856, 637] width 18 height 18
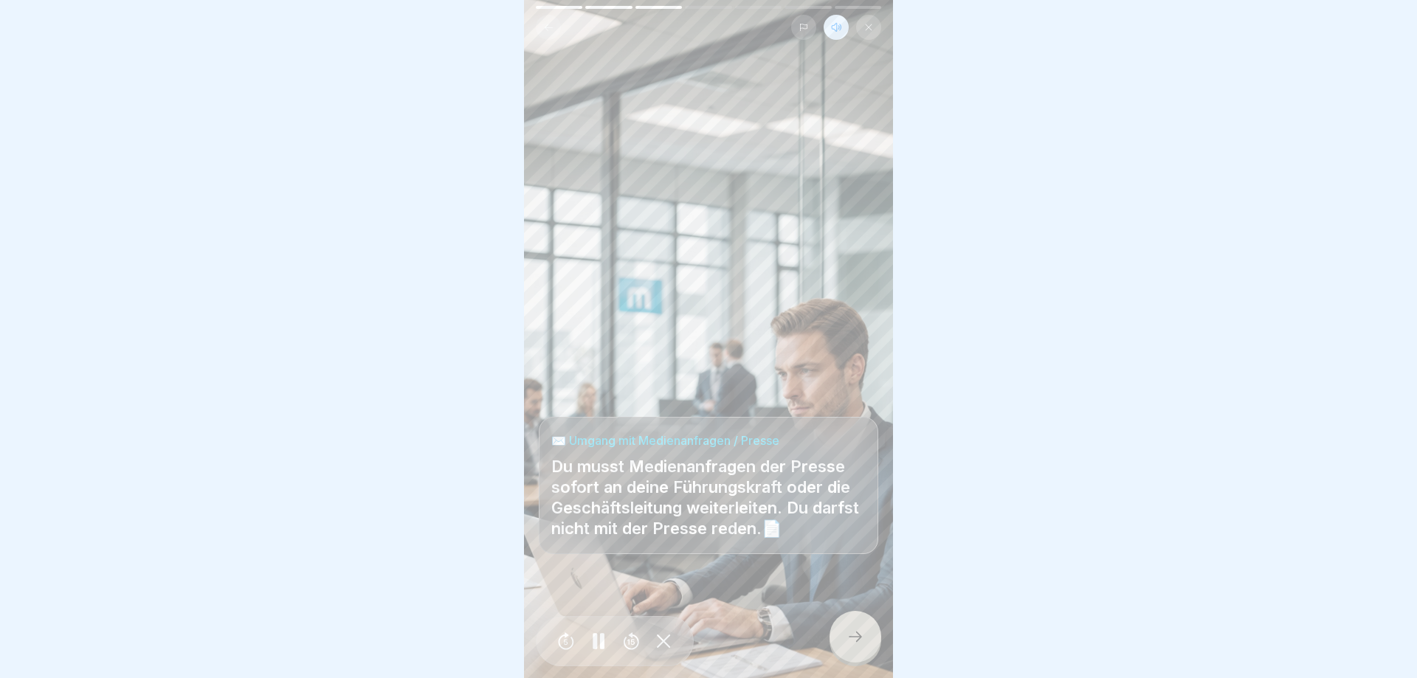
click at [863, 642] on icon at bounding box center [856, 637] width 18 height 18
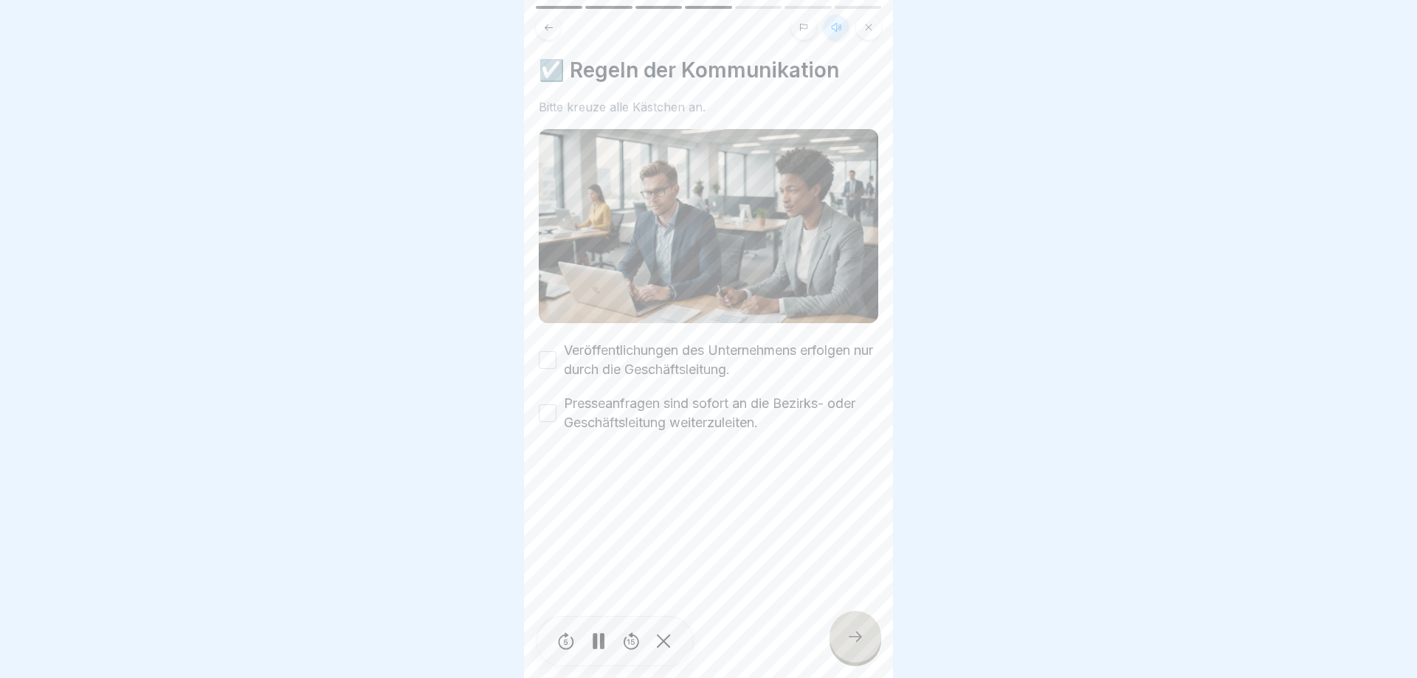
click at [548, 368] on button "Veröffentlichungen des Unternehmens erfolgen nur durch die Geschäftsleitung." at bounding box center [548, 360] width 18 height 18
click at [539, 415] on button "Presseanfragen sind sofort an die Bezirks- oder Geschäftsleitung weiterzuleiten." at bounding box center [548, 414] width 18 height 18
click at [842, 634] on div at bounding box center [856, 637] width 52 height 52
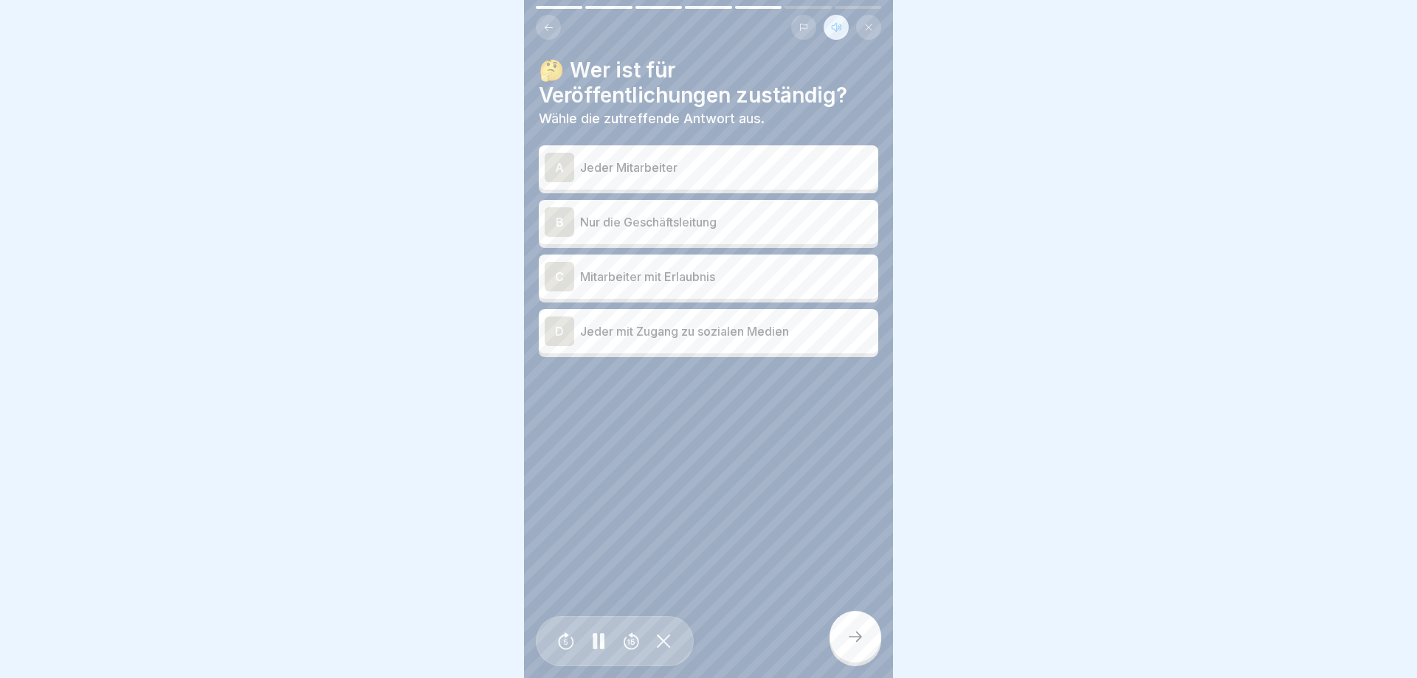
click at [660, 217] on p "Nur die Geschäftsleitung" at bounding box center [726, 222] width 292 height 18
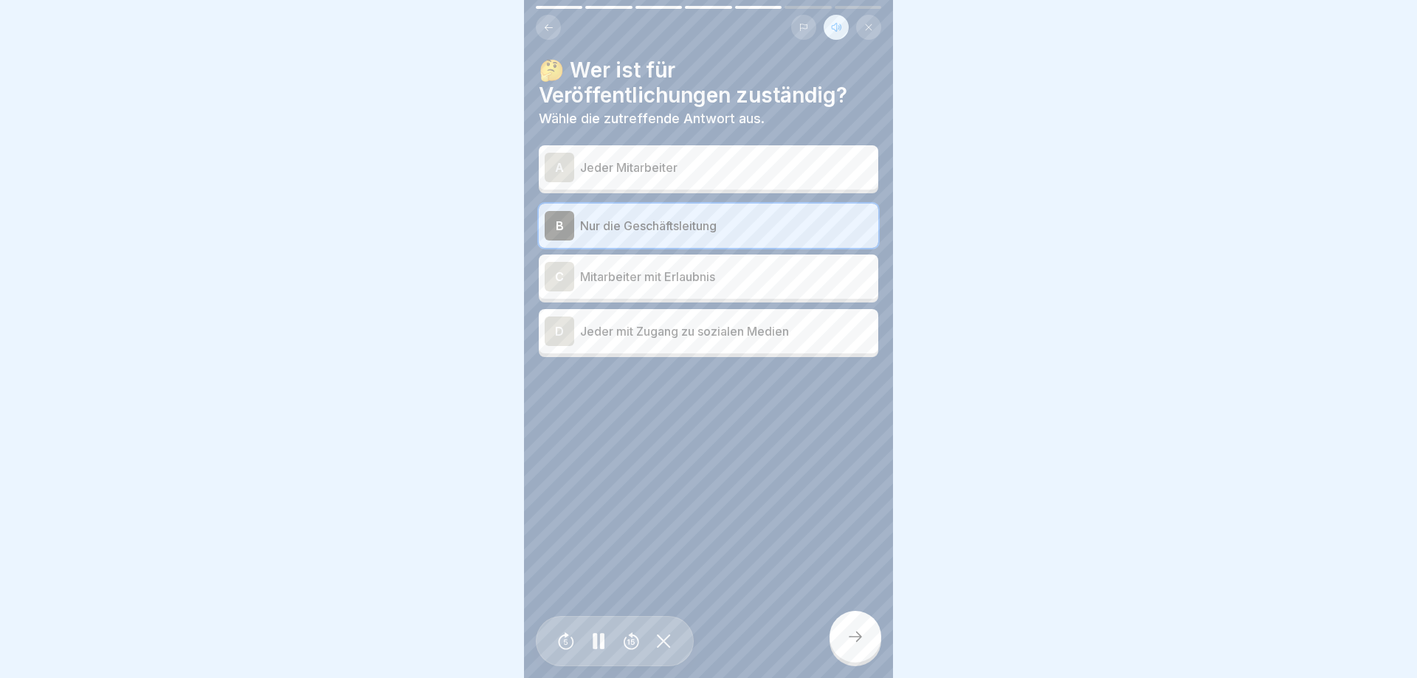
click at [859, 637] on icon at bounding box center [856, 637] width 18 height 18
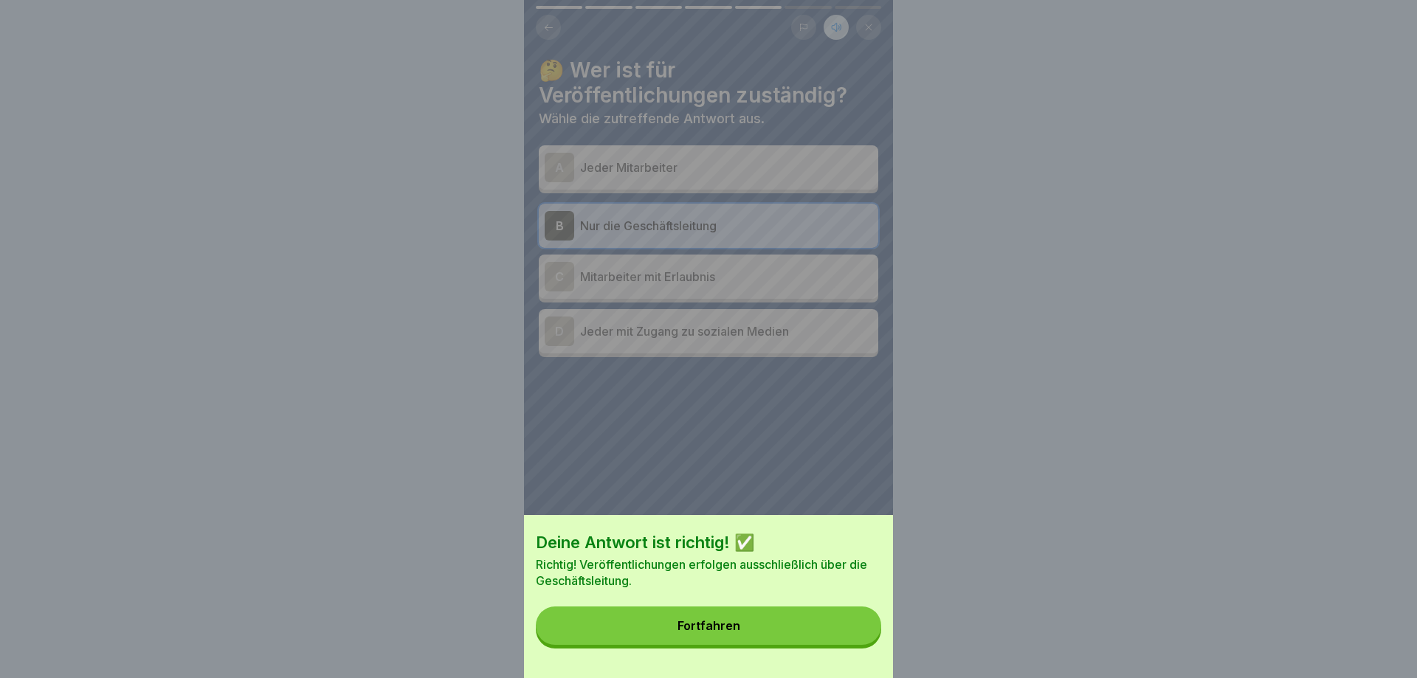
click at [855, 632] on button "Fortfahren" at bounding box center [708, 626] width 345 height 38
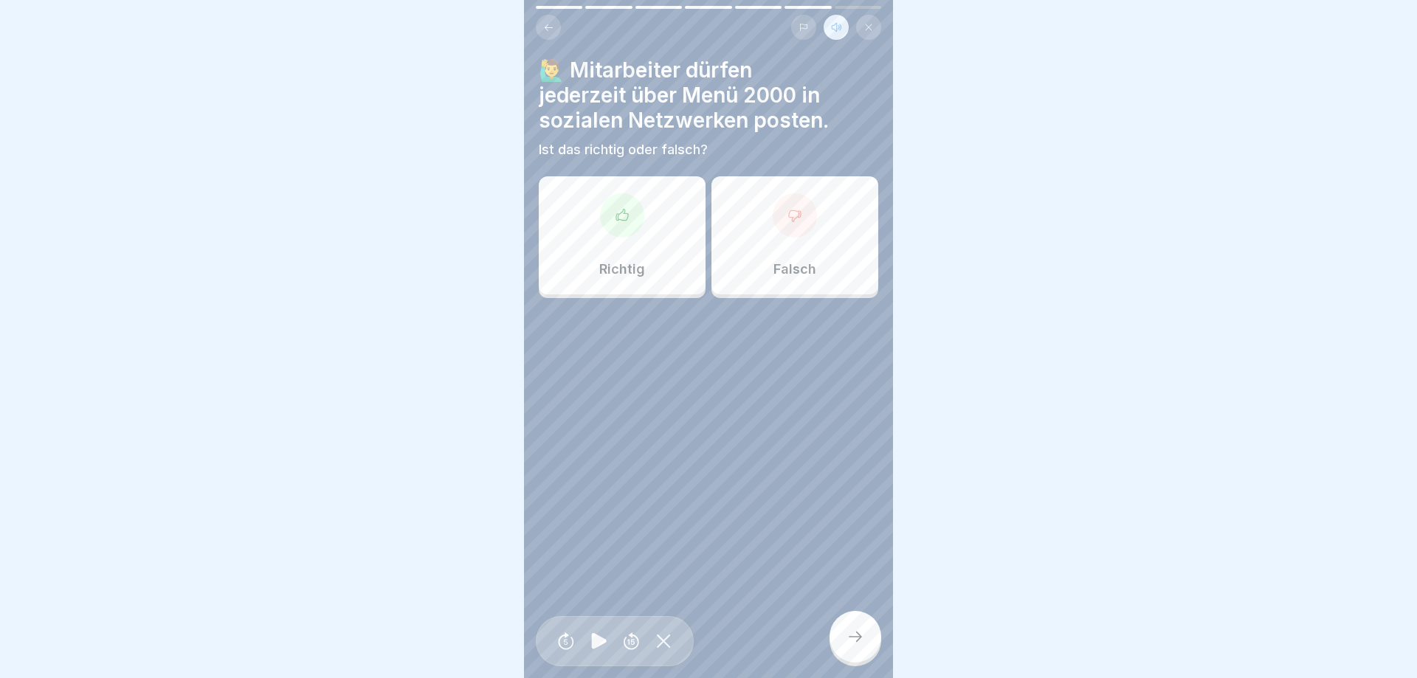
click at [819, 246] on div "Falsch" at bounding box center [795, 235] width 167 height 118
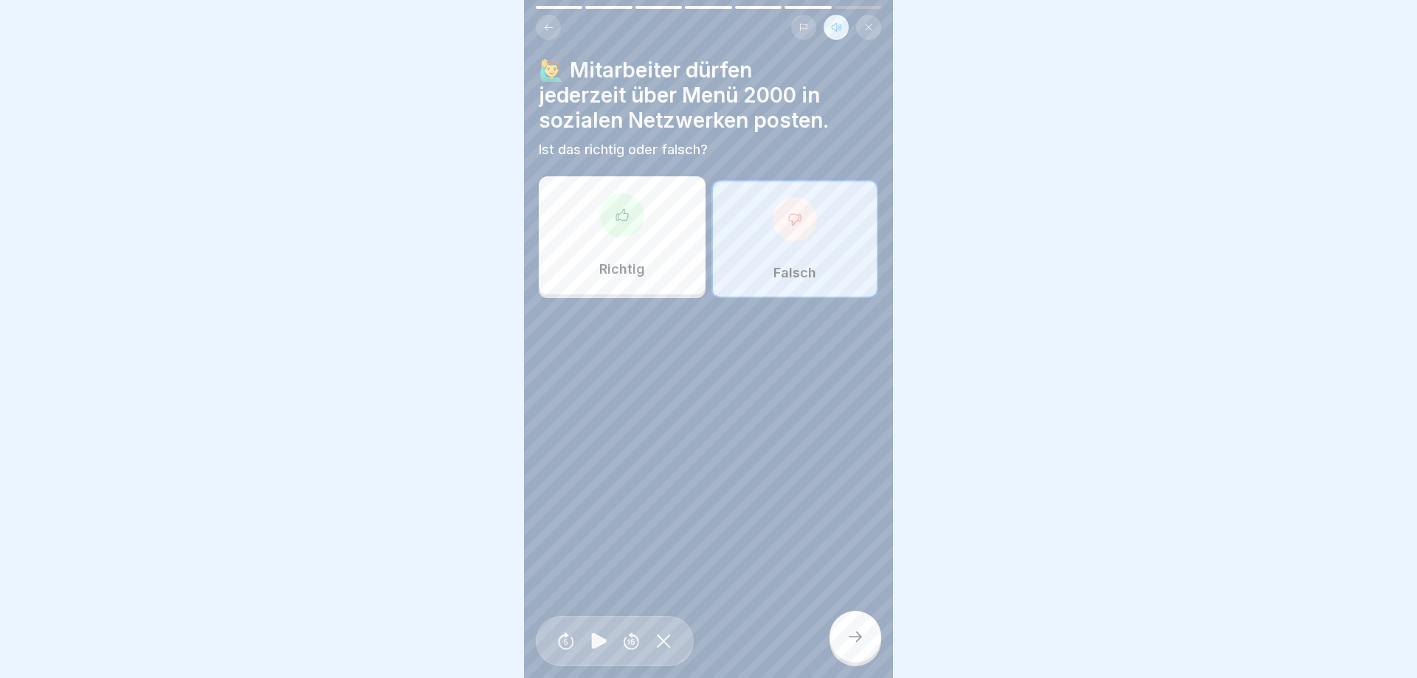
click at [864, 637] on icon at bounding box center [856, 637] width 18 height 18
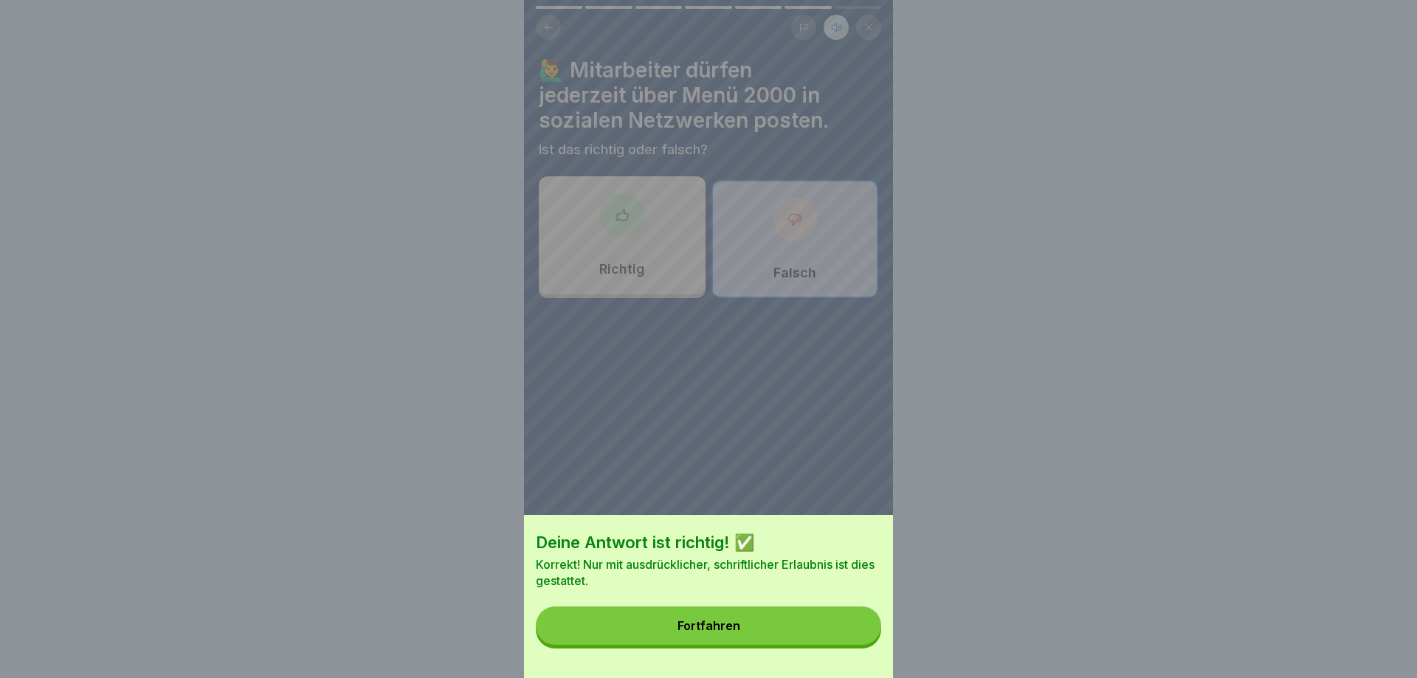
click at [864, 633] on button "Fortfahren" at bounding box center [708, 626] width 345 height 38
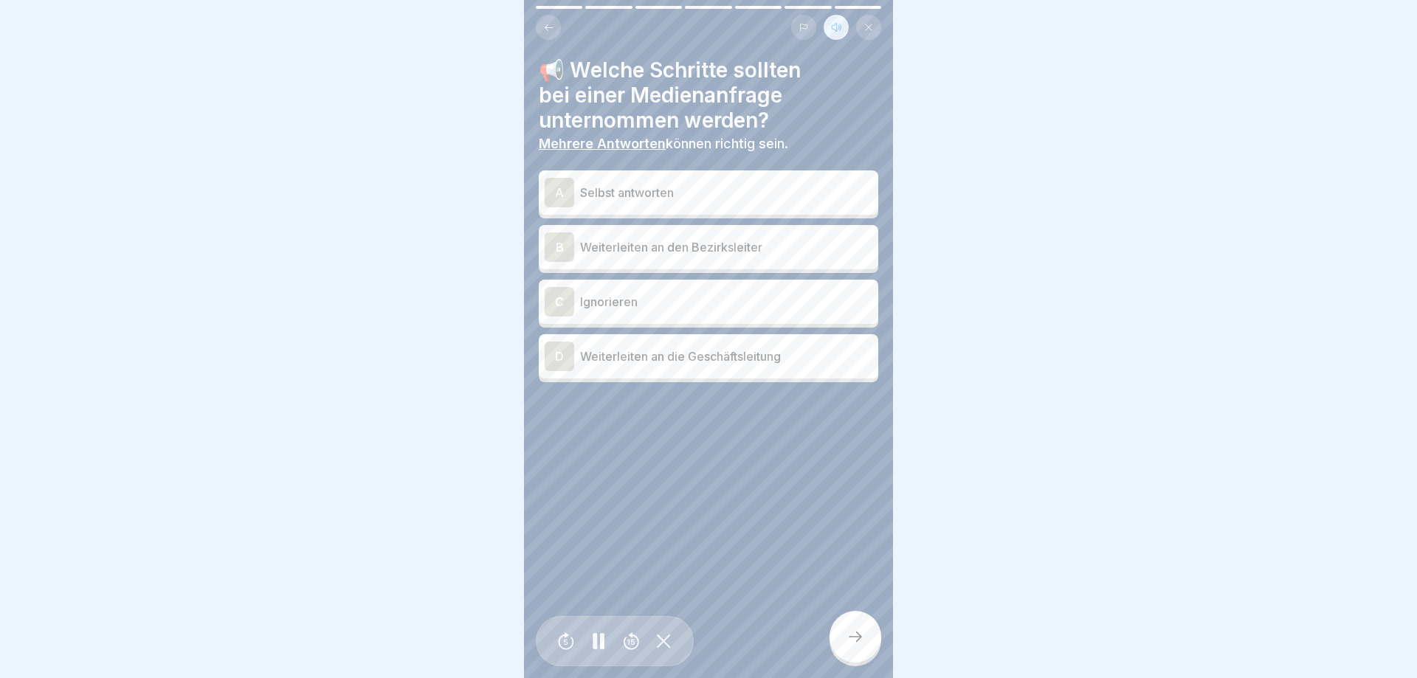
click at [704, 366] on div "D Weiterleiten an die Geschäftsleitung" at bounding box center [709, 357] width 328 height 30
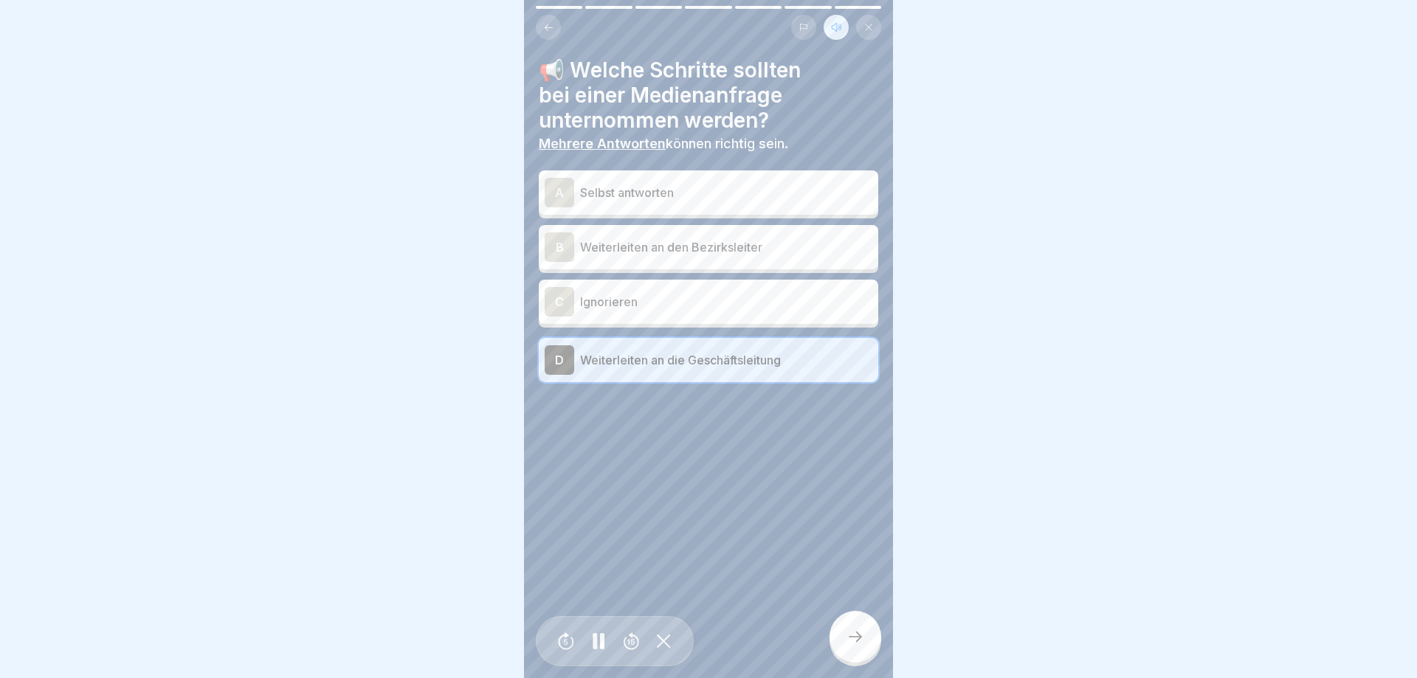
click at [847, 637] on icon at bounding box center [856, 637] width 18 height 18
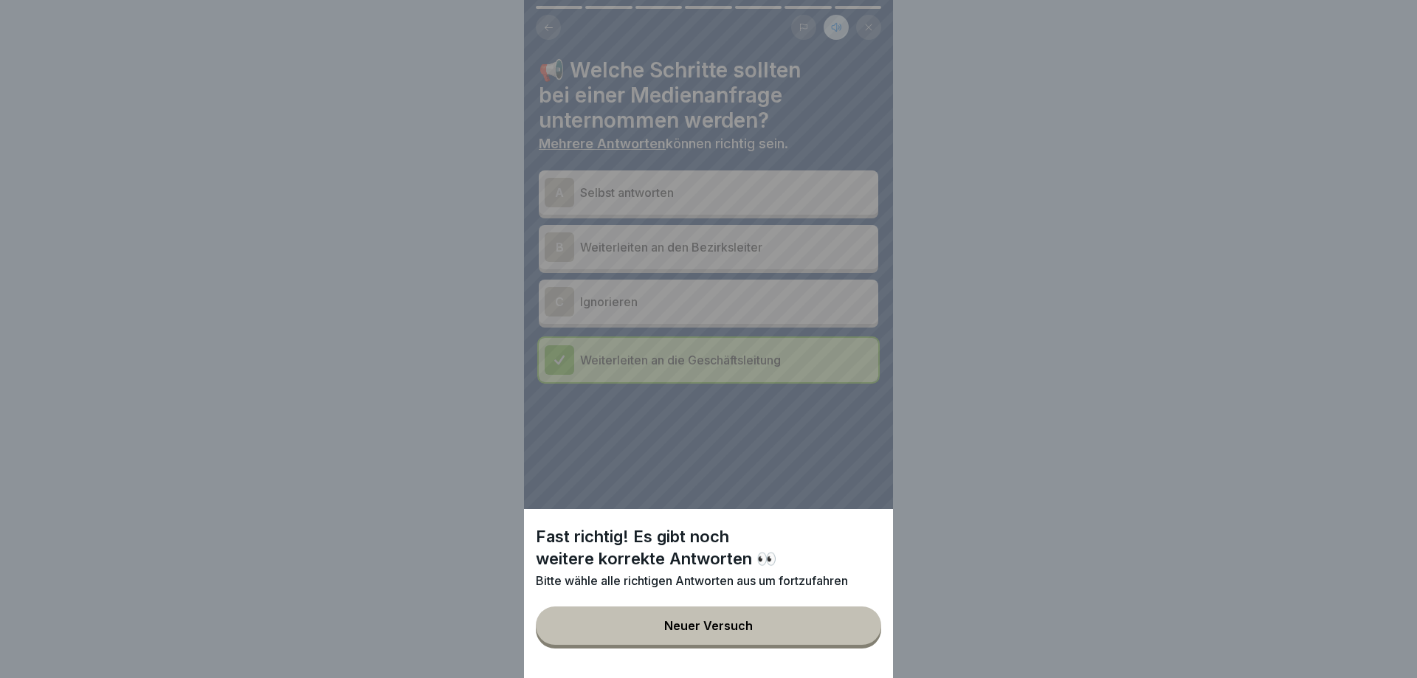
click at [710, 246] on div "Fast richtig! Es gibt noch weitere korrekte Antworten 👀 Bitte wähle alle richti…" at bounding box center [708, 339] width 369 height 678
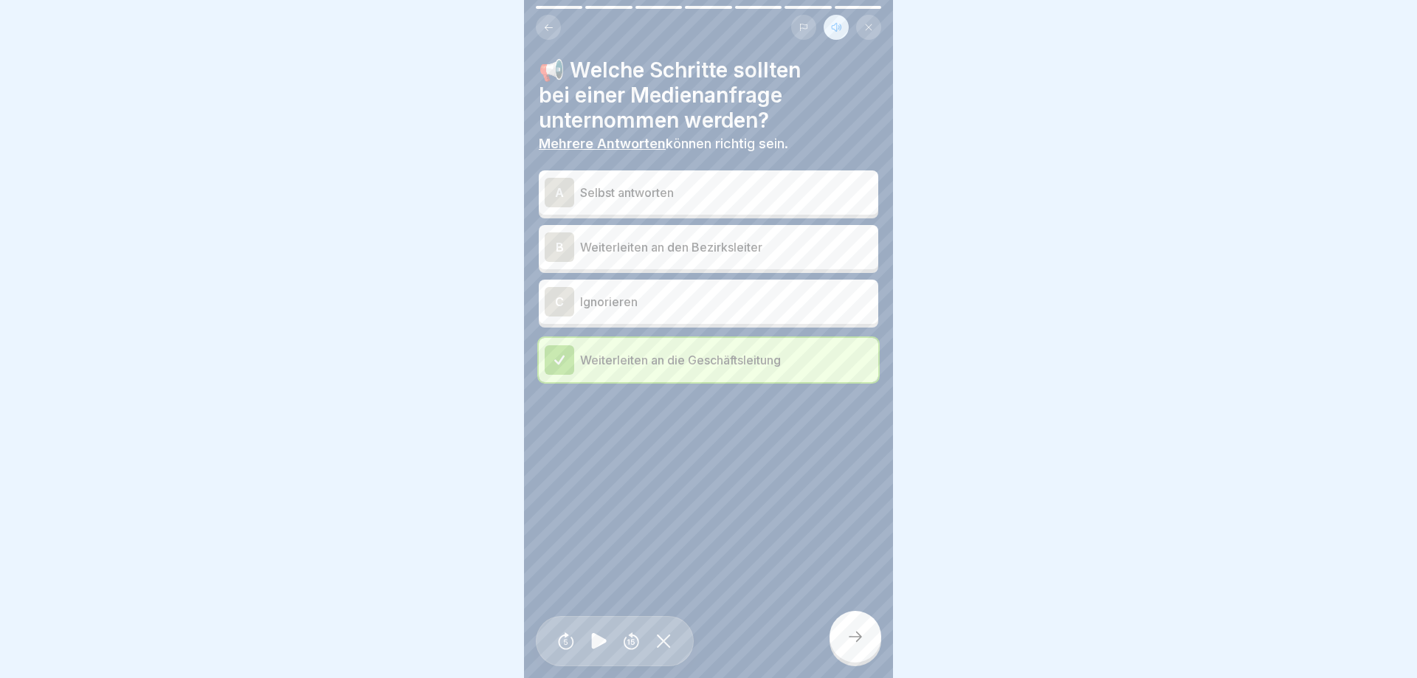
click at [710, 246] on p "Weiterleiten an den Bezirksleiter" at bounding box center [726, 247] width 292 height 18
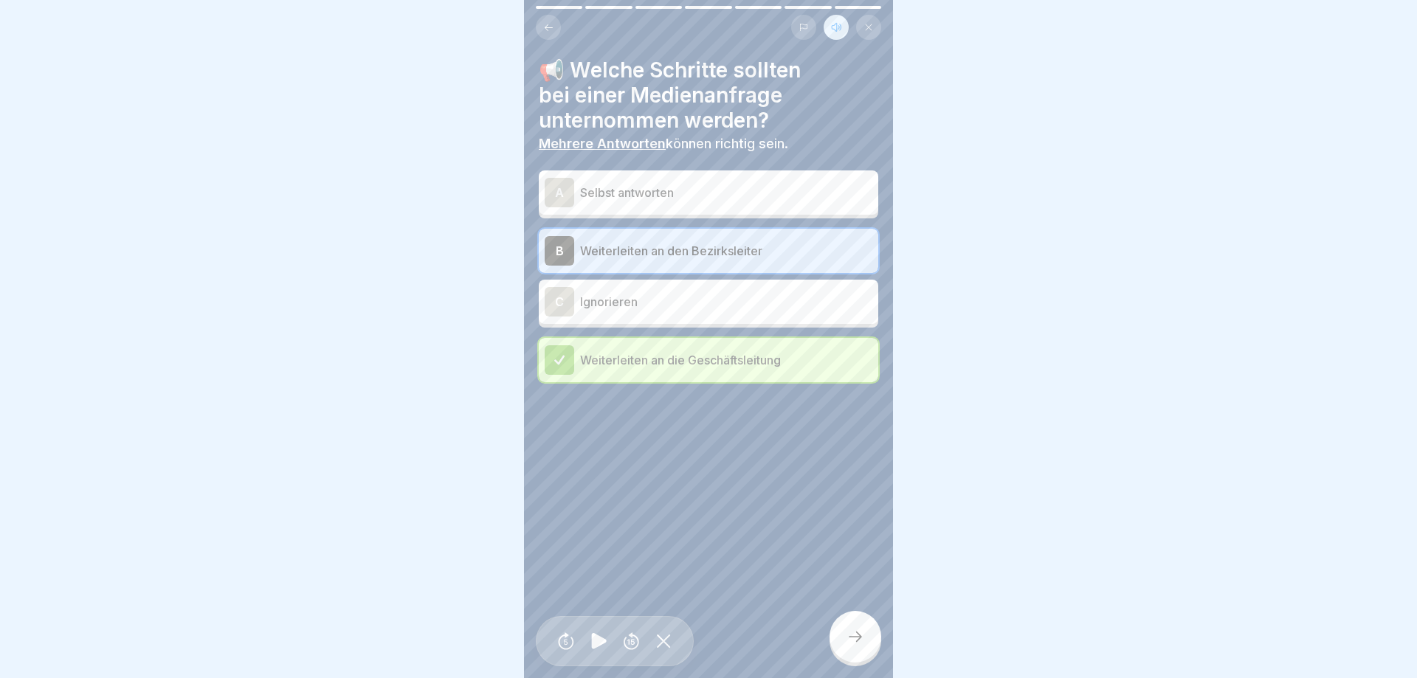
click at [855, 635] on icon at bounding box center [856, 637] width 18 height 18
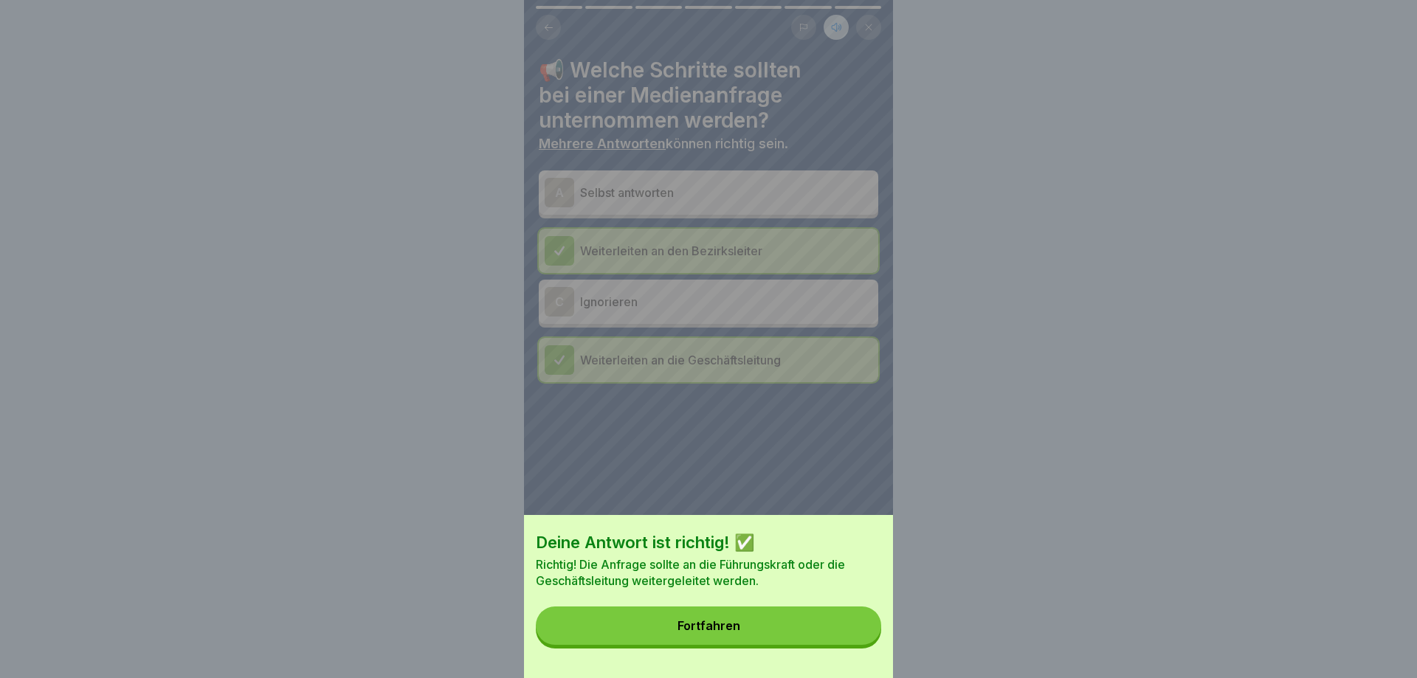
click at [853, 634] on button "Fortfahren" at bounding box center [708, 626] width 345 height 38
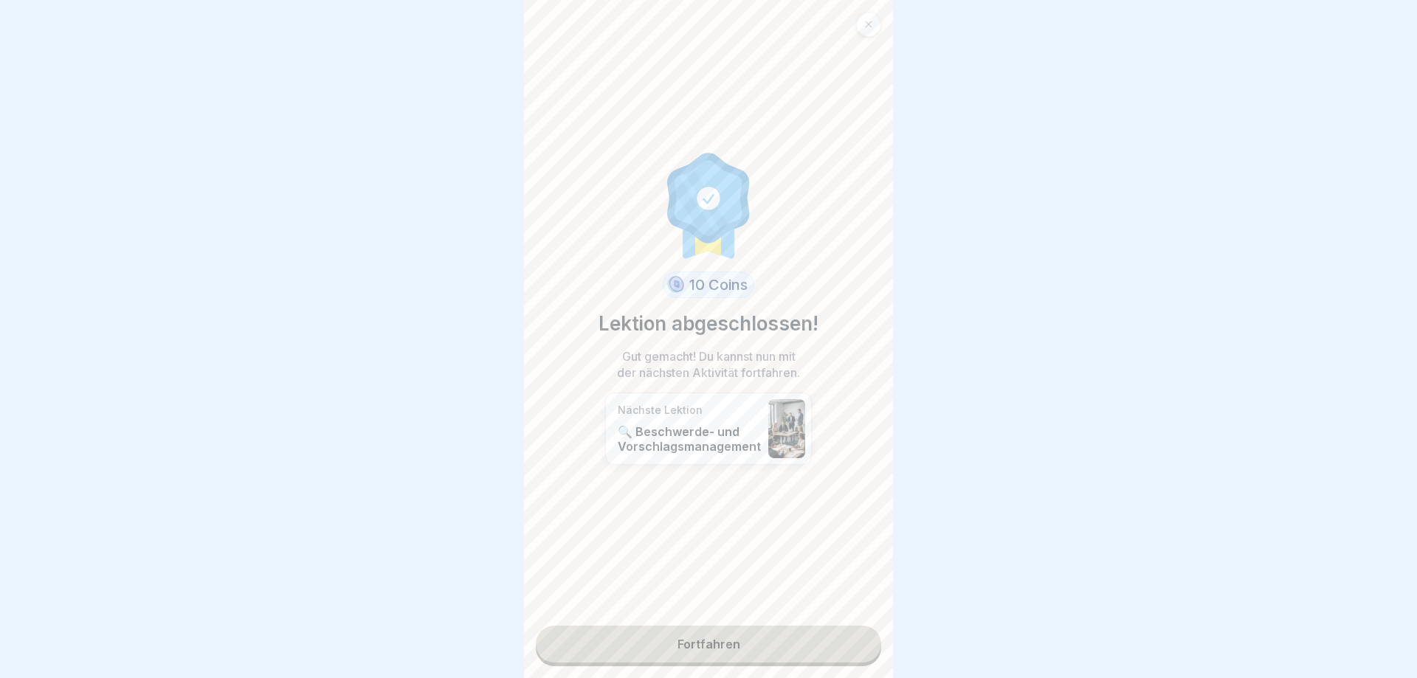
click at [784, 655] on link "Fortfahren" at bounding box center [708, 644] width 345 height 37
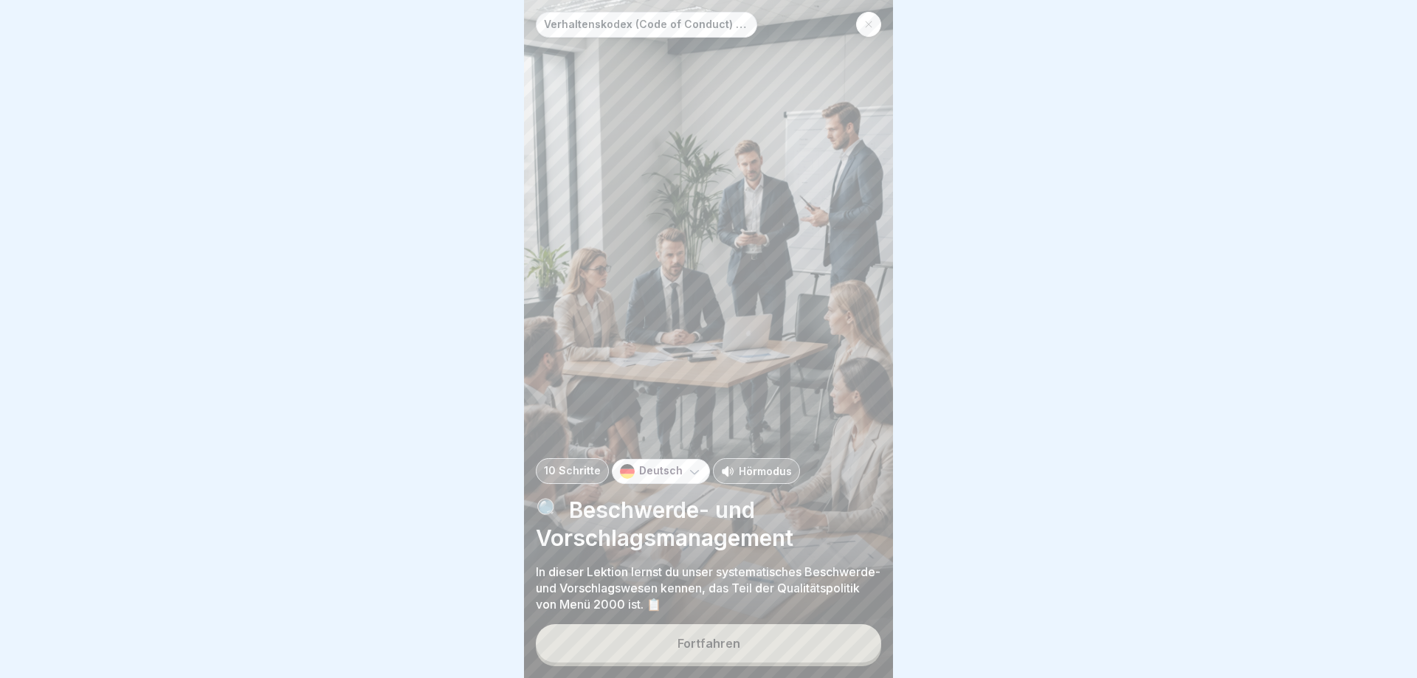
click at [754, 467] on p "Hörmodus" at bounding box center [765, 472] width 53 height 16
click at [738, 653] on button "Fortfahren" at bounding box center [708, 644] width 345 height 38
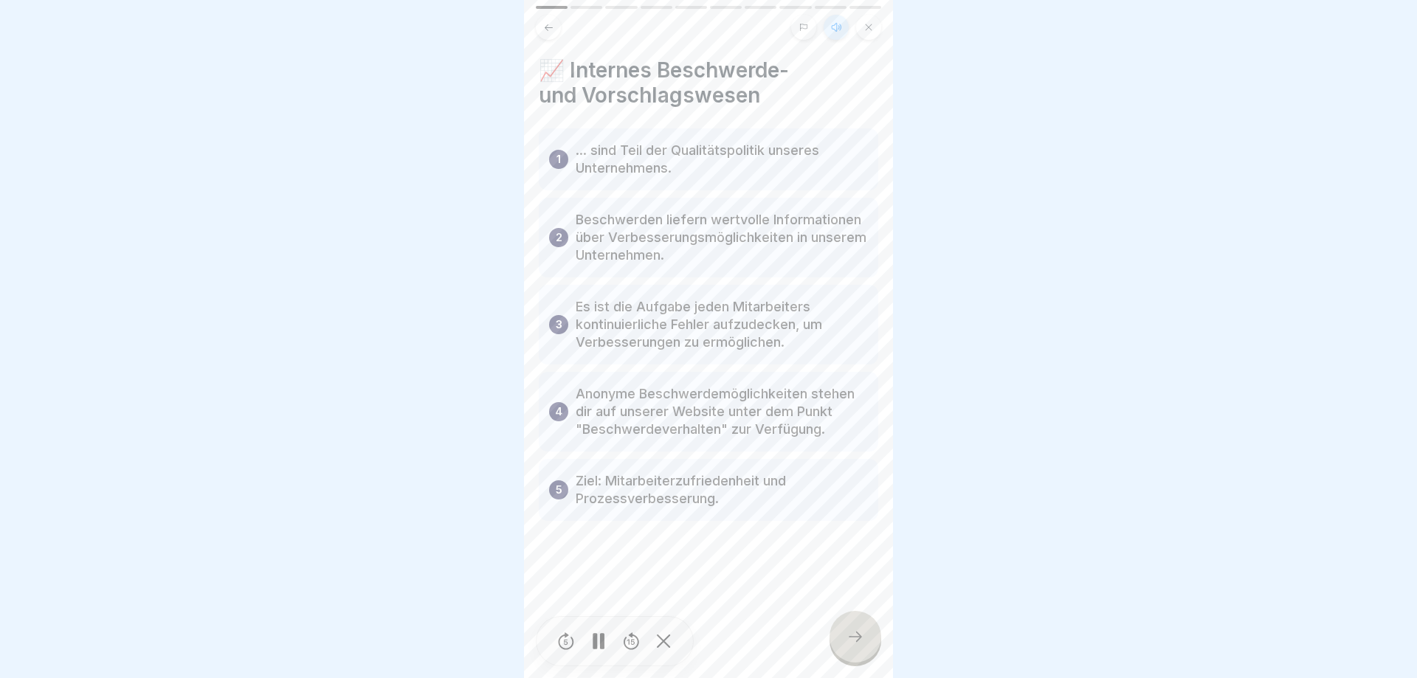
click at [859, 638] on icon at bounding box center [856, 637] width 18 height 18
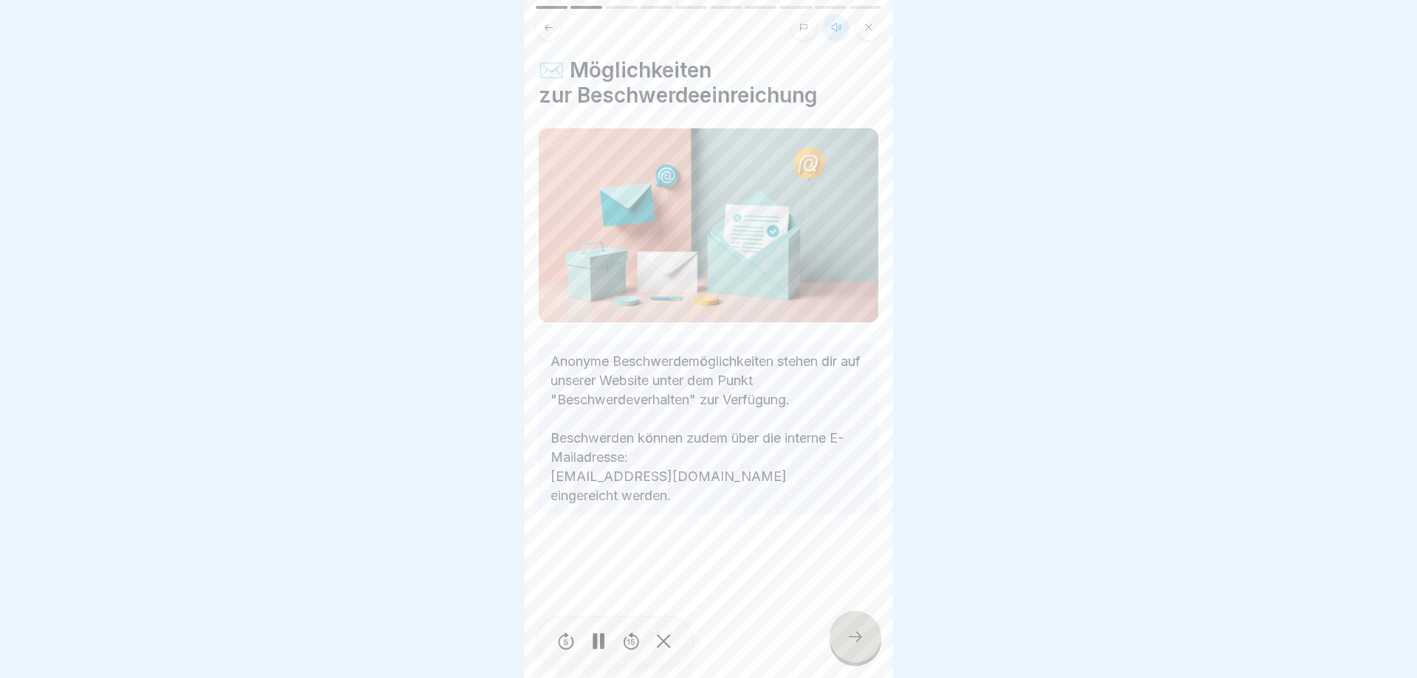
click at [859, 638] on icon at bounding box center [856, 637] width 18 height 18
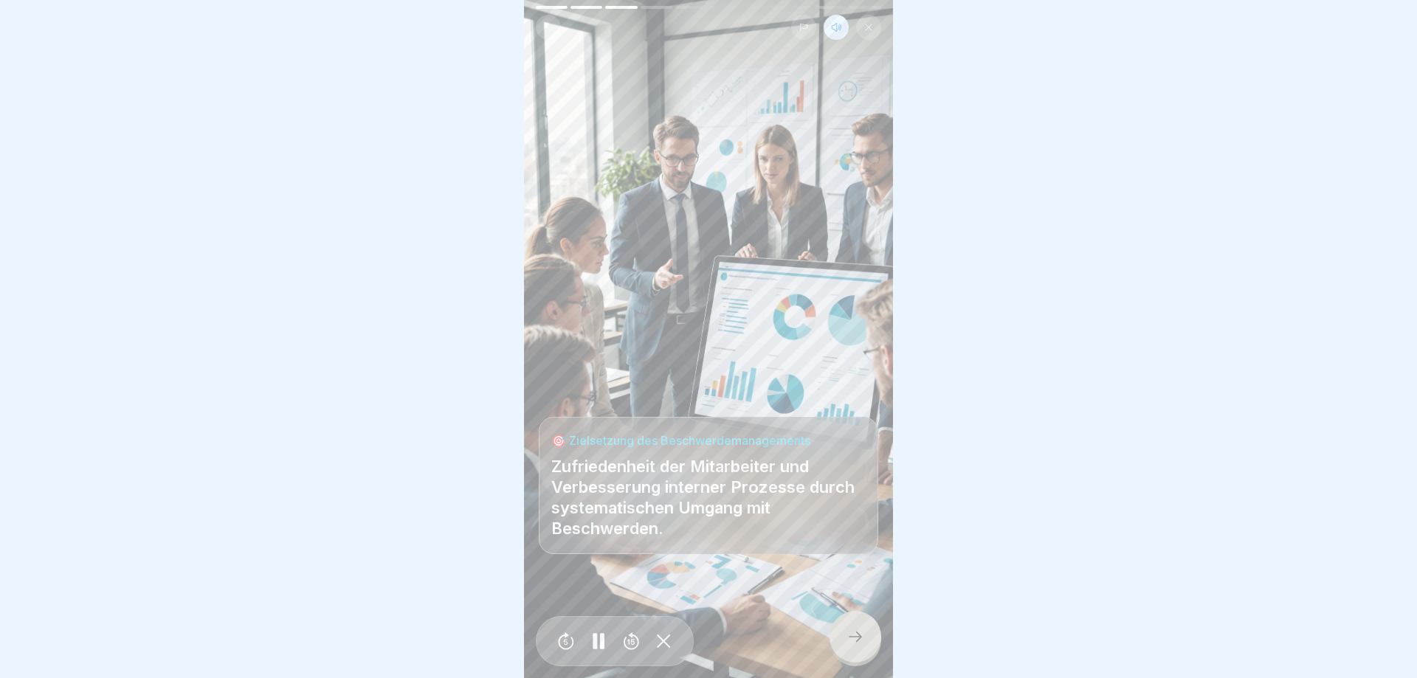
click at [859, 638] on icon at bounding box center [856, 637] width 18 height 18
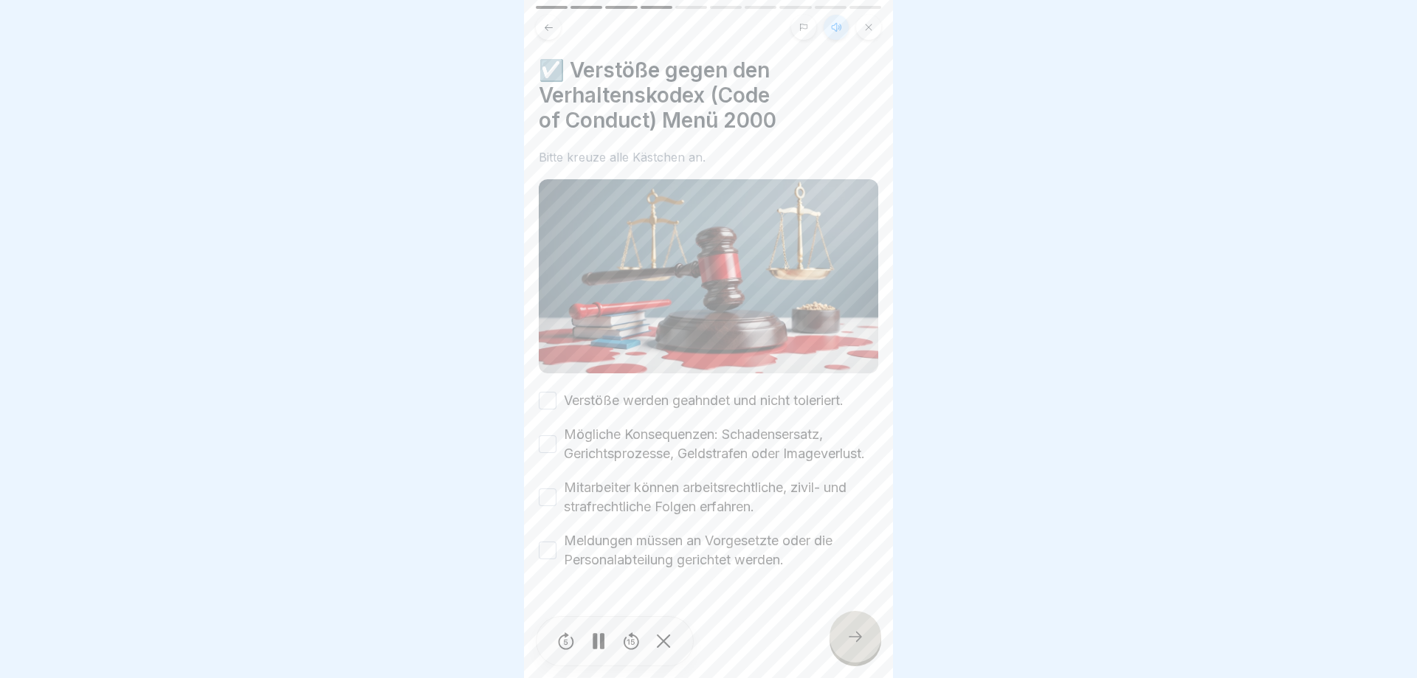
click at [546, 399] on button "Verstöße werden geahndet und nicht toleriert." at bounding box center [548, 401] width 18 height 18
click at [545, 438] on button "Mögliche Konsequenzen: Schadensersatz, Gerichtsprozesse, Geldstrafen oder Image…" at bounding box center [548, 445] width 18 height 18
click at [559, 493] on div "Mitarbeiter können arbeitsrechtliche, zivil- und strafrechtliche Folgen erfahre…" at bounding box center [709, 497] width 340 height 38
click at [550, 498] on button "Mitarbeiter können arbeitsrechtliche, zivil- und strafrechtliche Folgen erfahre…" at bounding box center [548, 498] width 18 height 18
click at [554, 557] on button "Meldungen müssen an Vorgesetzte oder die Personalabteilung gerichtet werden." at bounding box center [548, 551] width 18 height 18
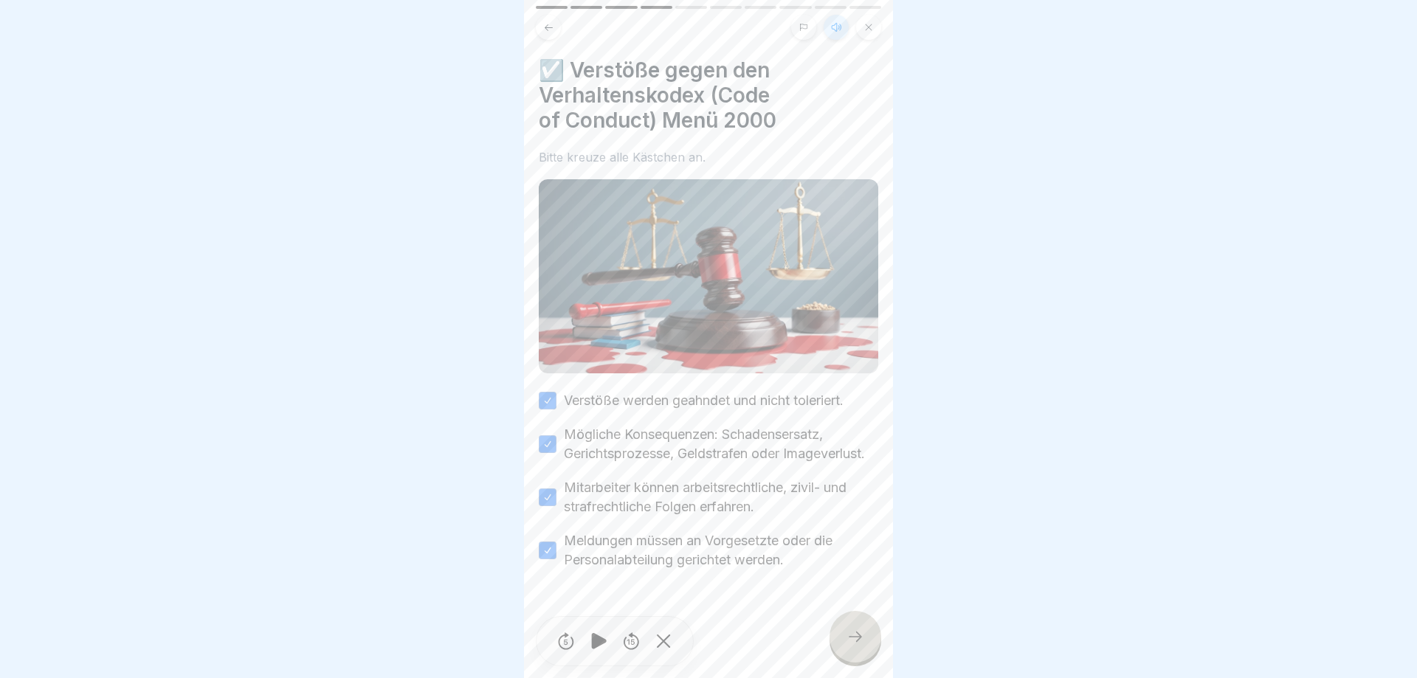
click at [859, 649] on div at bounding box center [856, 637] width 52 height 52
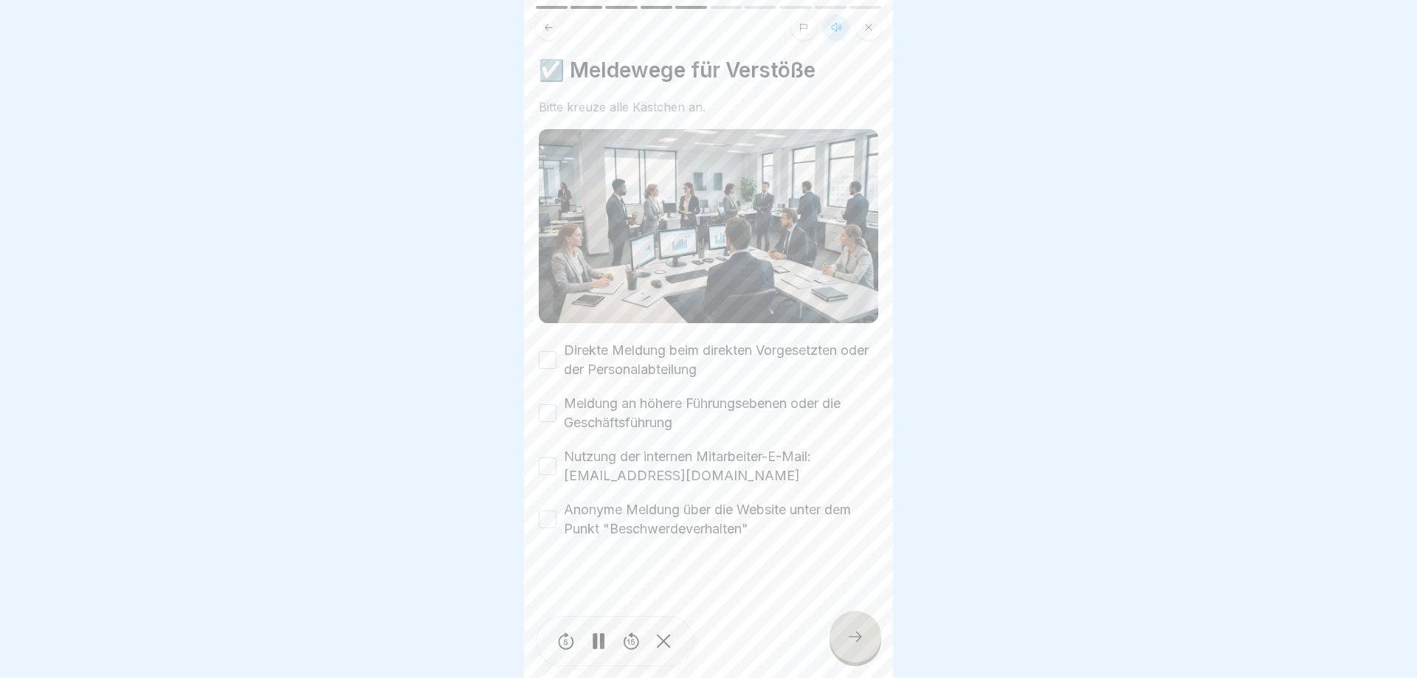
click at [543, 365] on button "Direkte Meldung beim direkten Vorgesetzten oder der Personalabteilung" at bounding box center [548, 360] width 18 height 18
click at [550, 409] on button "Meldung an höhere Führungsebenen oder die Geschäftsführung" at bounding box center [548, 414] width 18 height 18
click at [546, 465] on button "Nutzung der internen Mitarbeiter-E-Mail: [EMAIL_ADDRESS][DOMAIN_NAME]" at bounding box center [548, 467] width 18 height 18
click at [551, 514] on button "Anonyme Meldung über die Website unter dem Punkt "Beschwerdeverhalten"" at bounding box center [548, 520] width 18 height 18
click at [843, 632] on div at bounding box center [856, 637] width 52 height 52
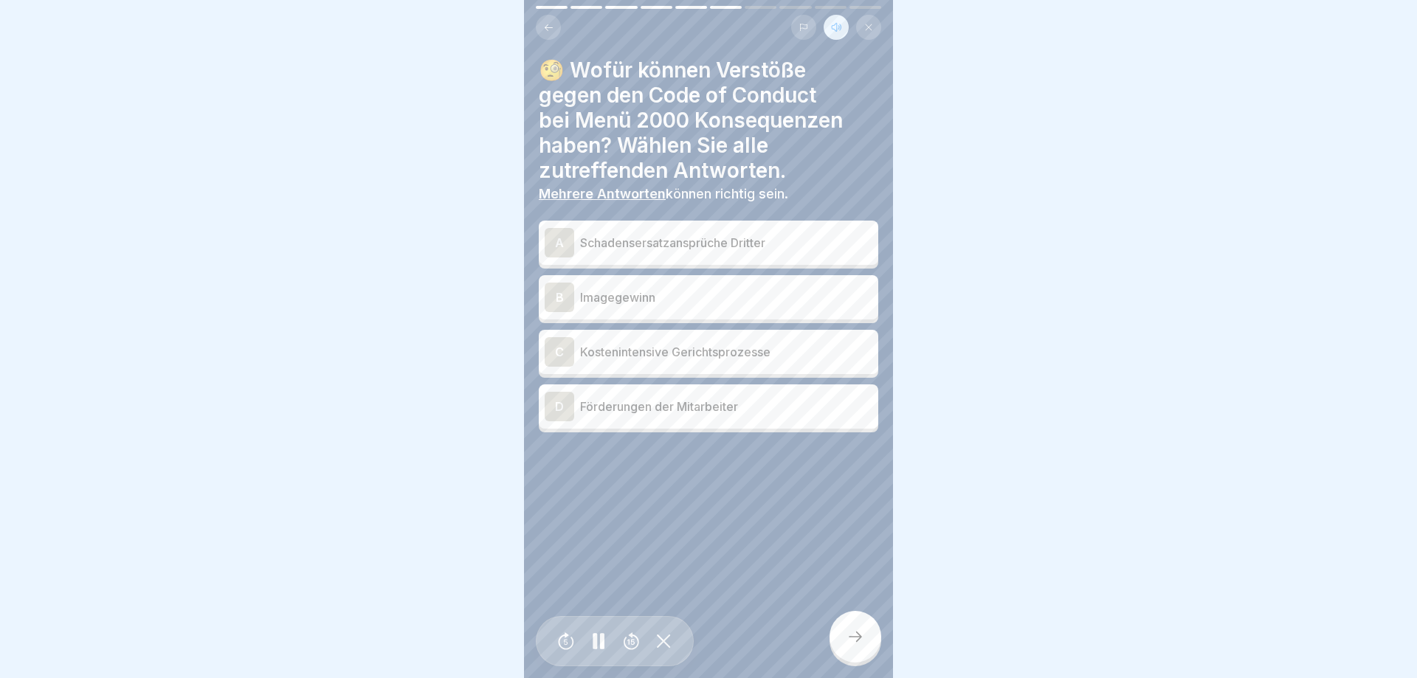
click at [656, 292] on p "Imagegewinn" at bounding box center [726, 298] width 292 height 18
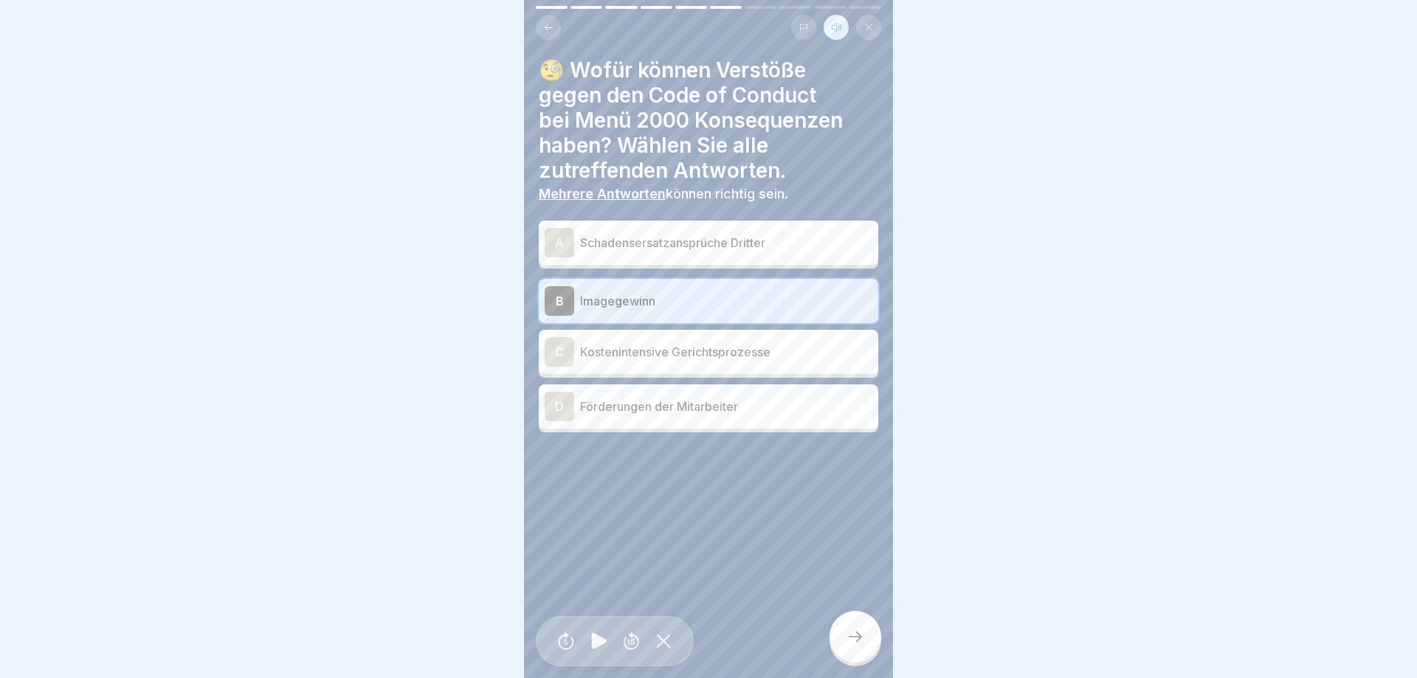
click at [552, 27] on icon at bounding box center [548, 27] width 11 height 11
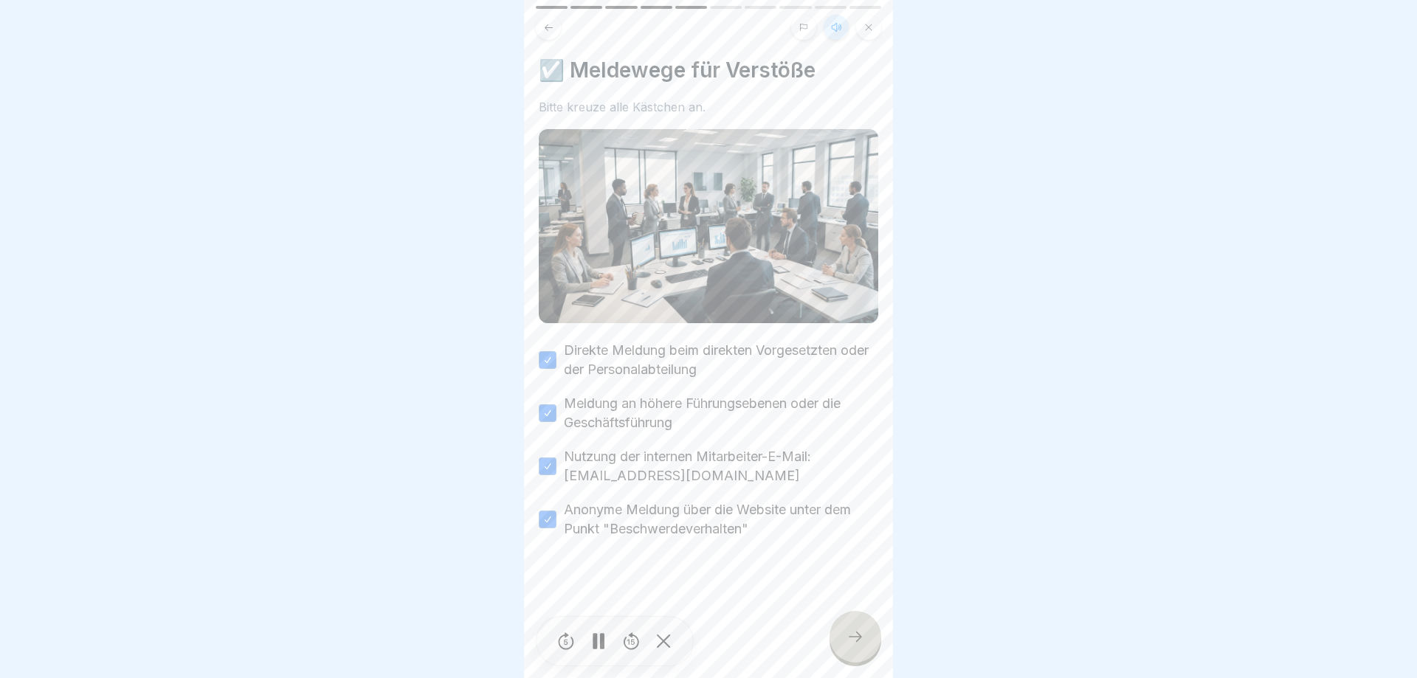
click at [552, 27] on icon at bounding box center [548, 27] width 11 height 11
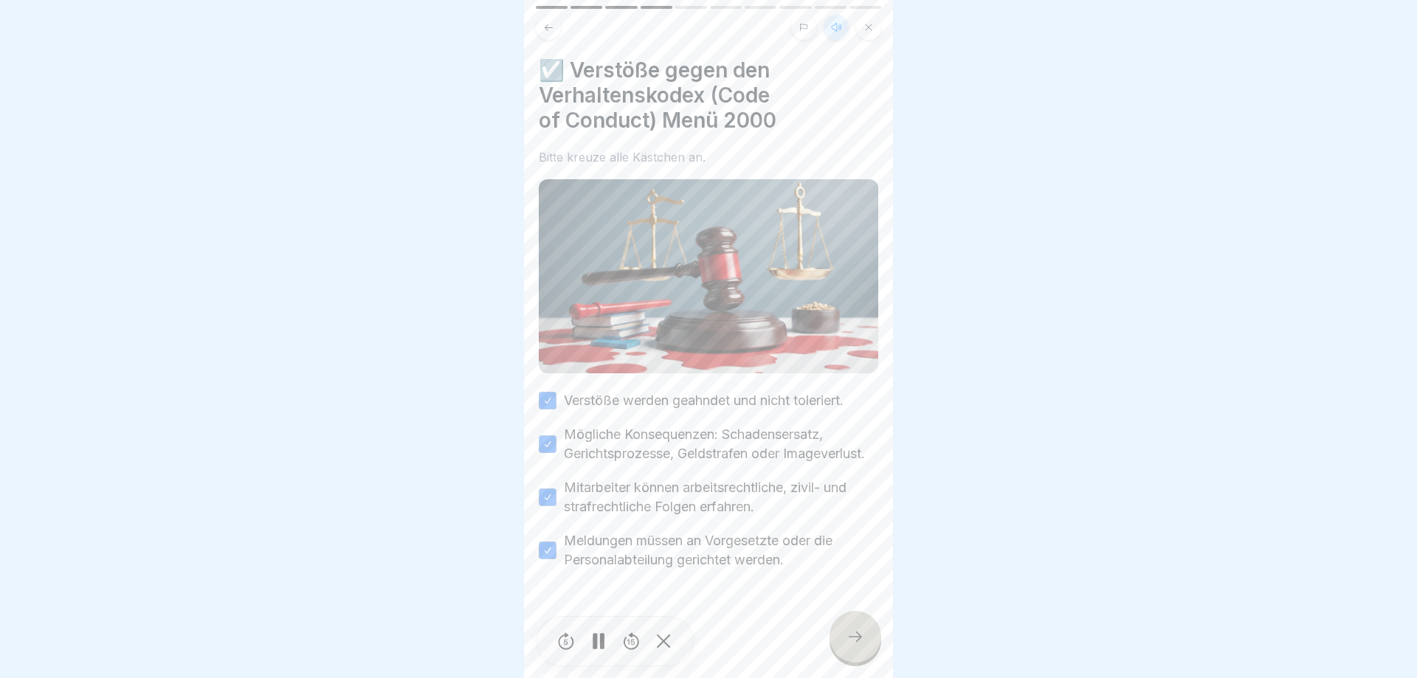
click at [552, 27] on icon at bounding box center [548, 27] width 11 height 11
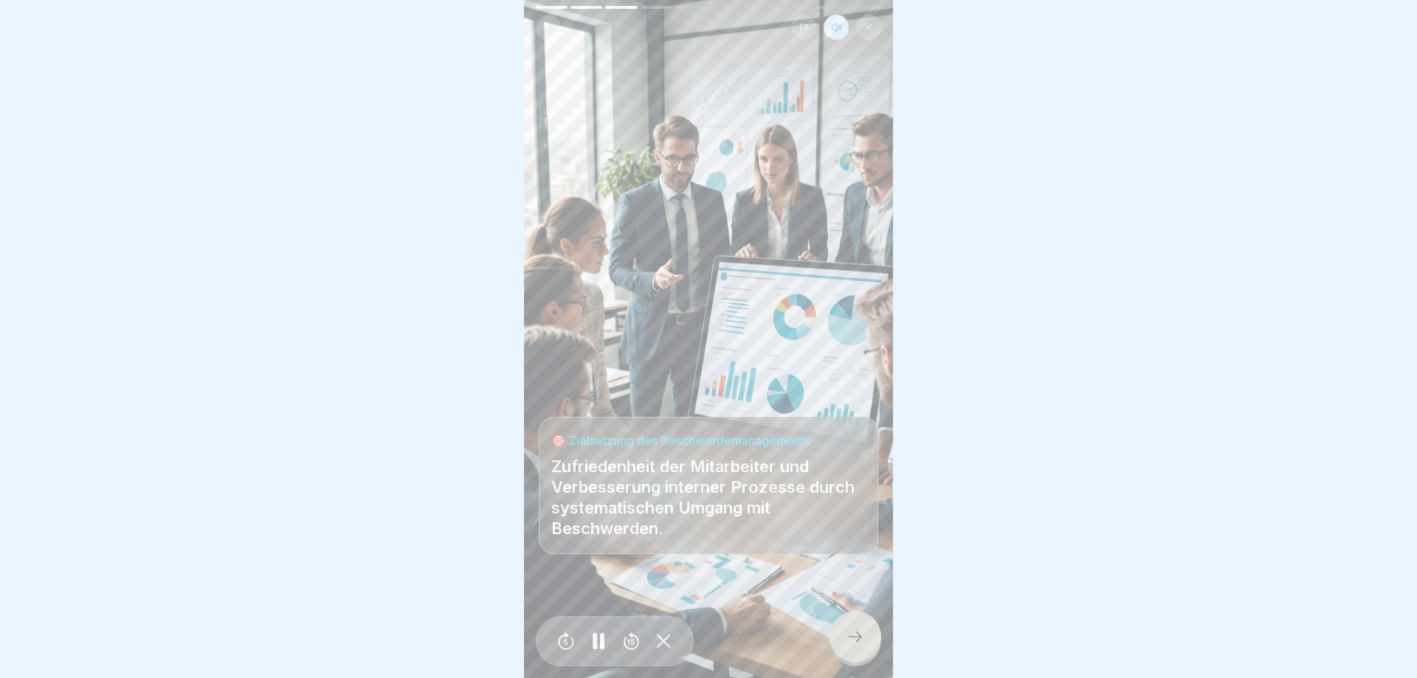
click at [552, 27] on icon at bounding box center [548, 27] width 11 height 11
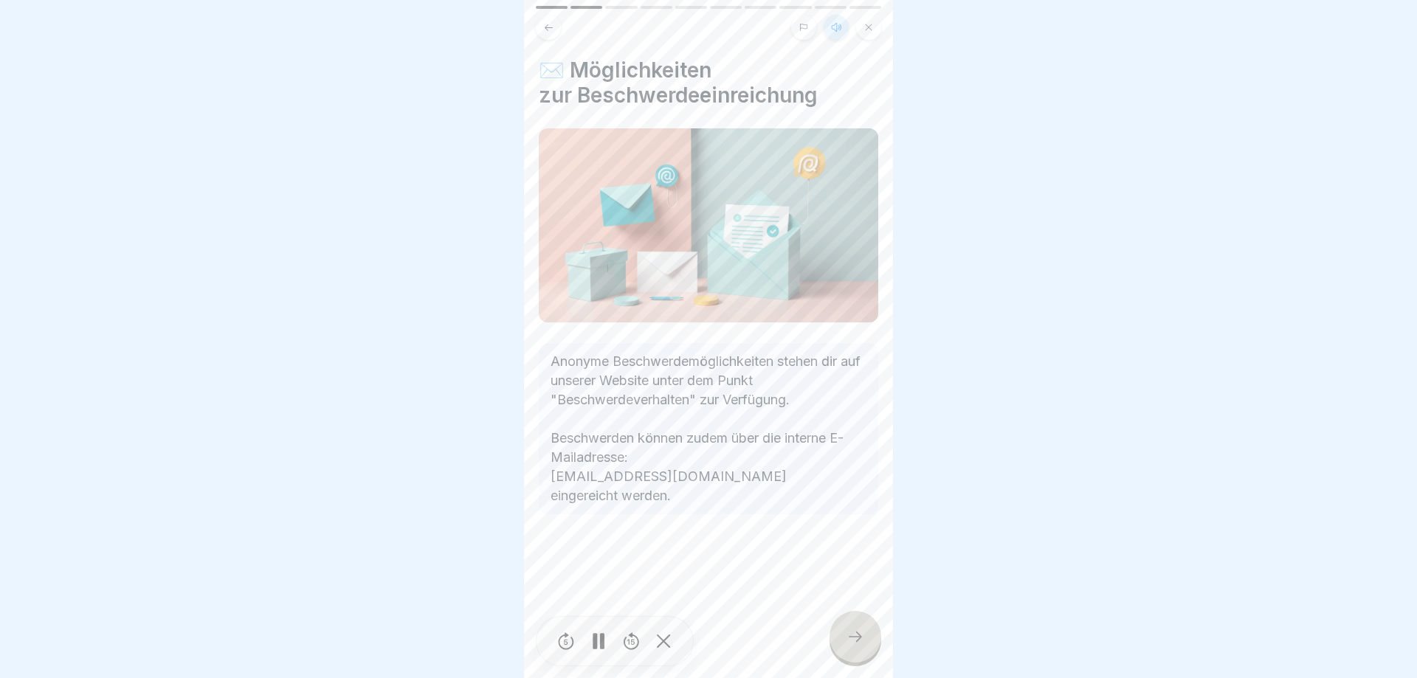
click at [552, 27] on icon at bounding box center [548, 27] width 11 height 11
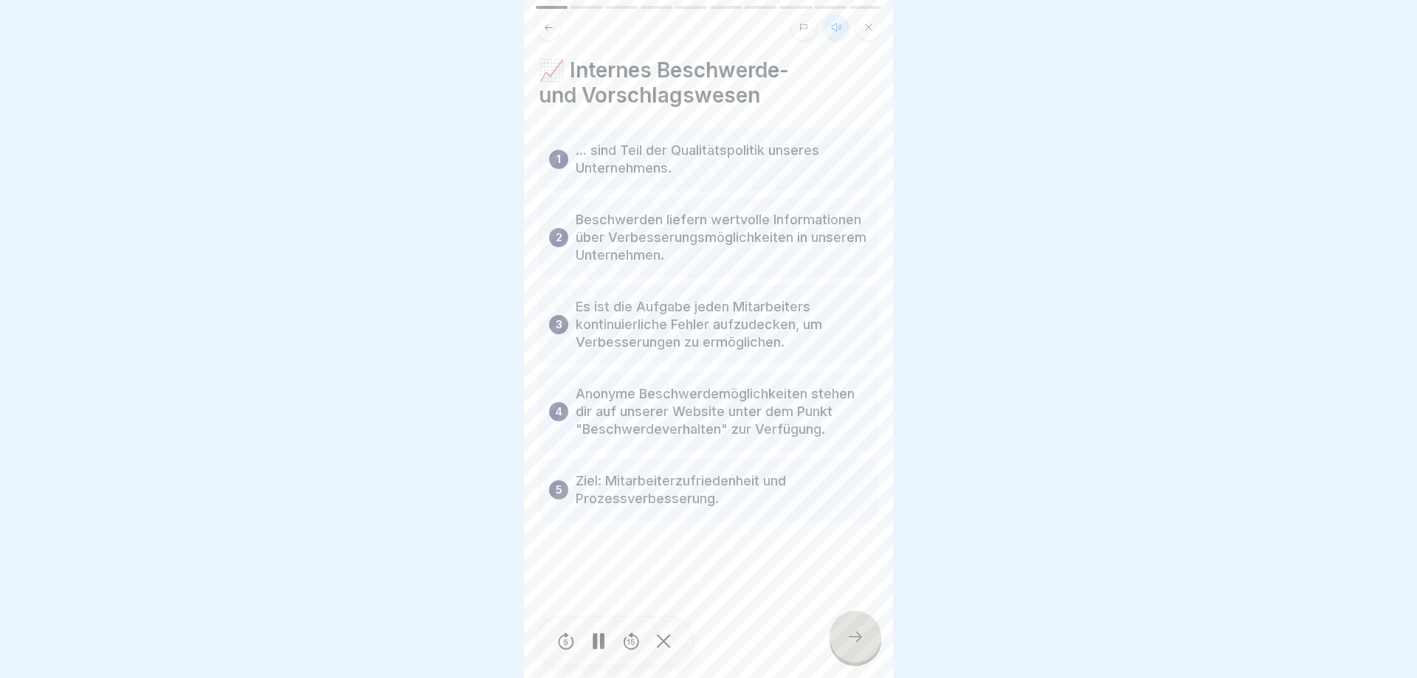
click at [851, 643] on icon at bounding box center [856, 637] width 18 height 18
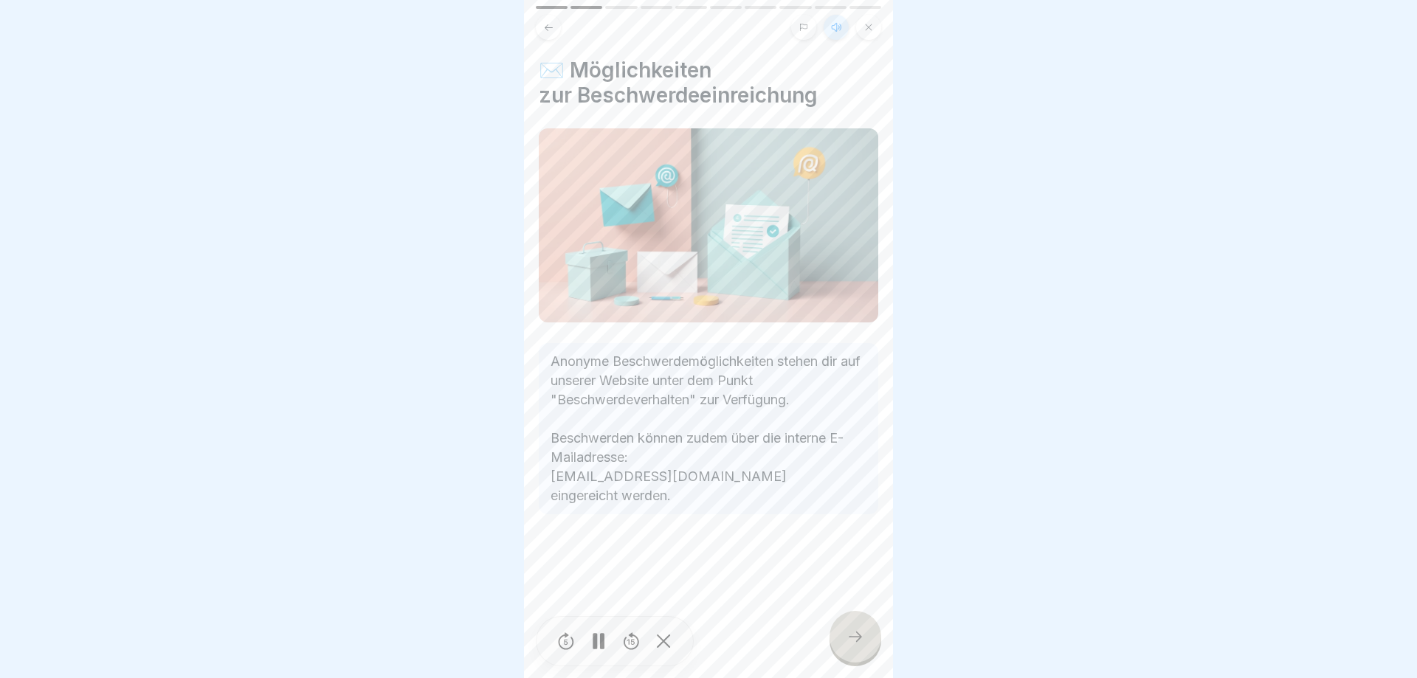
click at [840, 640] on div at bounding box center [856, 637] width 52 height 52
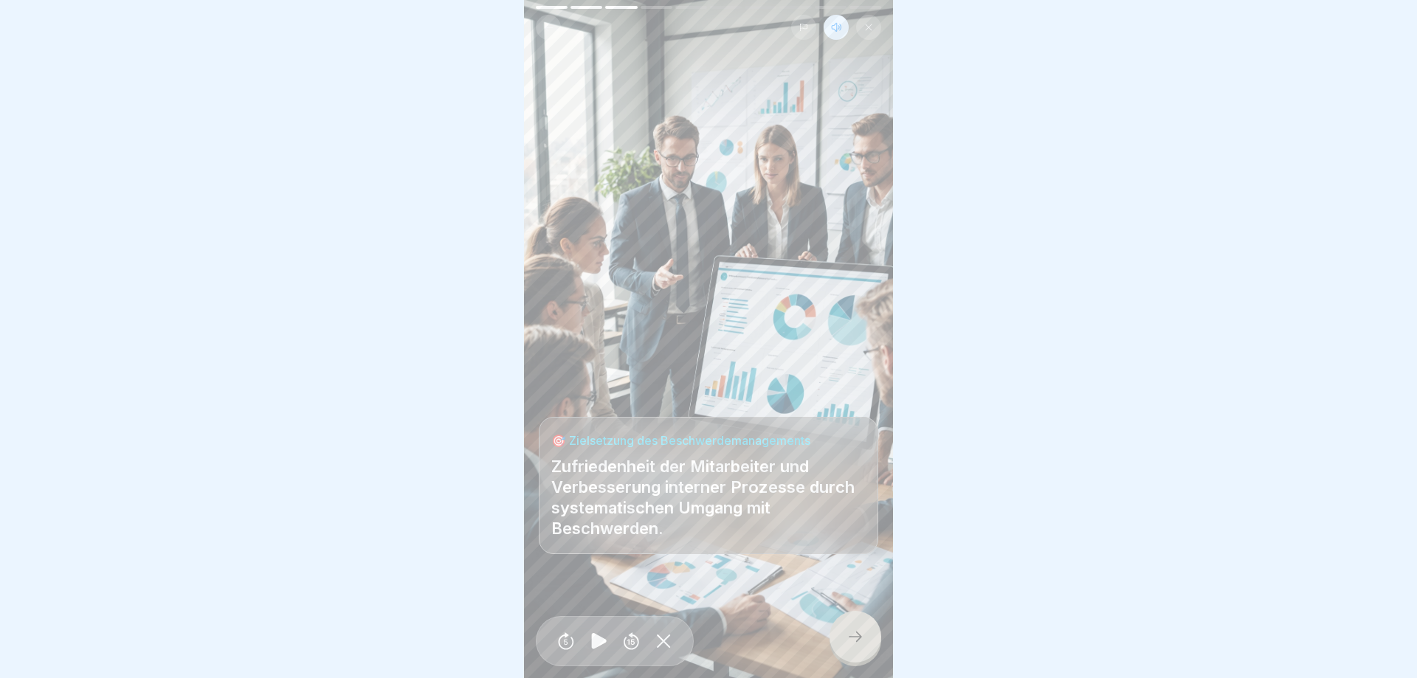
click at [842, 637] on div at bounding box center [856, 637] width 52 height 52
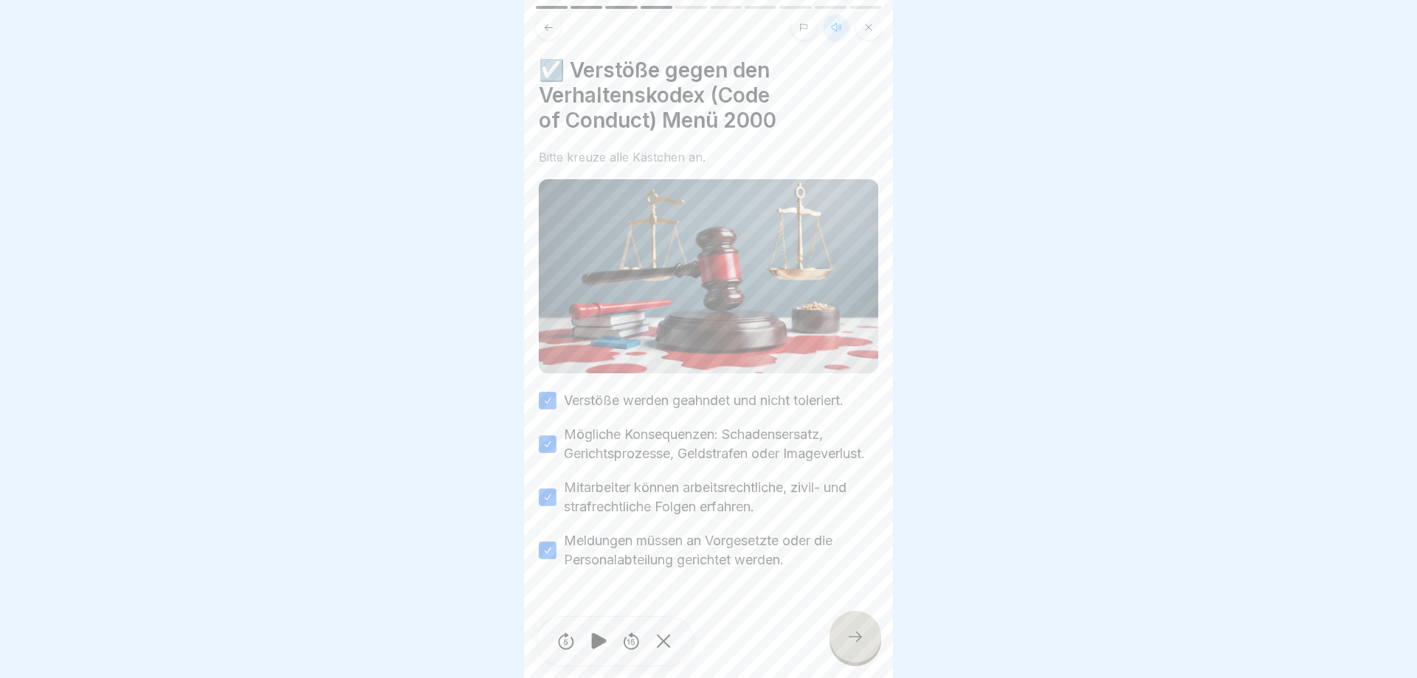
click at [854, 640] on icon at bounding box center [856, 637] width 18 height 18
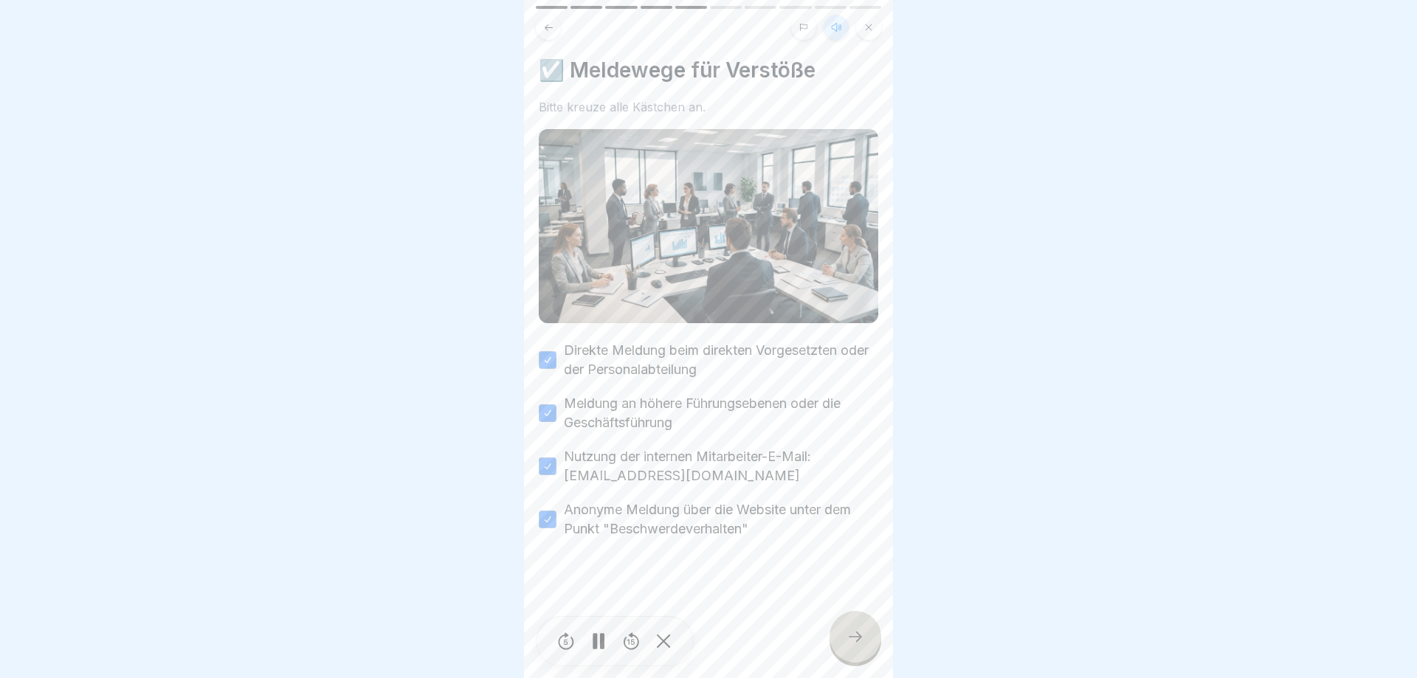
click at [854, 640] on icon at bounding box center [856, 637] width 18 height 18
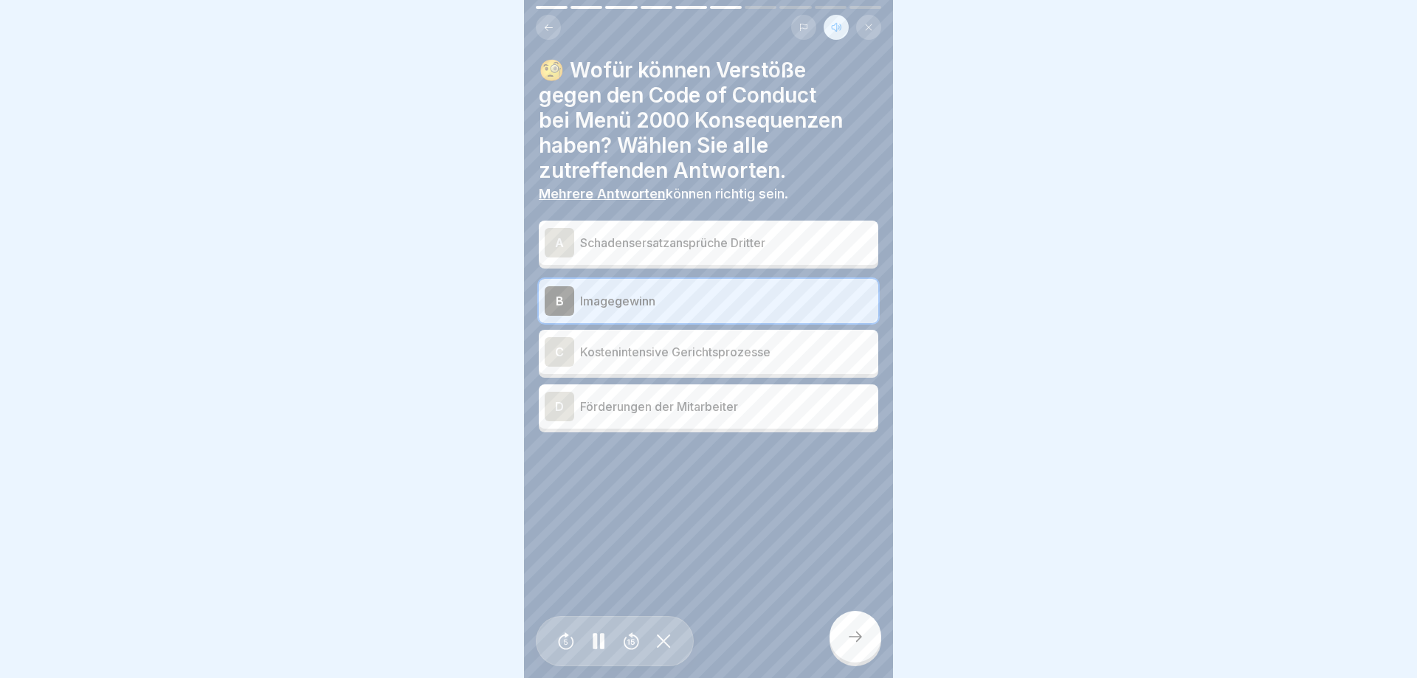
click at [669, 257] on div "A Schadensersatzansprüche Dritter" at bounding box center [709, 243] width 328 height 30
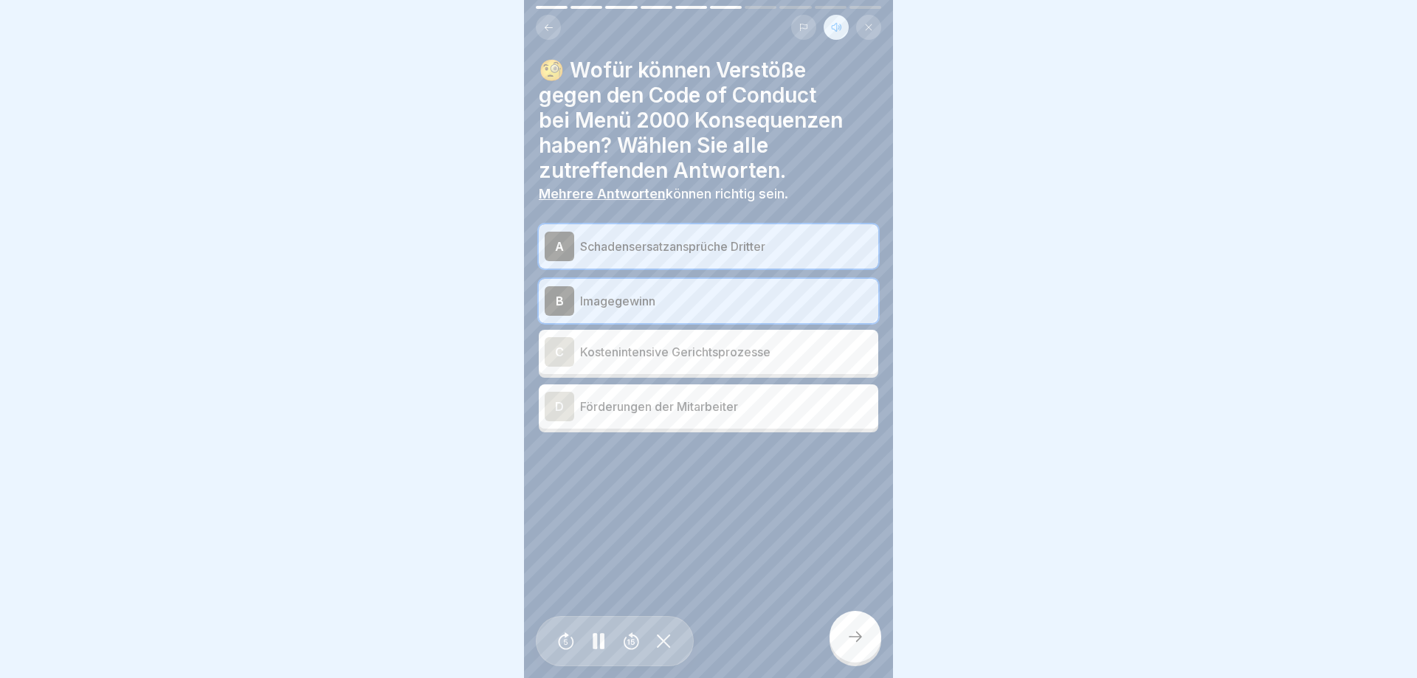
click at [668, 298] on p "Imagegewinn" at bounding box center [726, 301] width 292 height 18
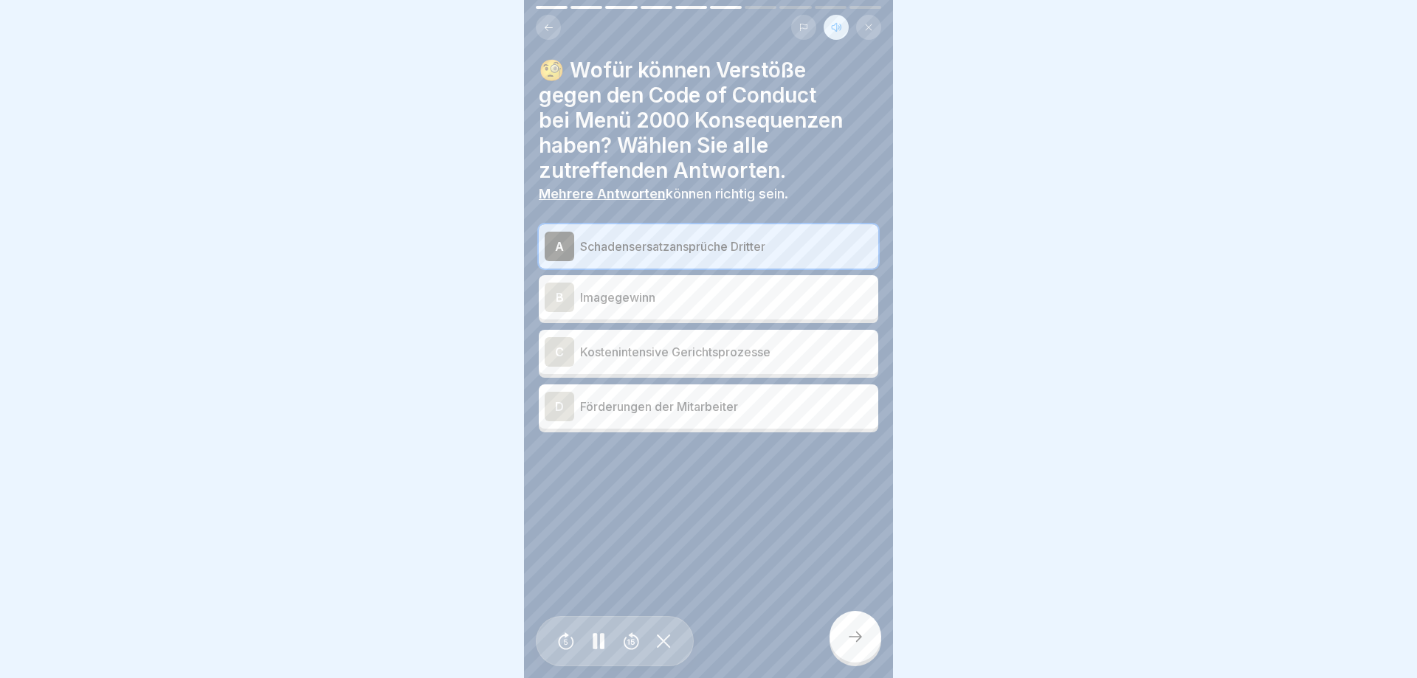
click at [664, 351] on p "Kostenintensive Gerichtsprozesse" at bounding box center [726, 352] width 292 height 18
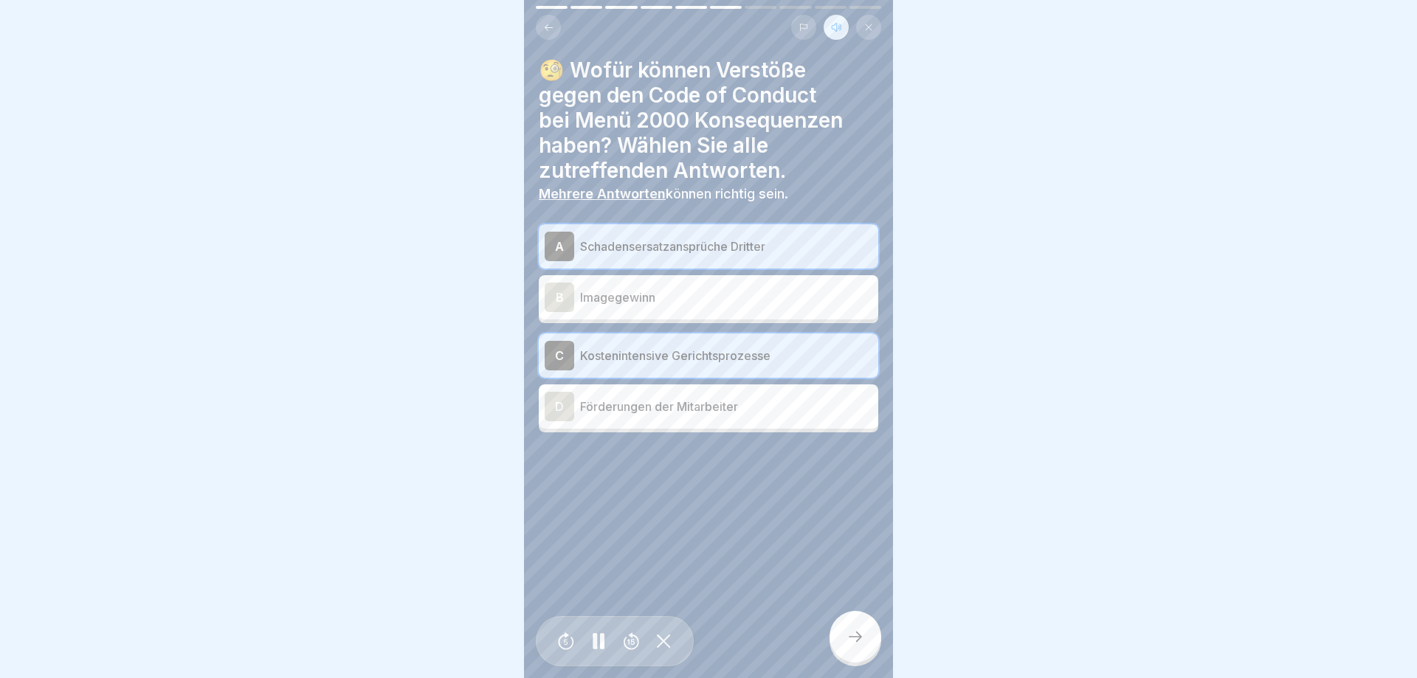
click at [858, 633] on icon at bounding box center [856, 637] width 18 height 18
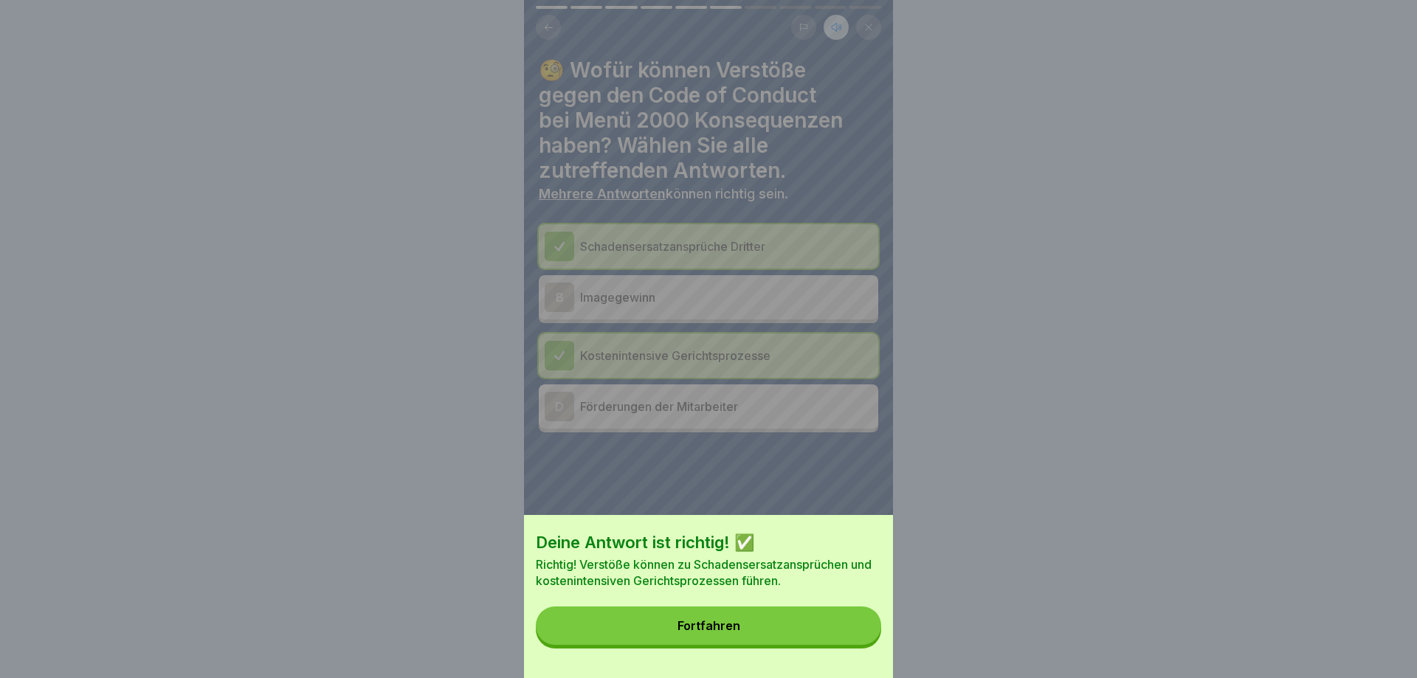
click at [858, 633] on button "Fortfahren" at bounding box center [708, 626] width 345 height 38
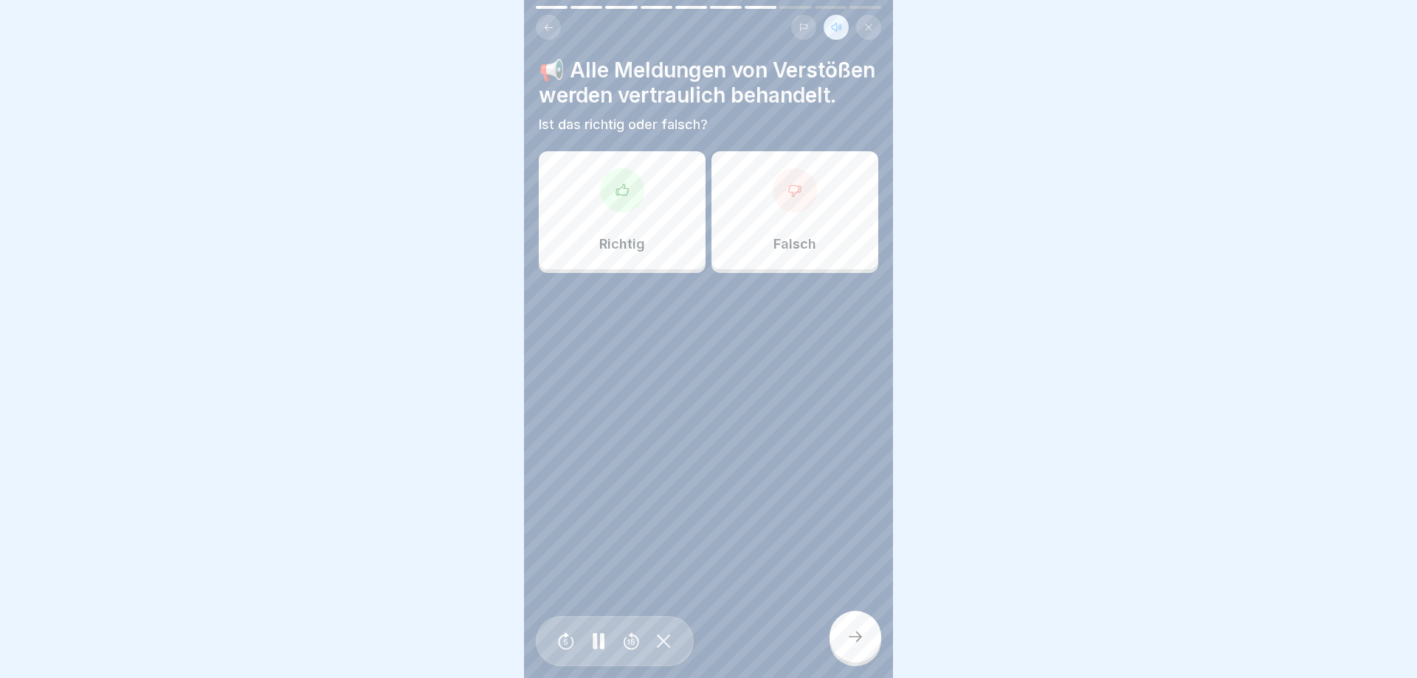
click at [603, 258] on div "Richtig" at bounding box center [622, 210] width 167 height 118
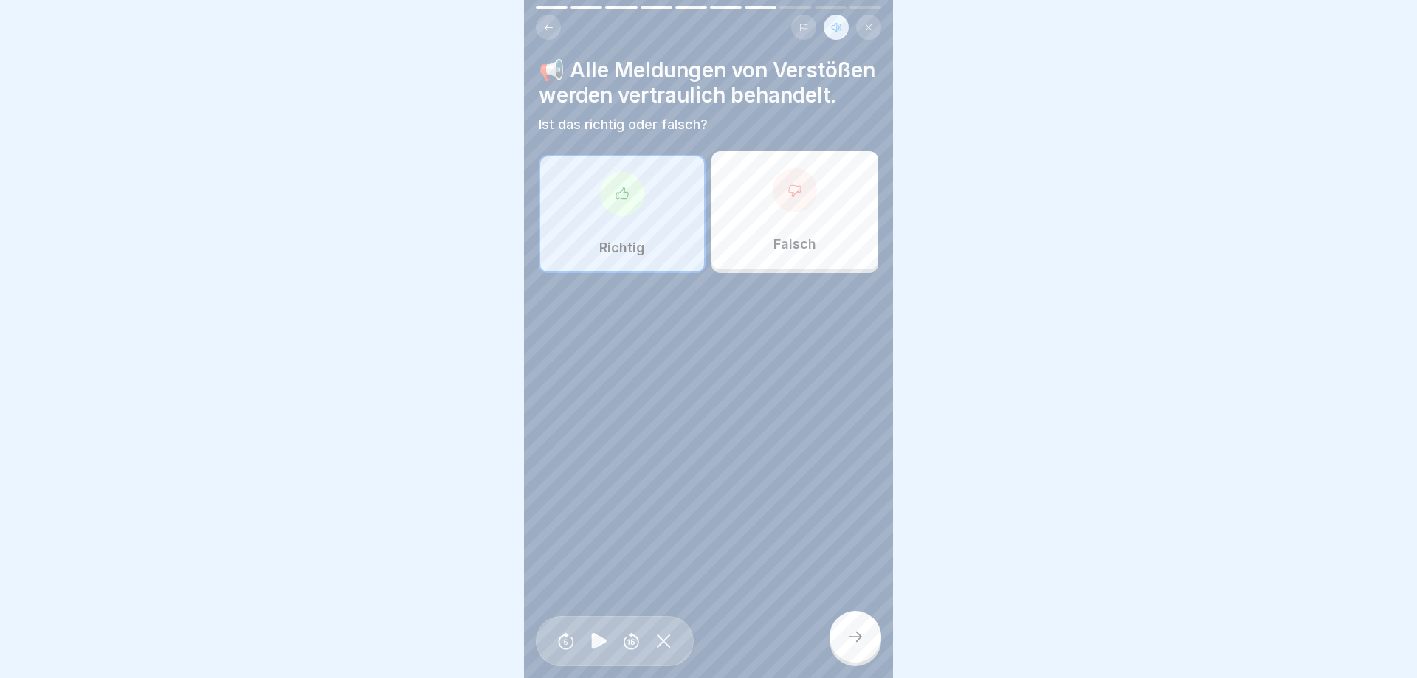
click at [847, 626] on div at bounding box center [856, 637] width 52 height 52
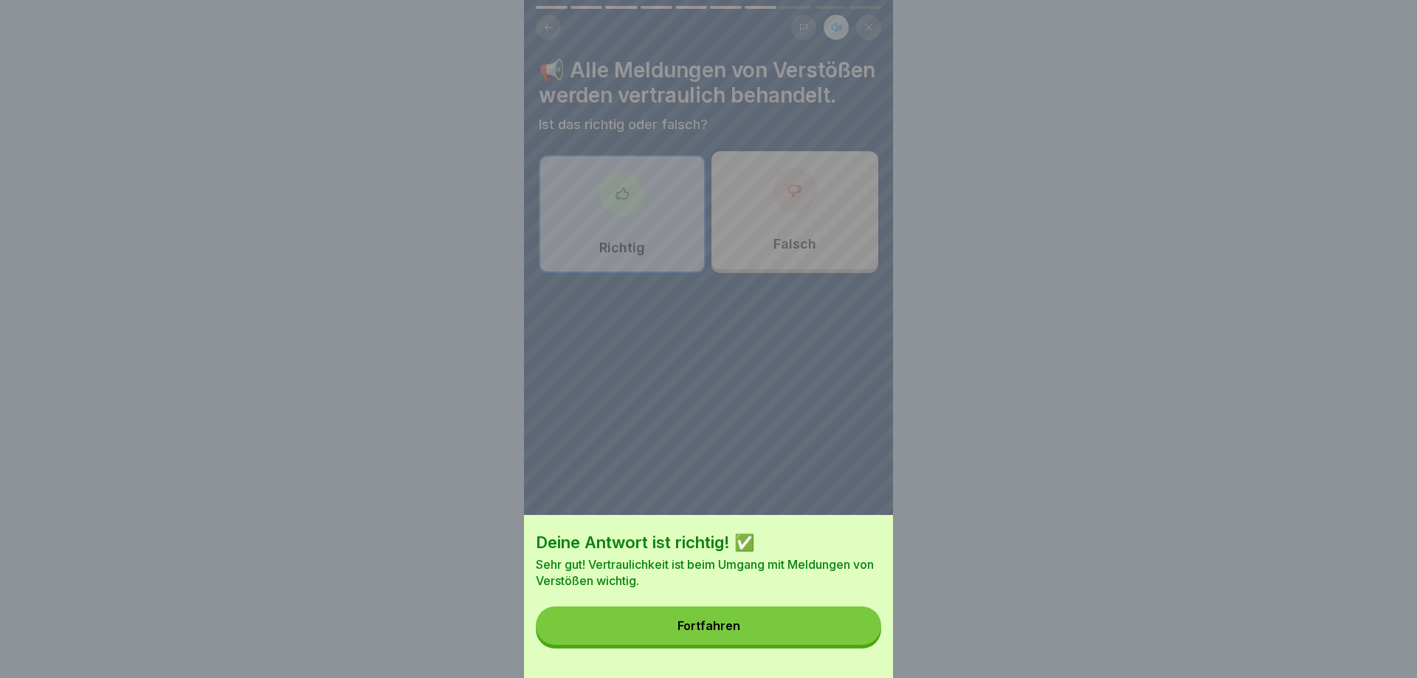
click at [847, 625] on button "Fortfahren" at bounding box center [708, 626] width 345 height 38
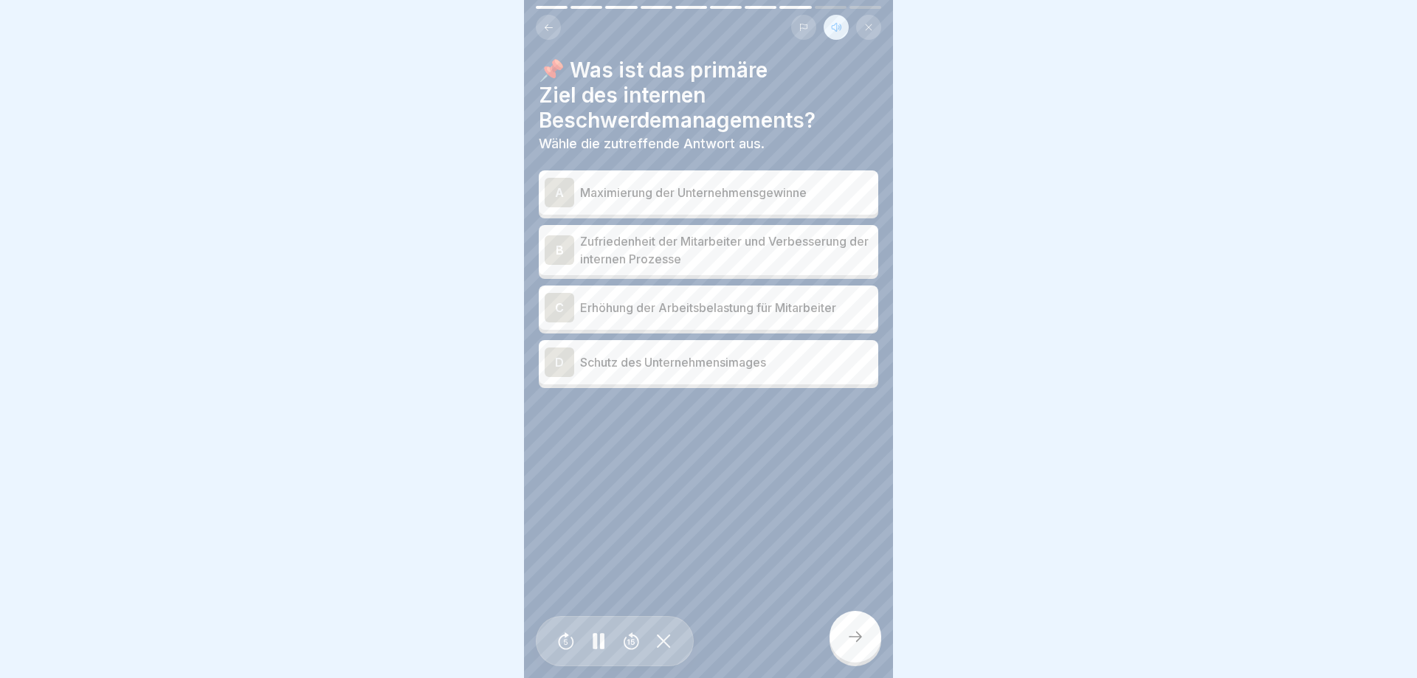
click at [754, 241] on p "Zufriedenheit der Mitarbeiter und Verbesserung der internen Prozesse" at bounding box center [726, 250] width 292 height 35
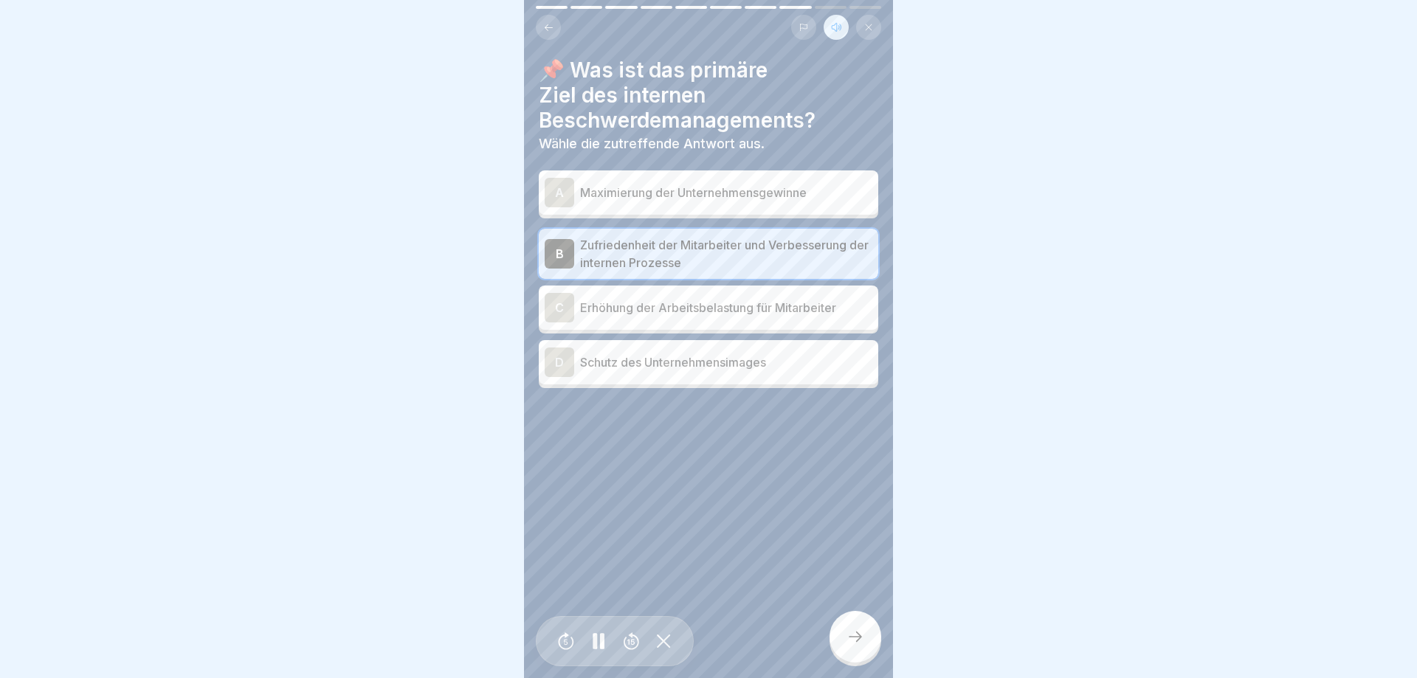
click at [850, 637] on icon at bounding box center [856, 637] width 18 height 18
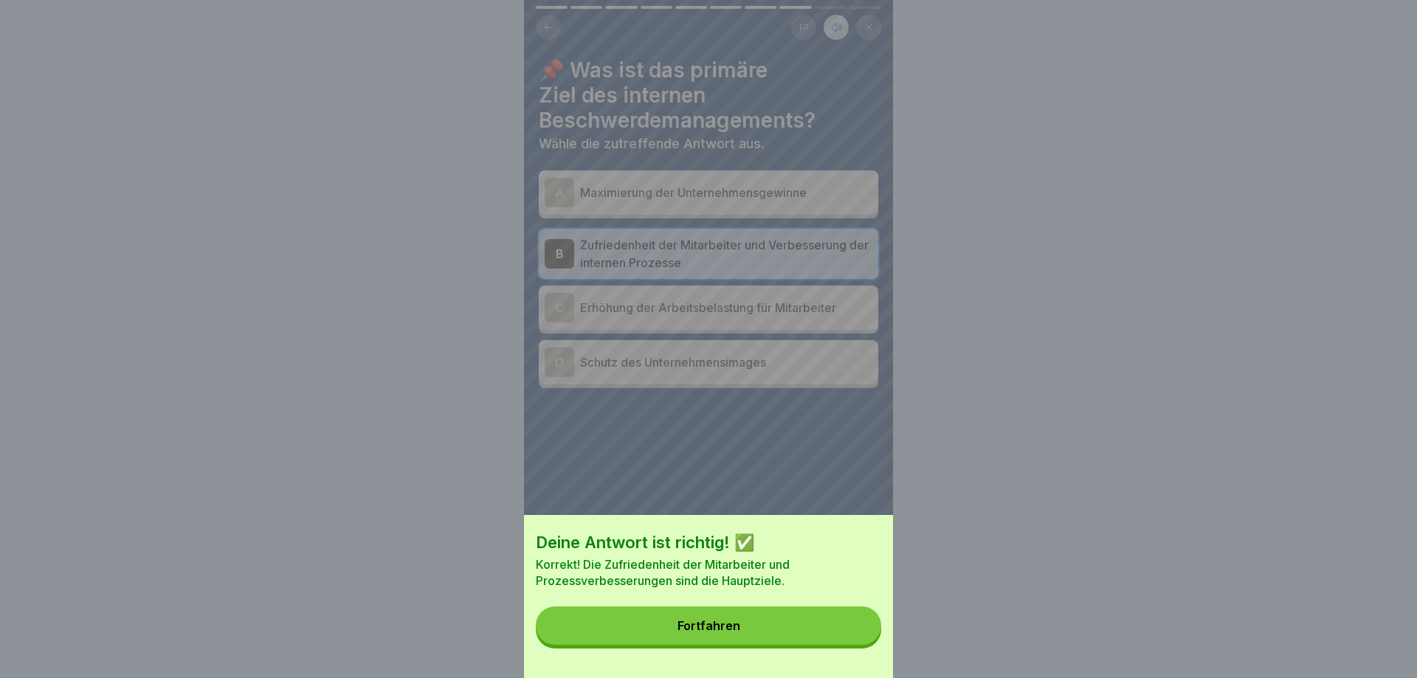
click at [852, 637] on button "Fortfahren" at bounding box center [708, 626] width 345 height 38
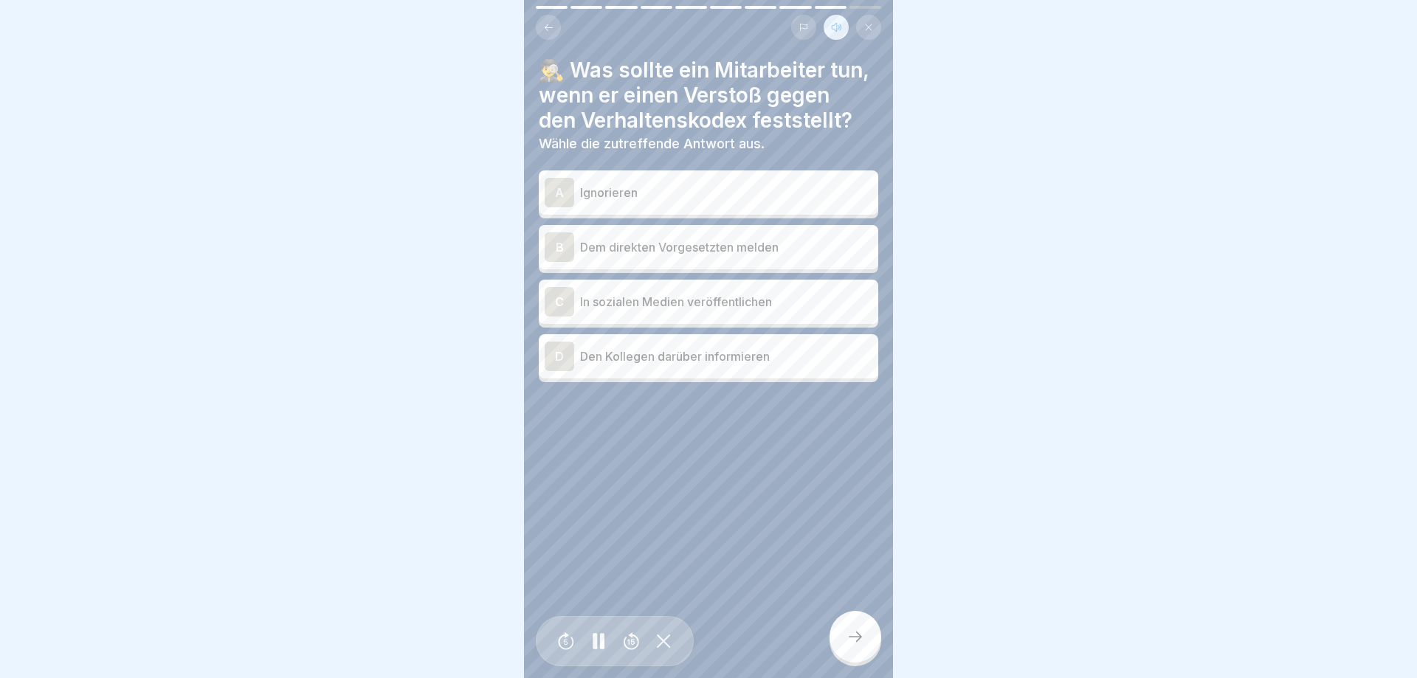
click at [738, 264] on div "B Dem direkten Vorgesetzten melden" at bounding box center [709, 247] width 340 height 44
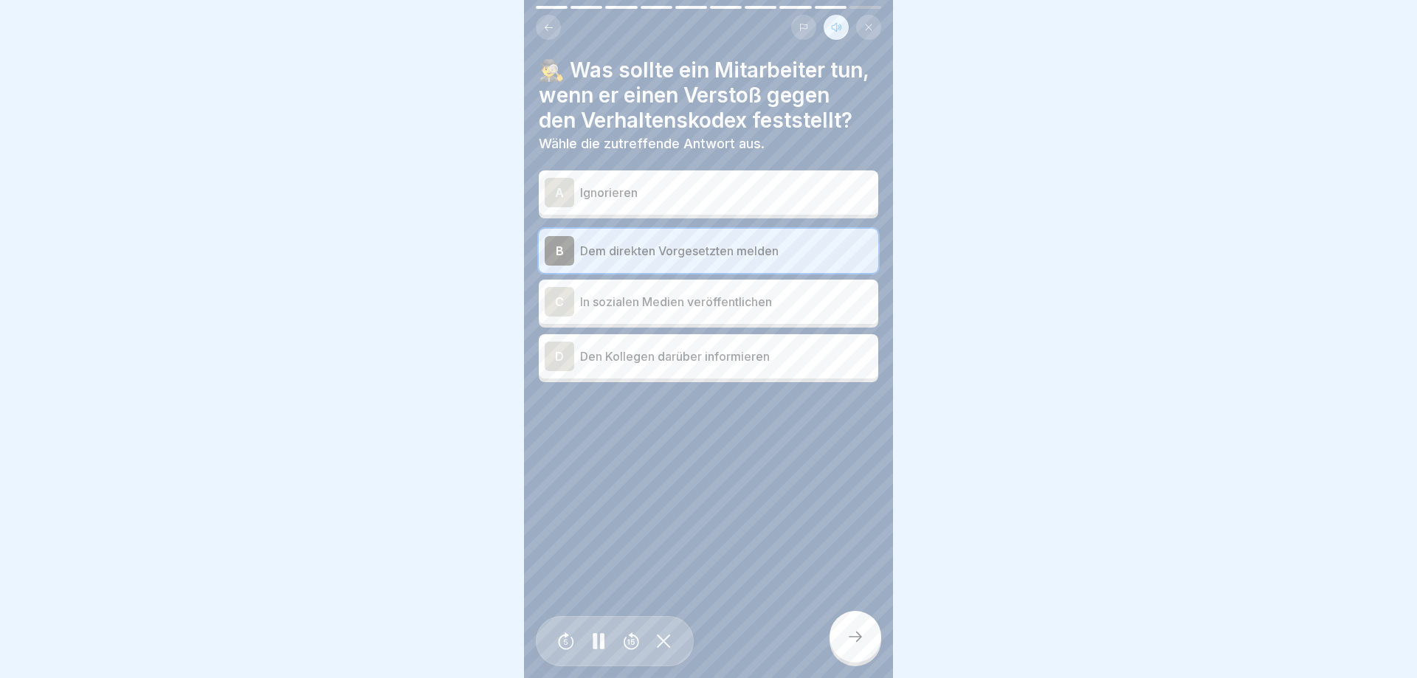
click at [826, 635] on div "🕵️‍♂️ Was sollte ein Mitarbeiter tun, wenn er einen Verstoß gegen den Verhalten…" at bounding box center [708, 339] width 369 height 678
click at [847, 633] on icon at bounding box center [856, 637] width 18 height 18
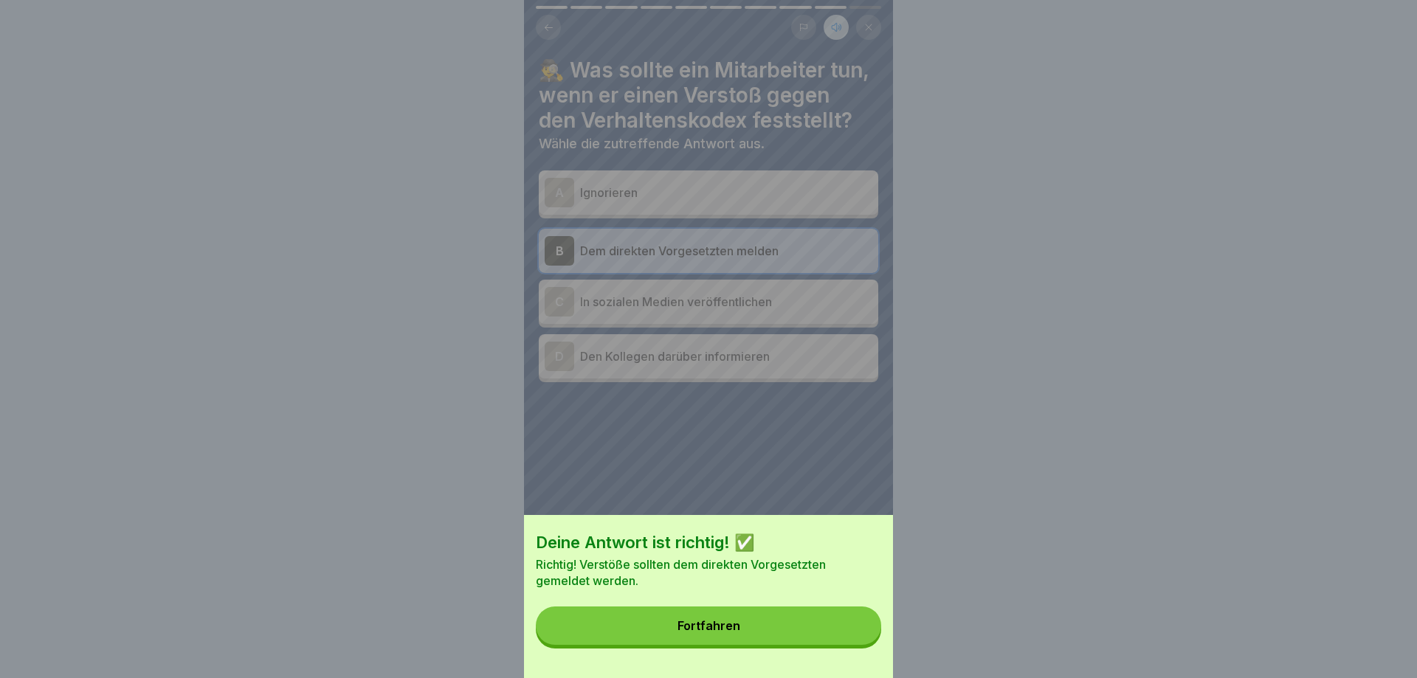
click at [847, 630] on button "Fortfahren" at bounding box center [708, 626] width 345 height 38
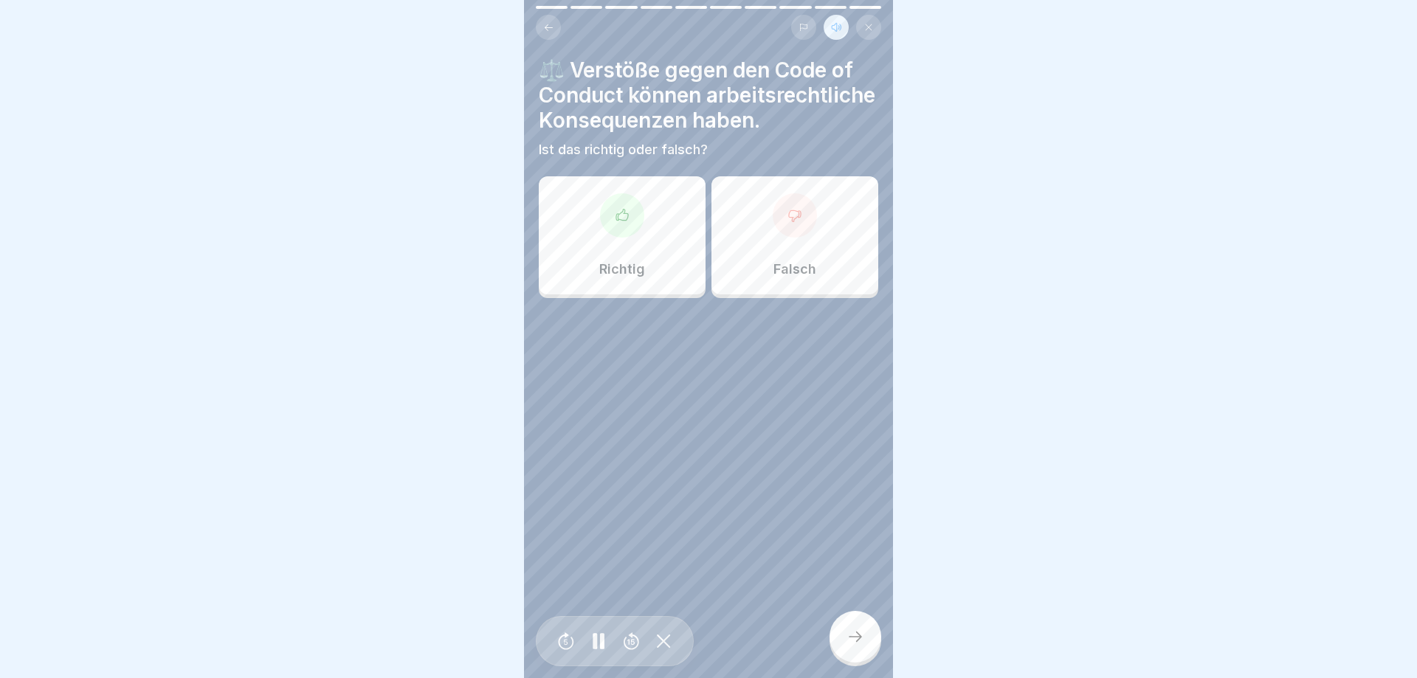
click at [615, 228] on div at bounding box center [622, 215] width 44 height 44
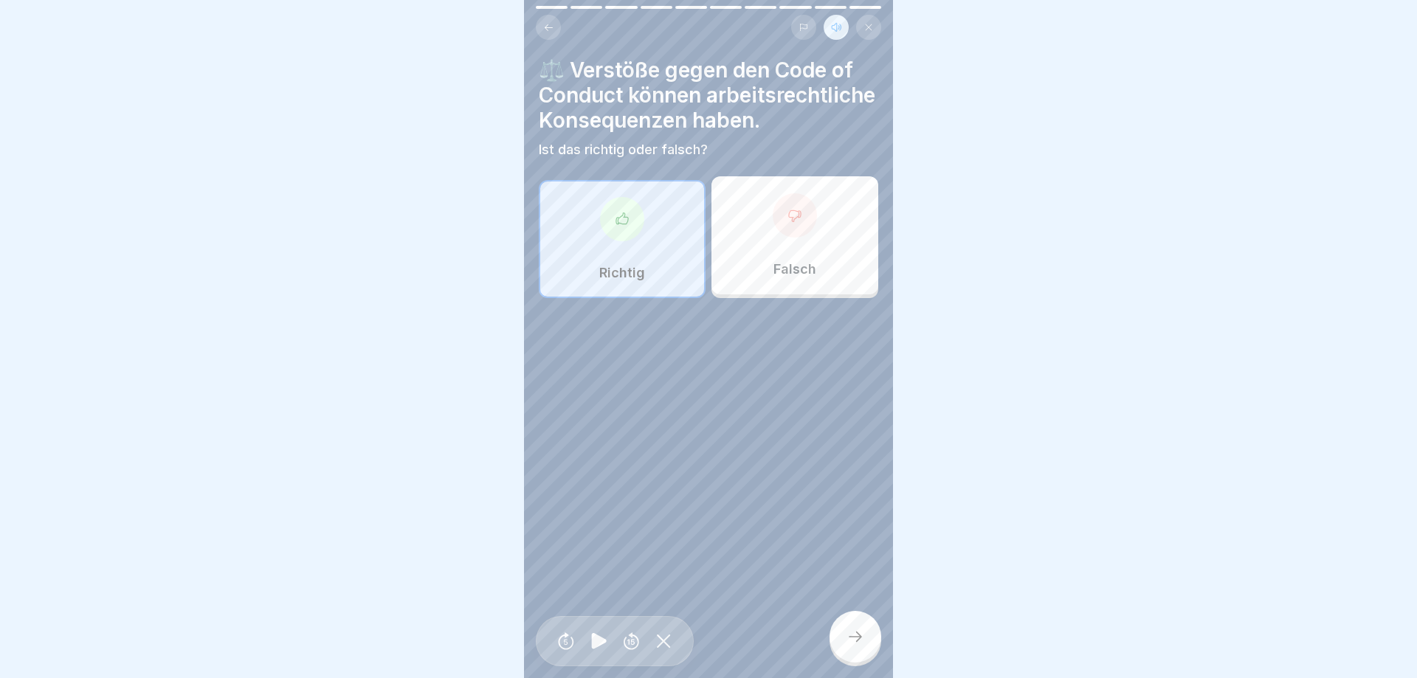
click at [857, 627] on div at bounding box center [856, 637] width 52 height 52
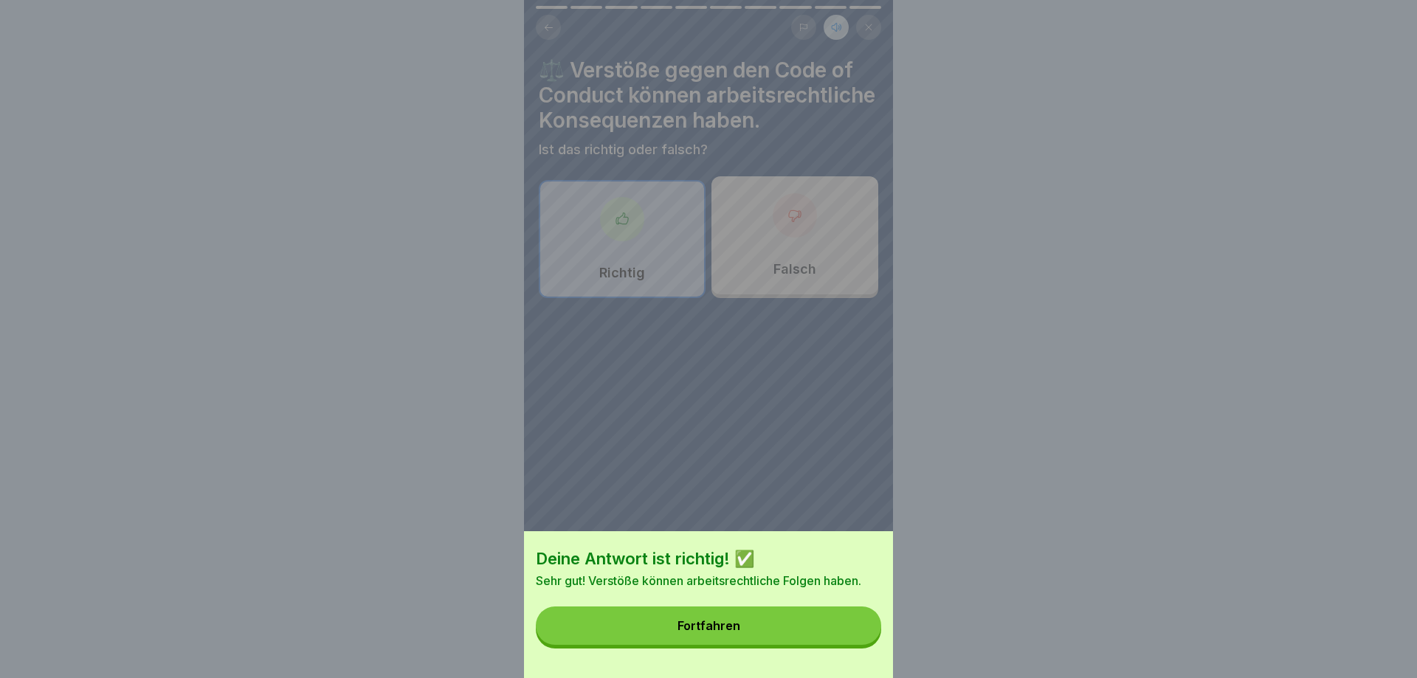
click at [857, 627] on button "Fortfahren" at bounding box center [708, 626] width 345 height 38
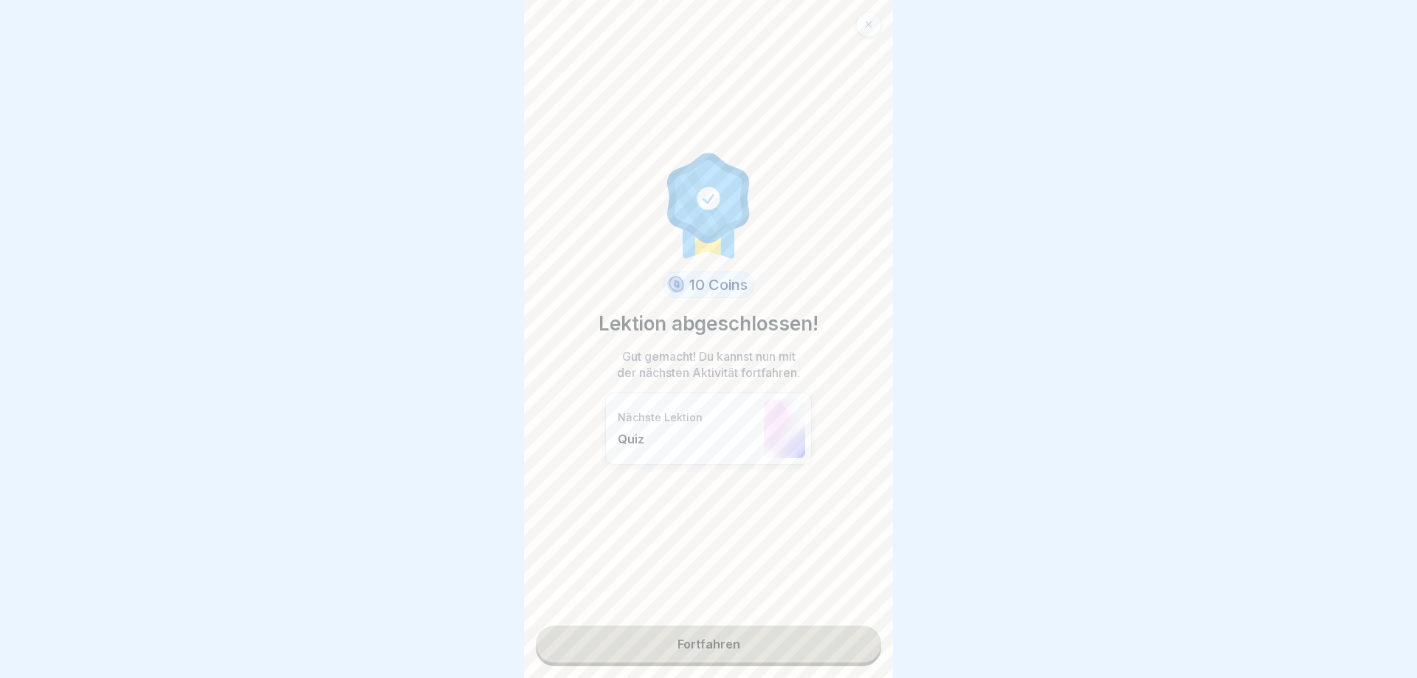
click at [772, 633] on link "Fortfahren" at bounding box center [708, 644] width 345 height 37
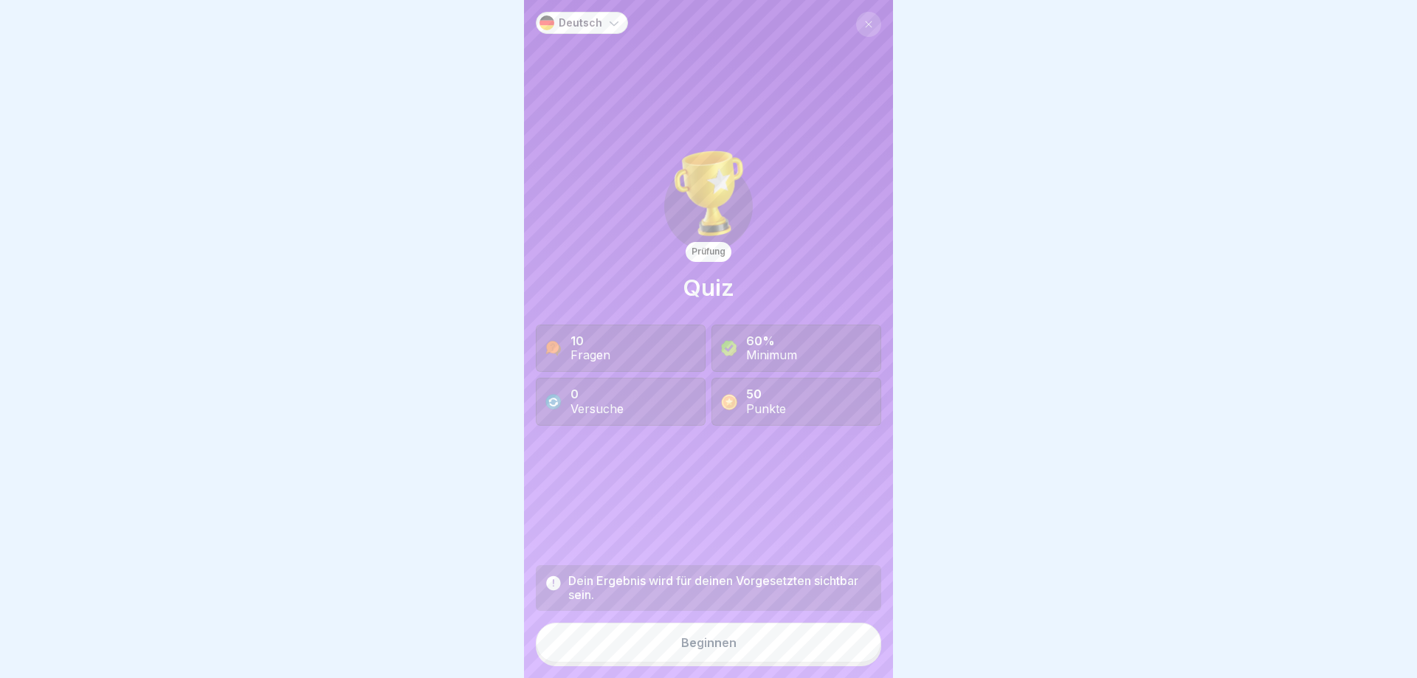
click at [722, 636] on div "Beginnen" at bounding box center [708, 642] width 55 height 13
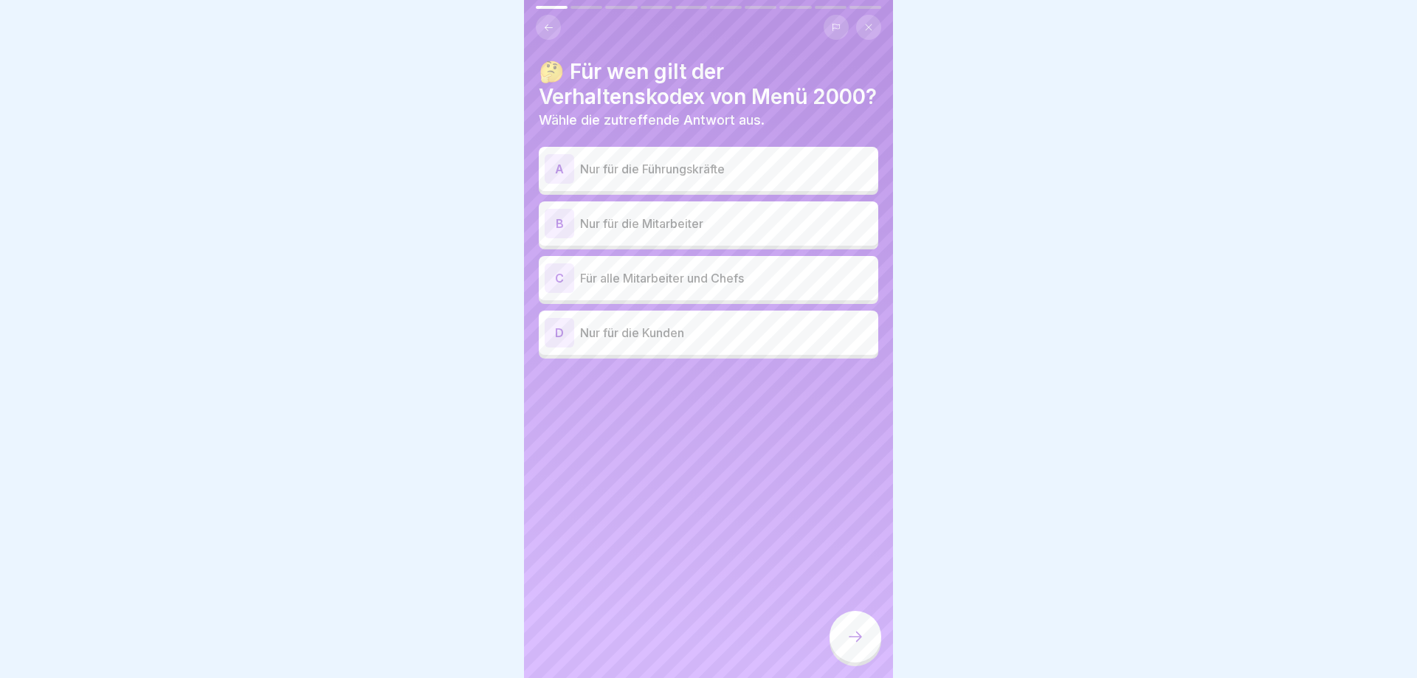
click at [546, 25] on icon at bounding box center [548, 27] width 11 height 11
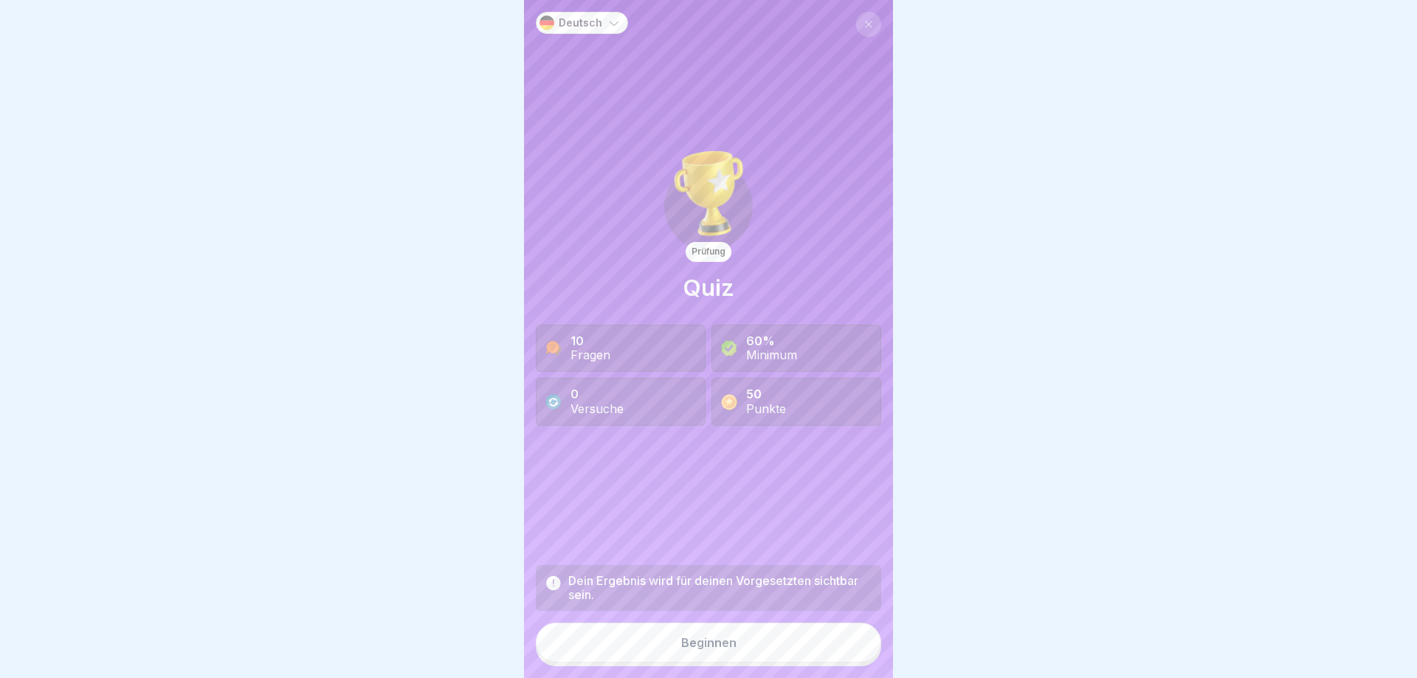
click at [748, 645] on button "Beginnen" at bounding box center [708, 643] width 345 height 40
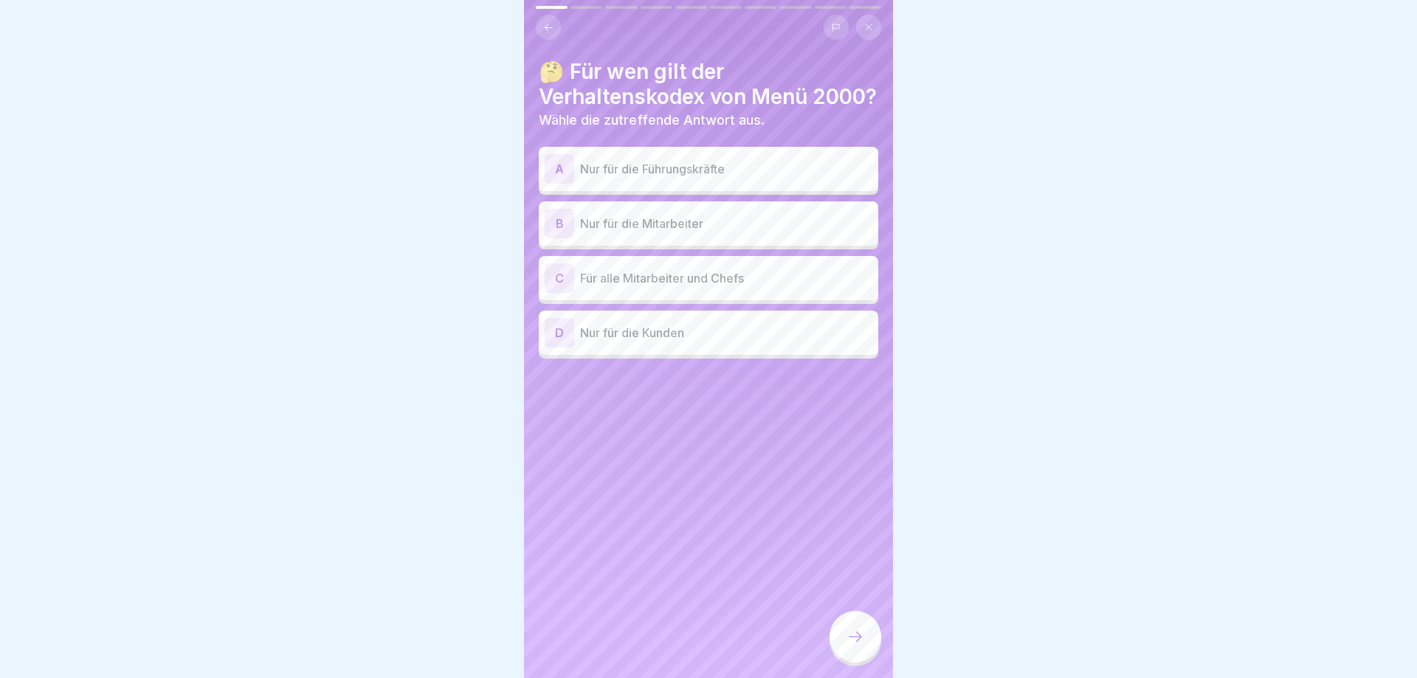
click at [679, 287] on p "Für alle Mitarbeiter und Chefs" at bounding box center [726, 278] width 292 height 18
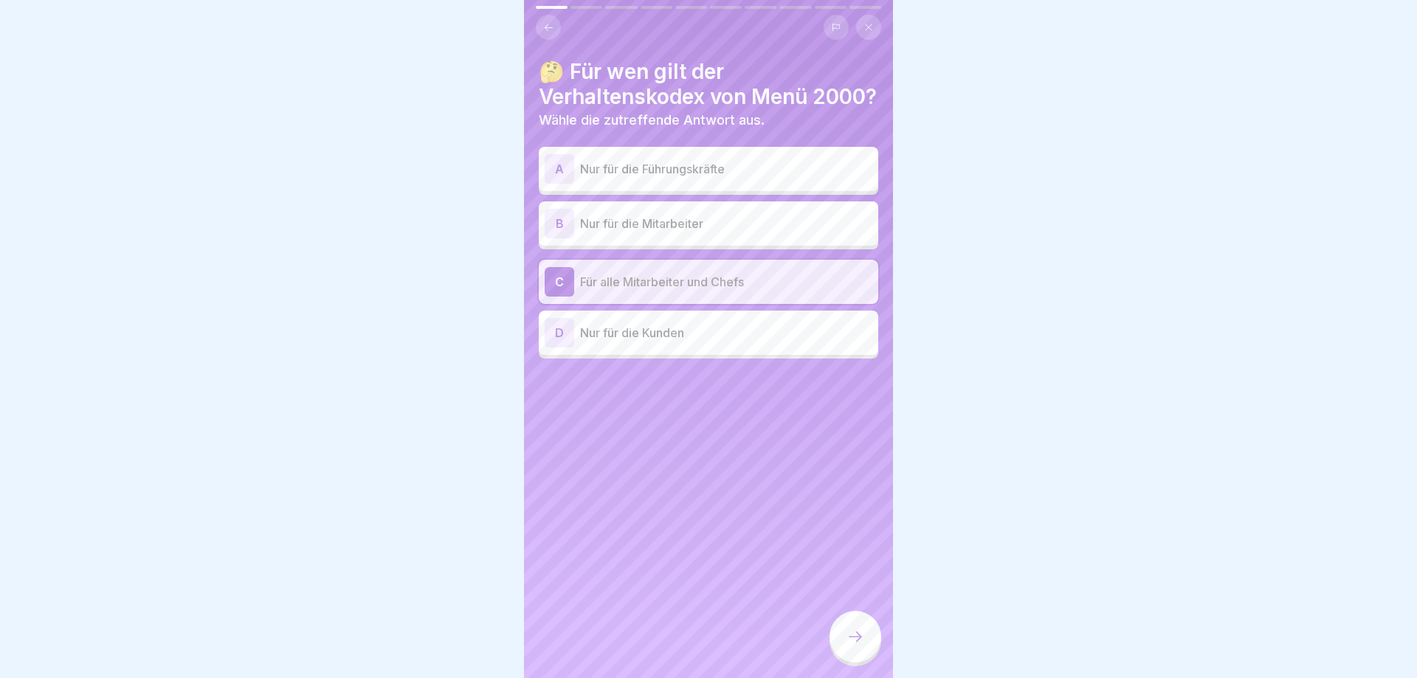
click at [840, 636] on div at bounding box center [856, 637] width 52 height 52
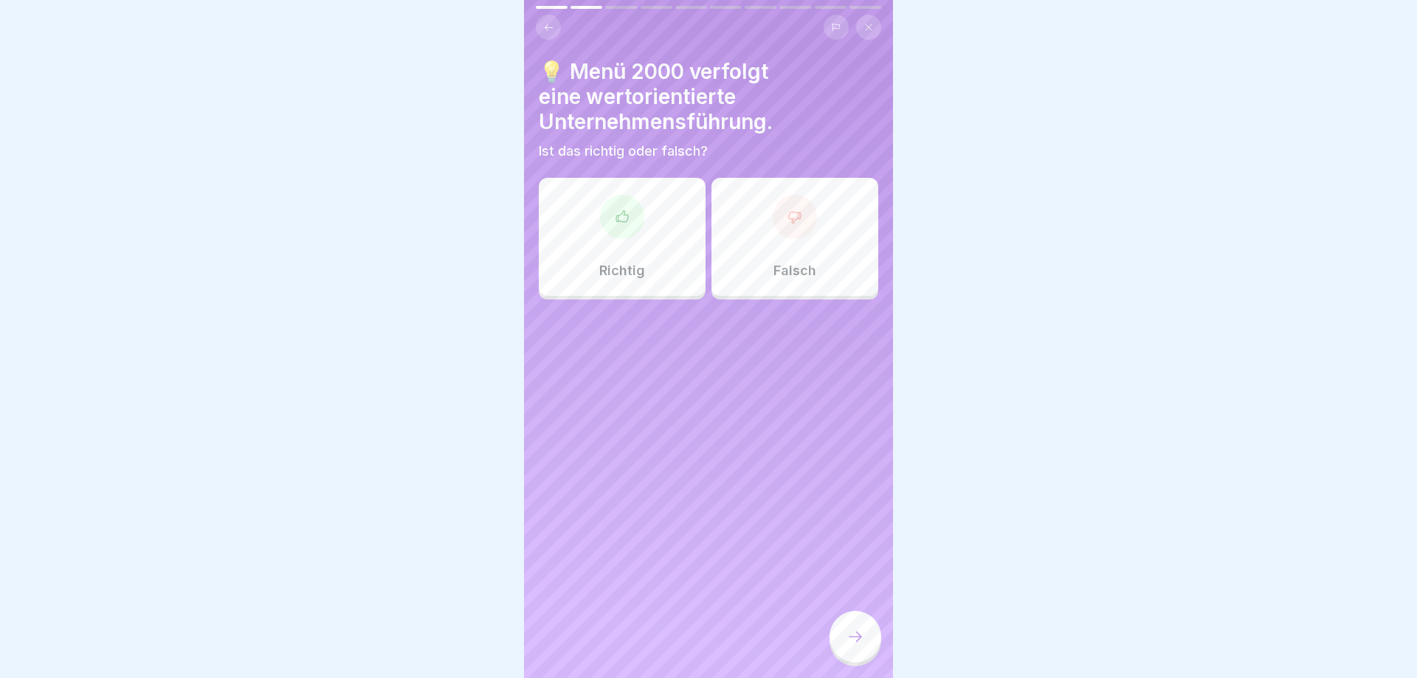
click at [611, 271] on p "Richtig" at bounding box center [622, 271] width 46 height 16
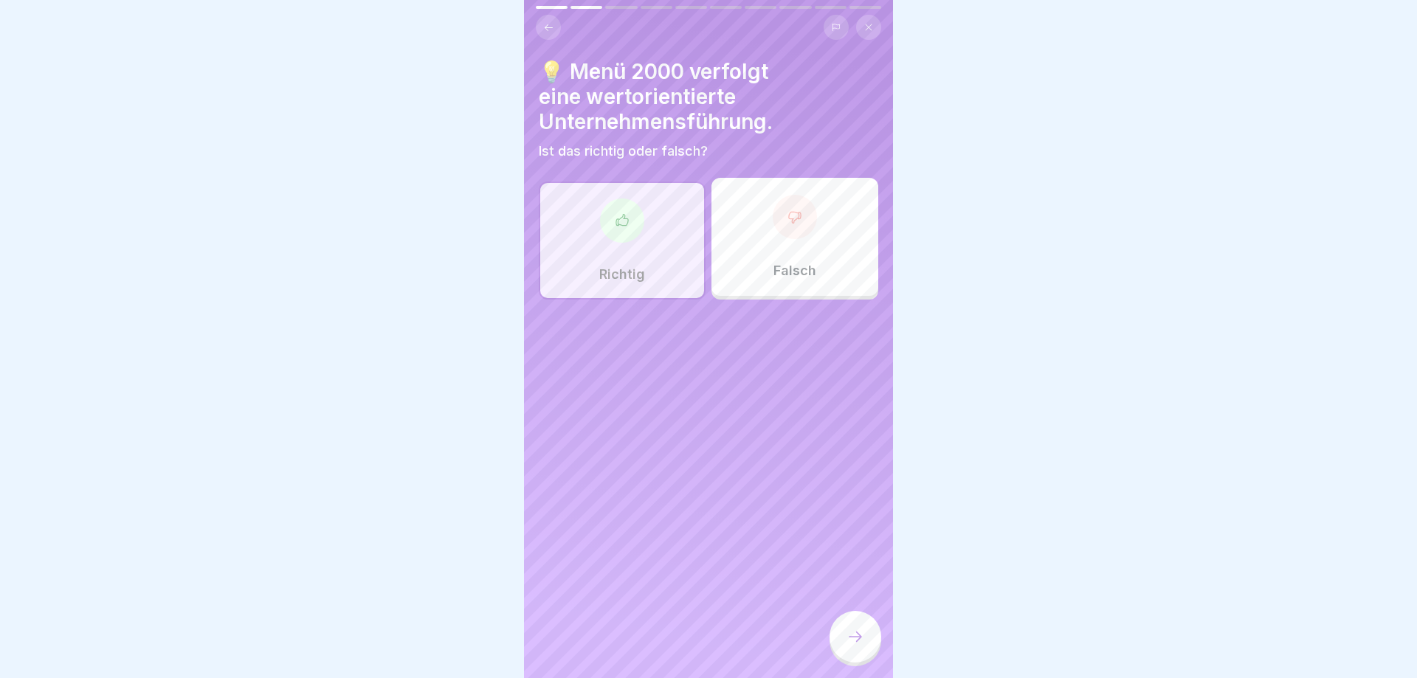
click at [853, 627] on div at bounding box center [856, 637] width 52 height 52
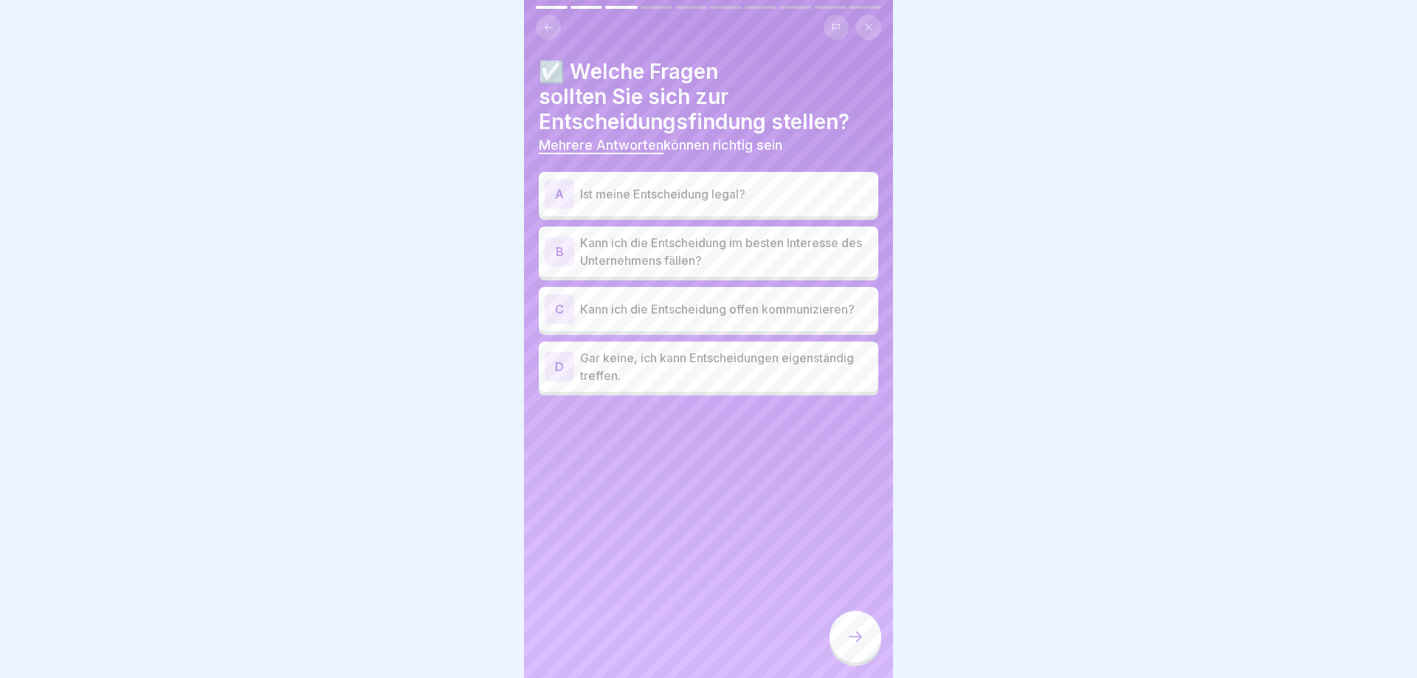
click at [667, 205] on div "A Ist meine Entscheidung legal?" at bounding box center [709, 194] width 328 height 30
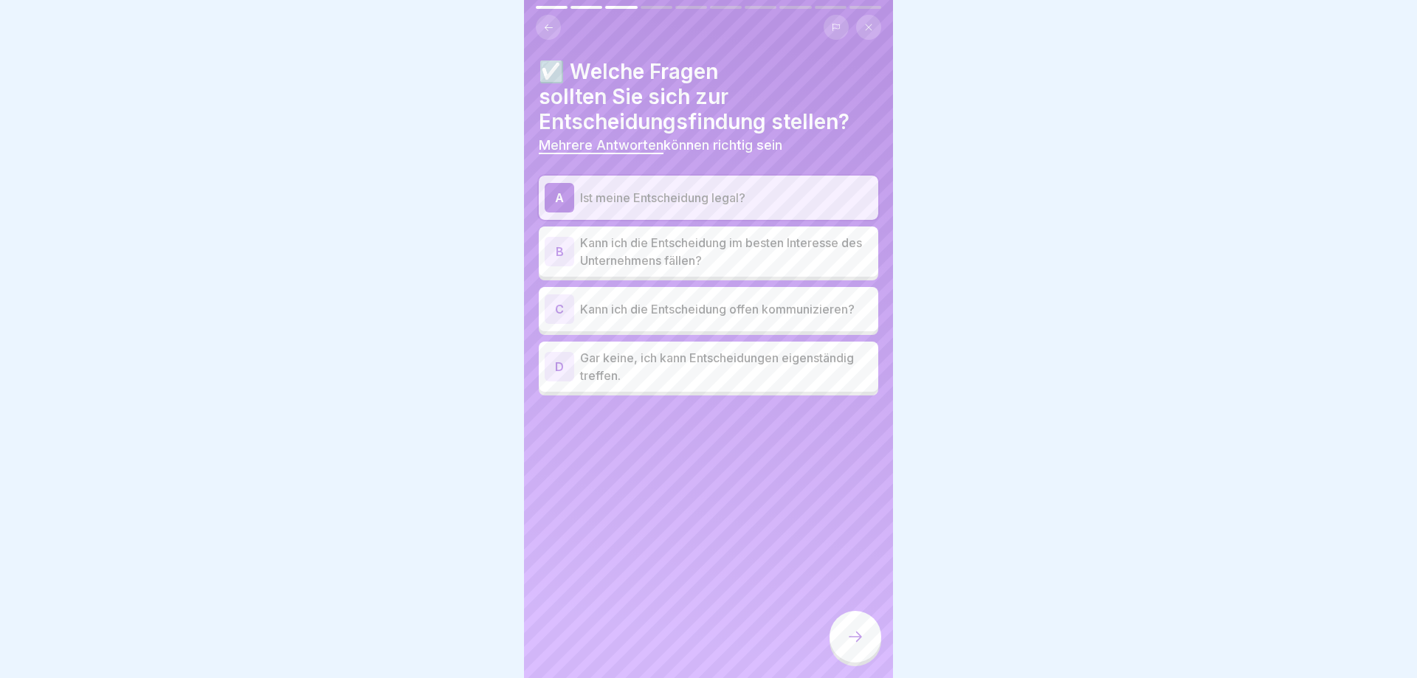
click at [725, 263] on p "Kann ich die Entscheidung im besten Interesse des Unternehmens fällen?" at bounding box center [726, 251] width 292 height 35
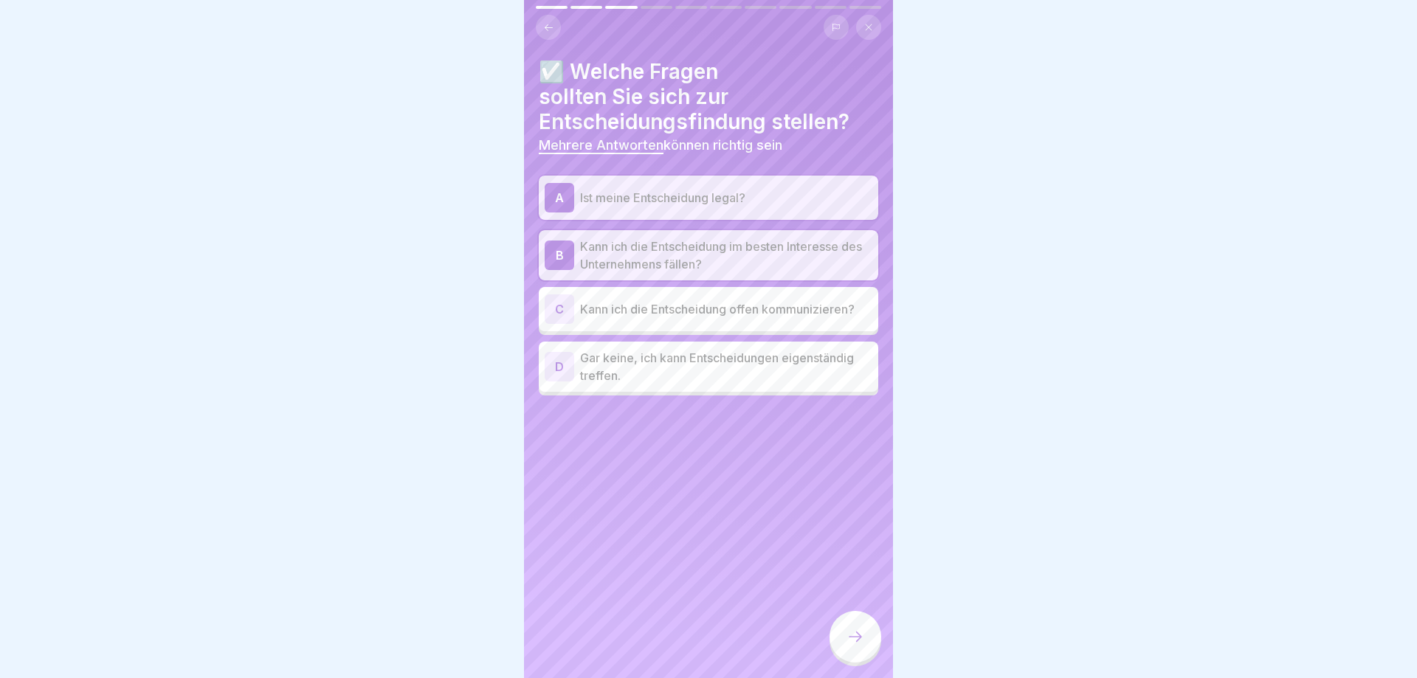
click at [729, 311] on p "Kann ich die Entscheidung offen kommunizieren?" at bounding box center [726, 309] width 292 height 18
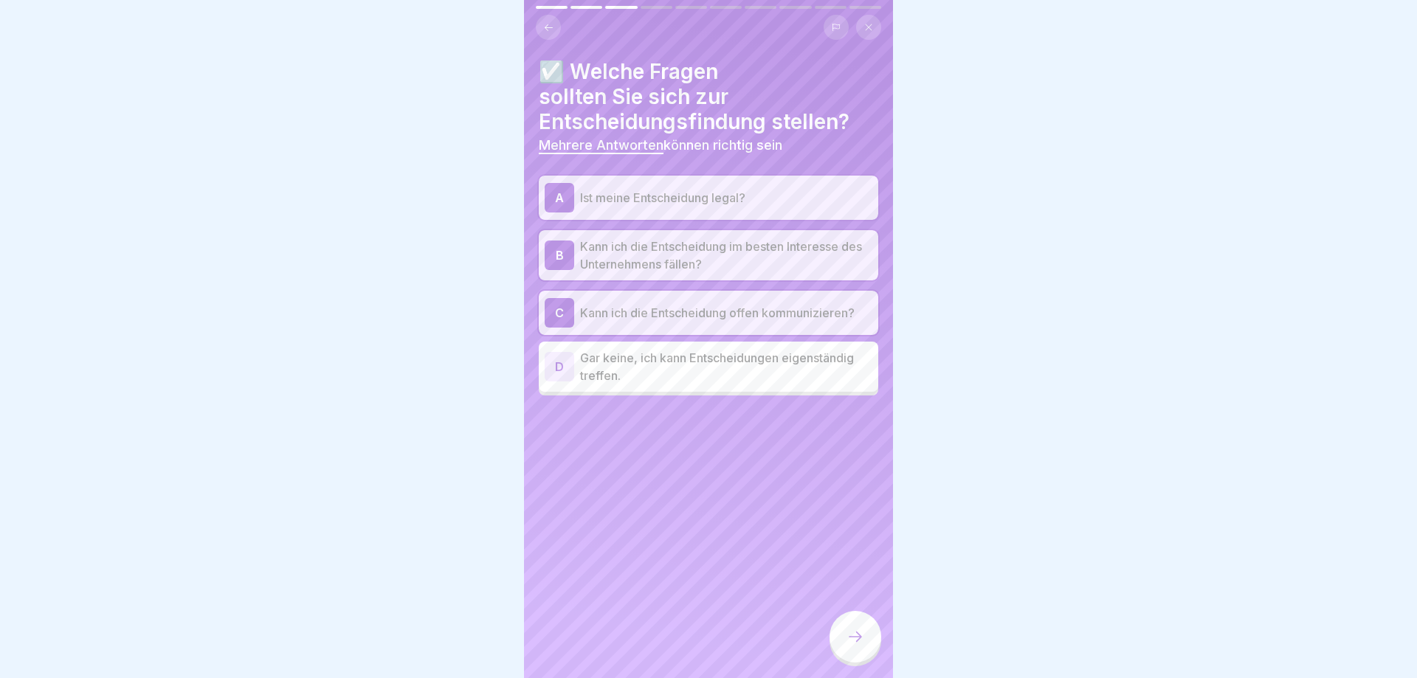
click at [863, 644] on icon at bounding box center [856, 637] width 18 height 18
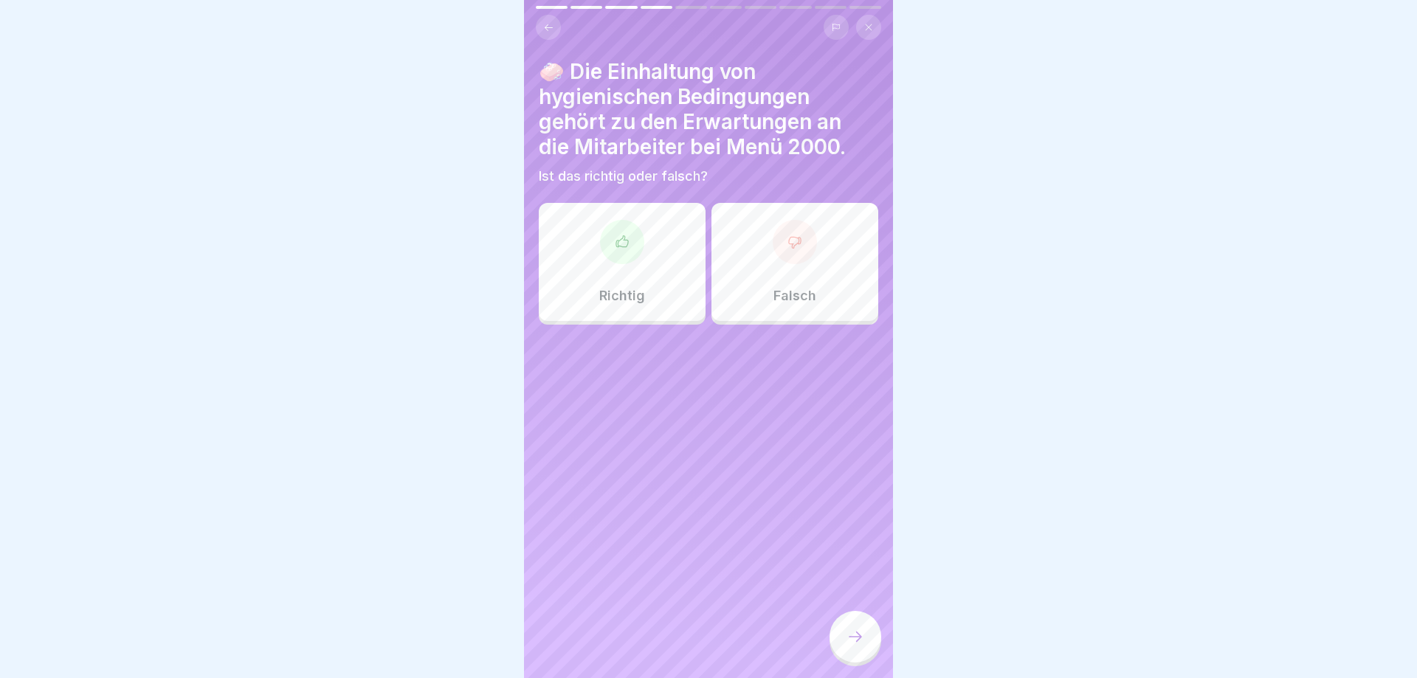
click at [594, 298] on div "Richtig" at bounding box center [622, 262] width 167 height 118
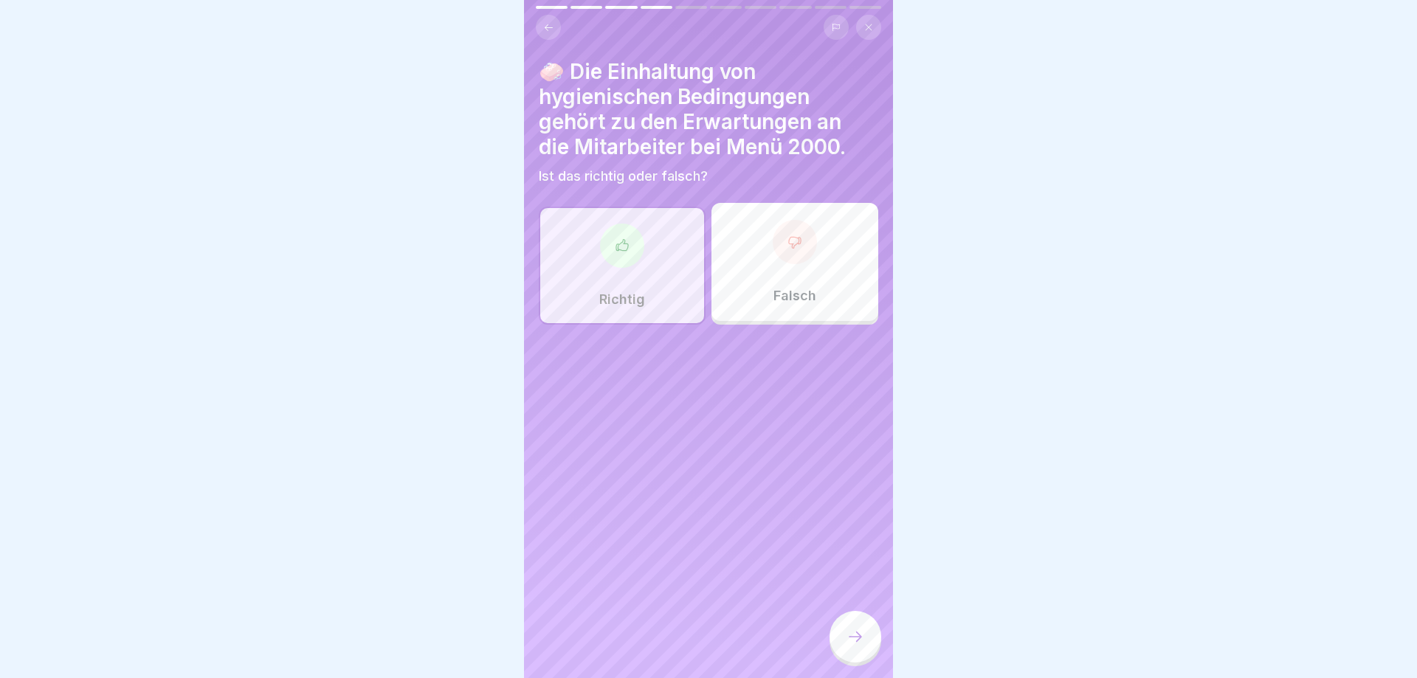
click at [842, 637] on div at bounding box center [856, 637] width 52 height 52
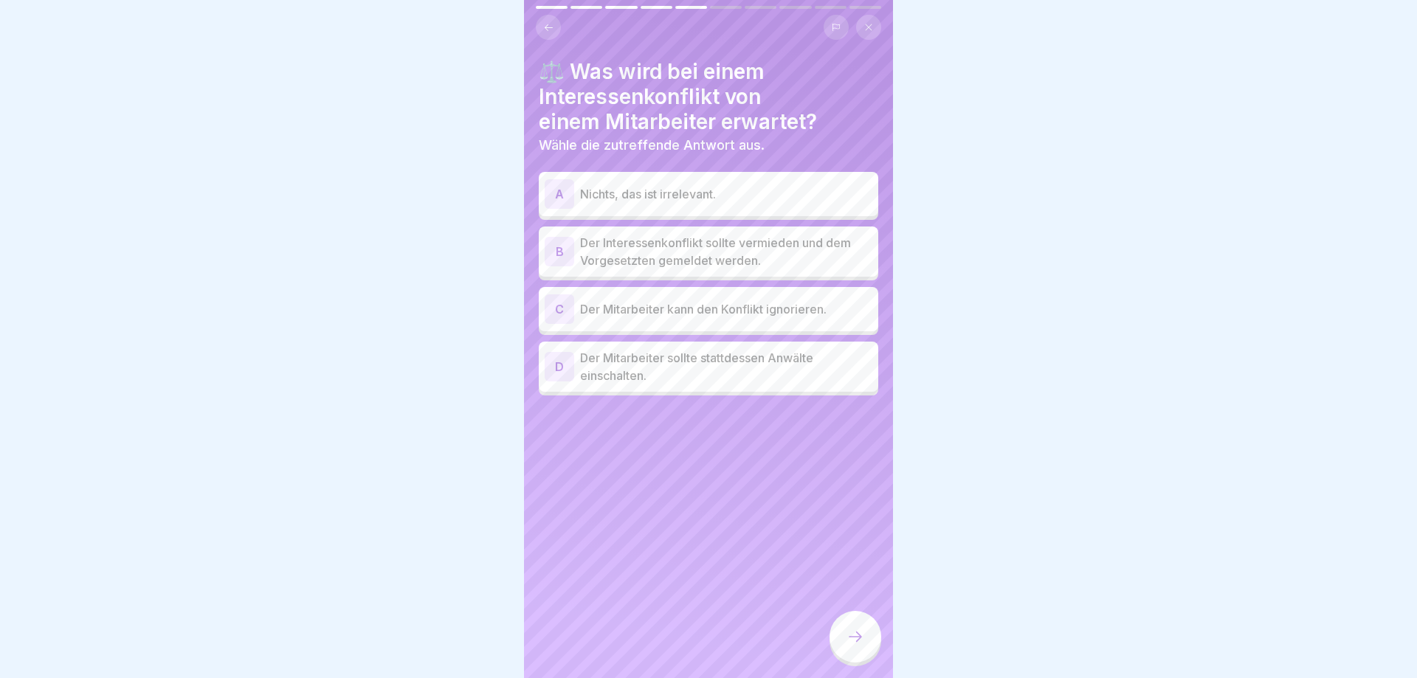
click at [662, 248] on p "Der Interessenkonflikt sollte vermieden und dem Vorgesetzten gemeldet werden." at bounding box center [726, 251] width 292 height 35
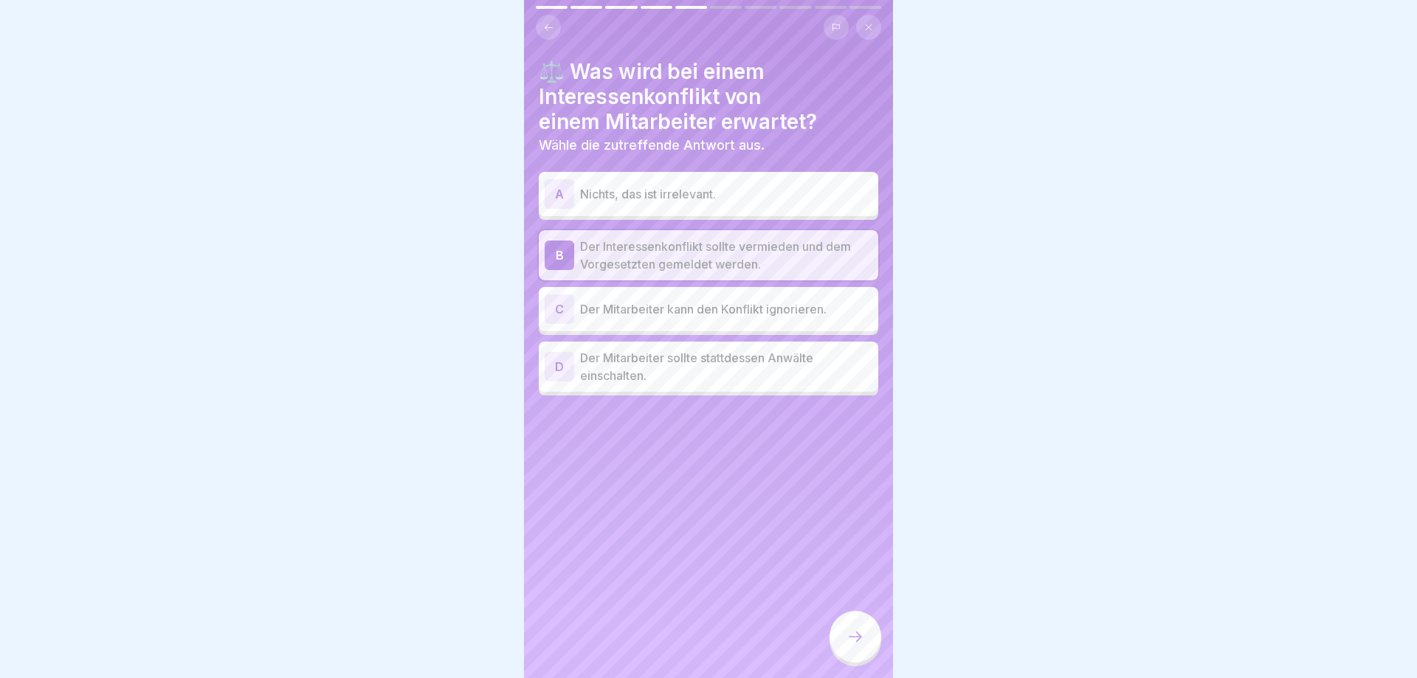
click at [851, 636] on icon at bounding box center [856, 637] width 18 height 18
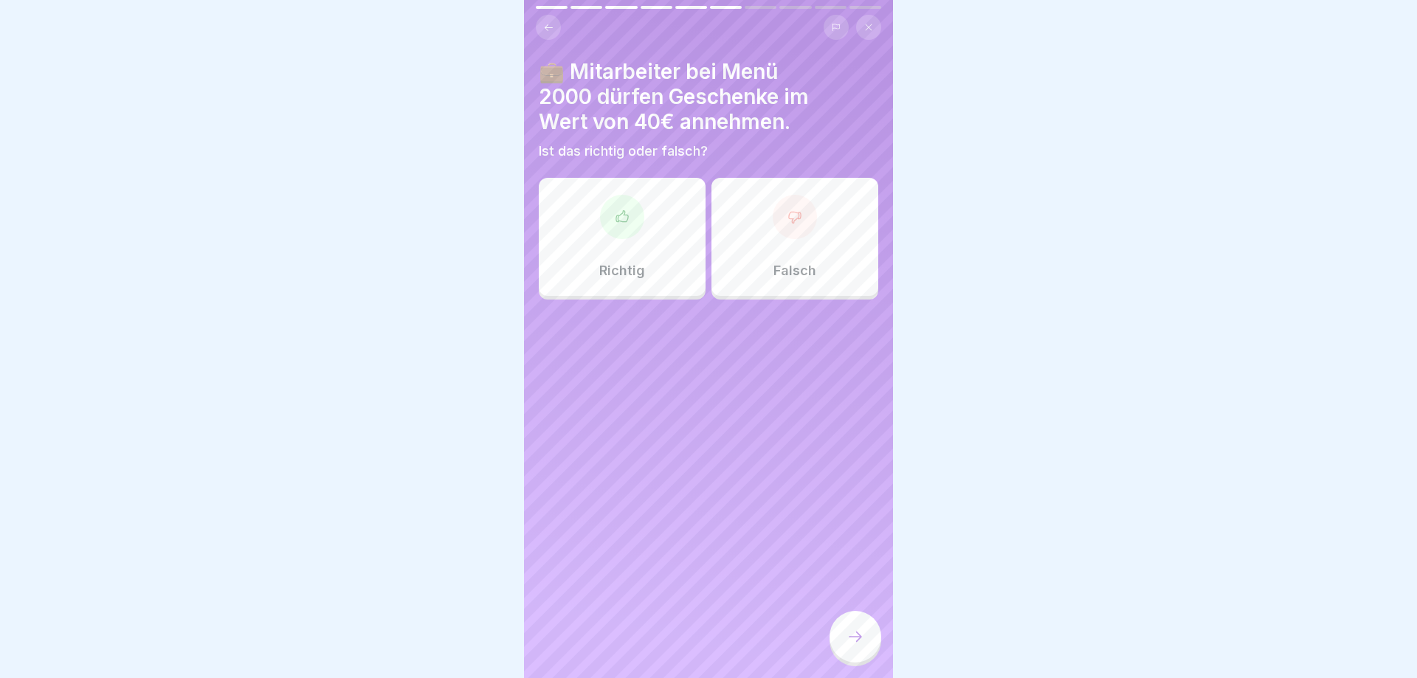
click at [806, 278] on p "Falsch" at bounding box center [795, 271] width 43 height 16
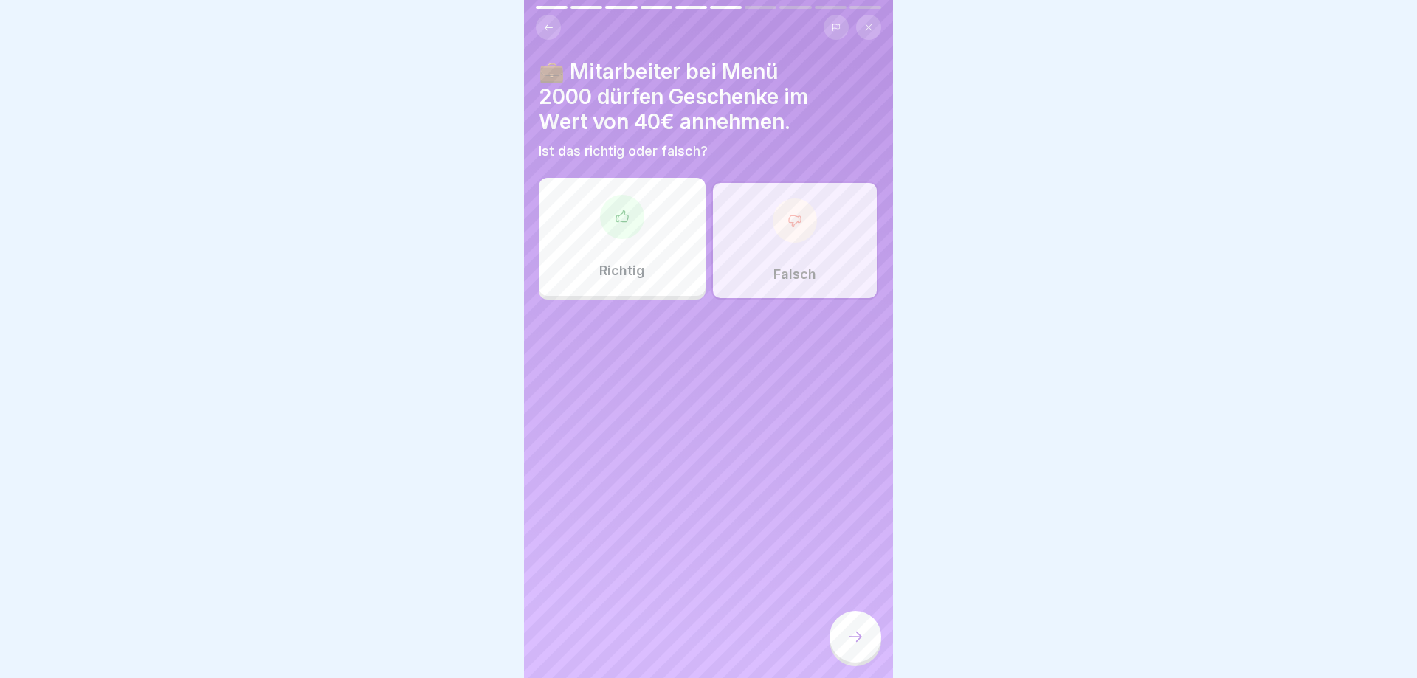
click at [852, 637] on icon at bounding box center [856, 637] width 18 height 18
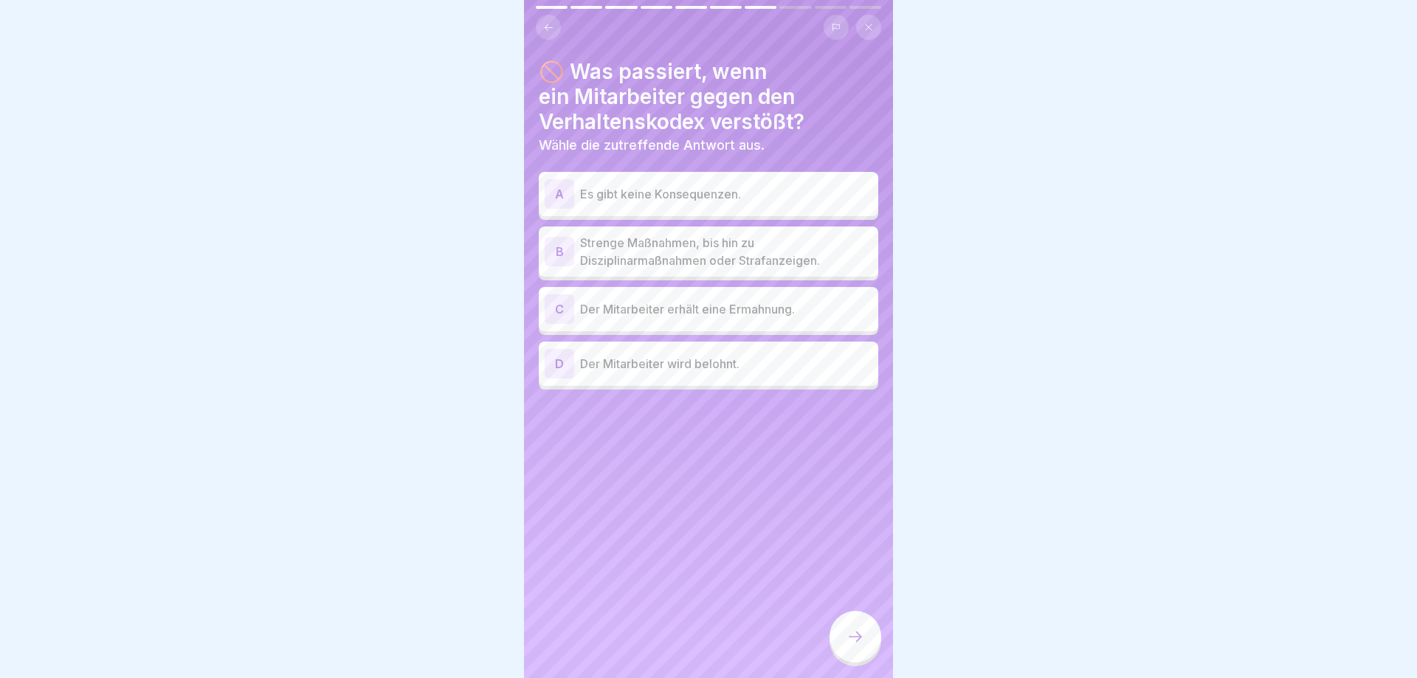
click at [748, 236] on p "Strenge Maßnahmen, bis hin zu Disziplinarmaßnahmen oder Strafanzeigen." at bounding box center [726, 251] width 292 height 35
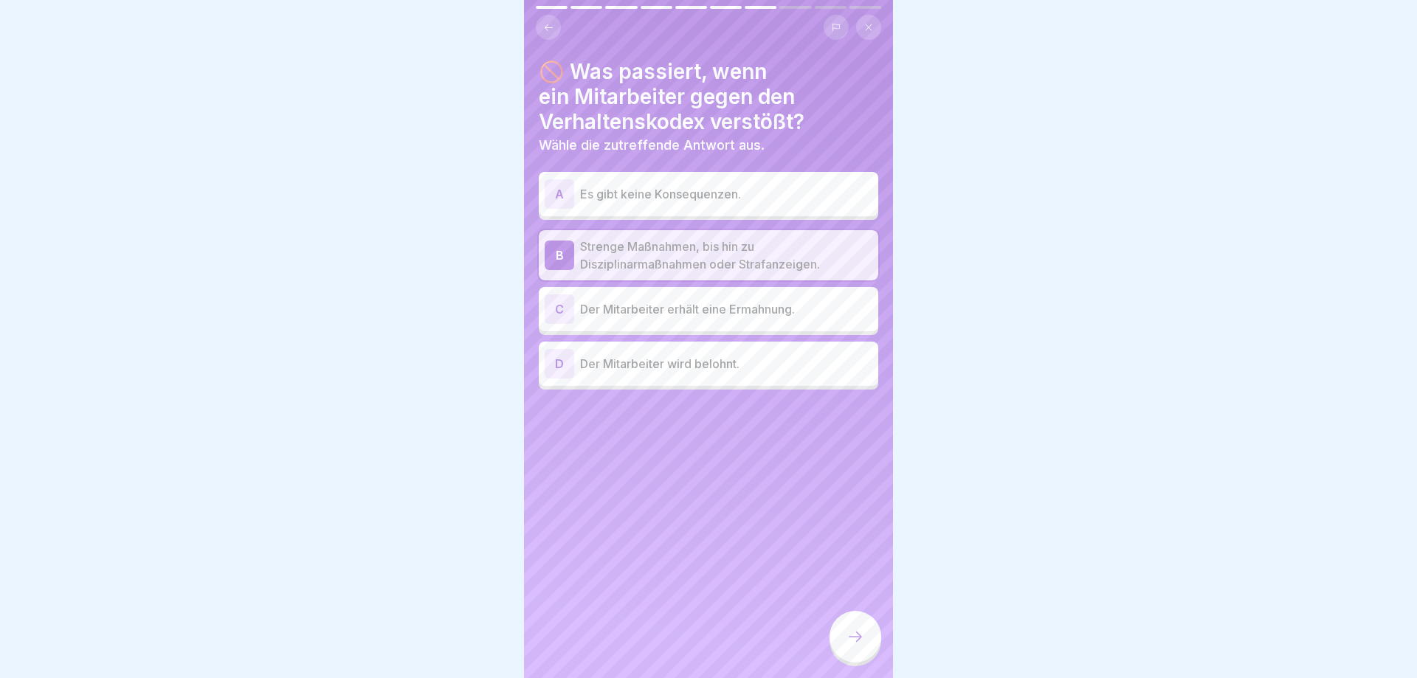
click at [867, 636] on div at bounding box center [856, 637] width 52 height 52
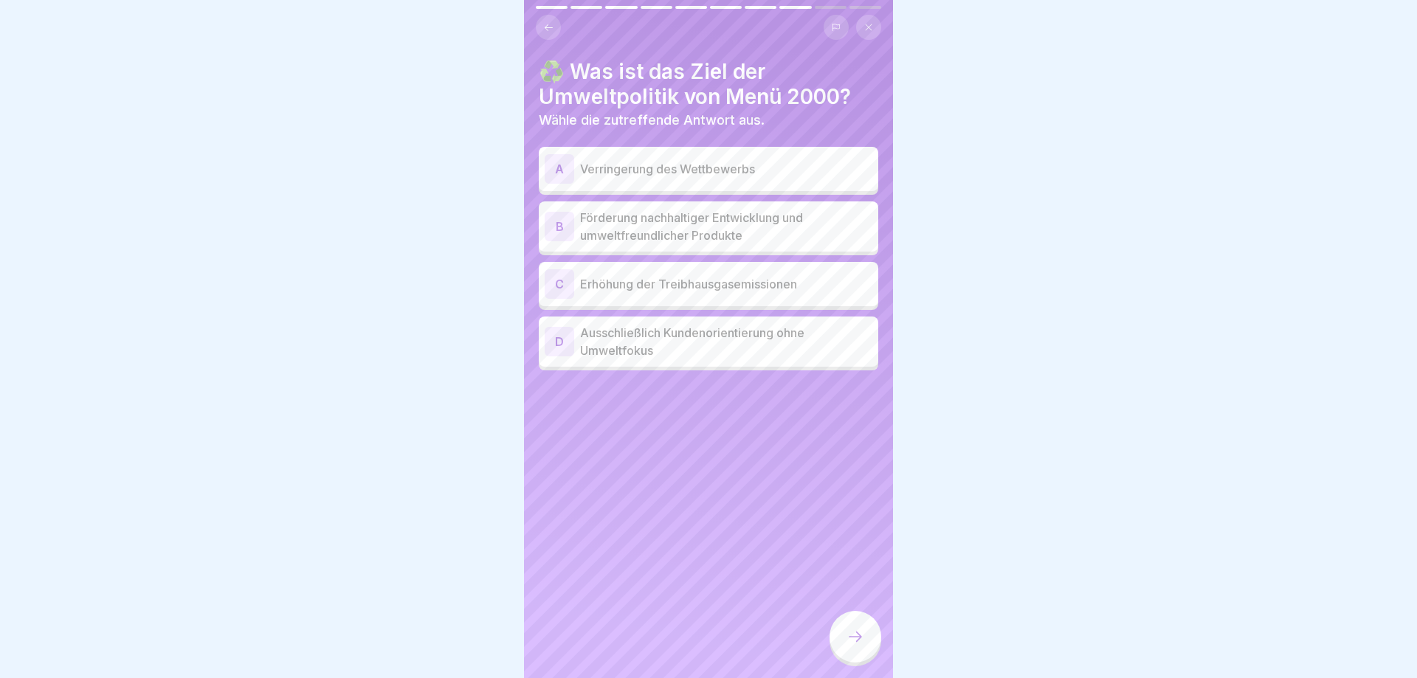
click at [735, 234] on p "Förderung nachhaltiger Entwicklung und umweltfreundlicher Produkte" at bounding box center [726, 226] width 292 height 35
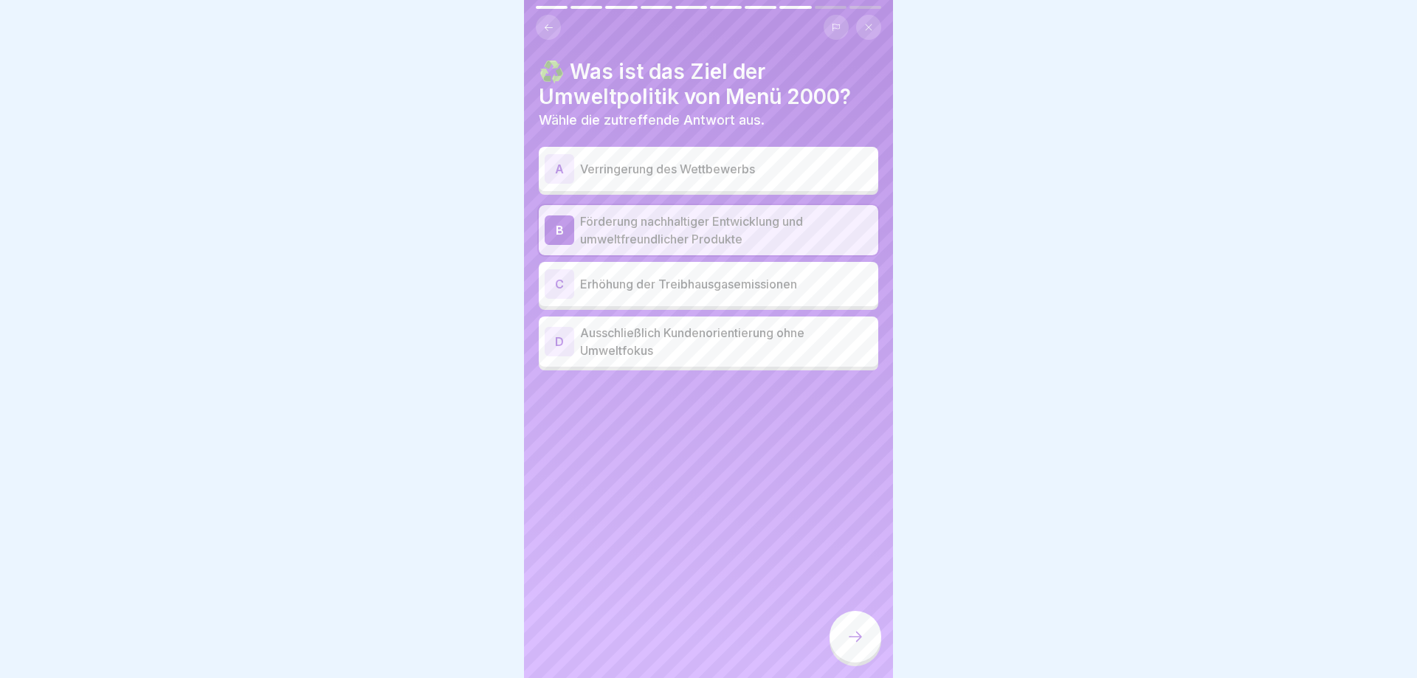
click at [849, 625] on div at bounding box center [856, 637] width 52 height 52
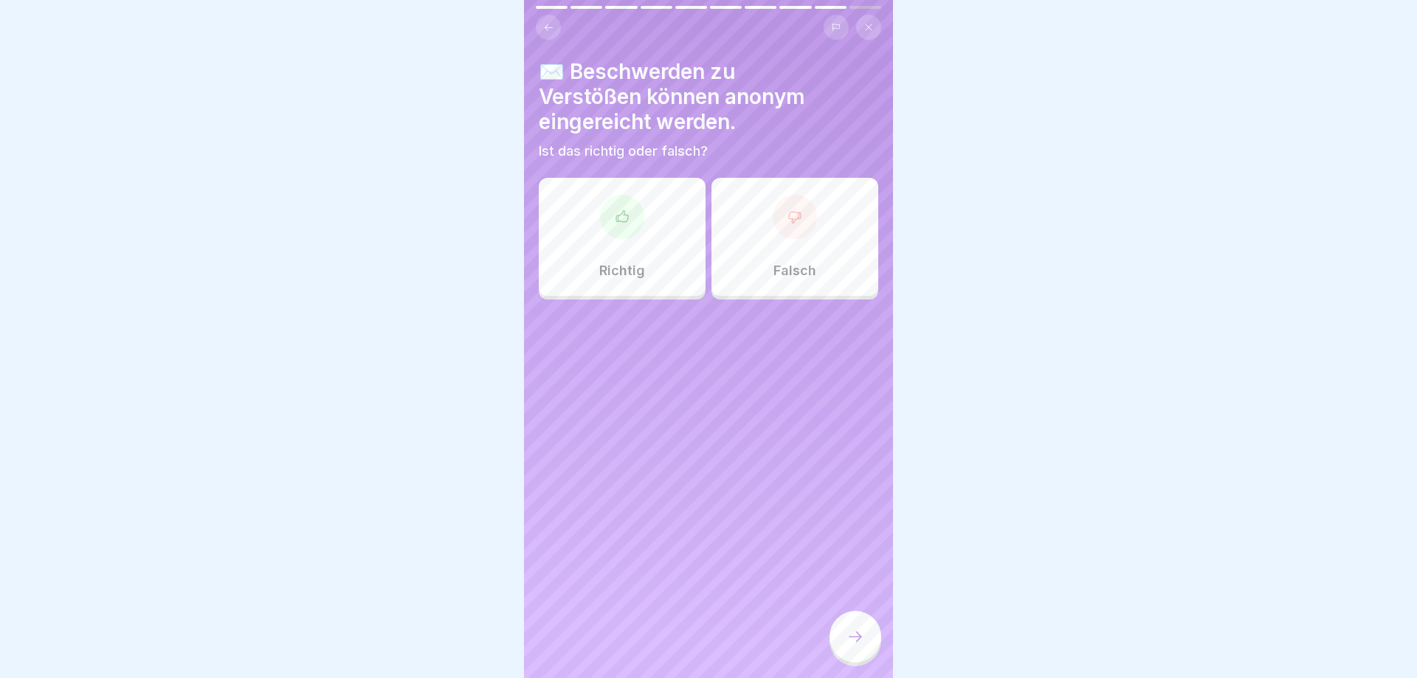
click at [599, 250] on div "Richtig" at bounding box center [622, 237] width 167 height 118
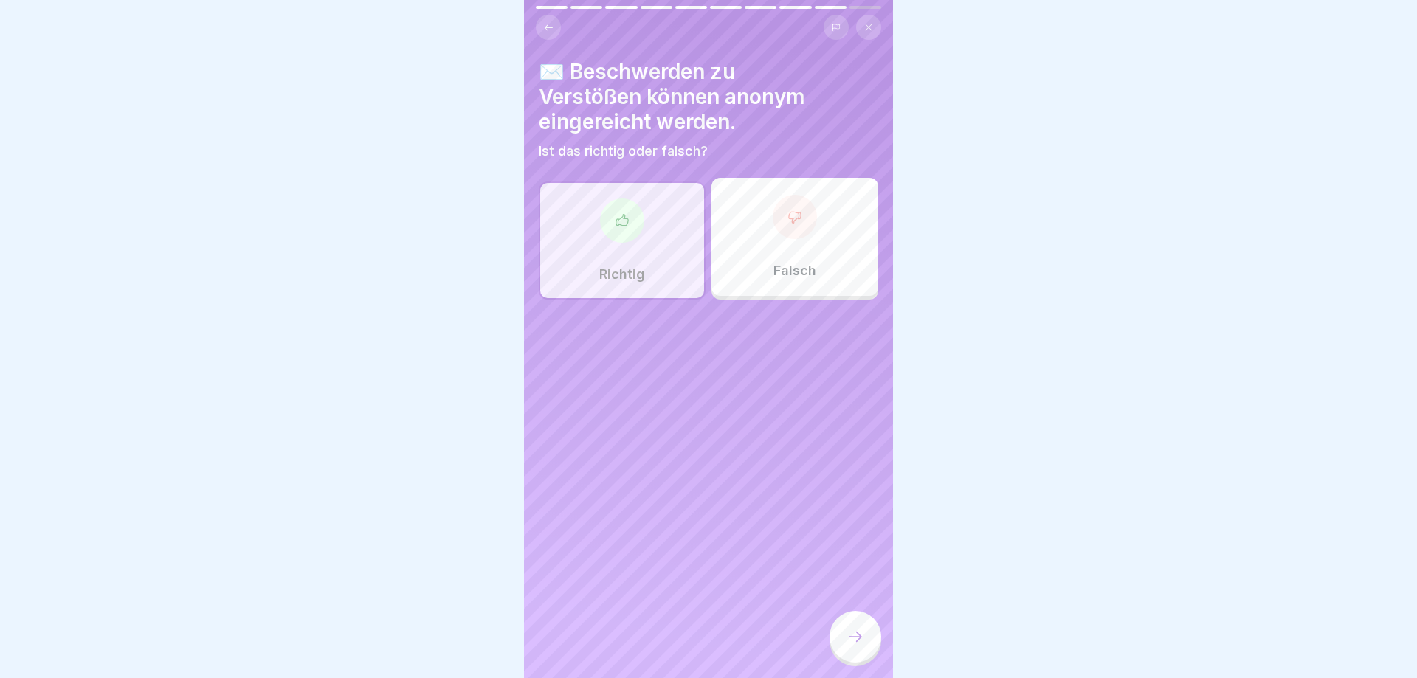
click at [853, 635] on icon at bounding box center [856, 637] width 18 height 18
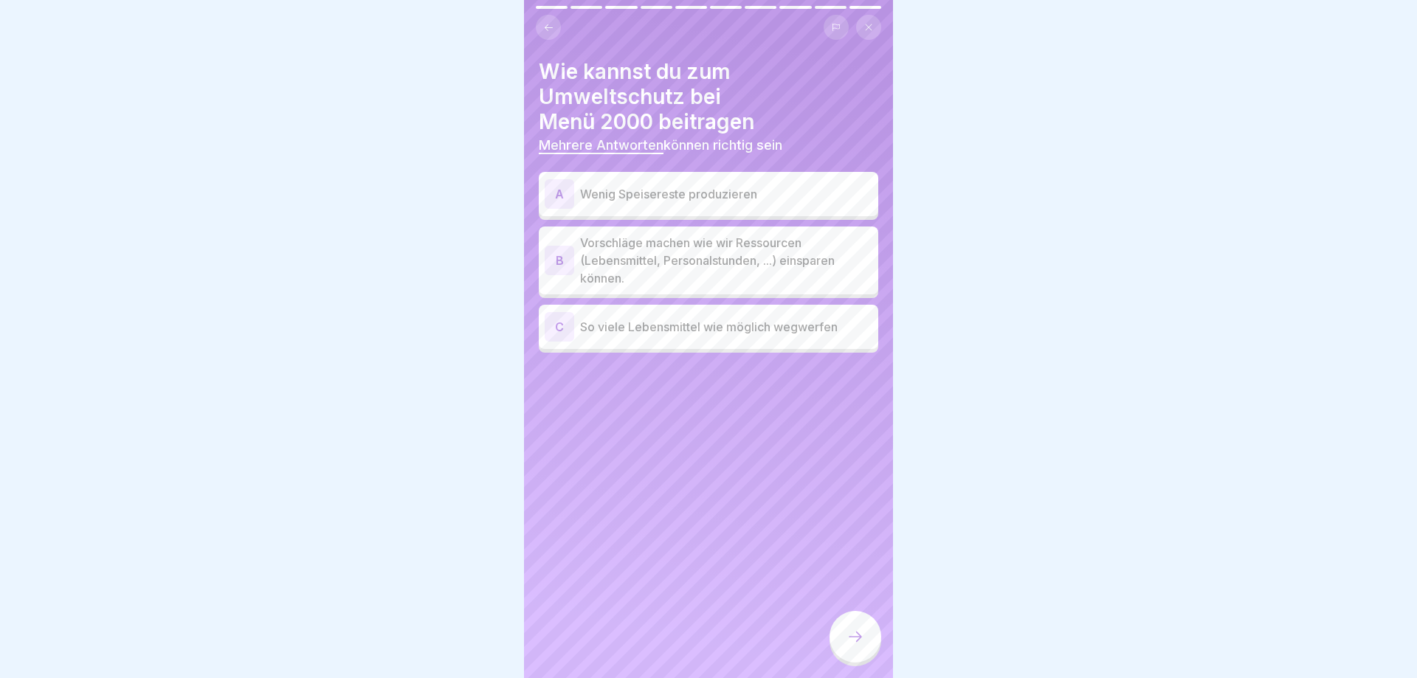
click at [670, 234] on p "Vorschläge machen wie wir Ressourcen (Lebensmittel, Personalstunden, ...) einsp…" at bounding box center [726, 260] width 292 height 53
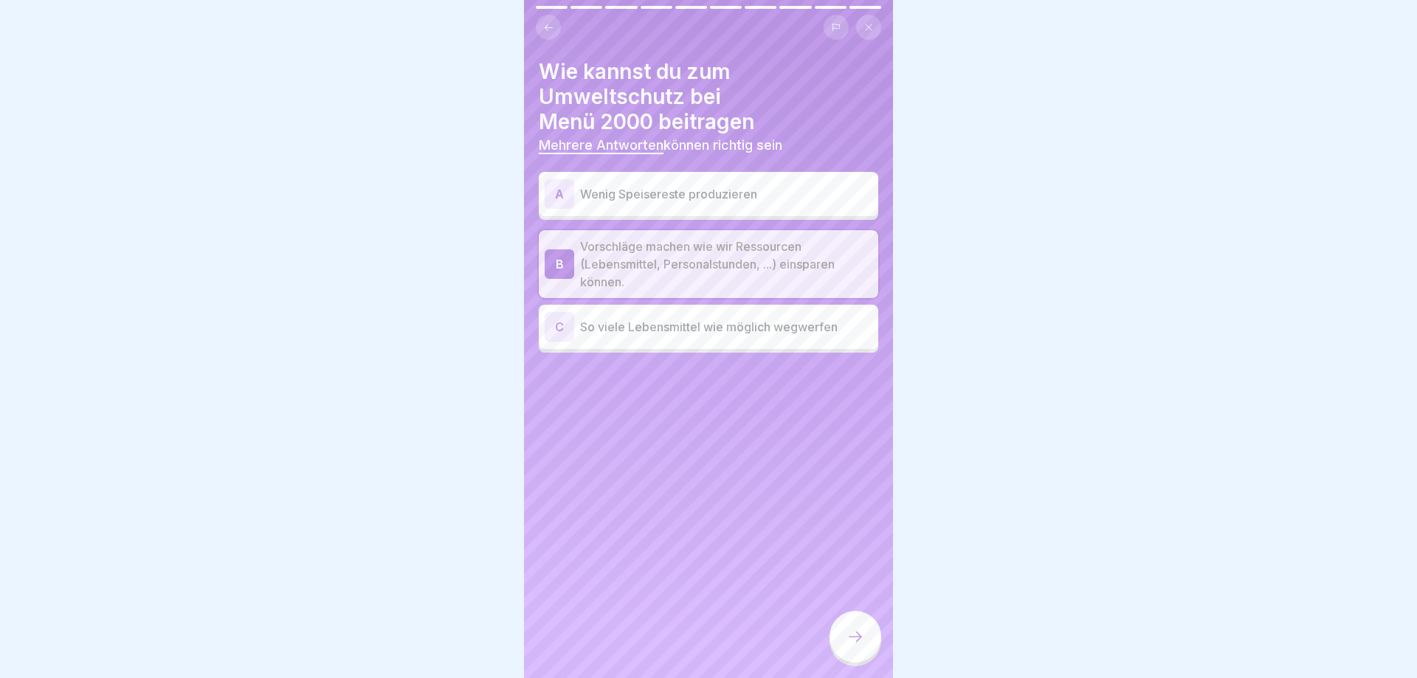
click at [858, 634] on icon at bounding box center [856, 637] width 18 height 18
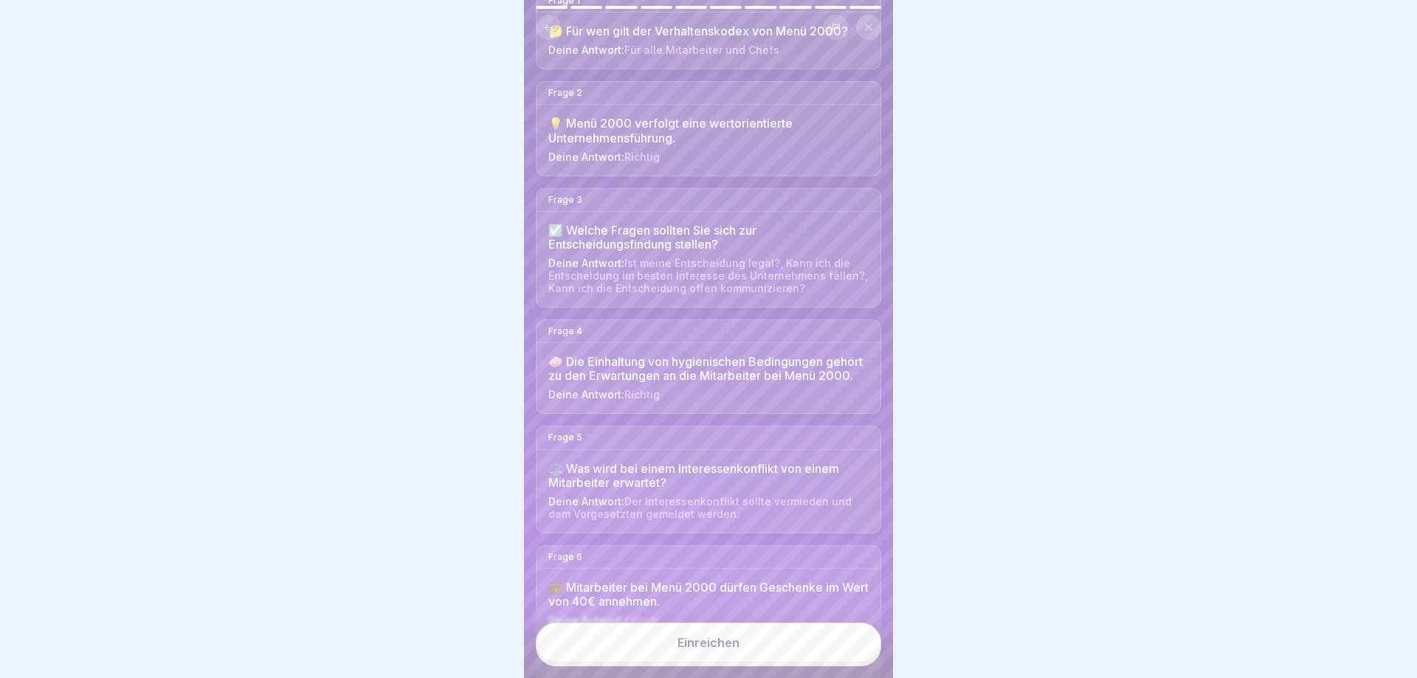
scroll to position [177, 0]
click at [740, 649] on button "Einreichen" at bounding box center [708, 643] width 345 height 40
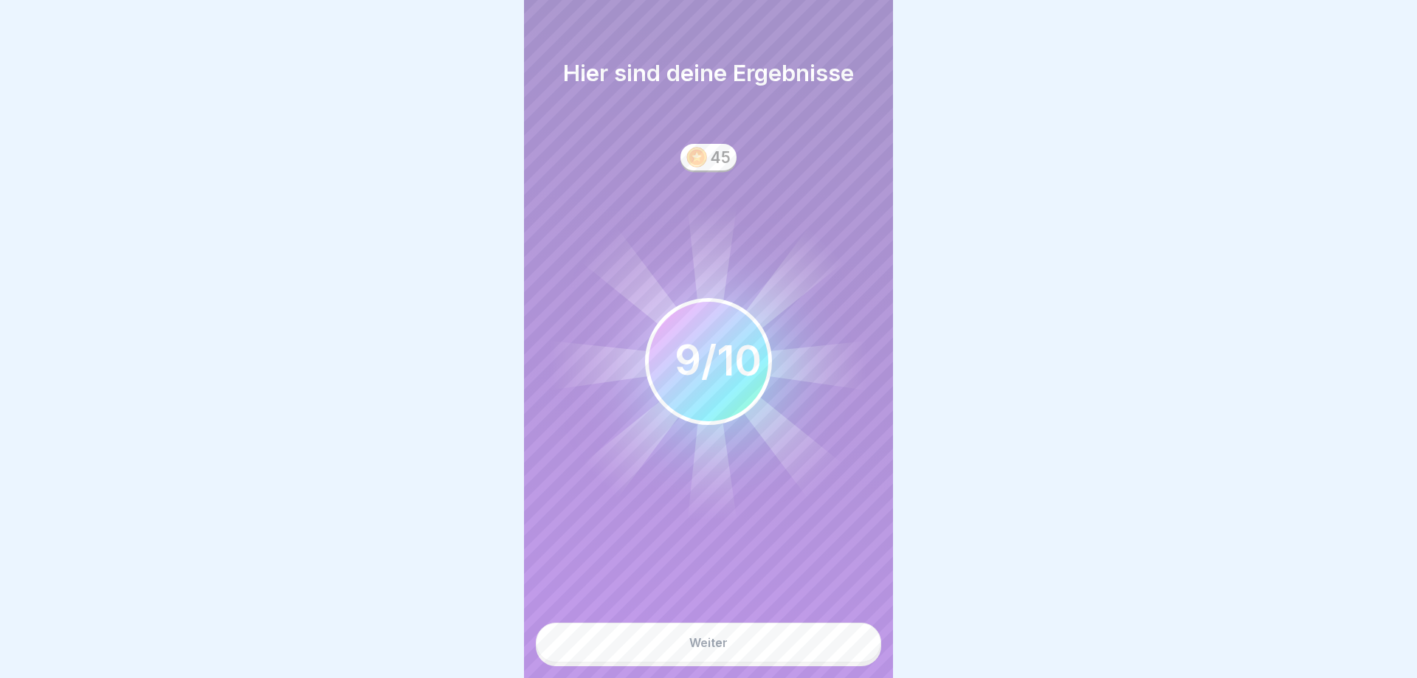
click at [740, 649] on button "Weiter" at bounding box center [708, 643] width 345 height 40
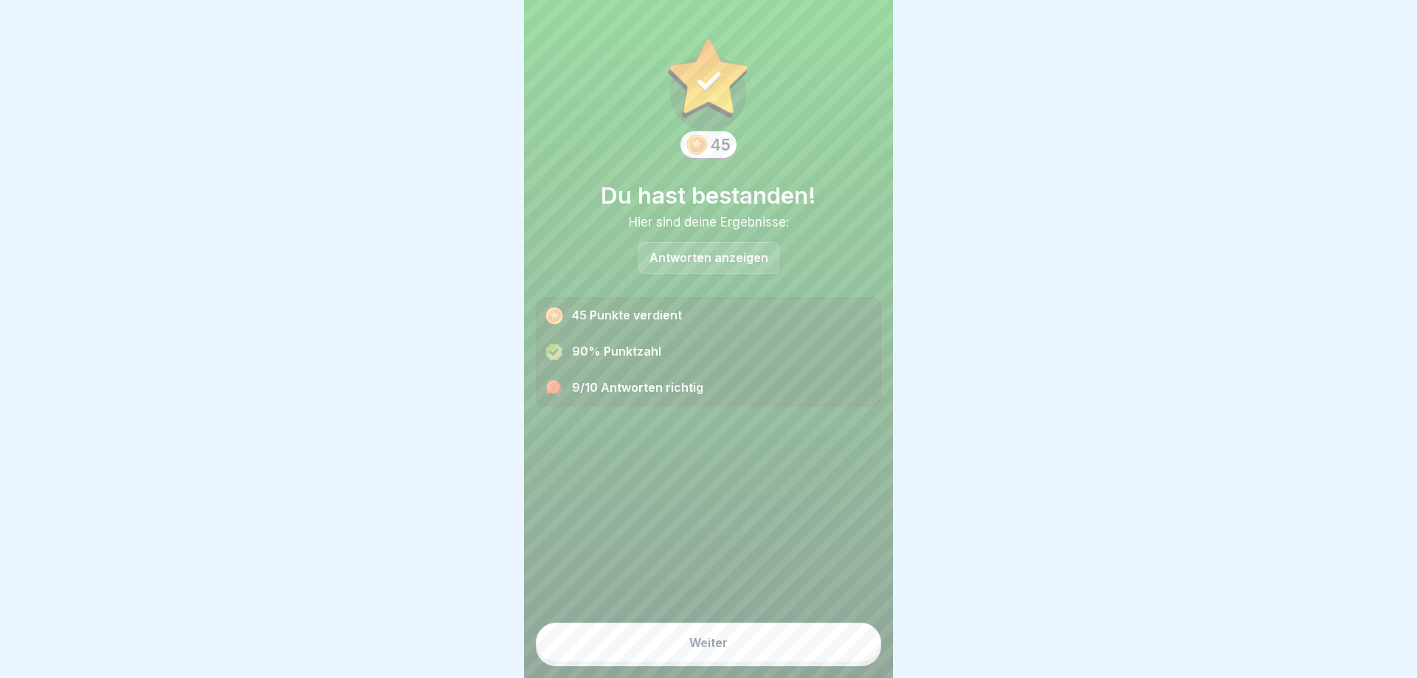
click at [740, 649] on button "Weiter" at bounding box center [708, 643] width 345 height 40
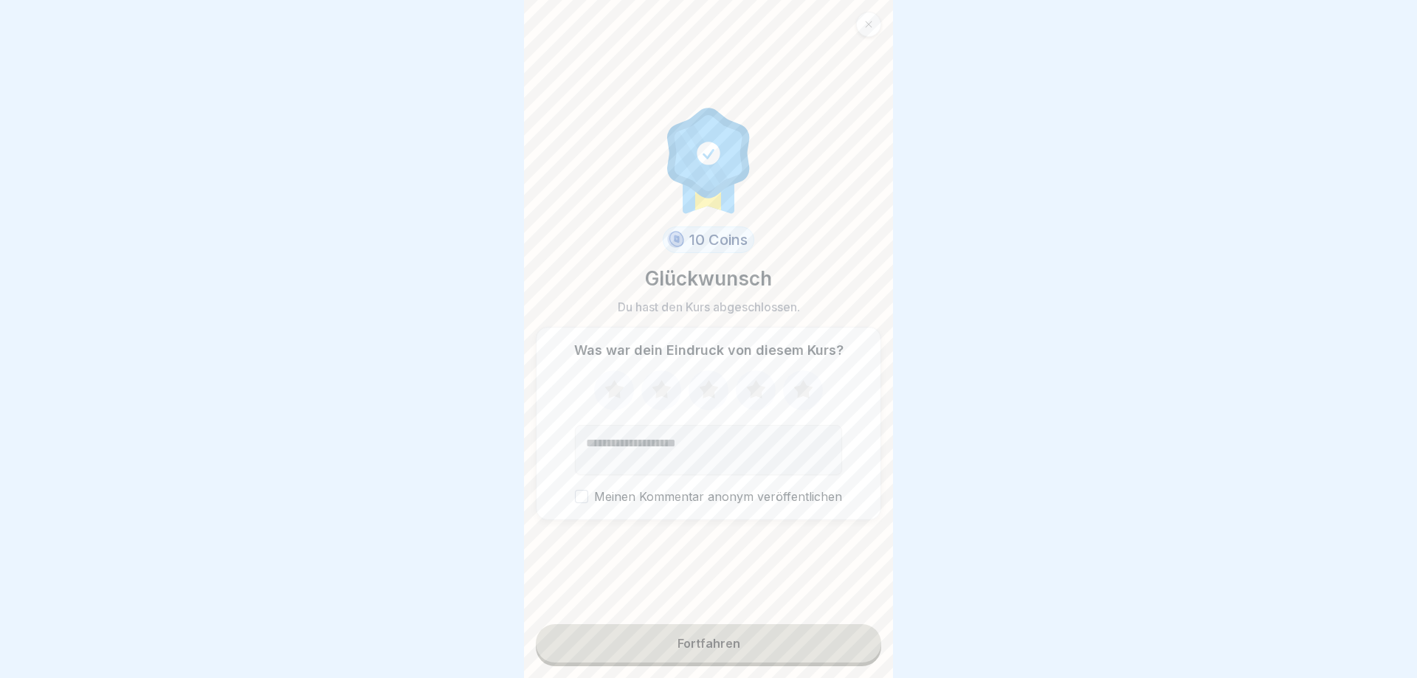
click at [802, 390] on icon at bounding box center [803, 389] width 19 height 18
click at [585, 499] on button "Meinen Kommentar anonym veröffentlichen" at bounding box center [581, 496] width 13 height 13
click at [740, 652] on button "Fortfahren" at bounding box center [708, 644] width 345 height 38
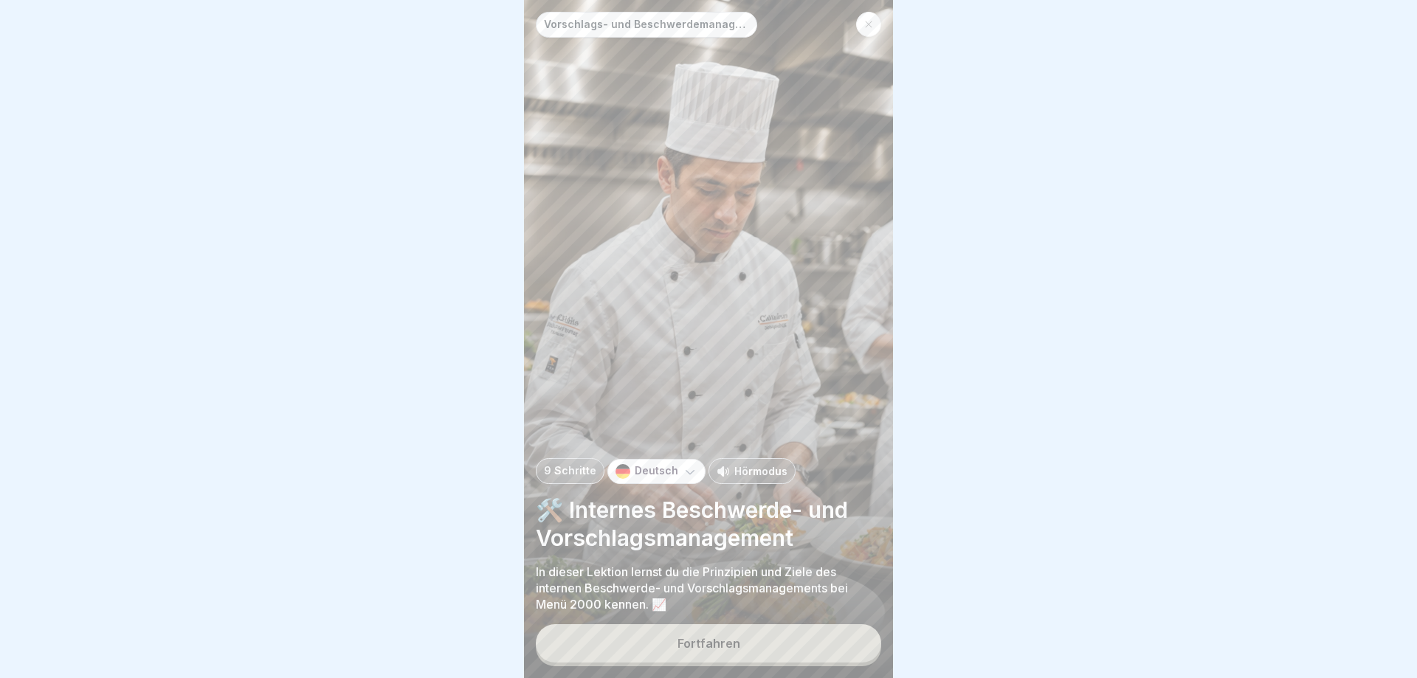
click at [870, 26] on icon at bounding box center [868, 24] width 9 height 9
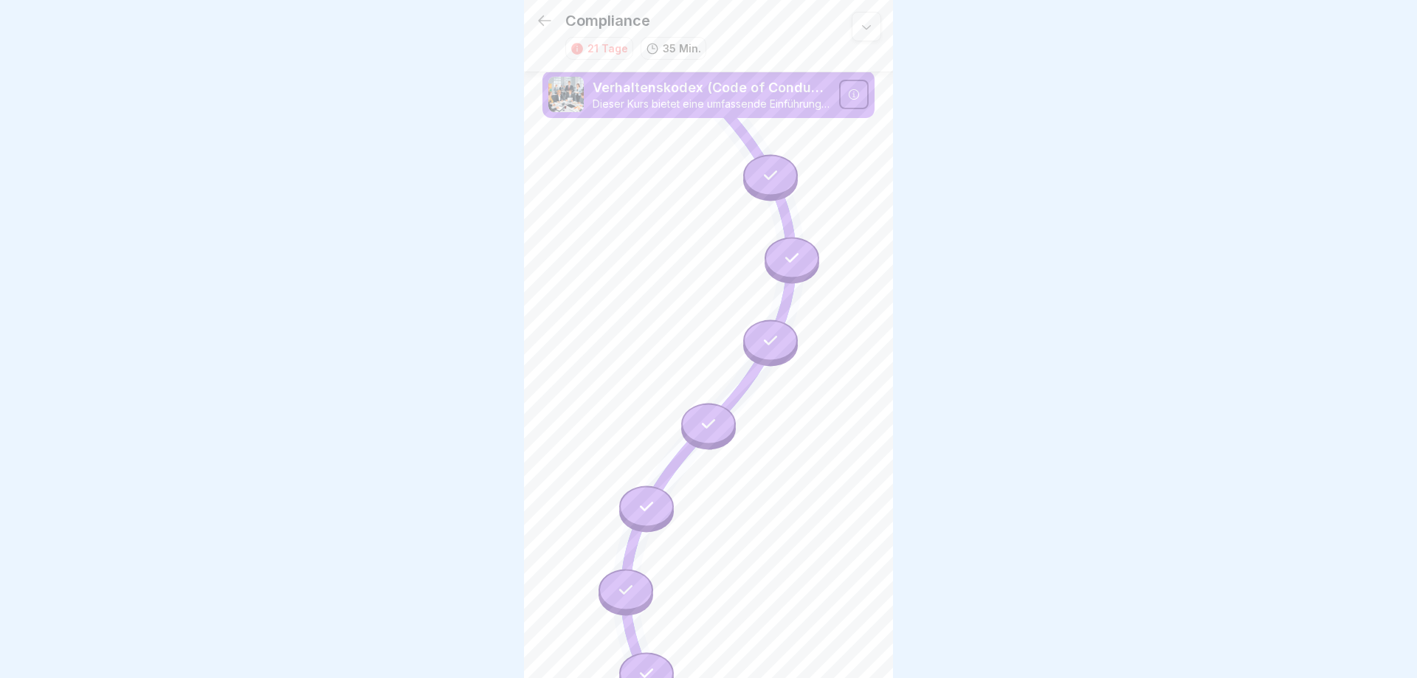
click at [547, 23] on icon at bounding box center [545, 21] width 18 height 18
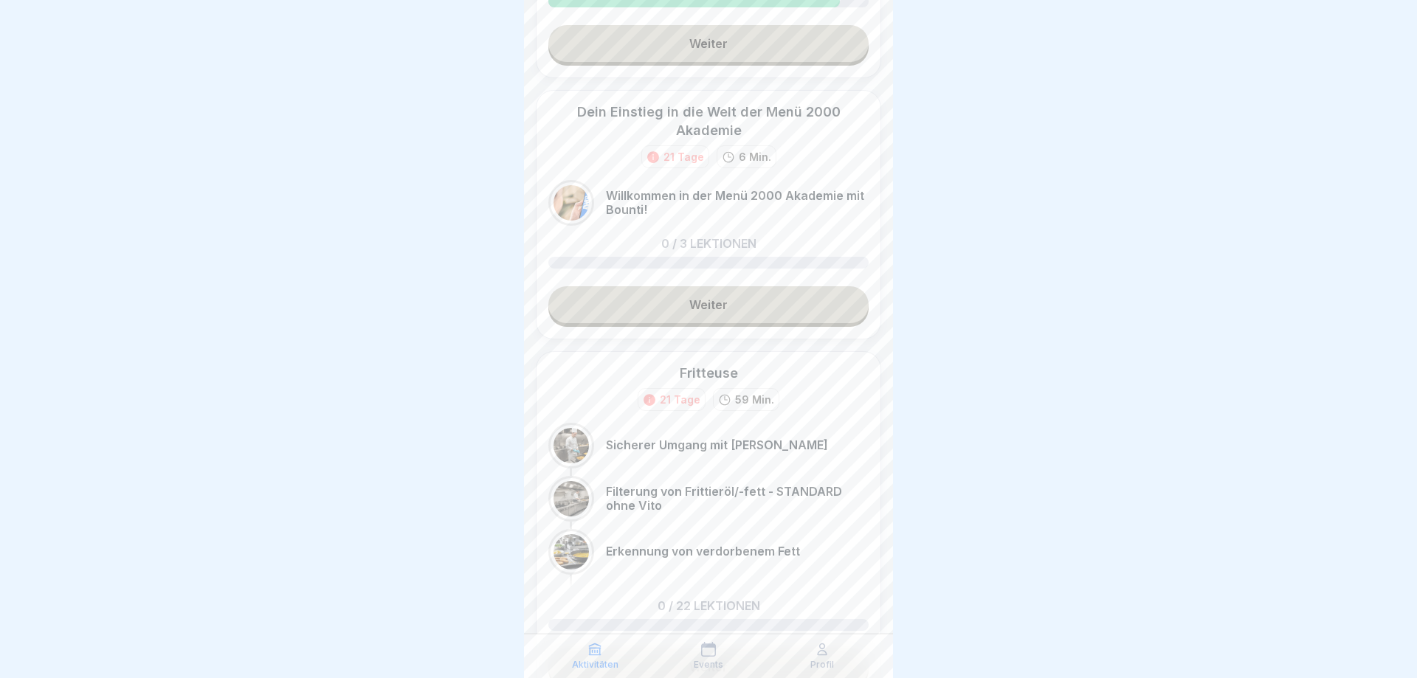
scroll to position [620, 0]
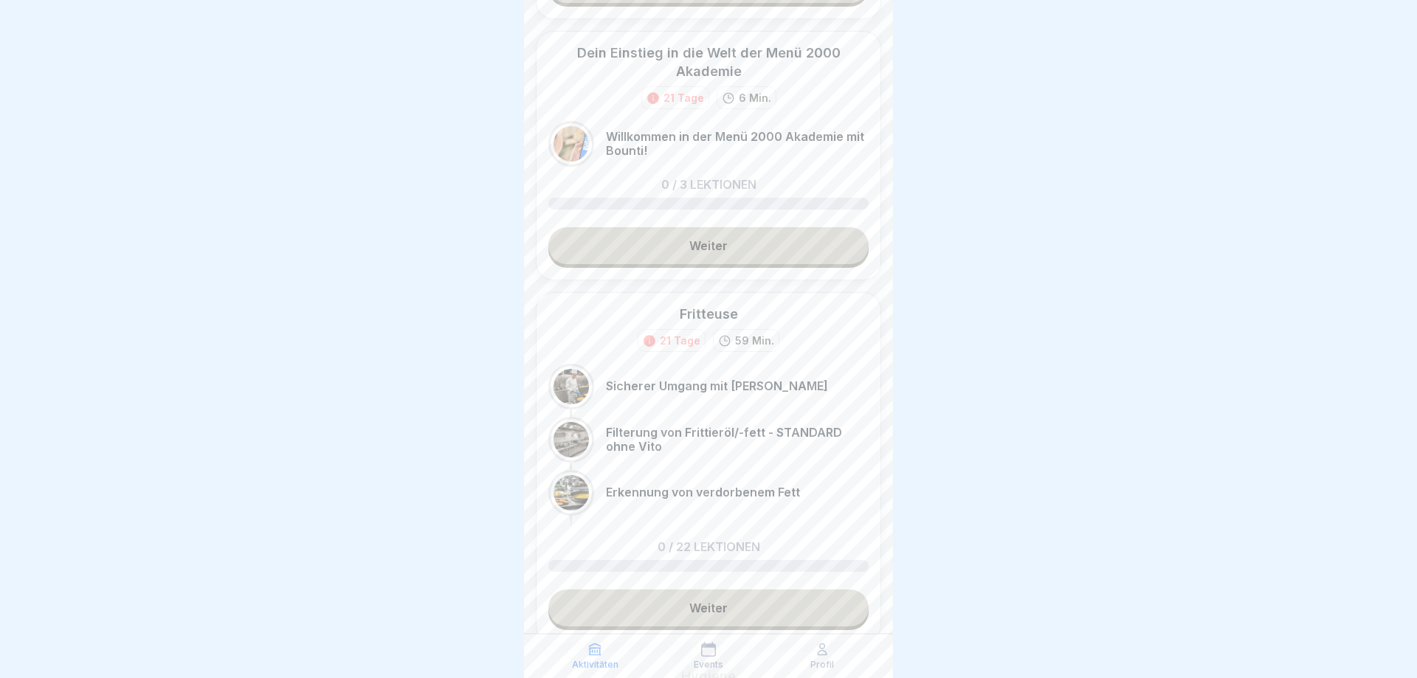
click at [687, 252] on link "Weiter" at bounding box center [708, 245] width 320 height 37
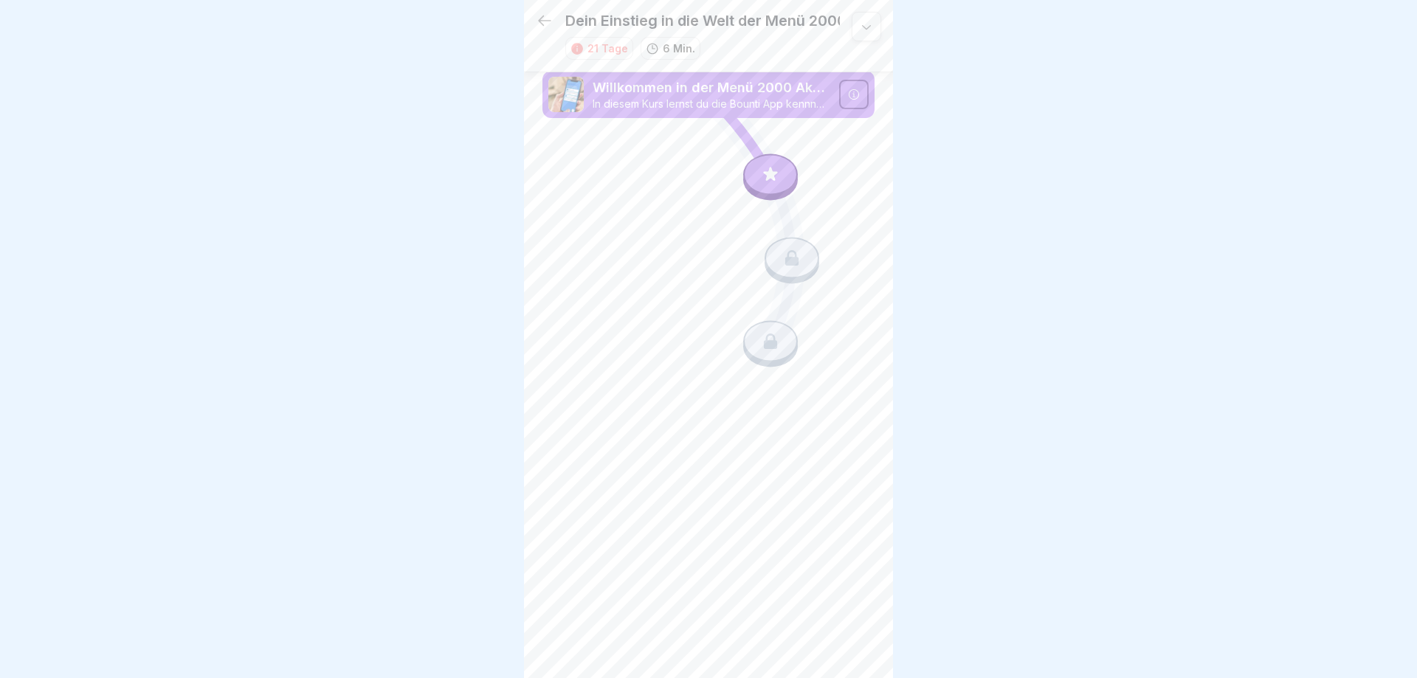
click at [768, 174] on icon at bounding box center [770, 174] width 19 height 19
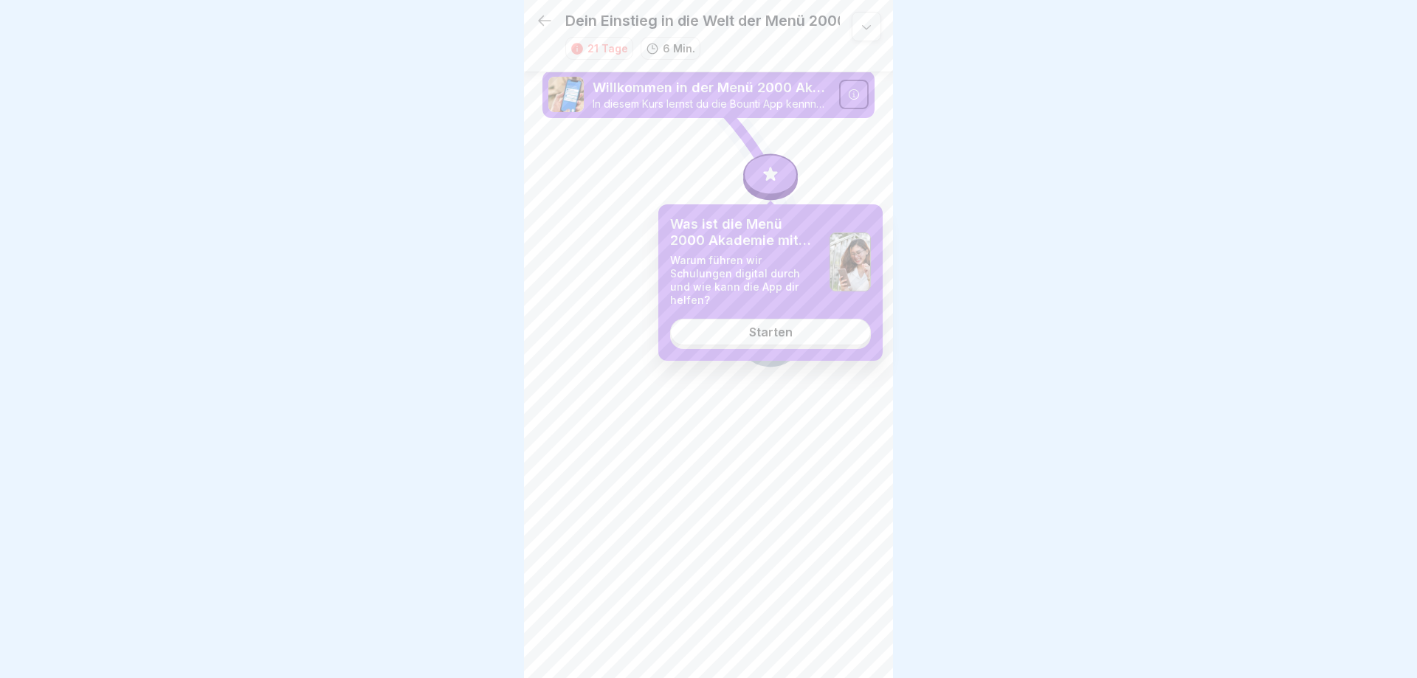
click at [785, 326] on div "Starten" at bounding box center [771, 332] width 44 height 13
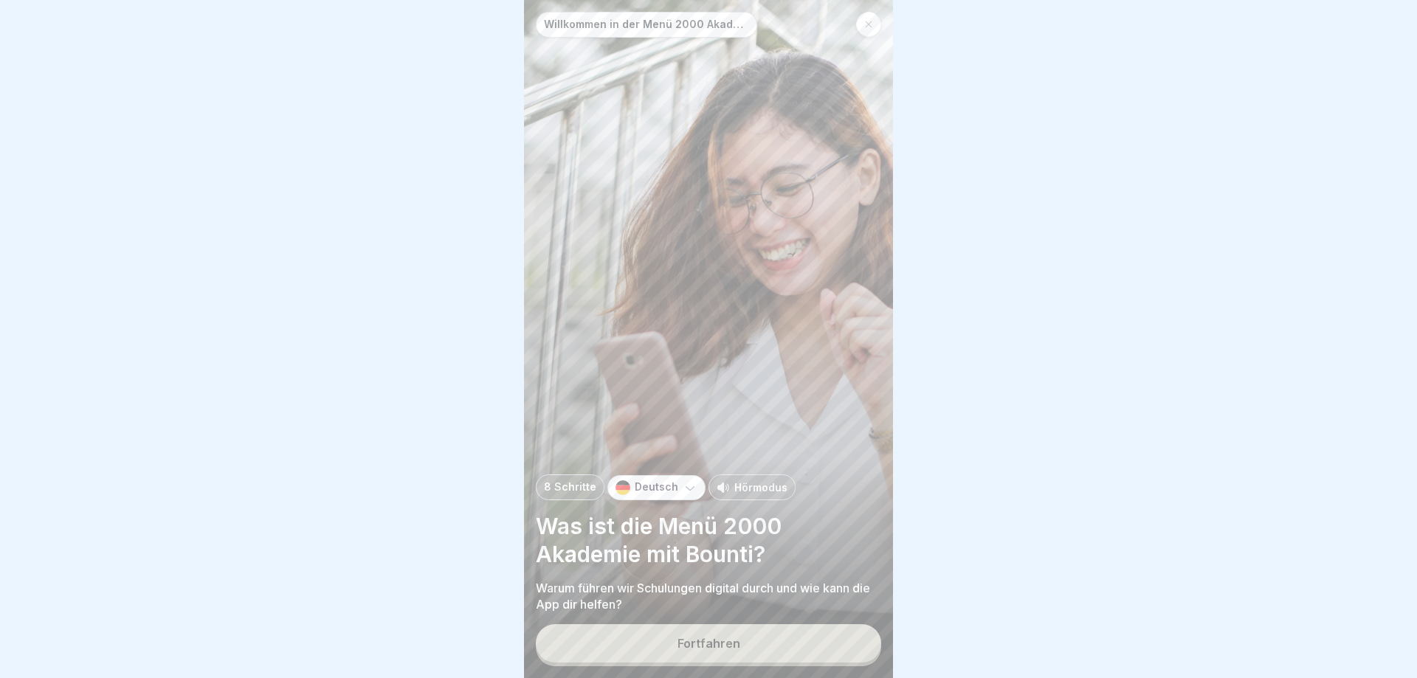
click at [746, 486] on p "Hörmodus" at bounding box center [761, 488] width 53 height 16
click at [756, 642] on button "Fortfahren" at bounding box center [708, 644] width 345 height 38
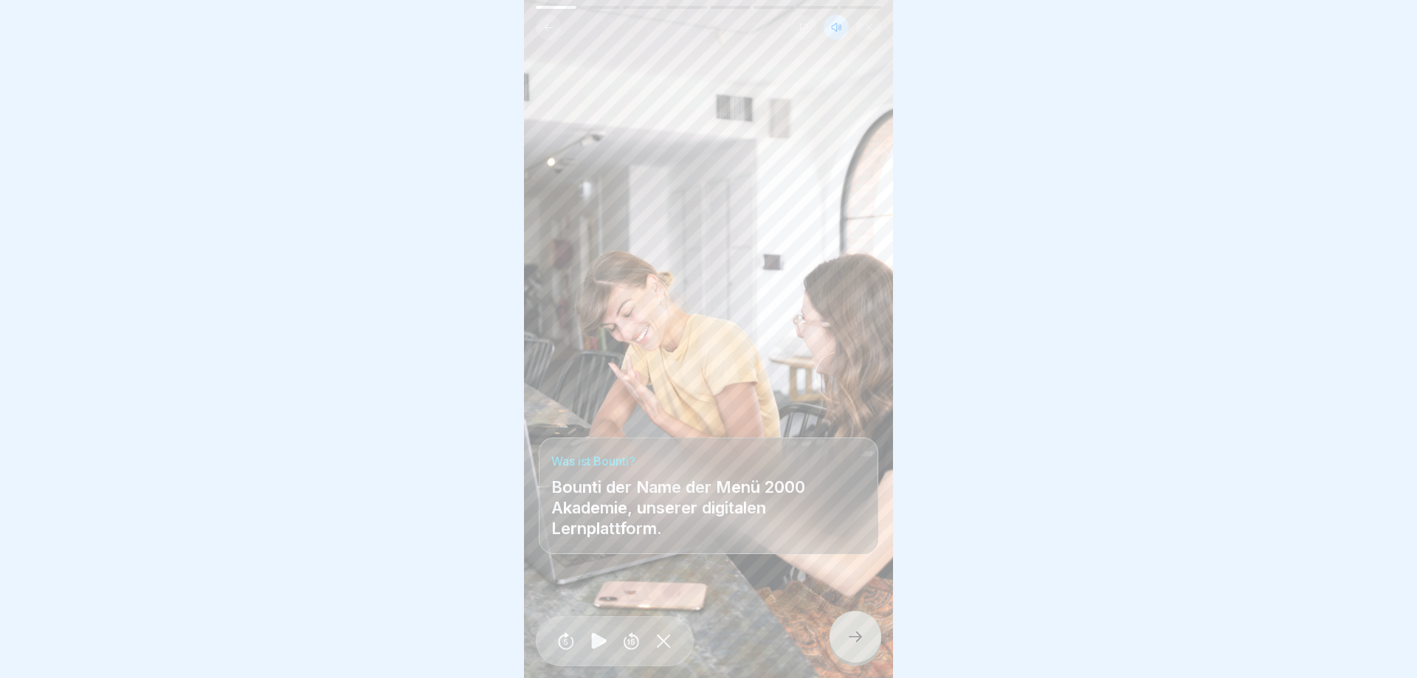
click at [851, 658] on div at bounding box center [856, 637] width 52 height 52
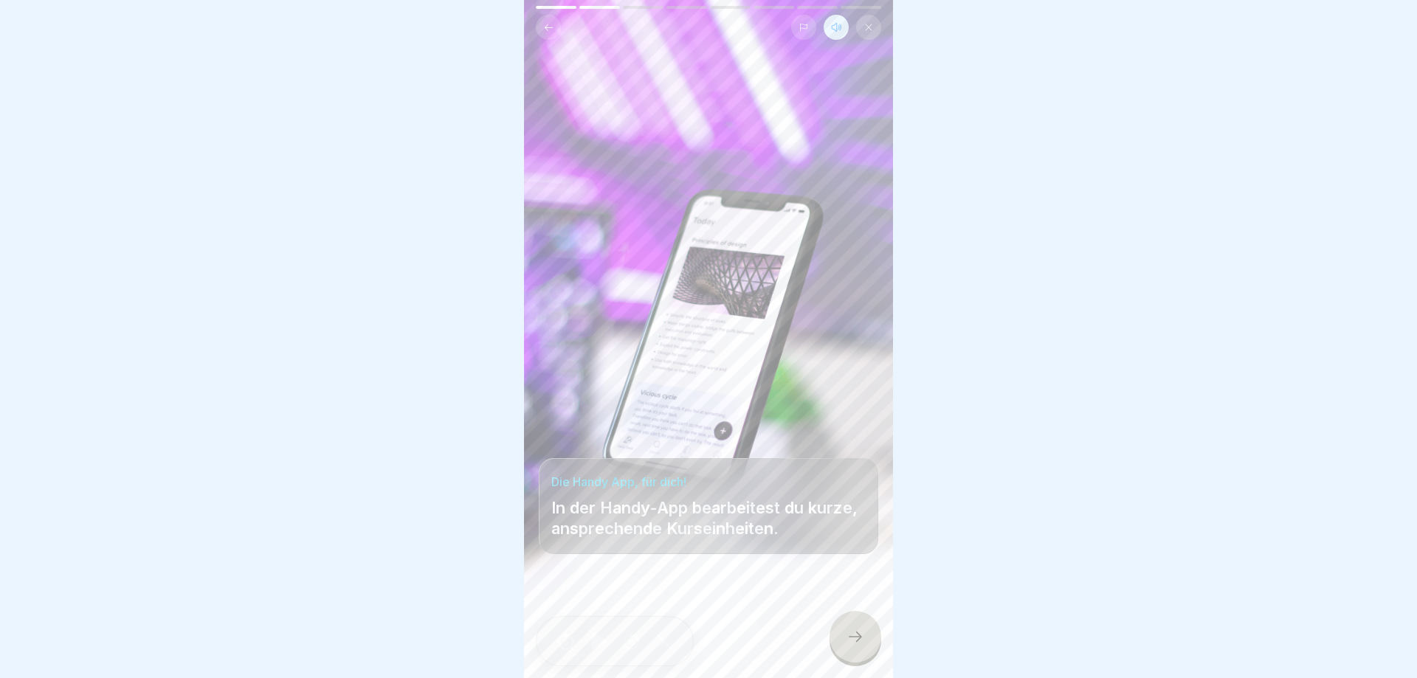
click at [846, 641] on div at bounding box center [856, 637] width 52 height 52
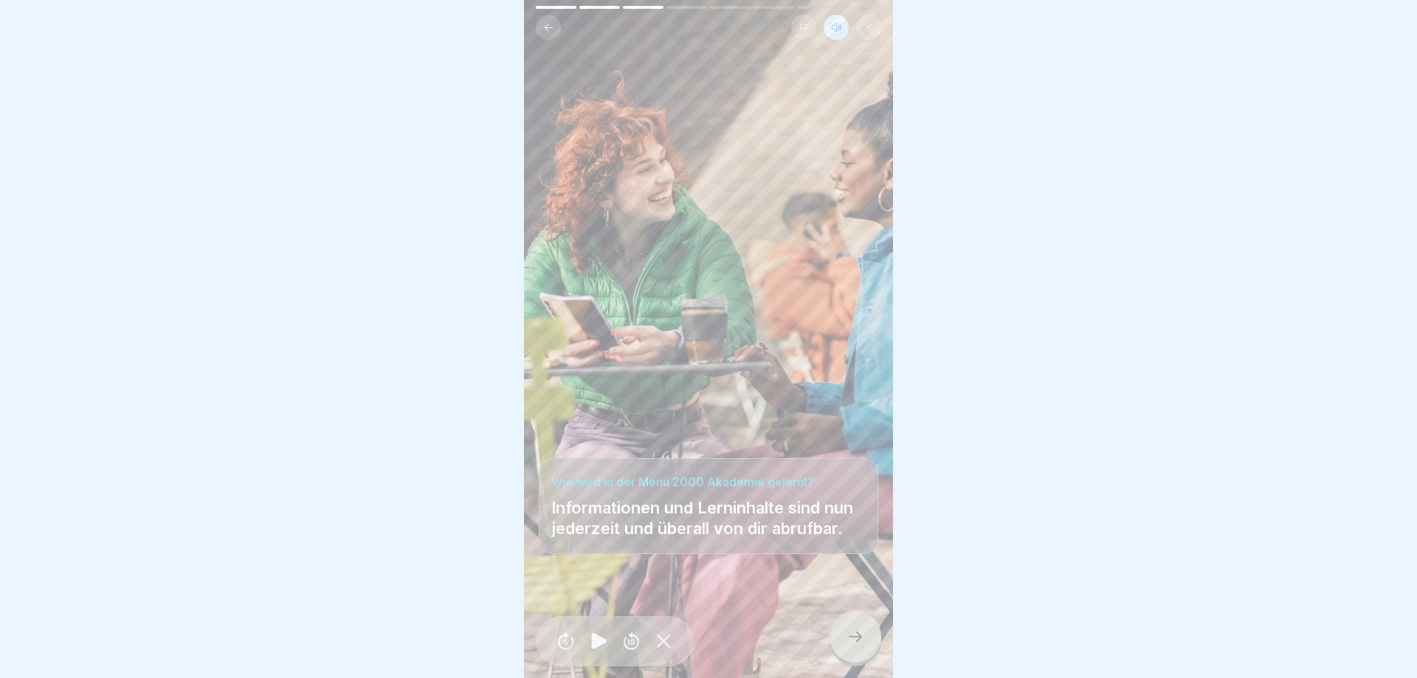
click at [846, 641] on div at bounding box center [856, 637] width 52 height 52
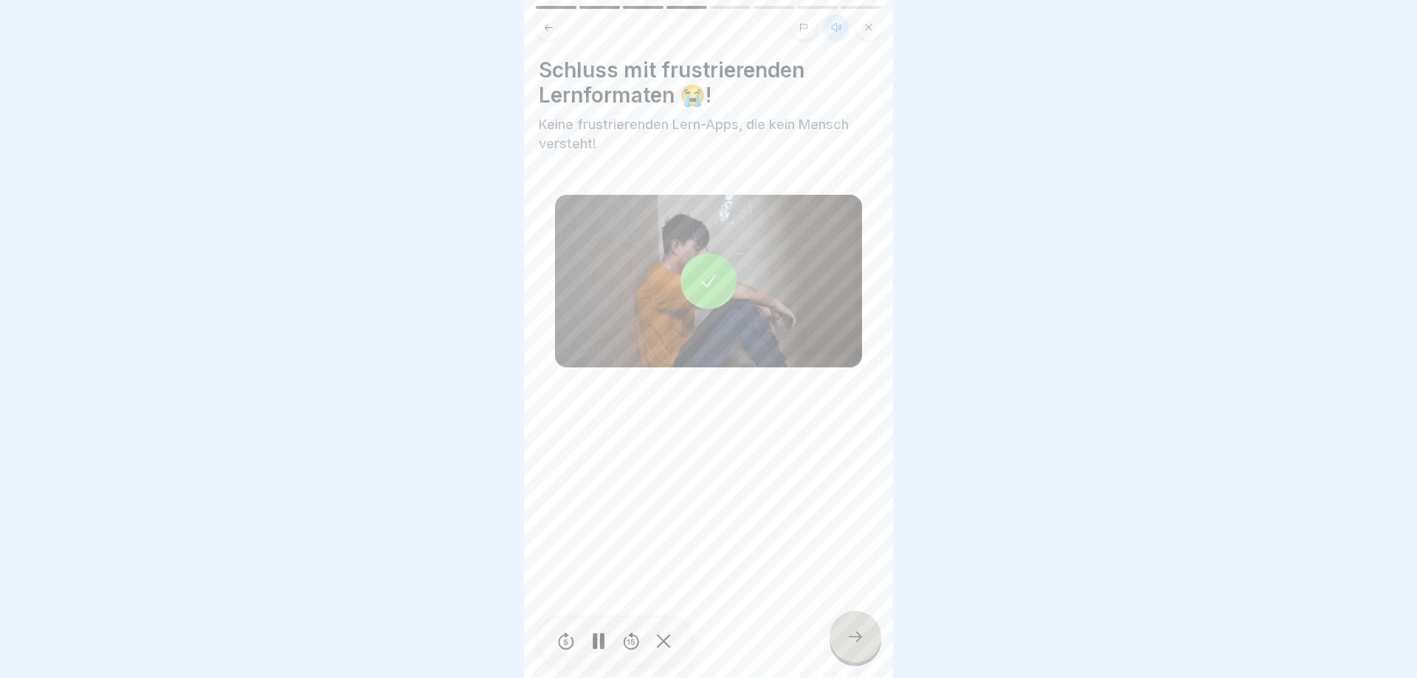
click at [837, 33] on button at bounding box center [836, 27] width 25 height 25
click at [857, 630] on icon at bounding box center [856, 637] width 18 height 18
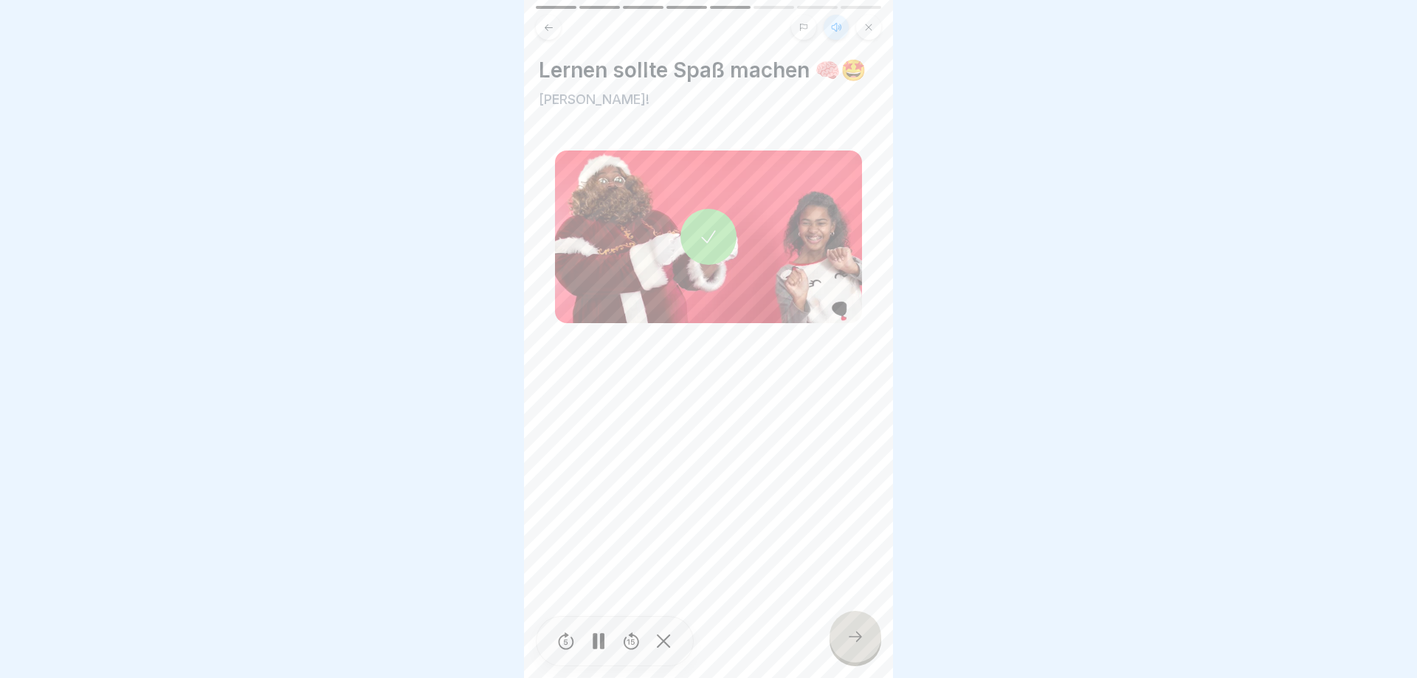
click at [857, 631] on icon at bounding box center [856, 637] width 18 height 18
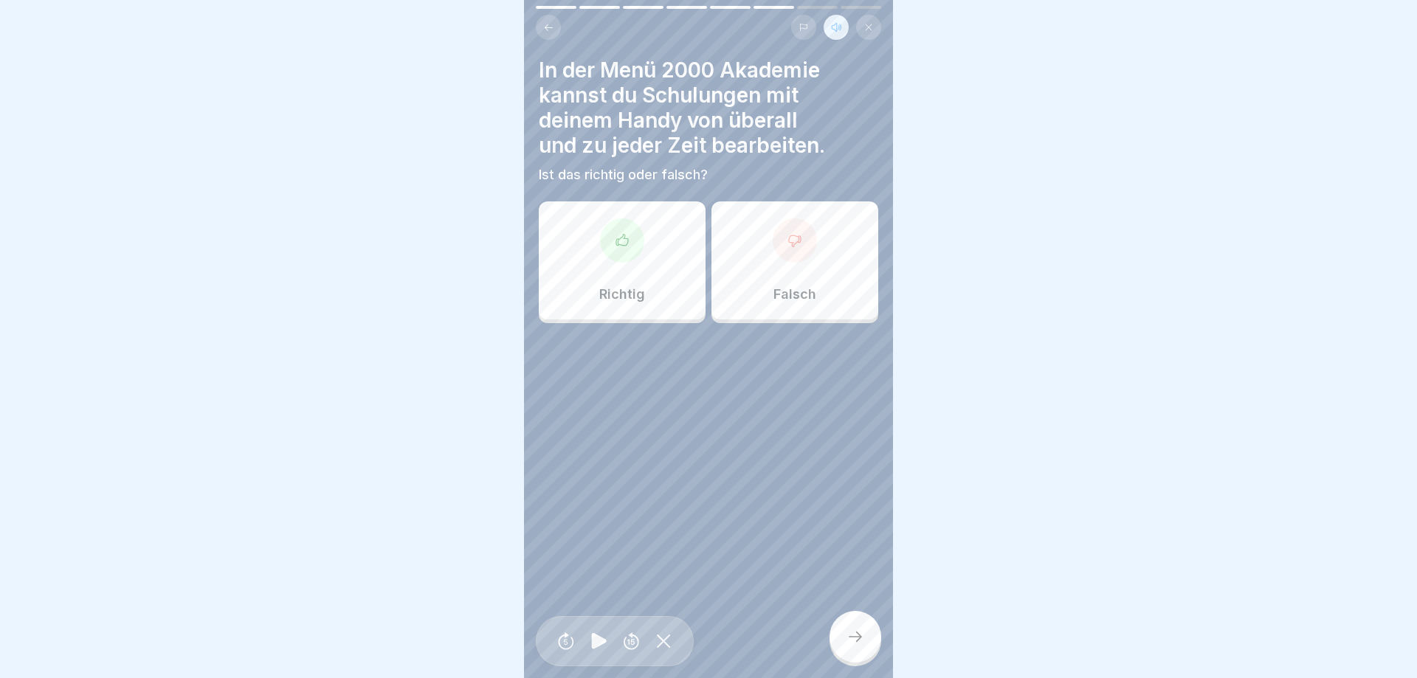
click at [577, 250] on div "Richtig" at bounding box center [622, 261] width 167 height 118
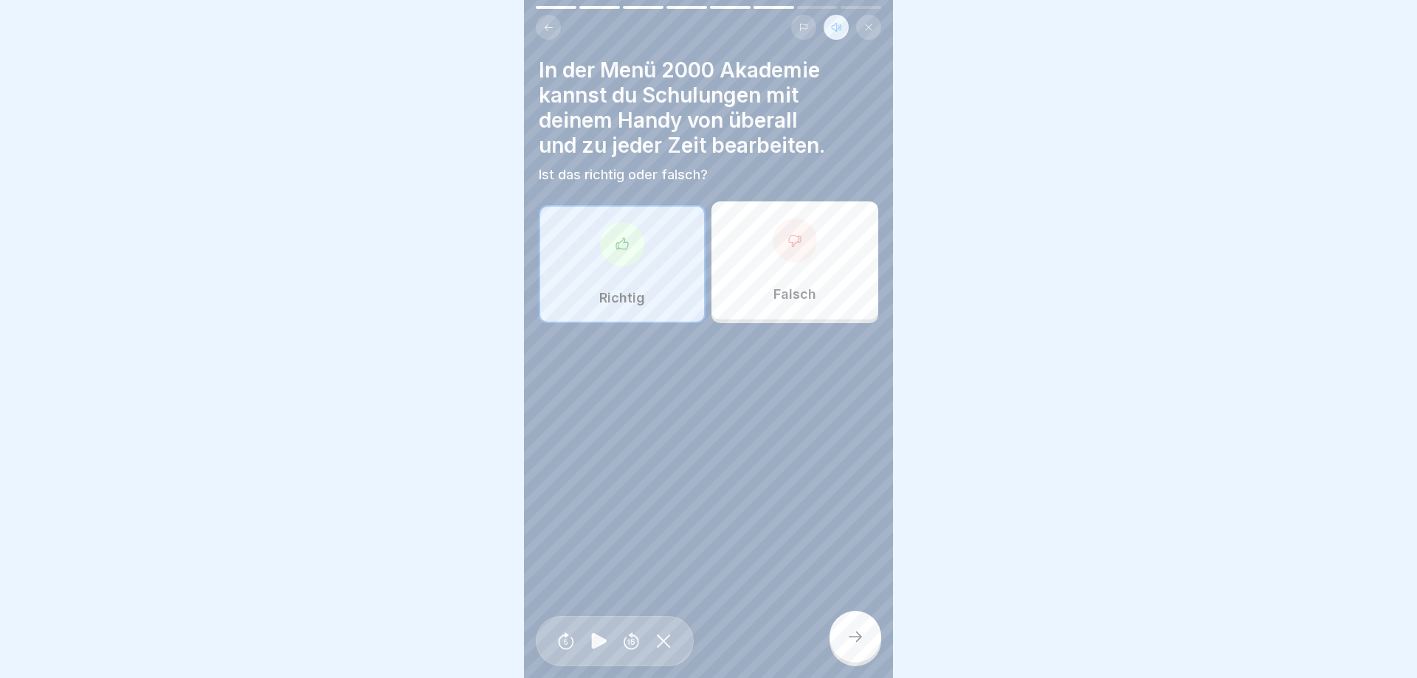
click at [845, 652] on div at bounding box center [856, 637] width 52 height 52
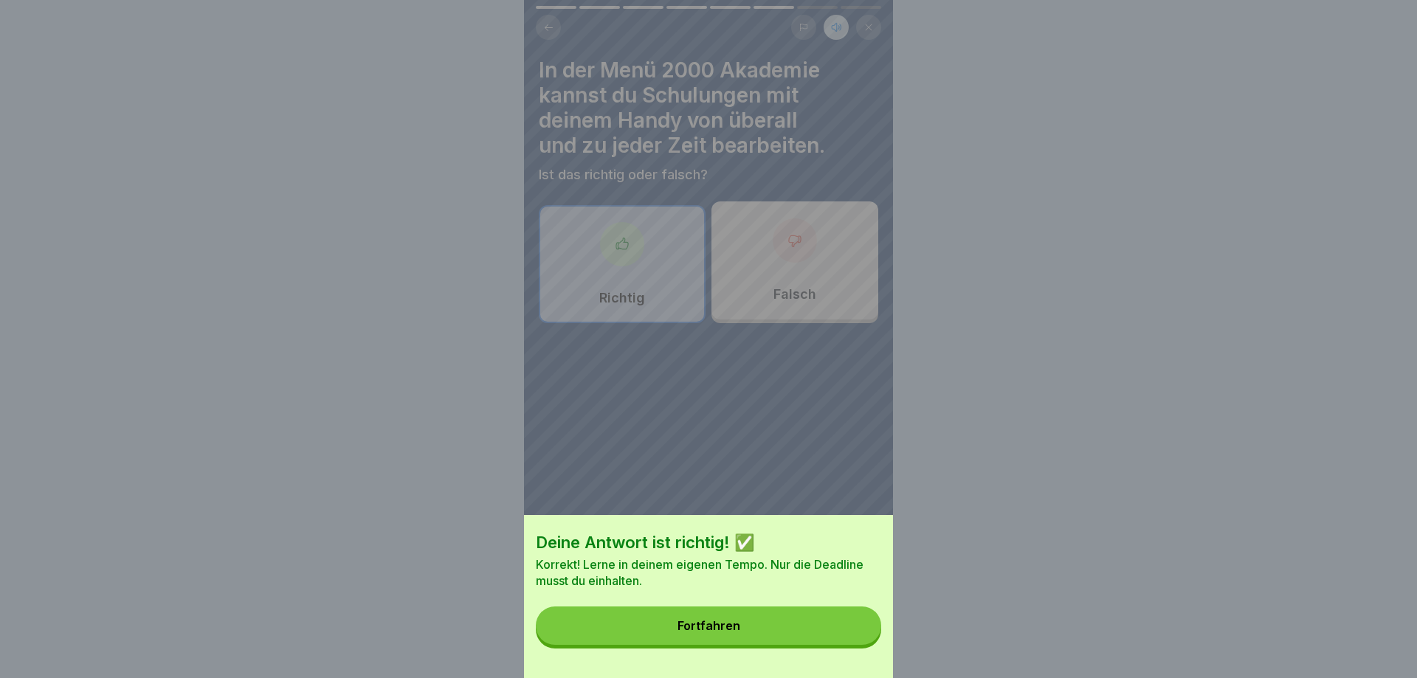
click at [827, 625] on button "Fortfahren" at bounding box center [708, 626] width 345 height 38
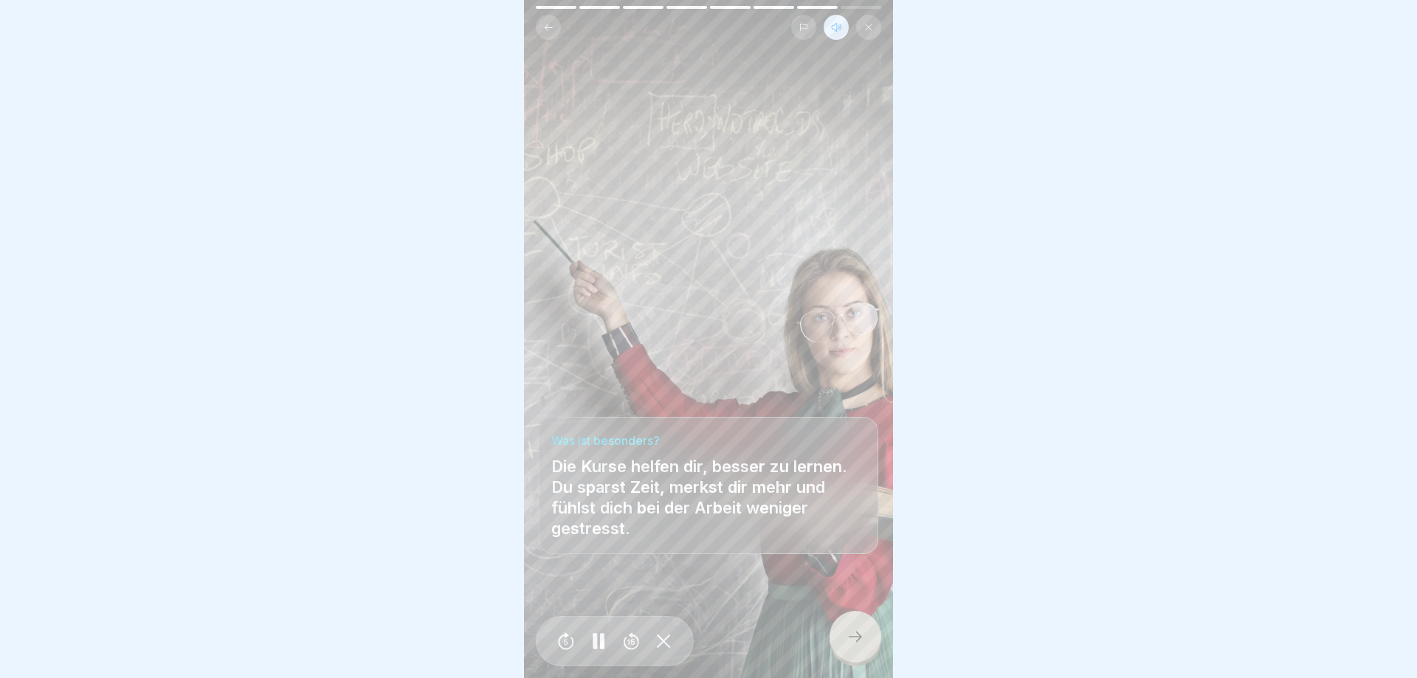
click at [847, 635] on icon at bounding box center [856, 637] width 18 height 18
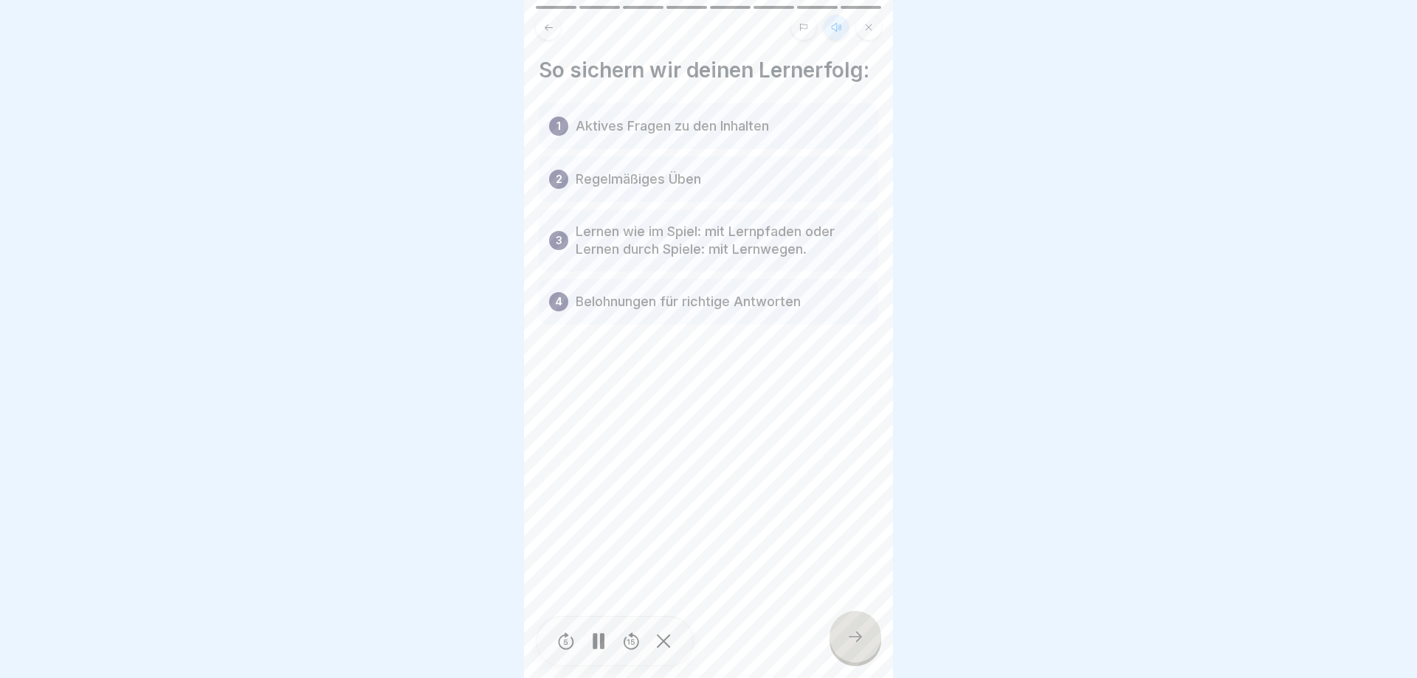
click at [847, 635] on icon at bounding box center [856, 637] width 18 height 18
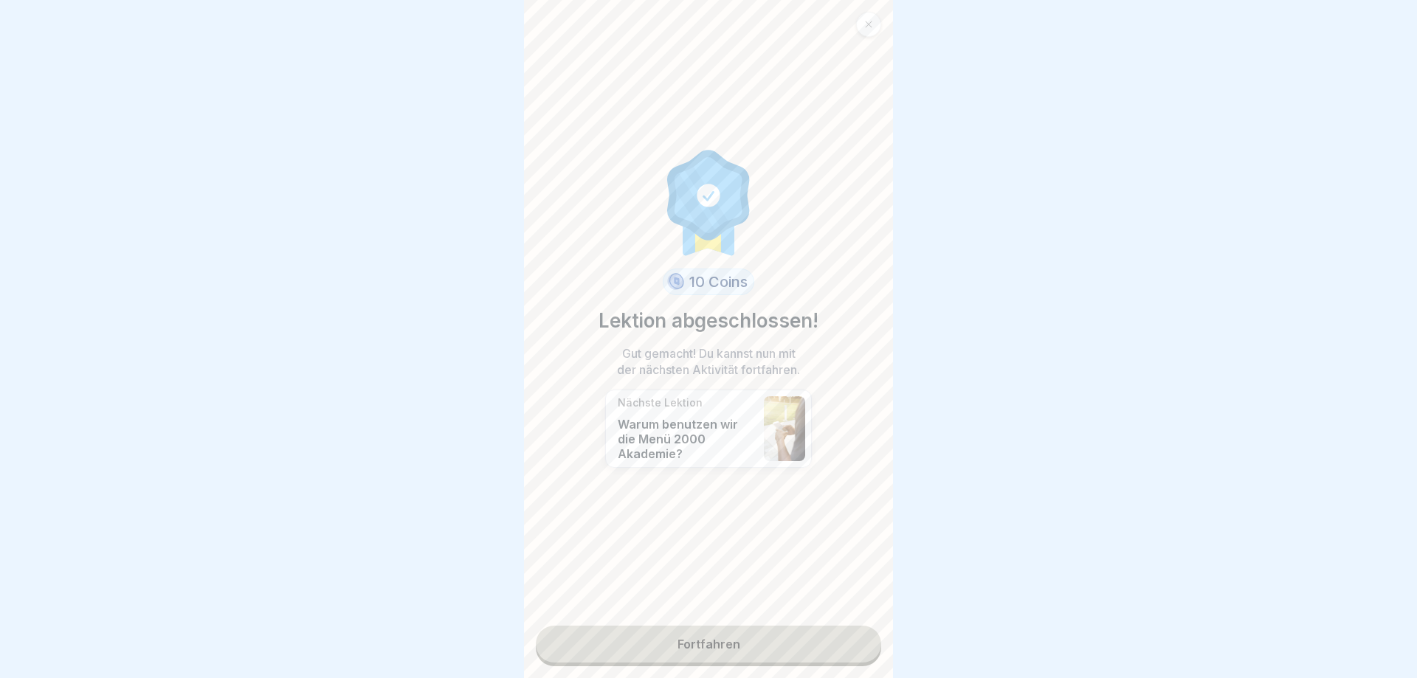
click at [842, 637] on link "Fortfahren" at bounding box center [708, 644] width 345 height 37
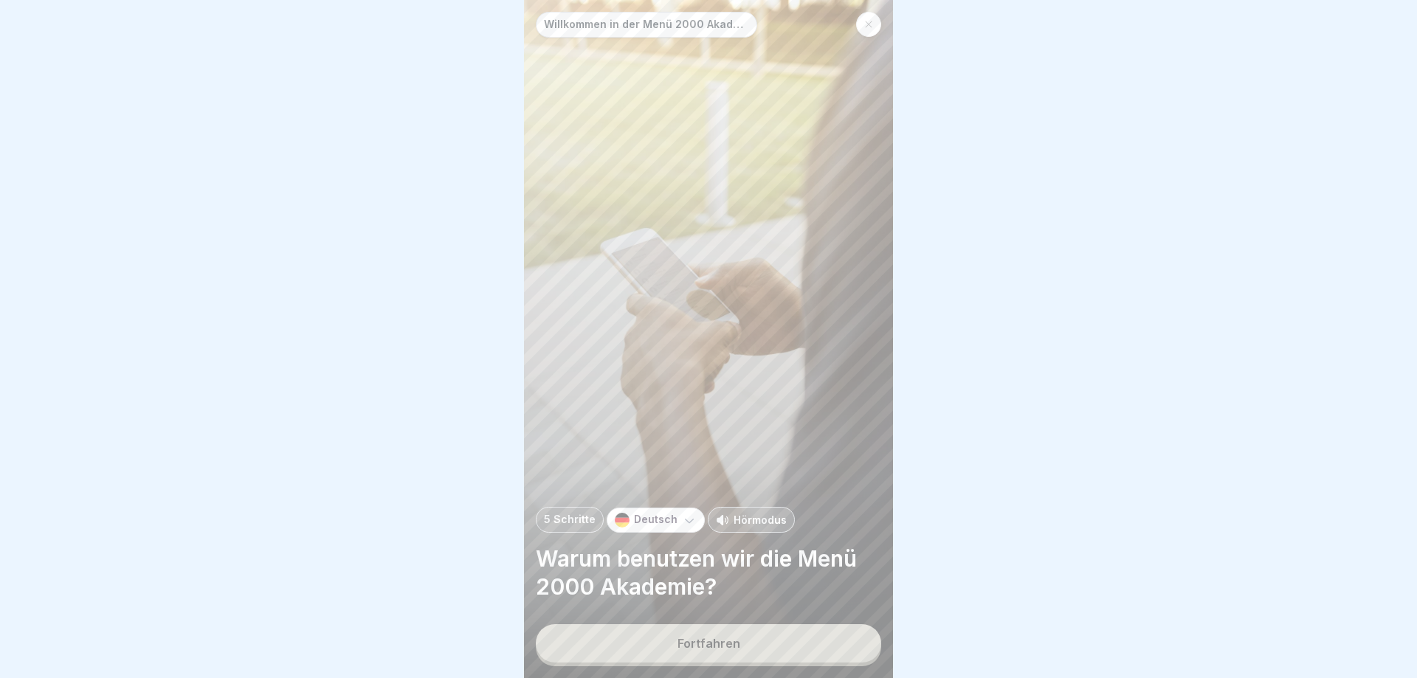
click at [754, 523] on p "Hörmodus" at bounding box center [760, 520] width 53 height 16
click at [746, 639] on button "Fortfahren" at bounding box center [708, 644] width 345 height 38
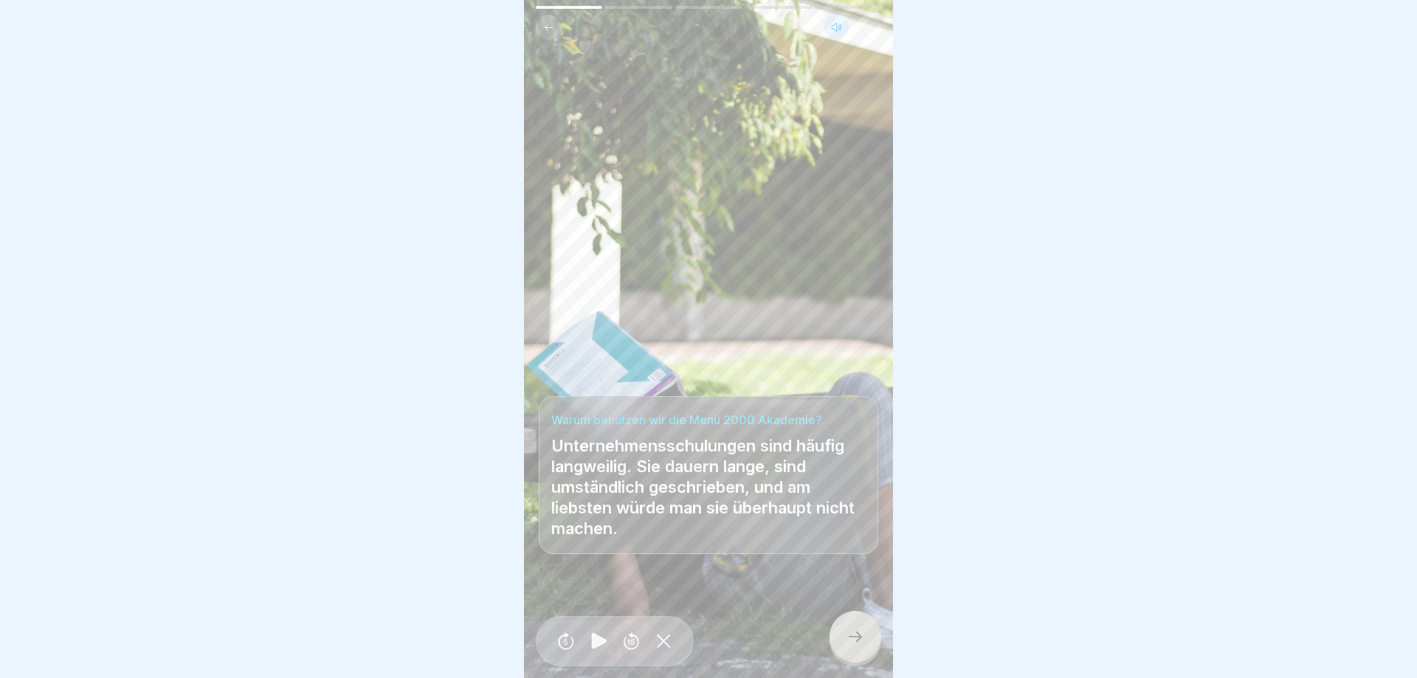
click at [852, 631] on icon at bounding box center [856, 637] width 18 height 18
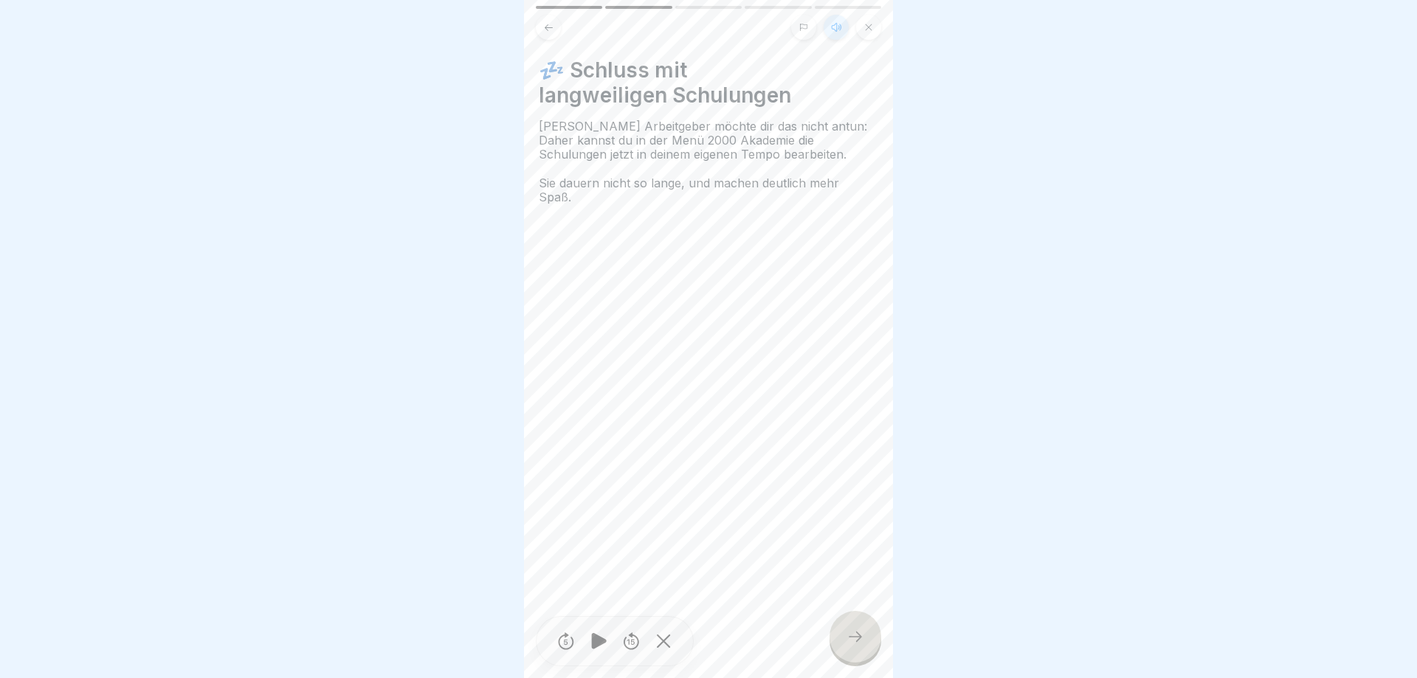
drag, startPoint x: 855, startPoint y: 620, endPoint x: 990, endPoint y: 618, distance: 135.1
click at [855, 621] on div at bounding box center [856, 637] width 52 height 52
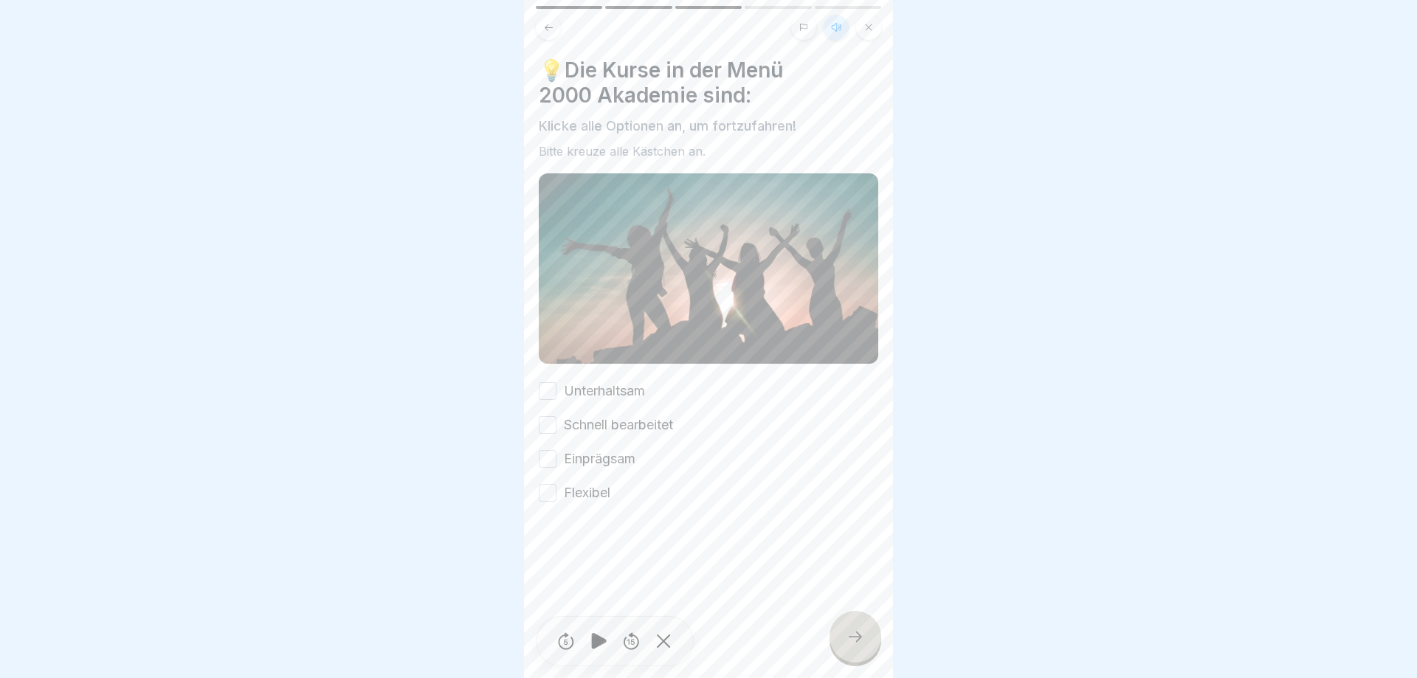
click at [553, 398] on button "Unterhaltsam" at bounding box center [548, 391] width 18 height 18
click at [552, 423] on button "Schnell bearbeitet" at bounding box center [548, 425] width 18 height 18
click at [549, 458] on button "Einprägsam" at bounding box center [548, 459] width 18 height 18
click at [548, 494] on button "Flexibel" at bounding box center [548, 493] width 18 height 18
click at [847, 633] on icon at bounding box center [856, 637] width 18 height 18
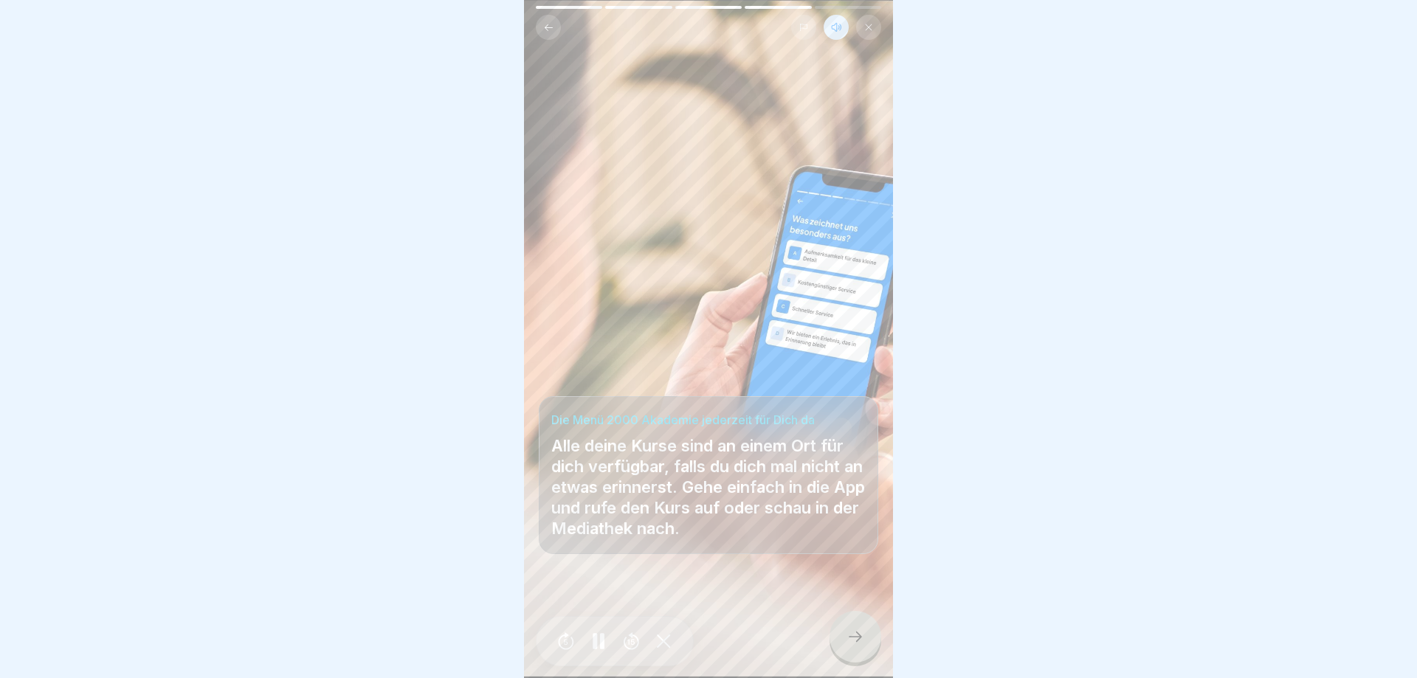
click at [845, 616] on div at bounding box center [856, 637] width 52 height 52
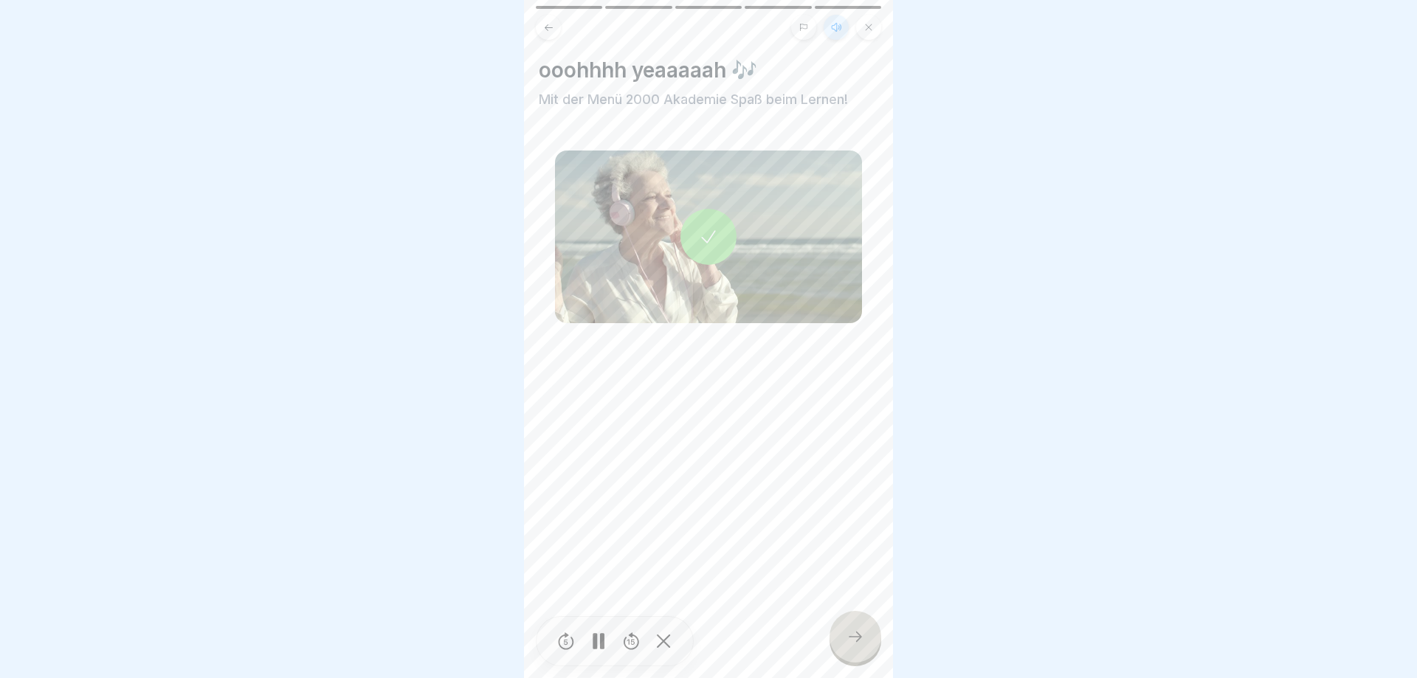
click at [845, 622] on div at bounding box center [856, 637] width 52 height 52
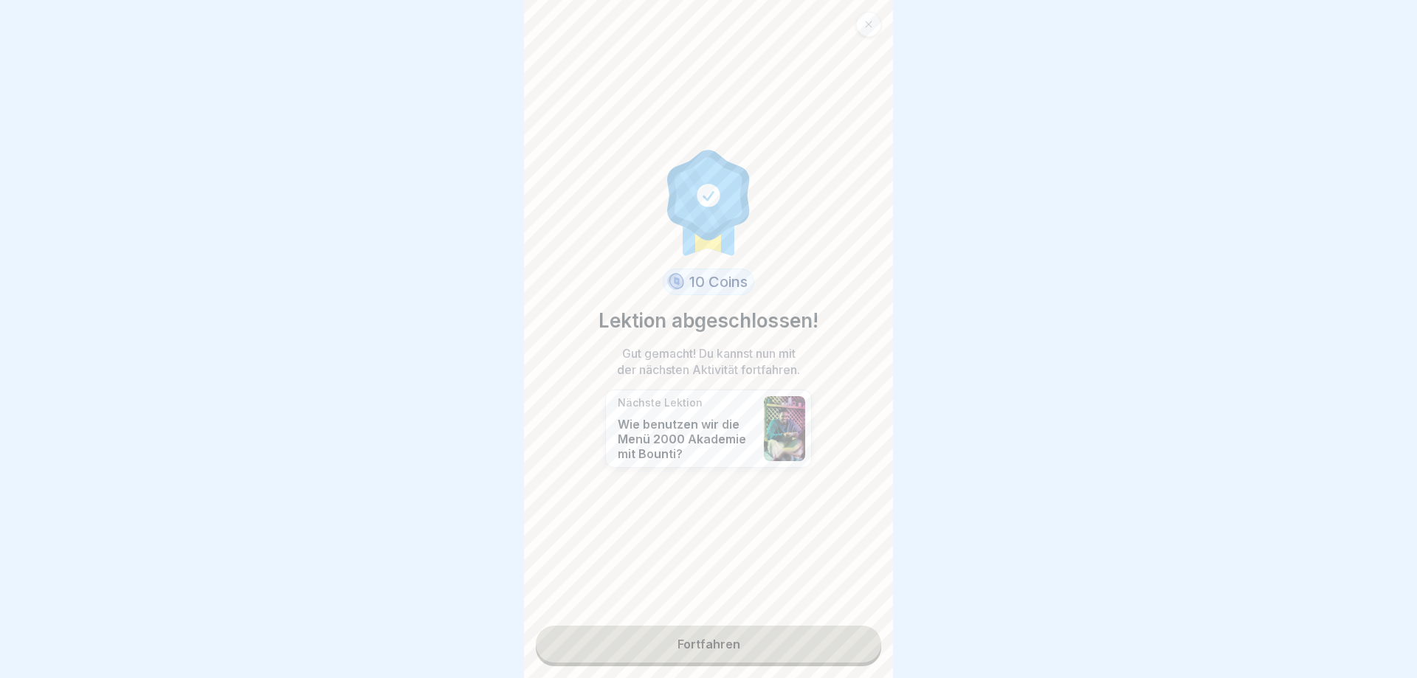
click at [720, 639] on link "Fortfahren" at bounding box center [708, 644] width 345 height 37
click at [716, 640] on link "Fortfahren" at bounding box center [708, 644] width 345 height 37
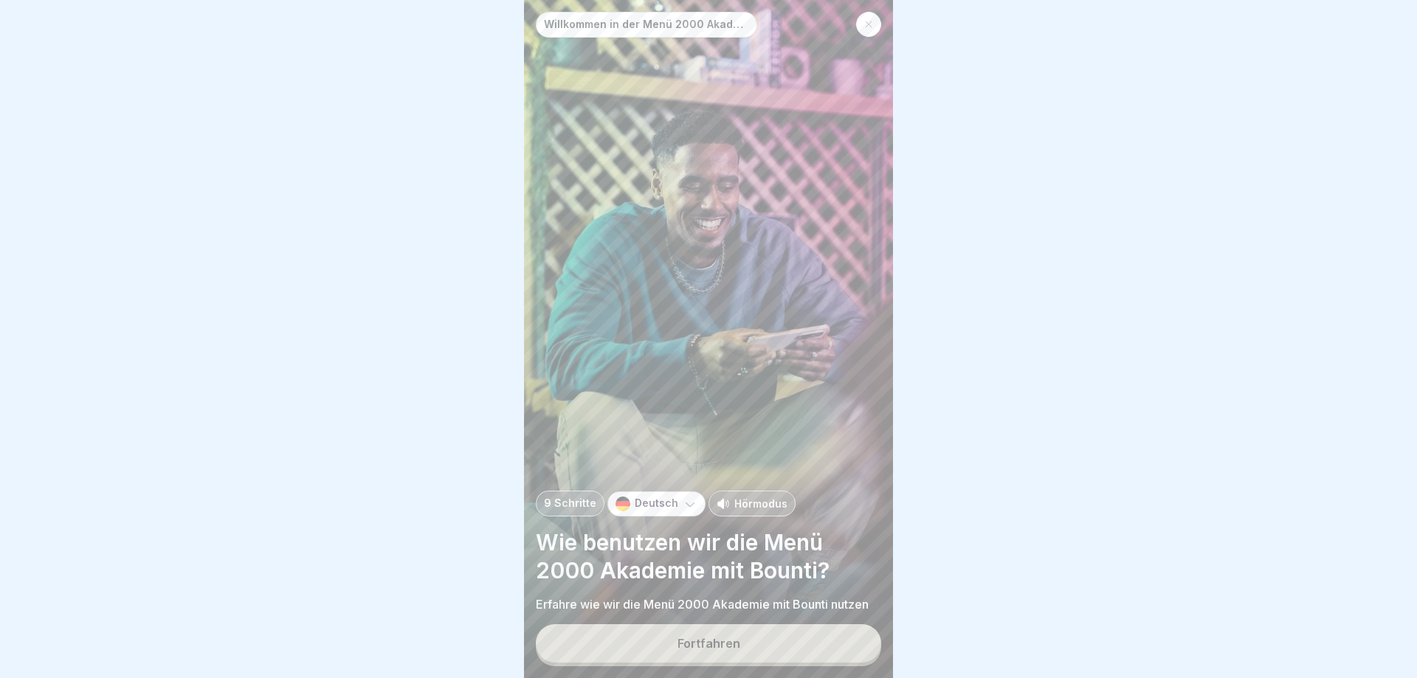
click at [742, 515] on div "Hörmodus" at bounding box center [752, 504] width 87 height 26
click at [724, 637] on div "Fortfahren" at bounding box center [709, 643] width 63 height 13
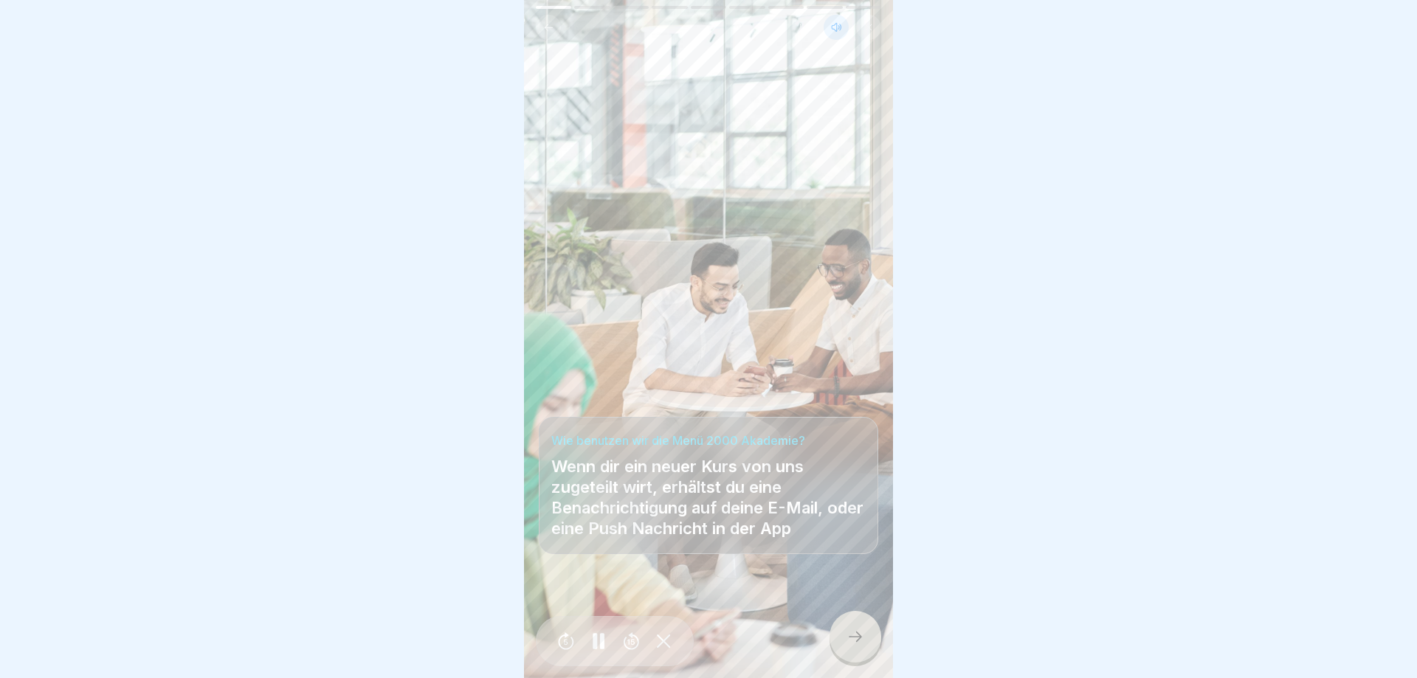
click at [851, 633] on icon at bounding box center [856, 637] width 18 height 18
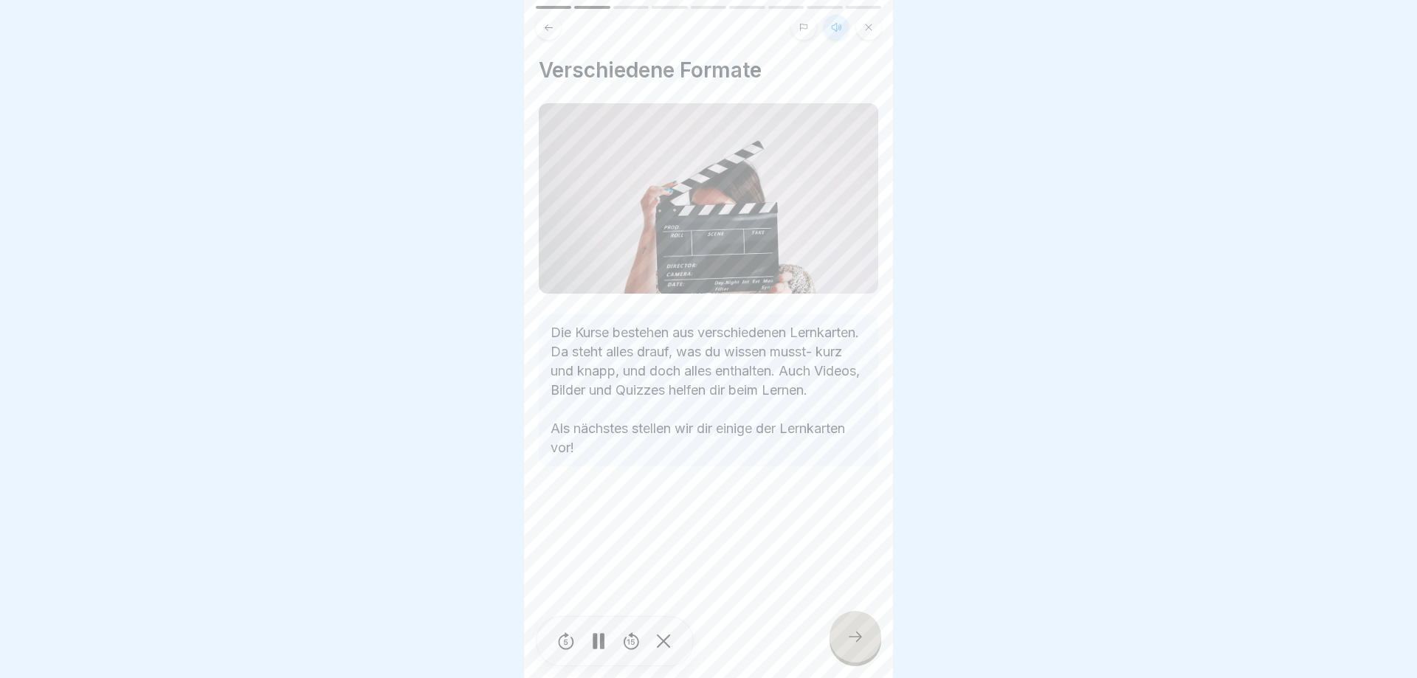
click at [851, 633] on icon at bounding box center [856, 637] width 18 height 18
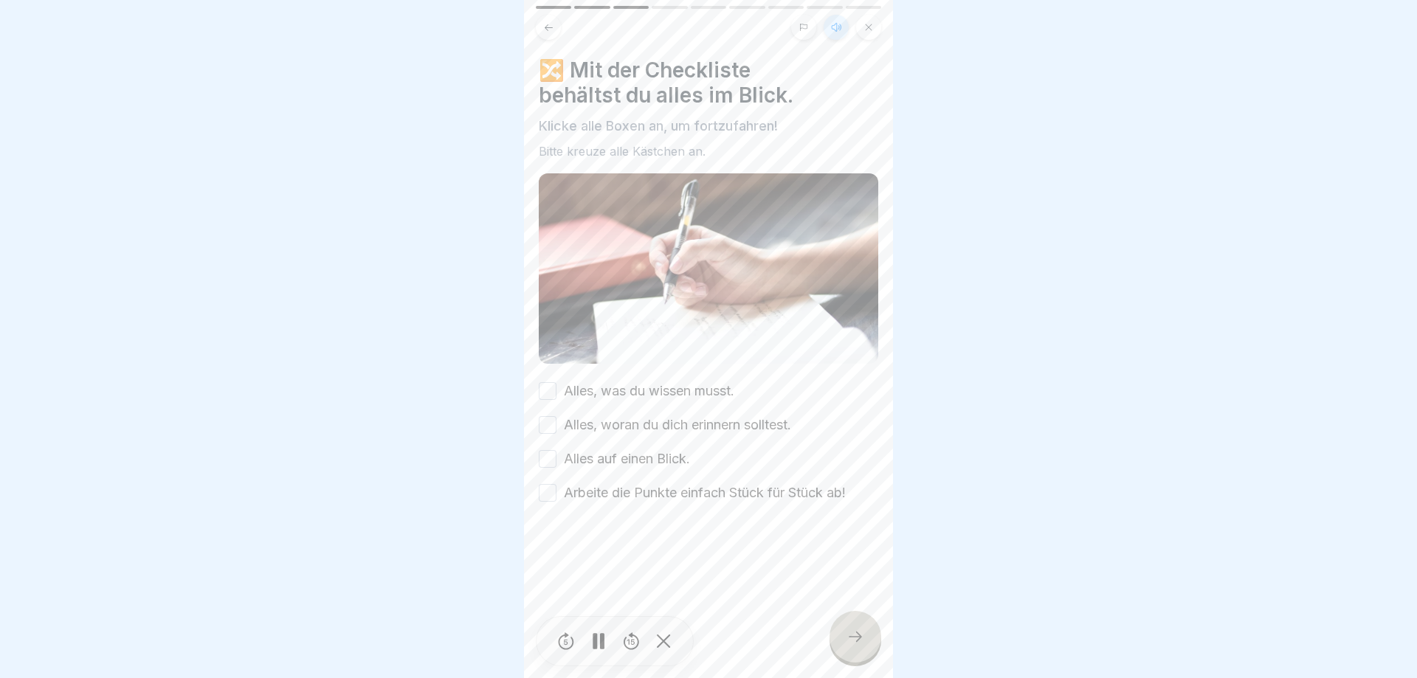
click at [540, 393] on button "Alles, was du wissen musst." at bounding box center [548, 391] width 18 height 18
click at [546, 419] on button "Alles, woran du dich erinnern solltest." at bounding box center [548, 425] width 18 height 18
click at [547, 460] on button "Alles auf einen Blick." at bounding box center [548, 459] width 18 height 18
click at [548, 493] on button "Arbeite die Punkte einfach Stück für Stück ab!" at bounding box center [548, 493] width 18 height 18
click at [850, 643] on icon at bounding box center [856, 637] width 18 height 18
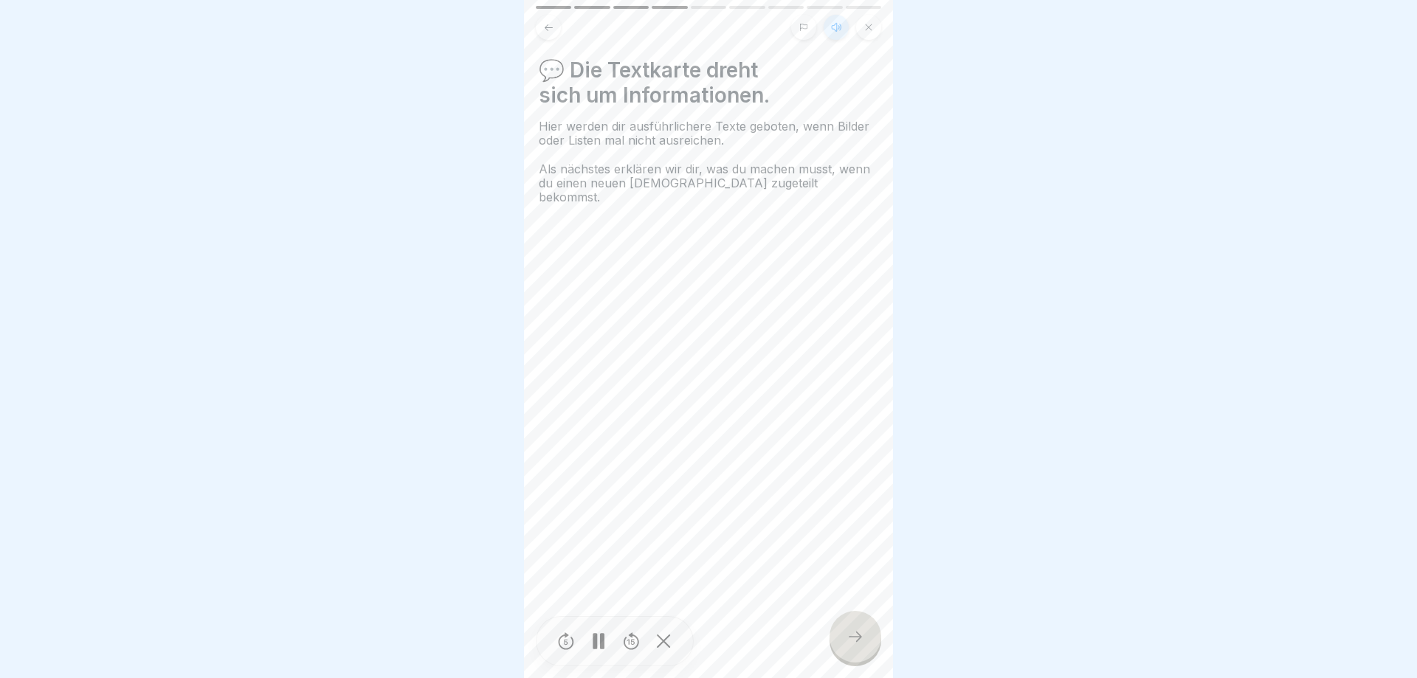
click at [850, 643] on icon at bounding box center [856, 637] width 18 height 18
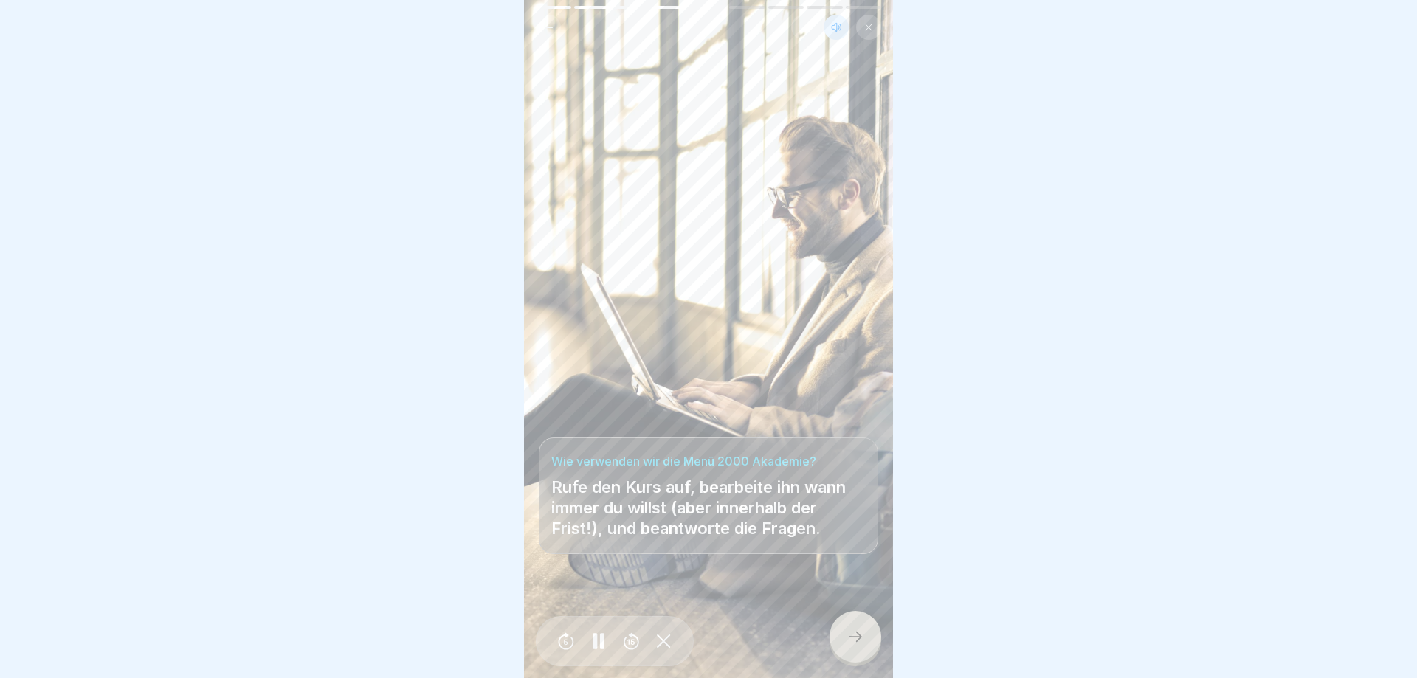
click at [850, 643] on icon at bounding box center [856, 637] width 18 height 18
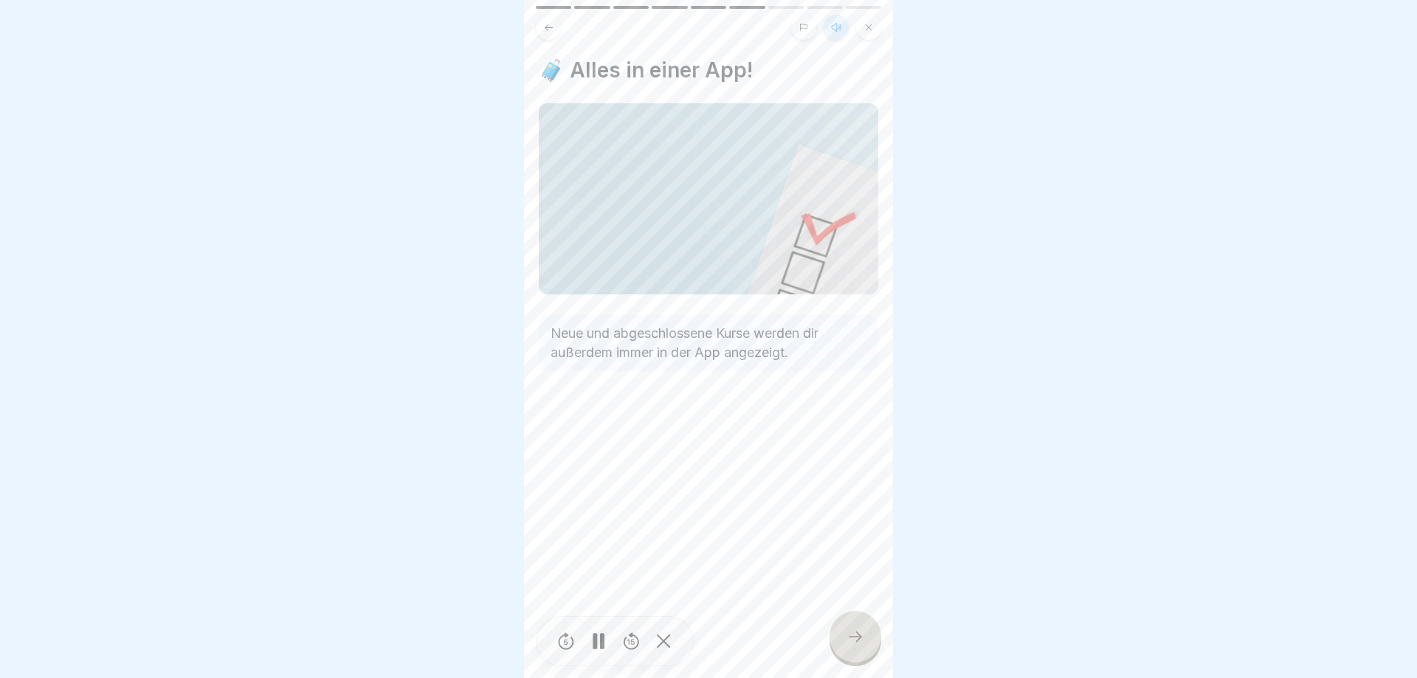
click at [850, 643] on icon at bounding box center [856, 637] width 18 height 18
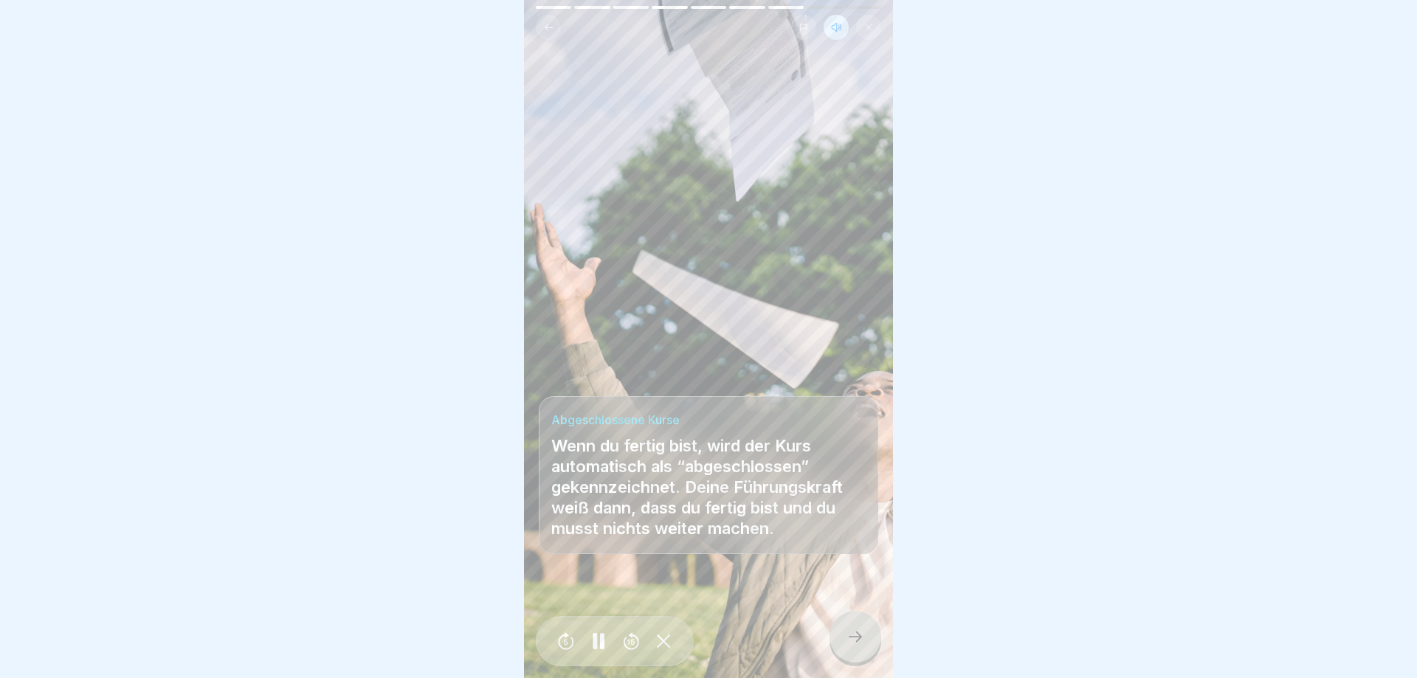
click at [850, 638] on icon at bounding box center [856, 637] width 18 height 18
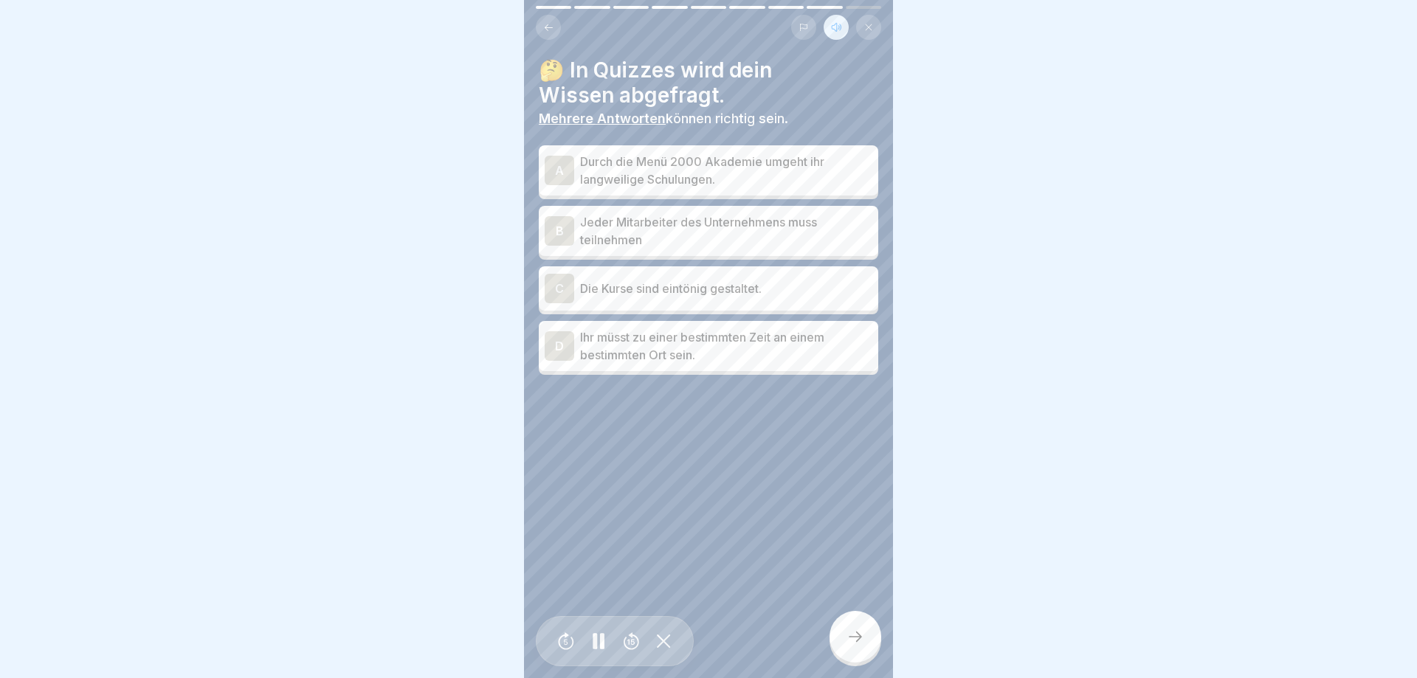
click at [685, 165] on p "Durch die Menü 2000 Akademie umgeht ihr langweilige Schulungen." at bounding box center [726, 170] width 292 height 35
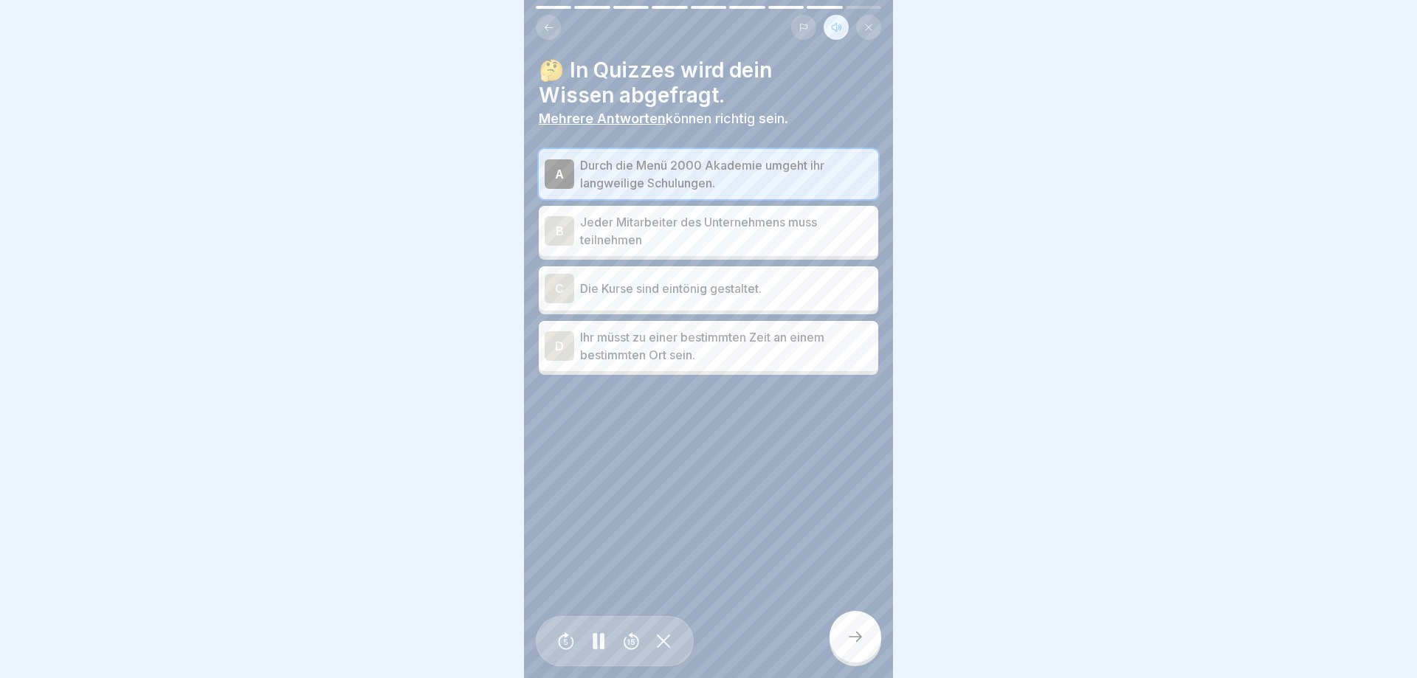
click at [665, 219] on p "Jeder Mitarbeiter des Unternehmens muss teilnehmen" at bounding box center [726, 230] width 292 height 35
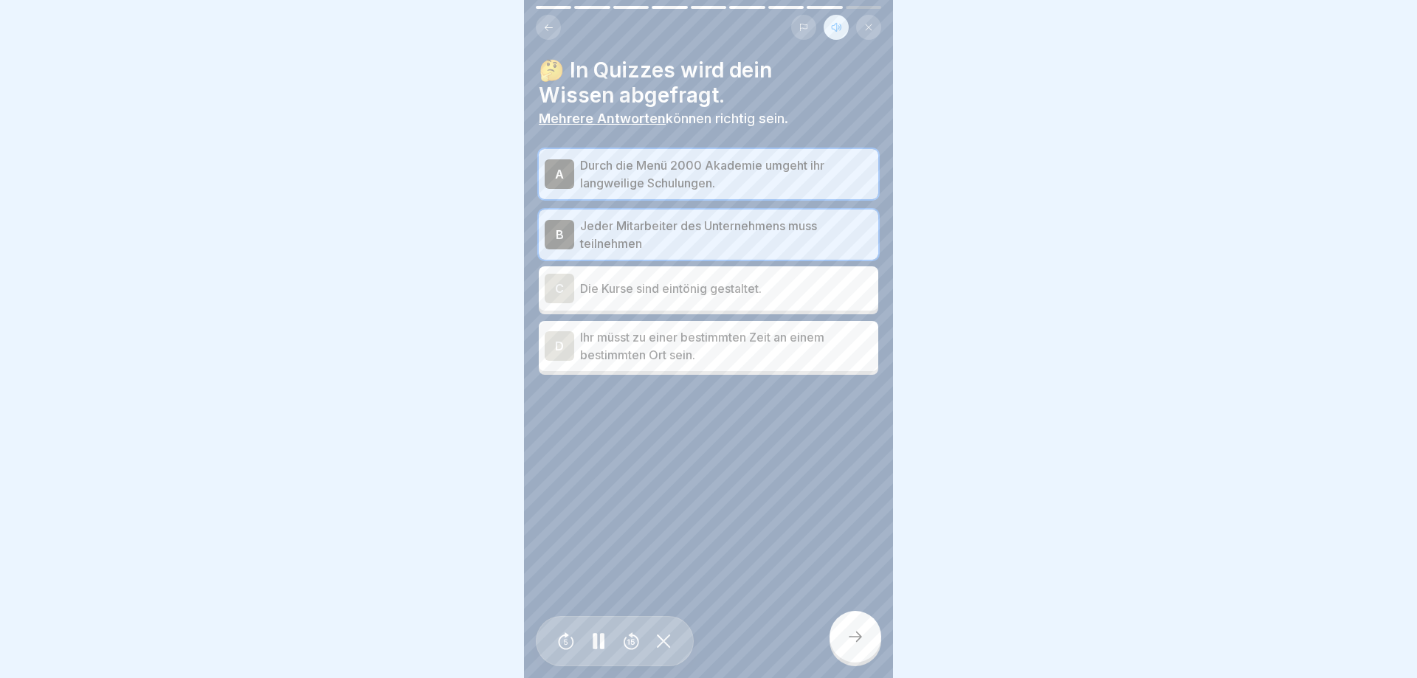
click at [872, 642] on div at bounding box center [856, 637] width 52 height 52
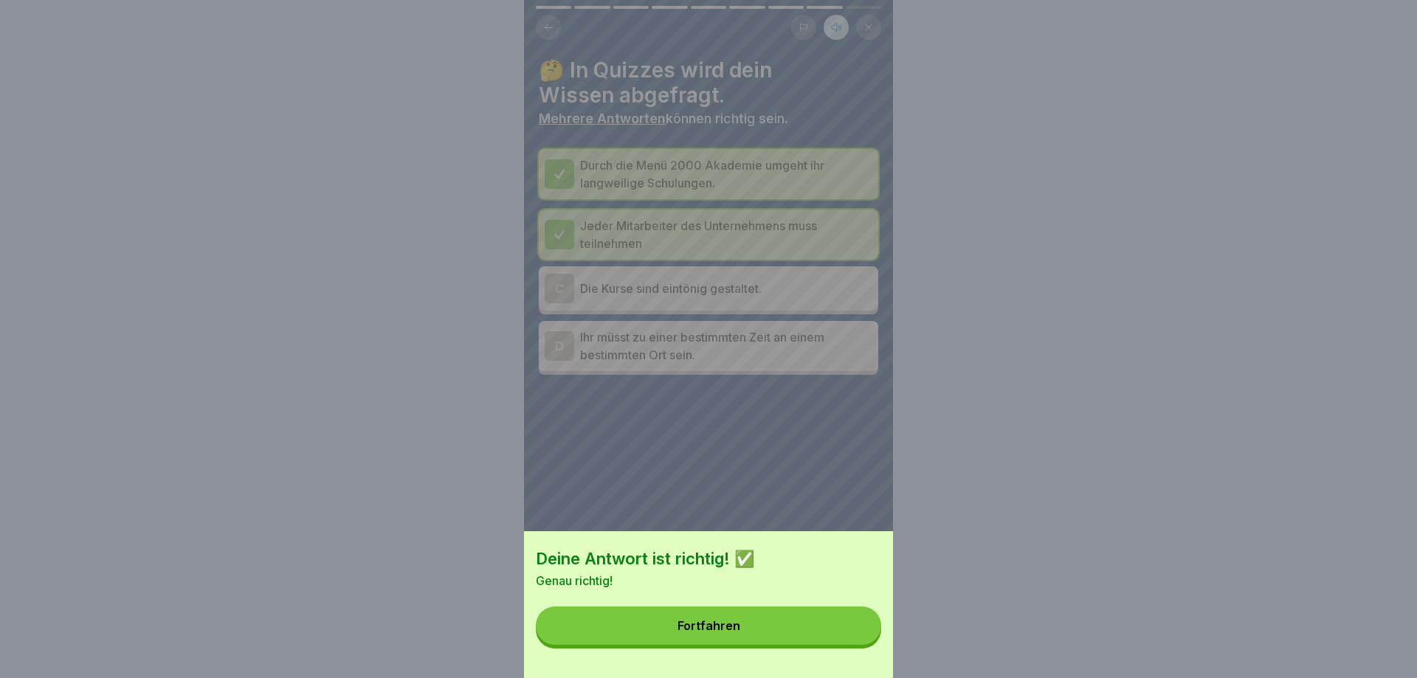
click at [860, 637] on button "Fortfahren" at bounding box center [708, 626] width 345 height 38
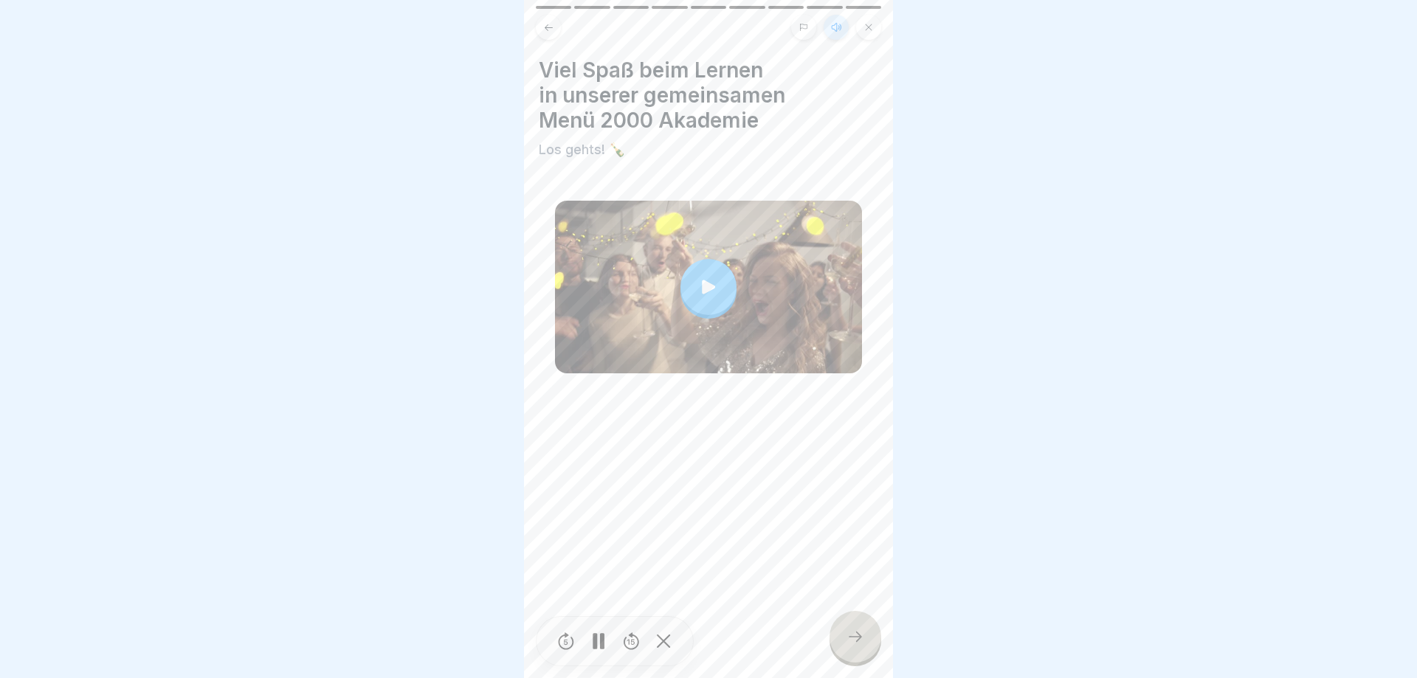
click at [843, 623] on div at bounding box center [856, 637] width 52 height 52
click at [850, 639] on icon at bounding box center [856, 637] width 18 height 18
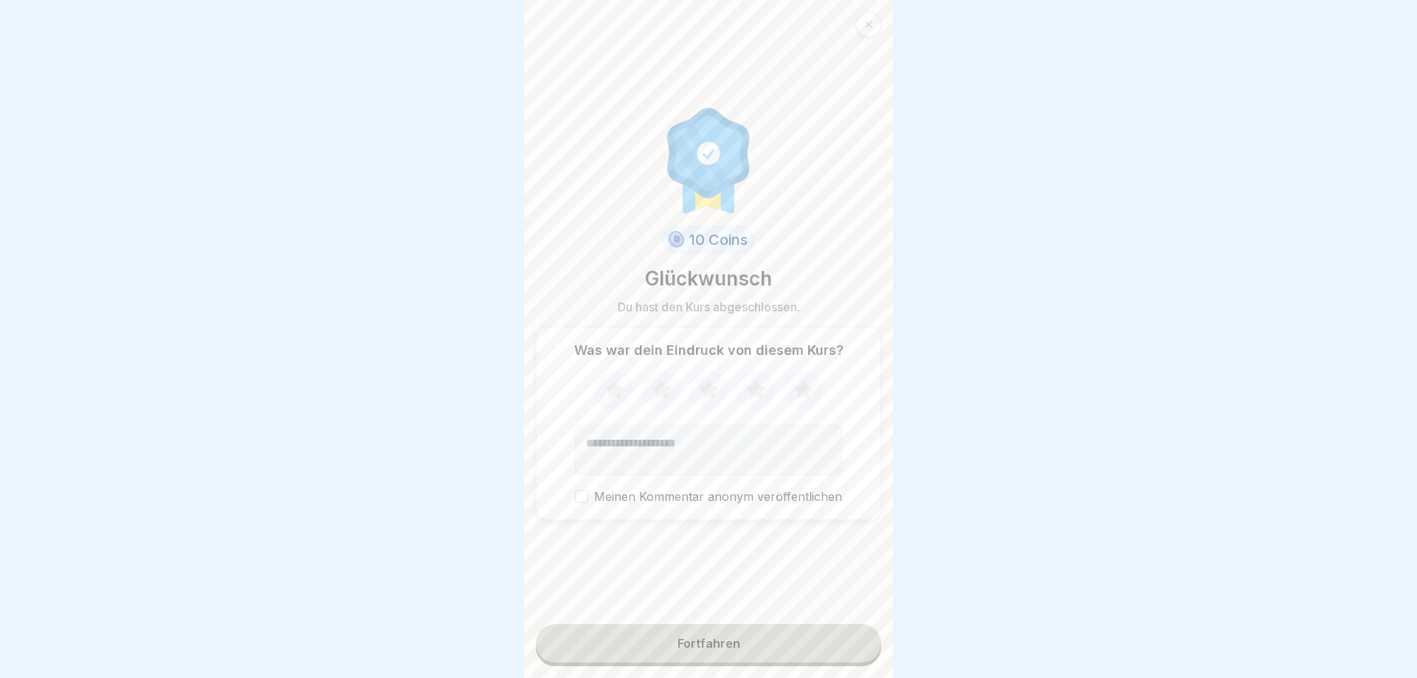
click at [814, 642] on button "Fortfahren" at bounding box center [708, 644] width 345 height 38
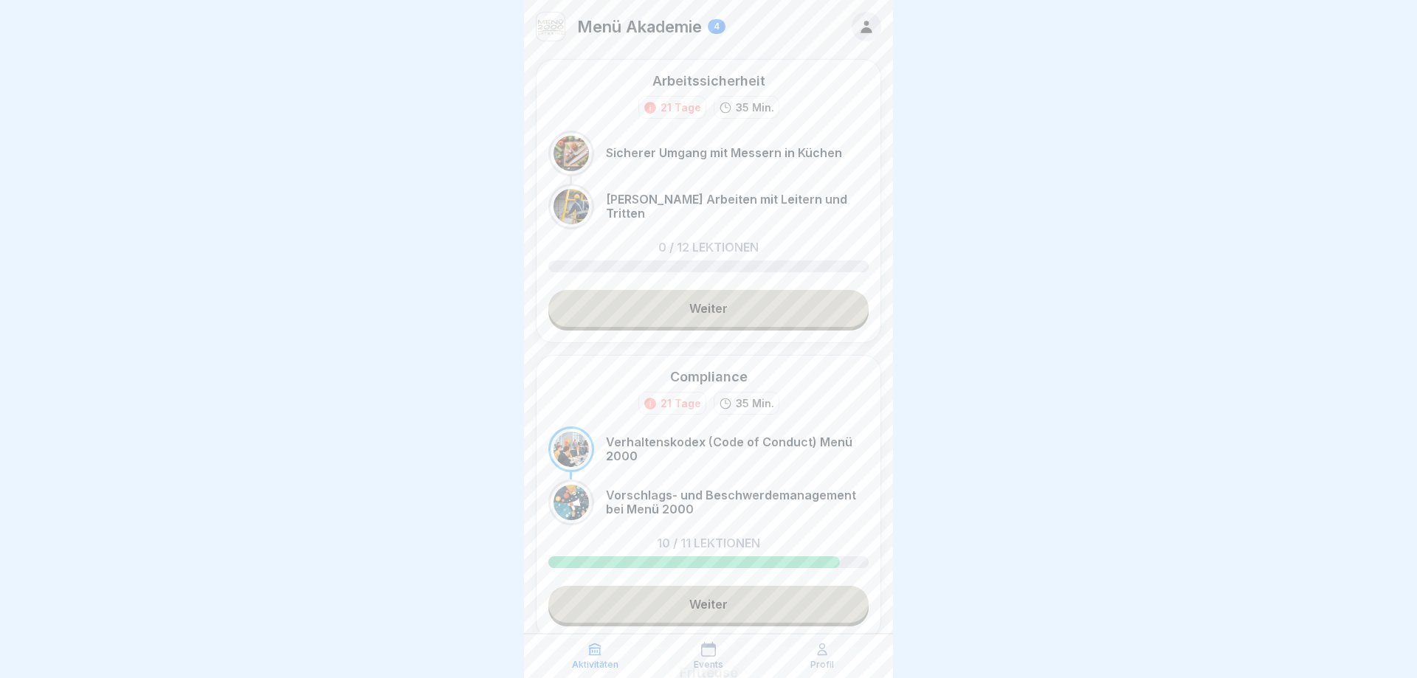
click at [594, 645] on icon at bounding box center [595, 649] width 15 height 15
click at [714, 651] on icon at bounding box center [708, 649] width 15 height 15
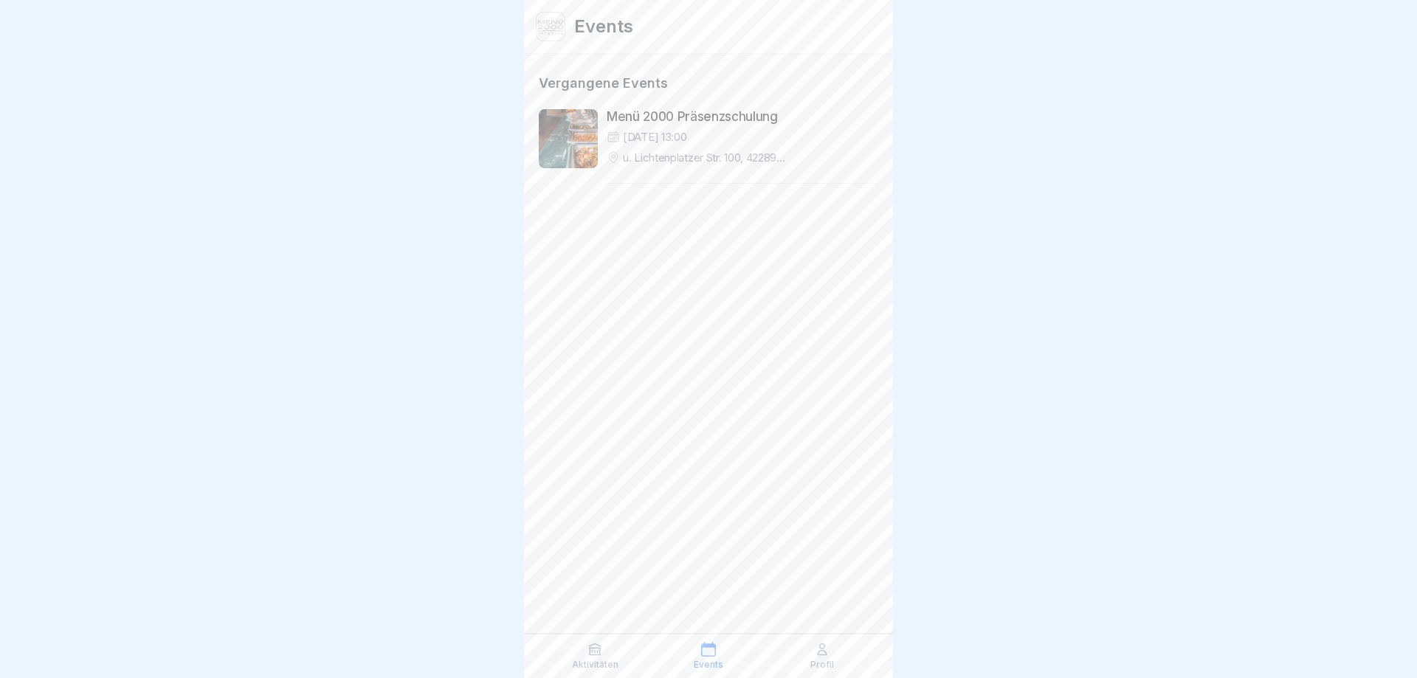
click at [588, 150] on div at bounding box center [568, 138] width 59 height 59
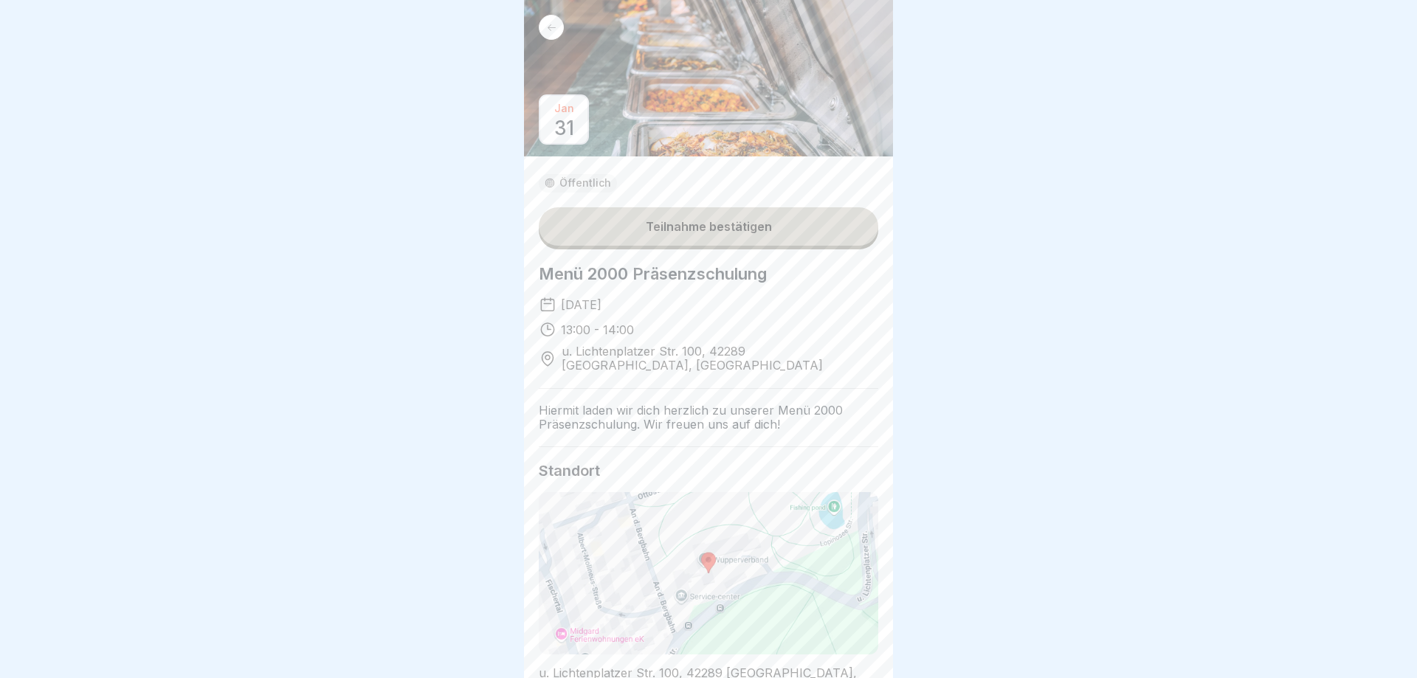
click at [551, 24] on icon at bounding box center [551, 27] width 11 height 11
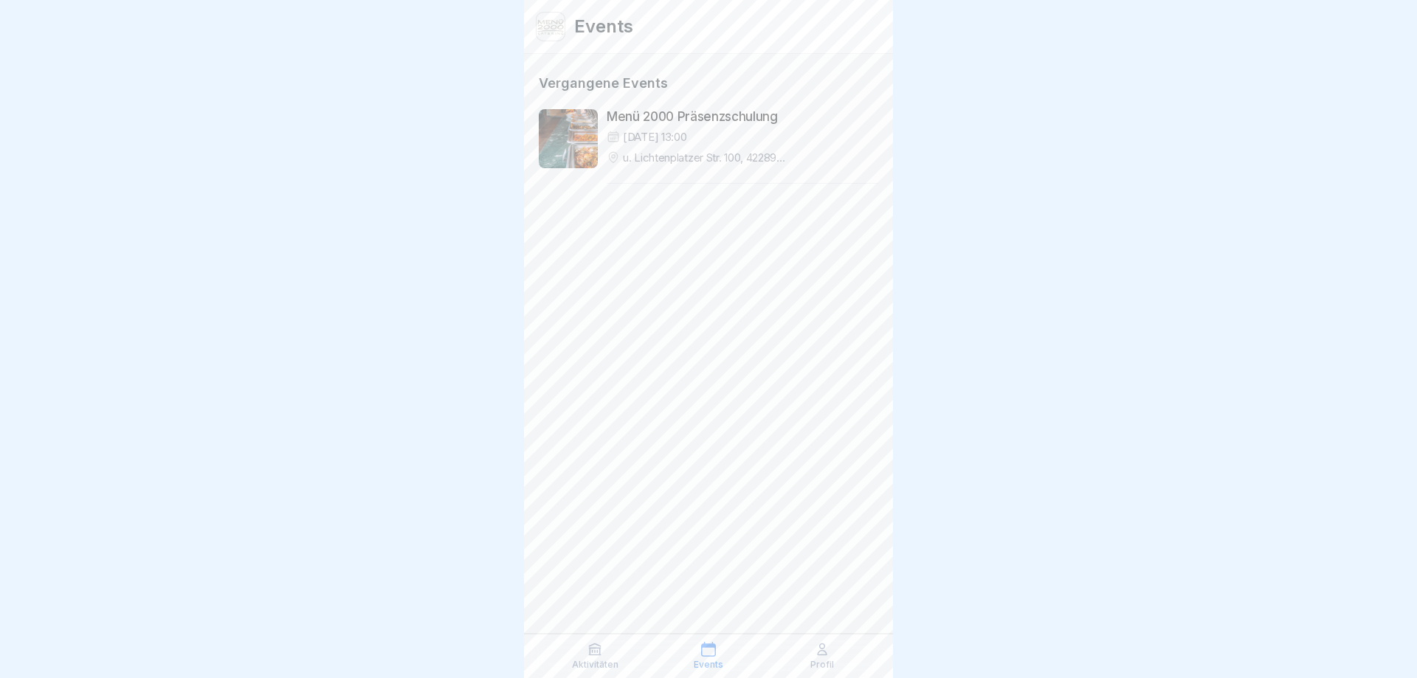
drag, startPoint x: 557, startPoint y: 27, endPoint x: 585, endPoint y: 26, distance: 28.1
click at [559, 27] on img at bounding box center [551, 27] width 28 height 28
click at [589, 26] on h1 "Events" at bounding box center [603, 26] width 59 height 27
click at [816, 658] on div "Profil" at bounding box center [822, 656] width 106 height 28
